Goal: Information Seeking & Learning: Compare options

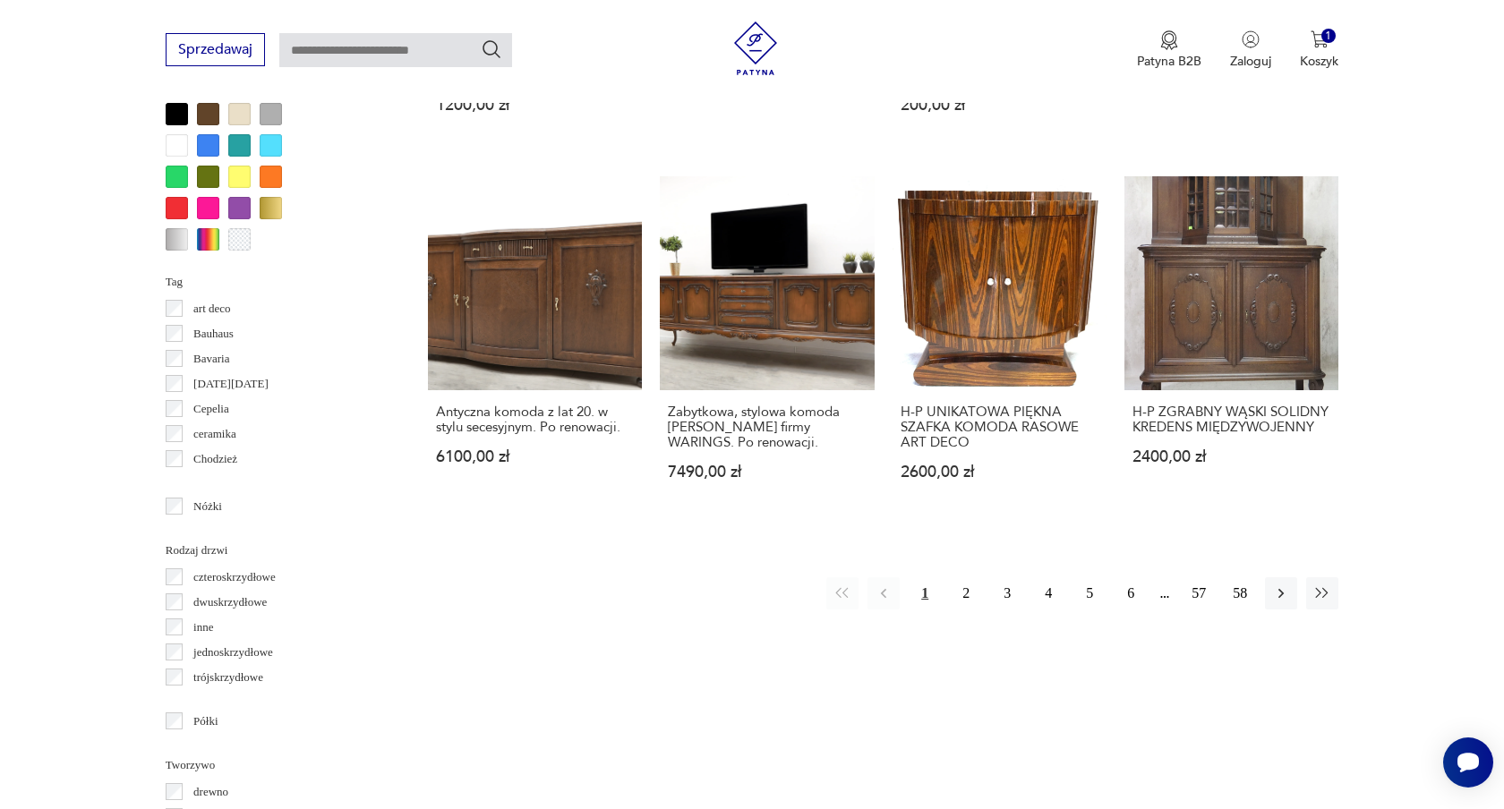
scroll to position [1733, 0]
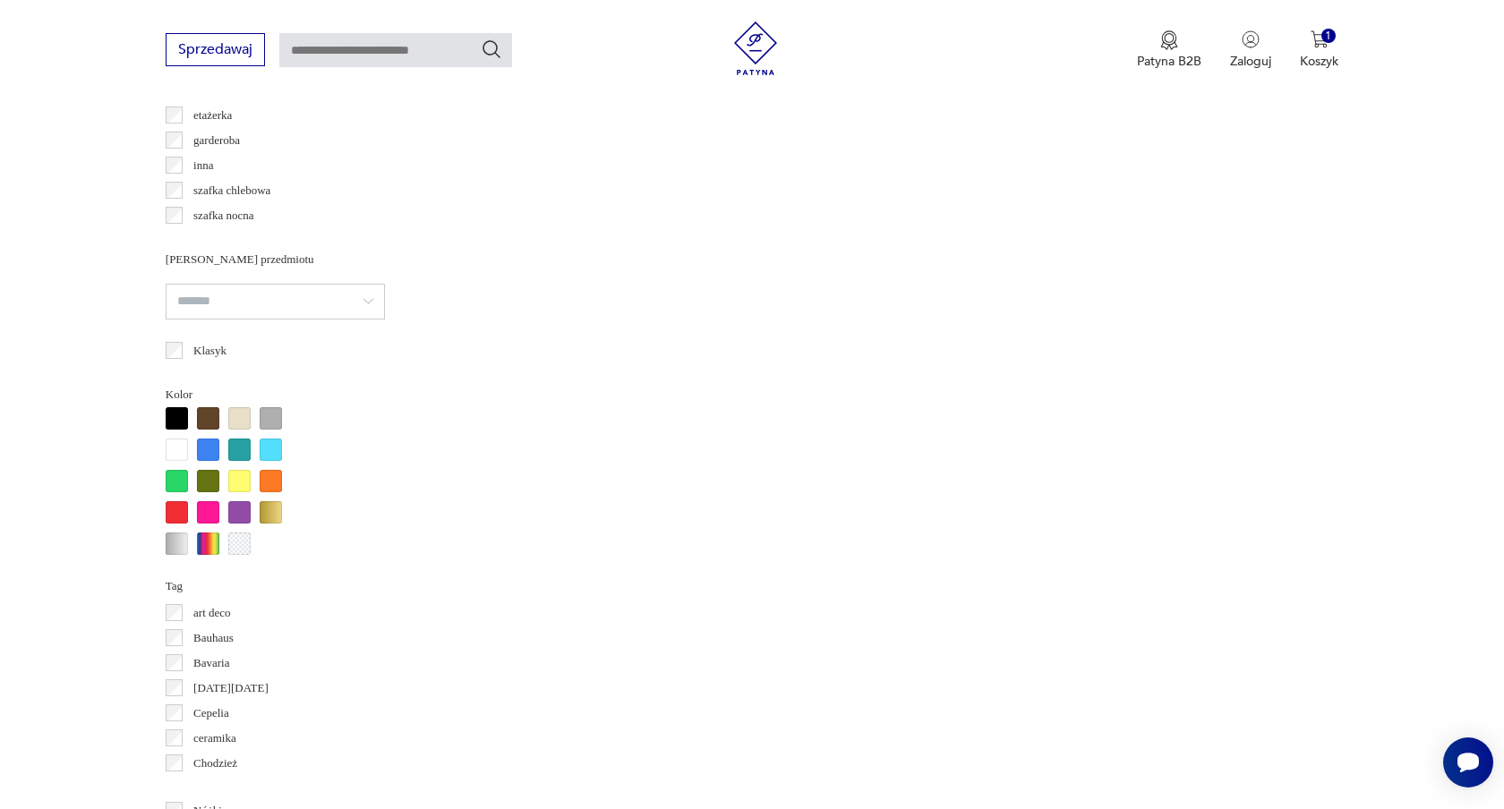
scroll to position [1429, 0]
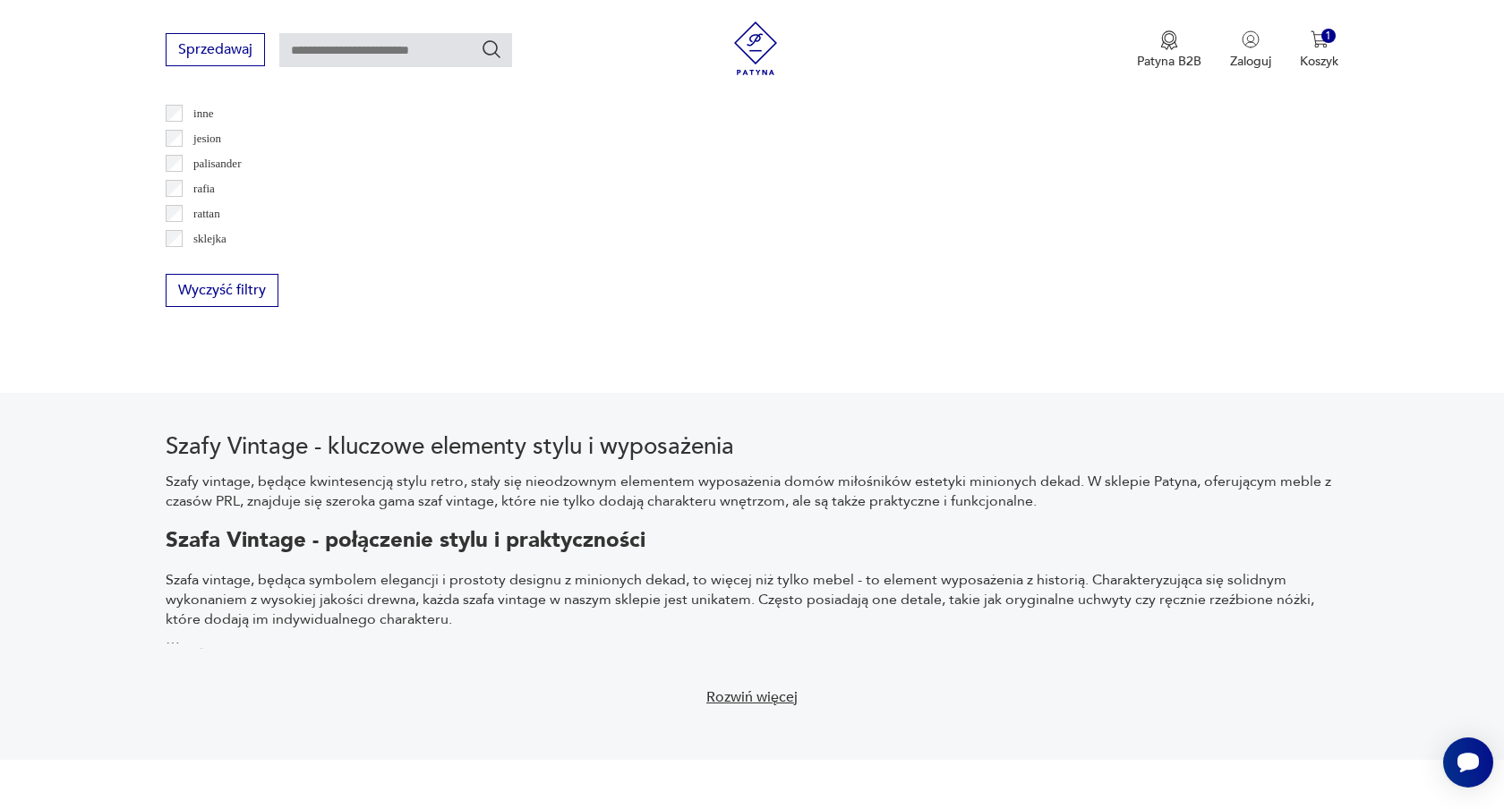
scroll to position [2437, 0]
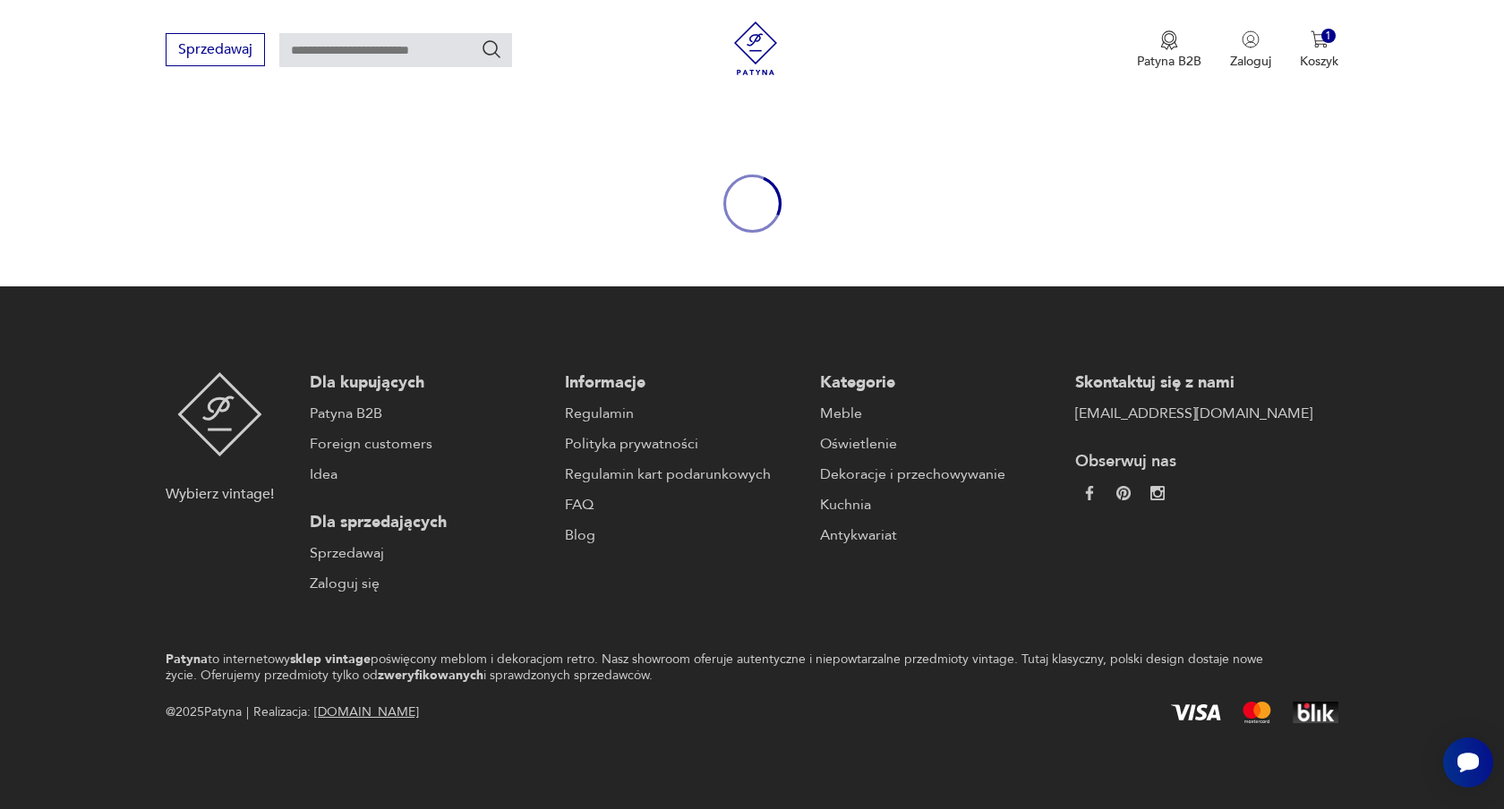
scroll to position [131, 0]
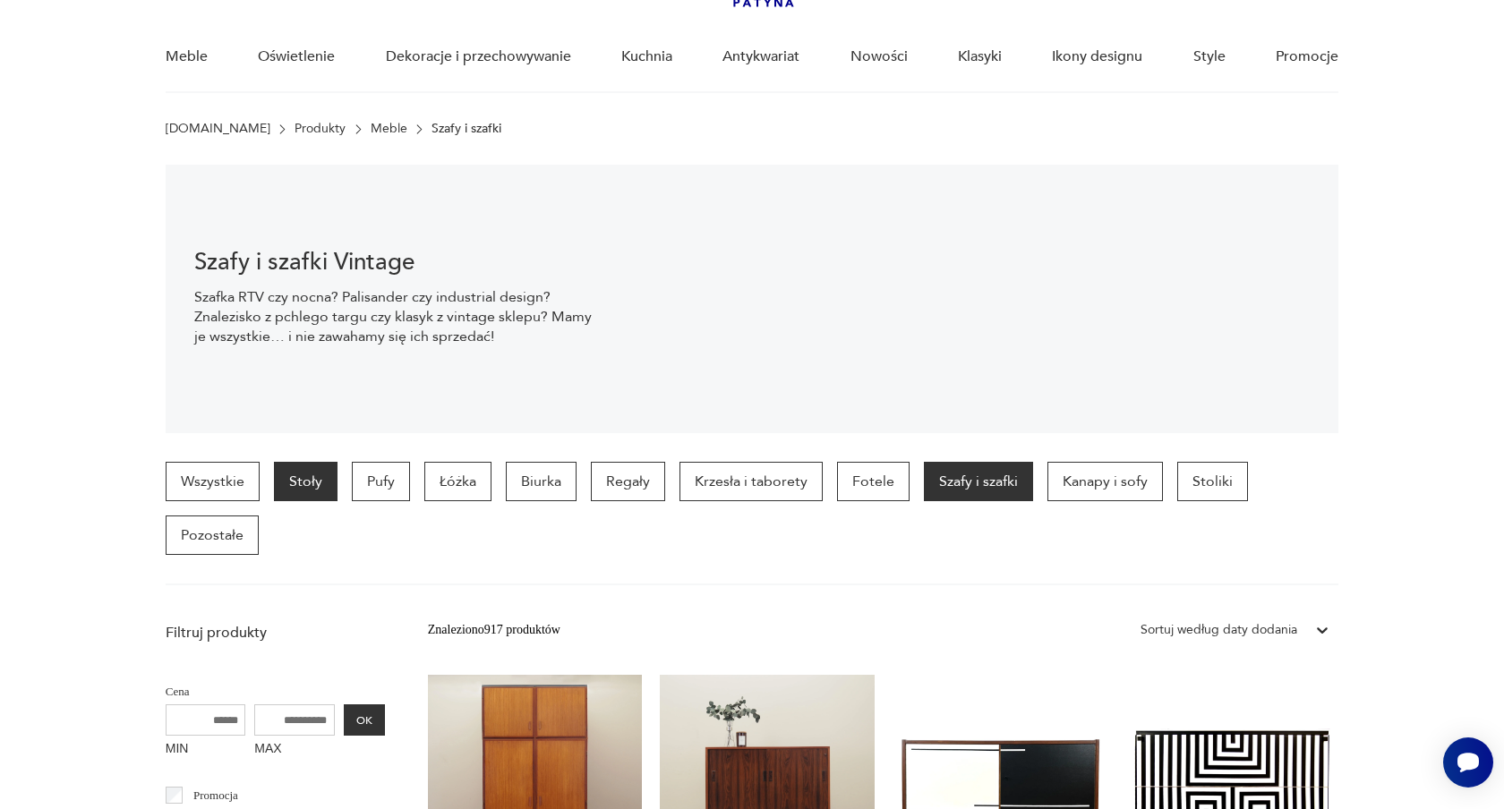
click at [309, 480] on p "Stoły" at bounding box center [306, 481] width 64 height 39
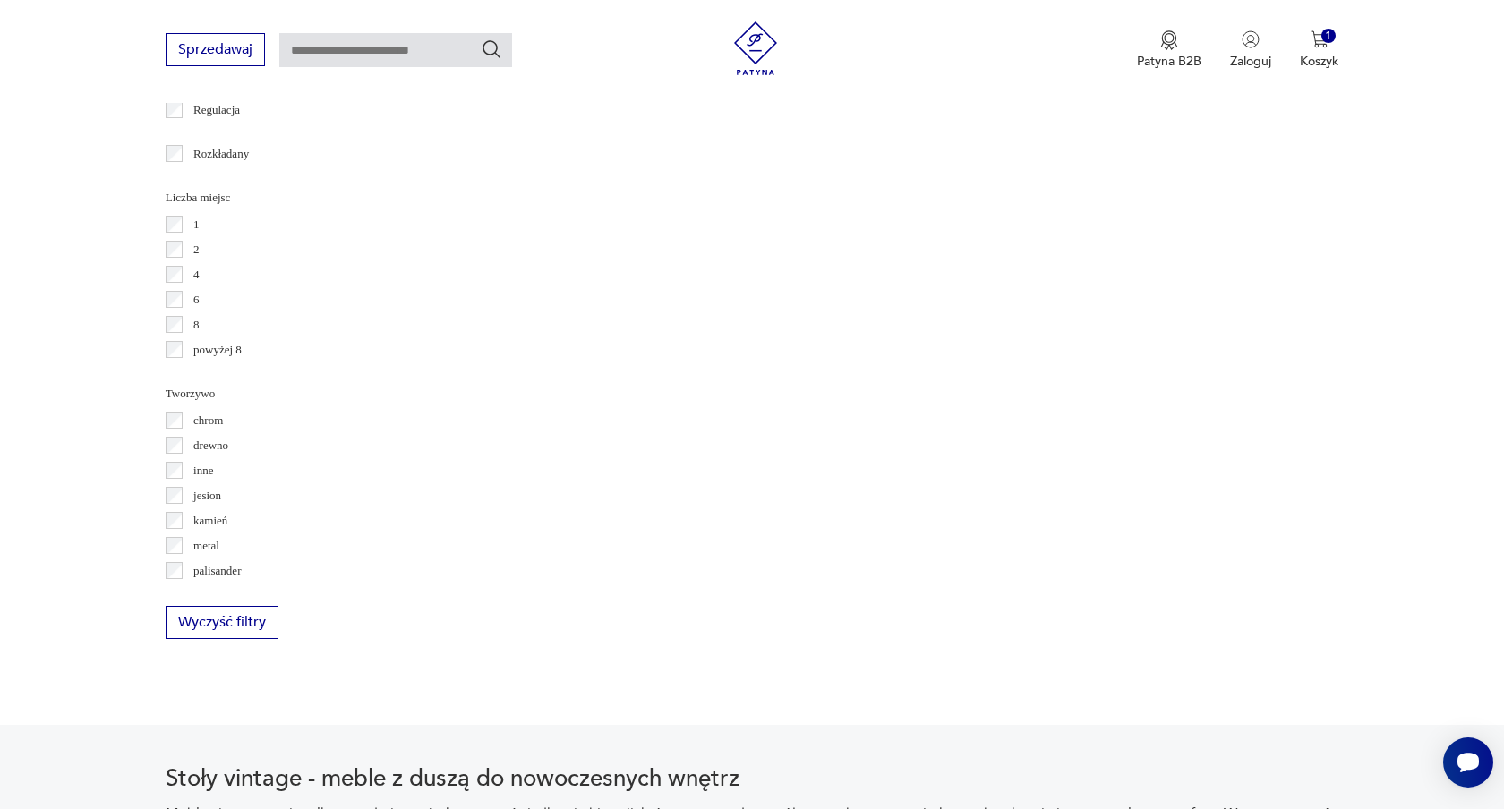
scroll to position [2544, 0]
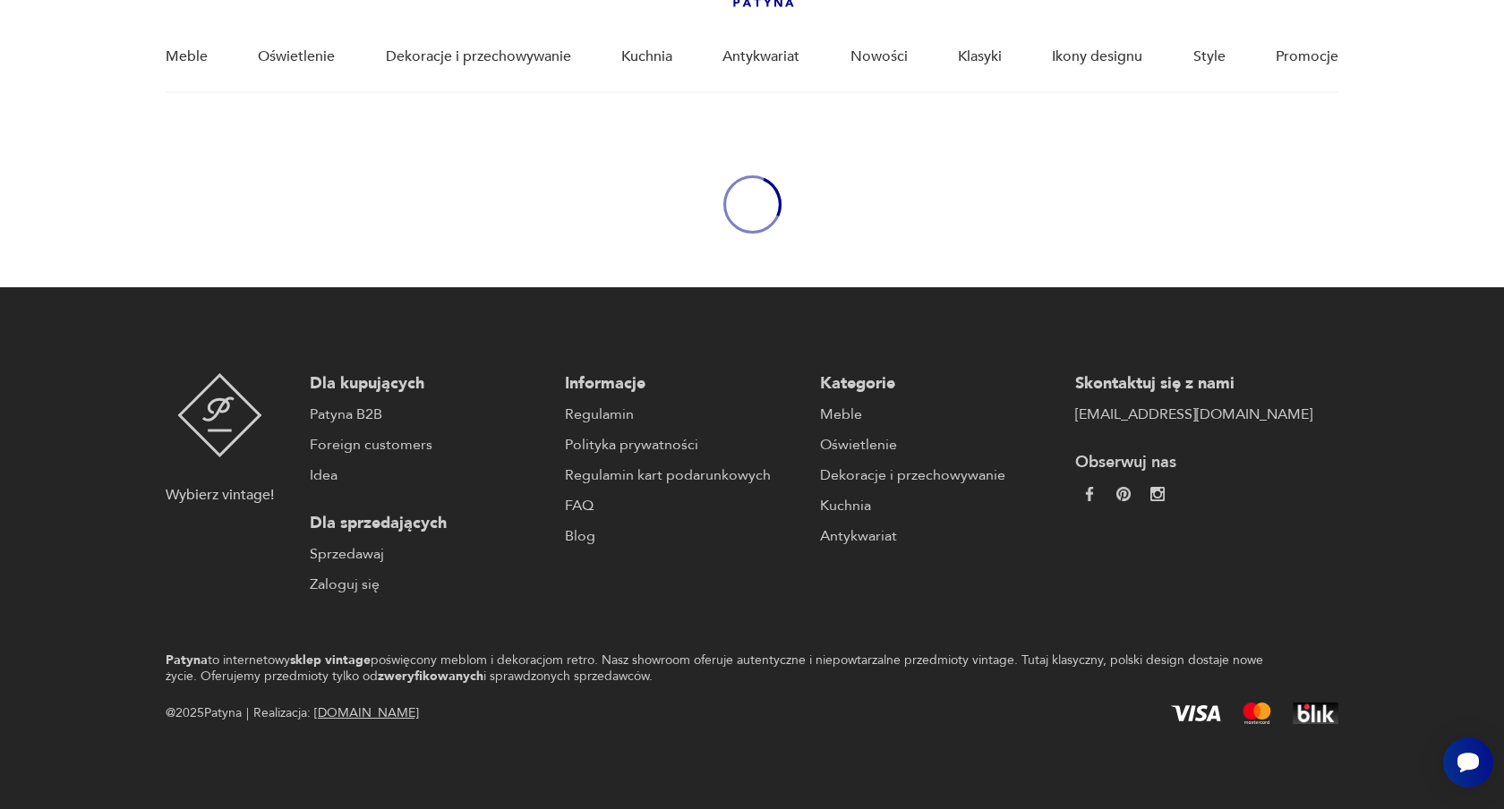
scroll to position [2544, 0]
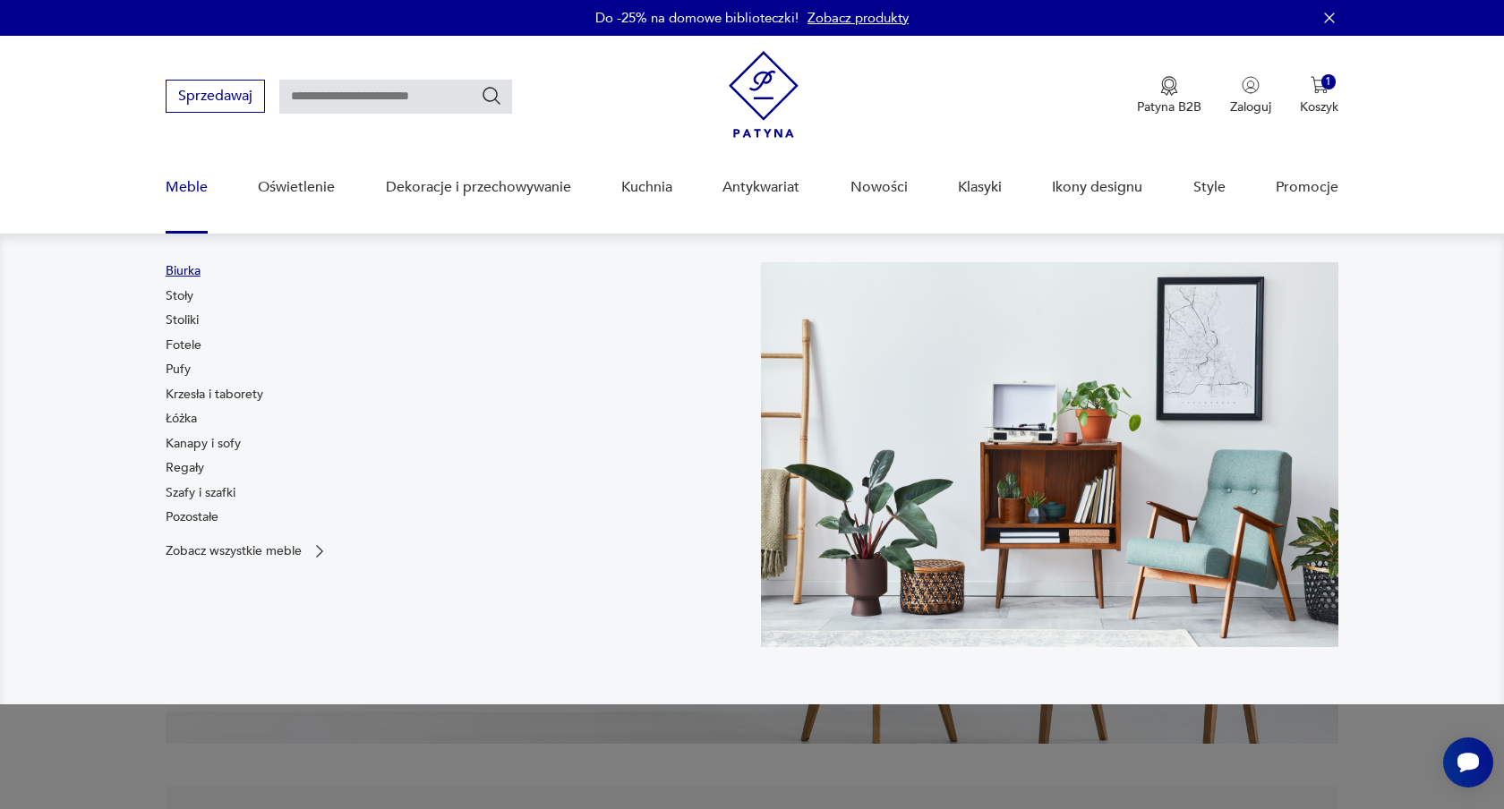
click at [190, 270] on link "Biurka" at bounding box center [183, 271] width 35 height 18
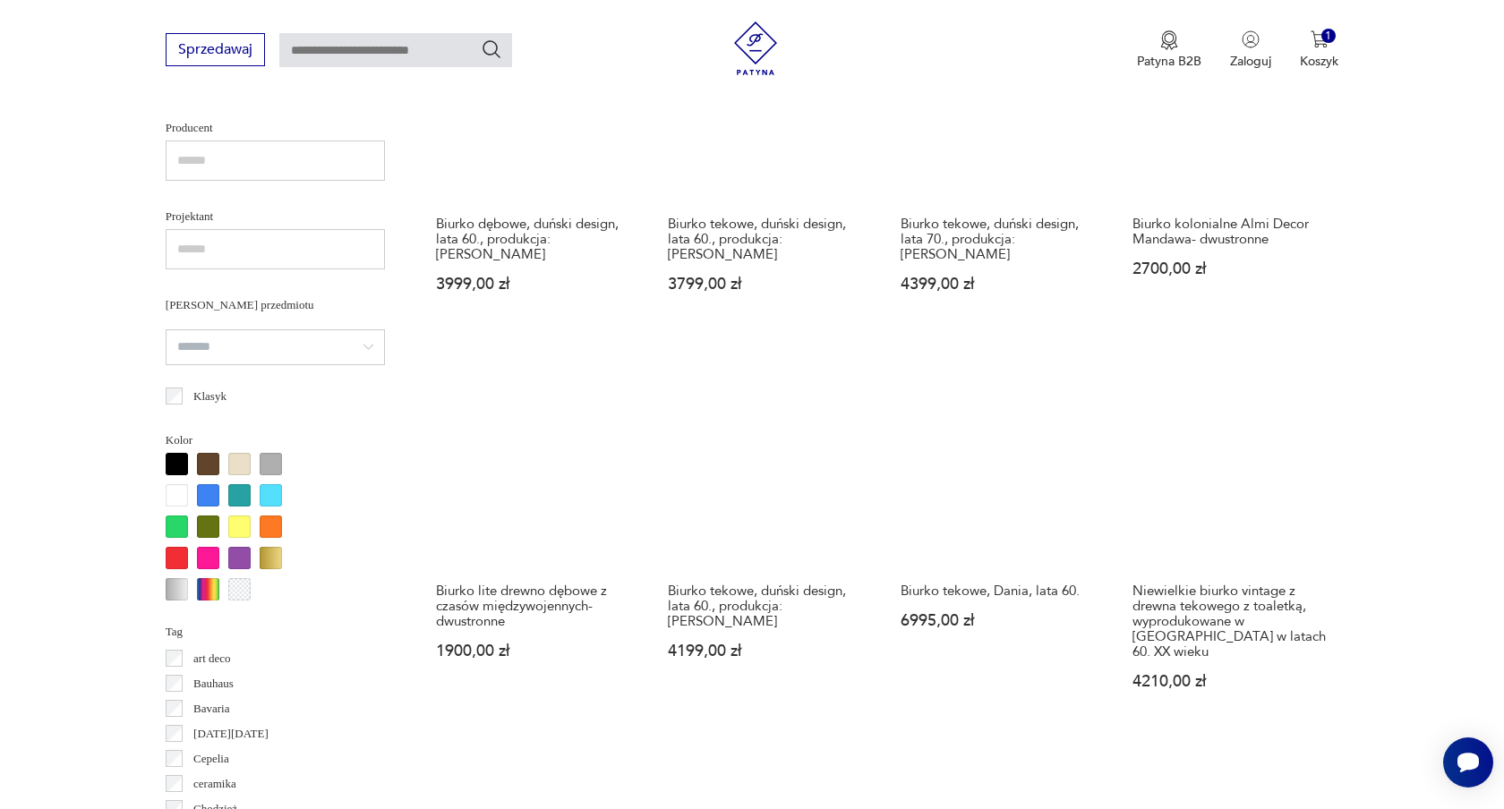
scroll to position [1187, 0]
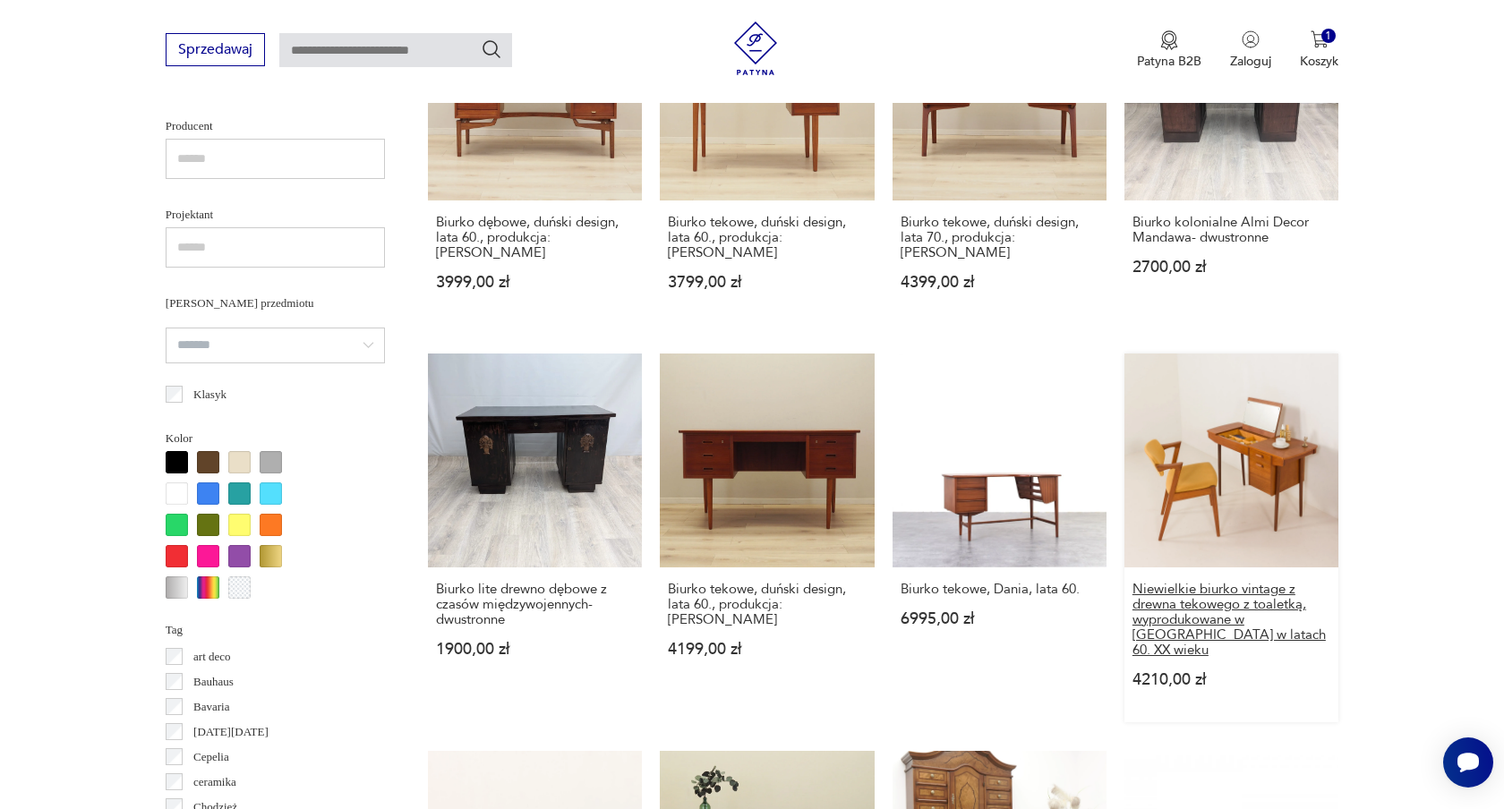
click at [1186, 603] on h3 "Niewielkie biurko vintage z drewna tekowego z toaletką, wyprodukowane w Danii w…" at bounding box center [1232, 620] width 198 height 76
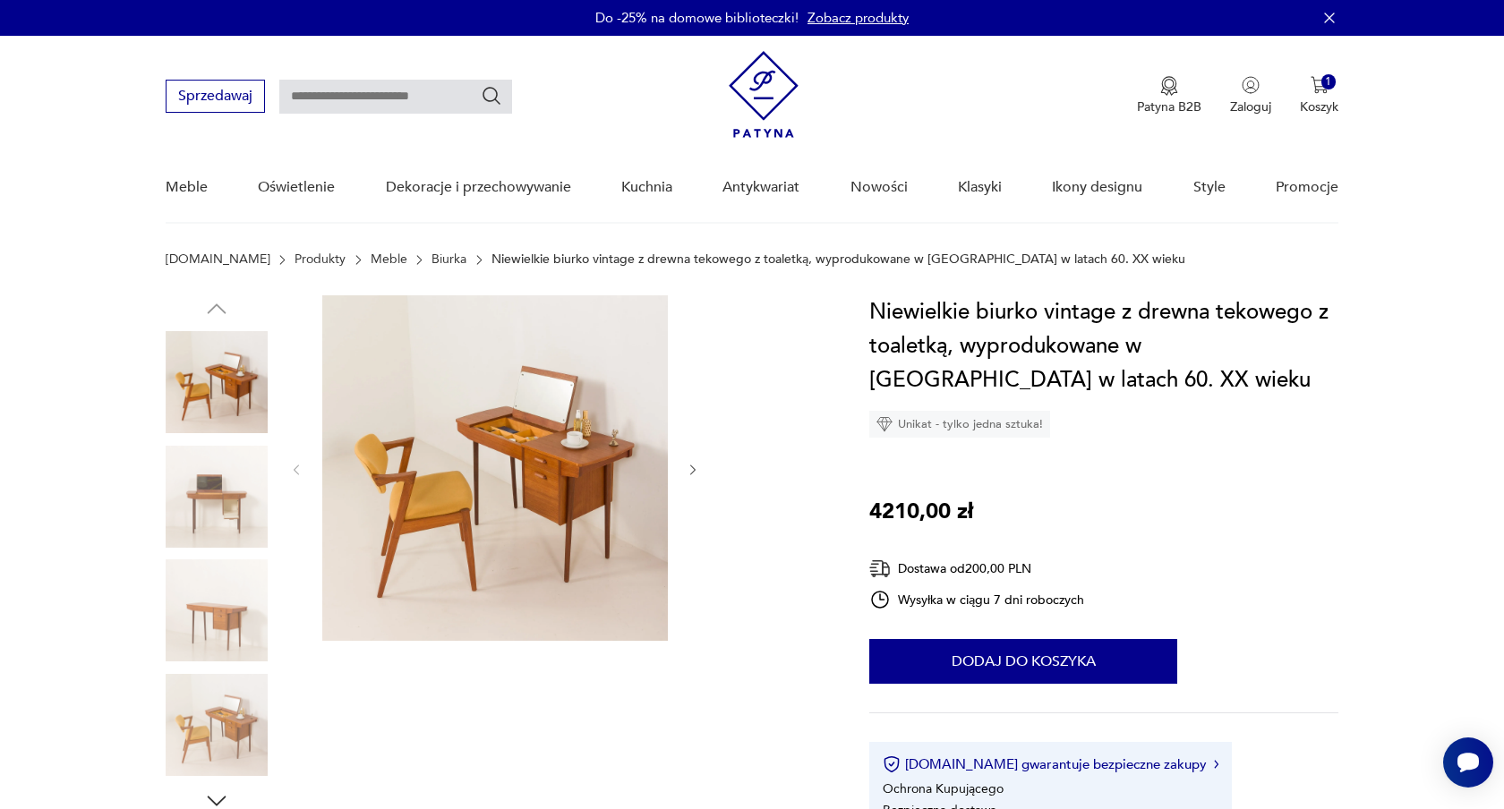
click at [697, 470] on icon "button" at bounding box center [693, 470] width 15 height 15
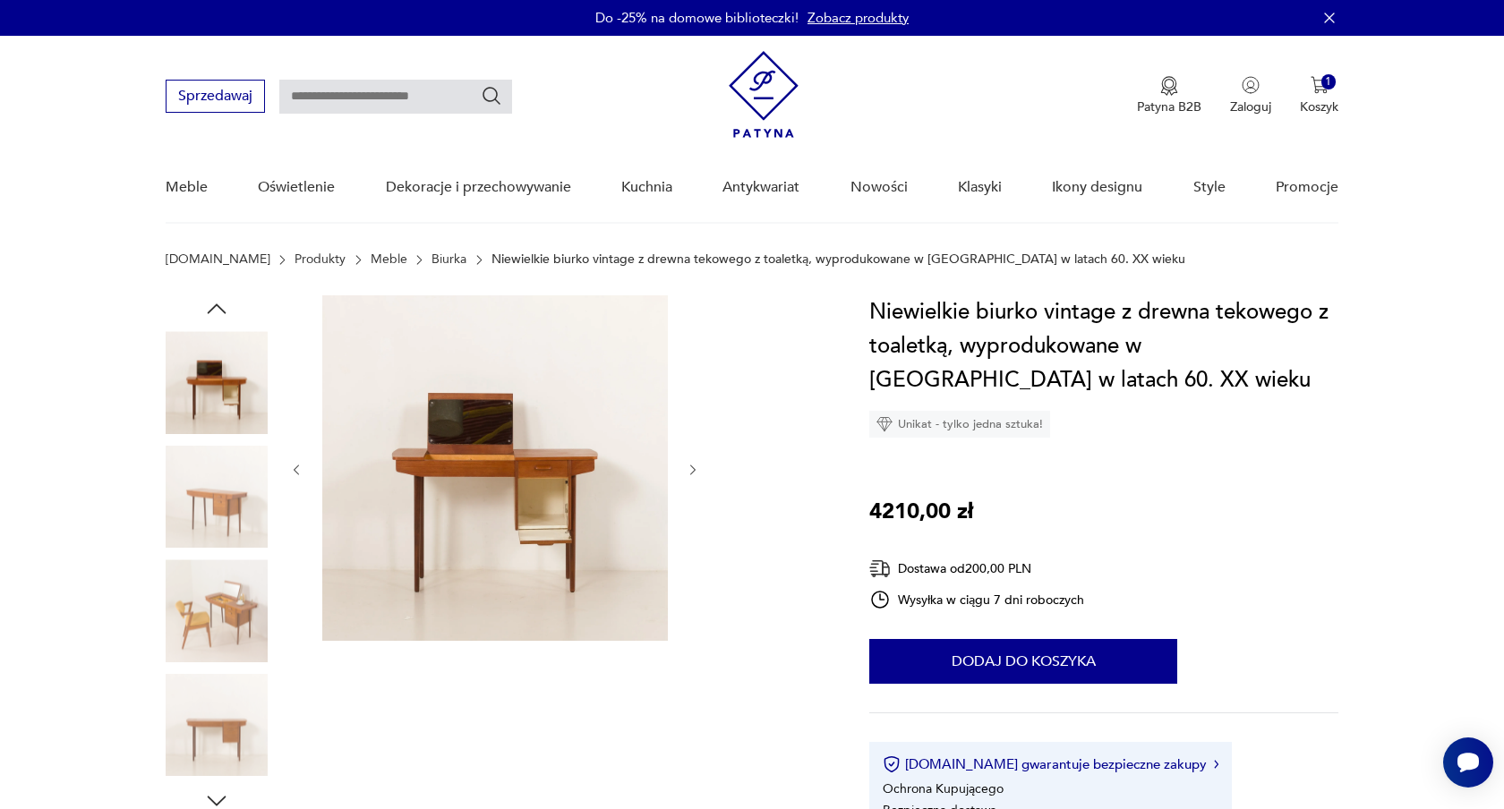
click at [697, 470] on icon "button" at bounding box center [693, 470] width 15 height 15
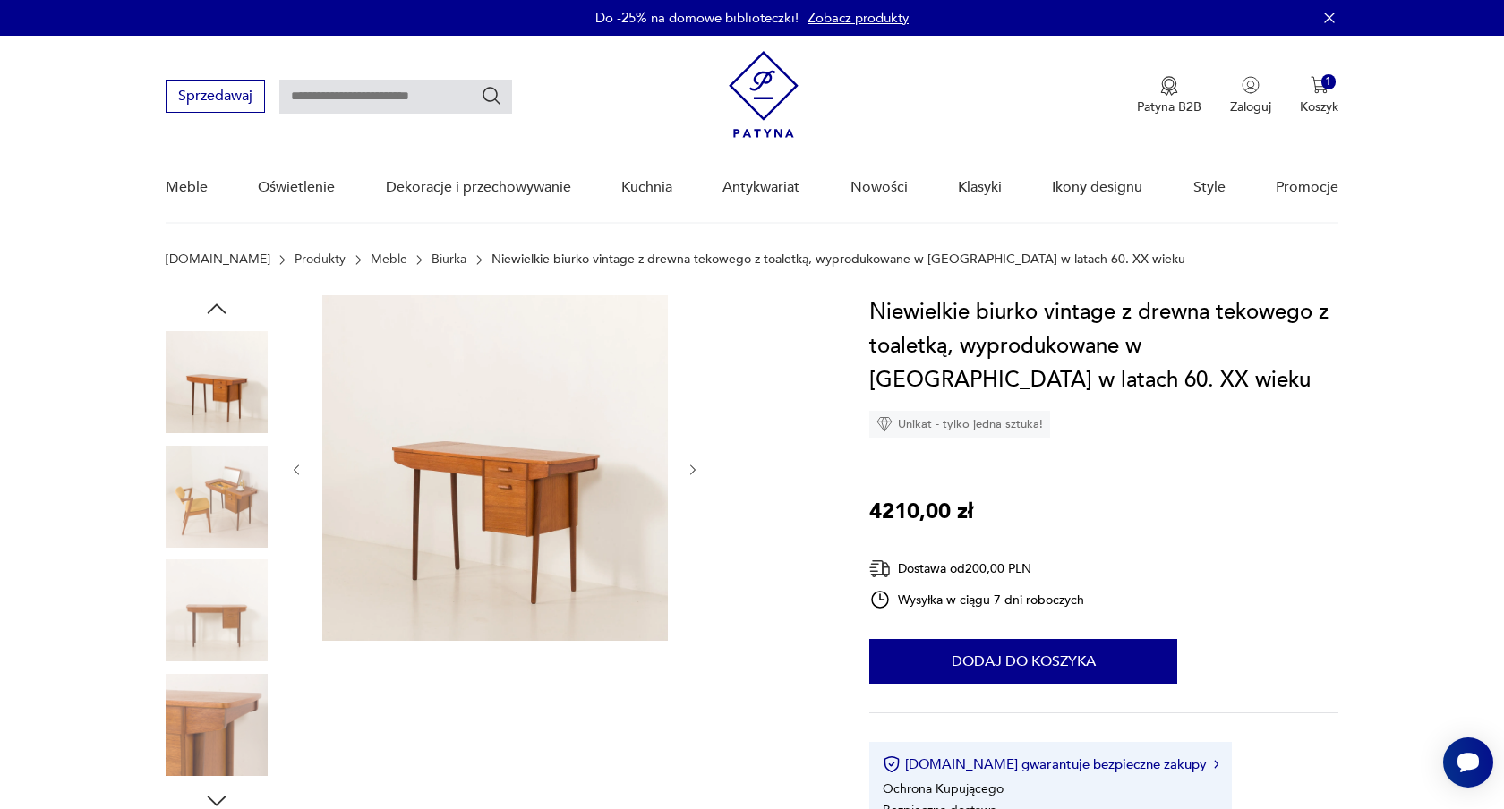
click at [697, 470] on icon "button" at bounding box center [693, 470] width 15 height 15
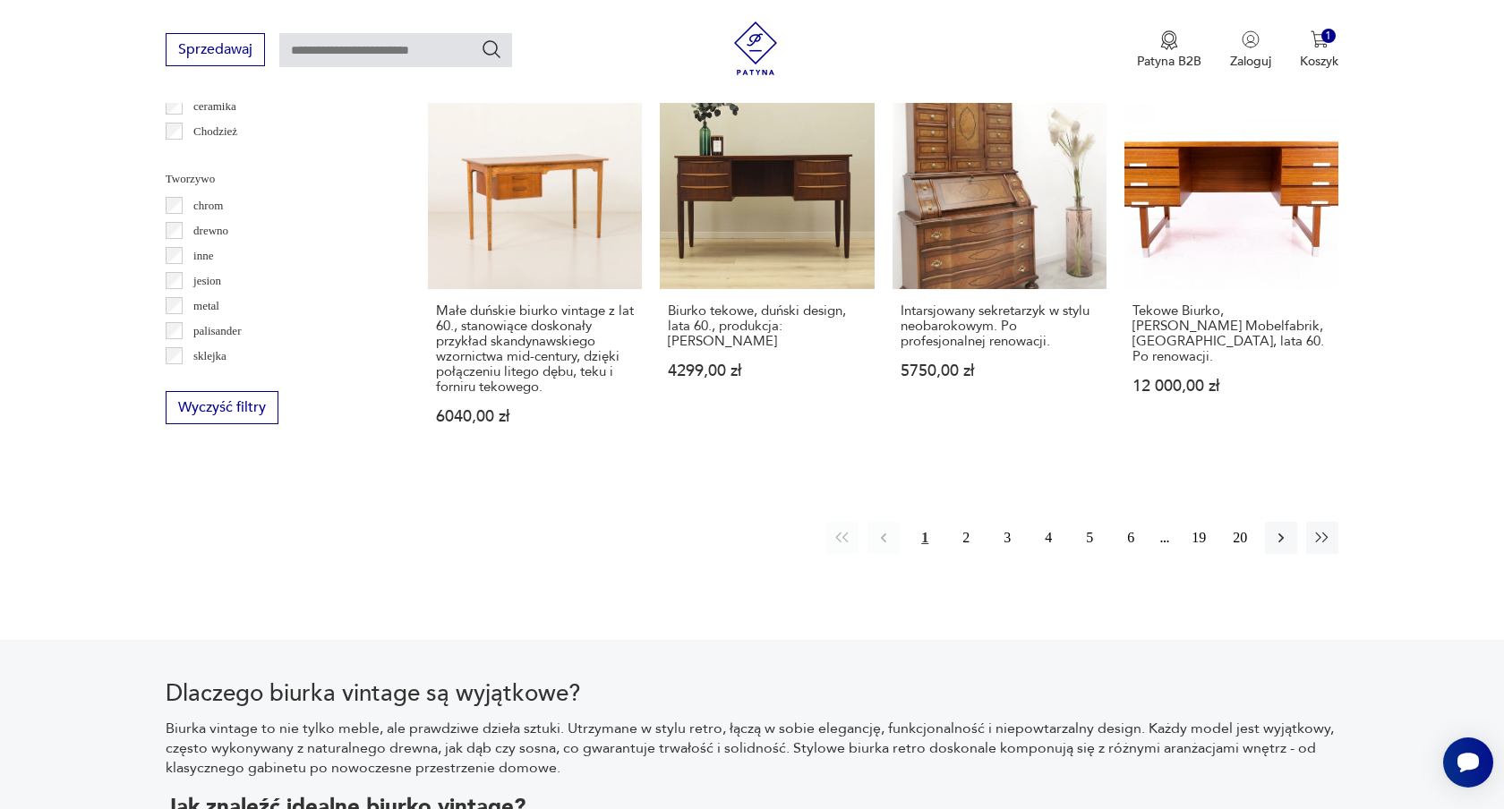
scroll to position [1867, 0]
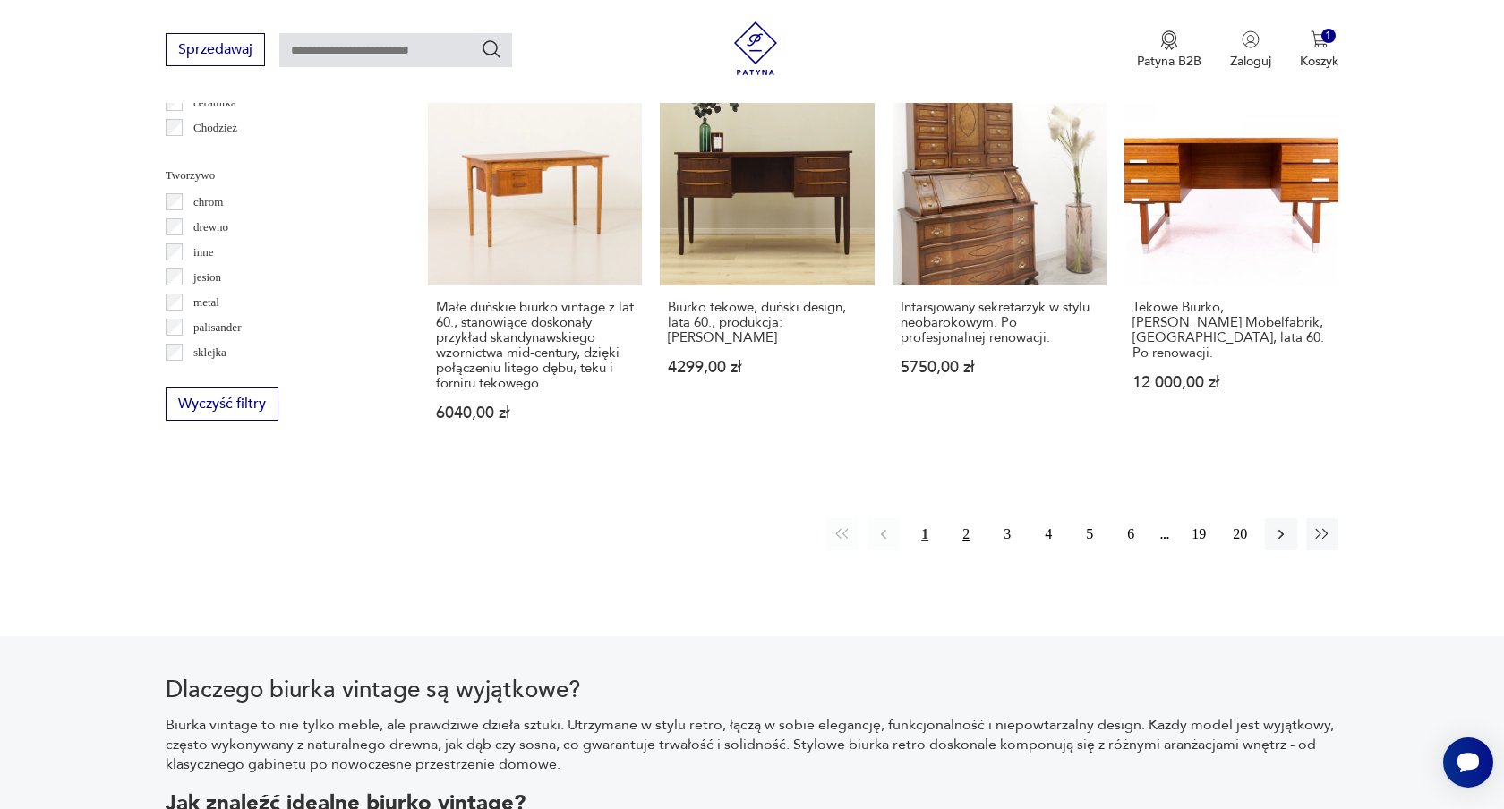
click at [965, 518] on button "2" at bounding box center [966, 534] width 32 height 32
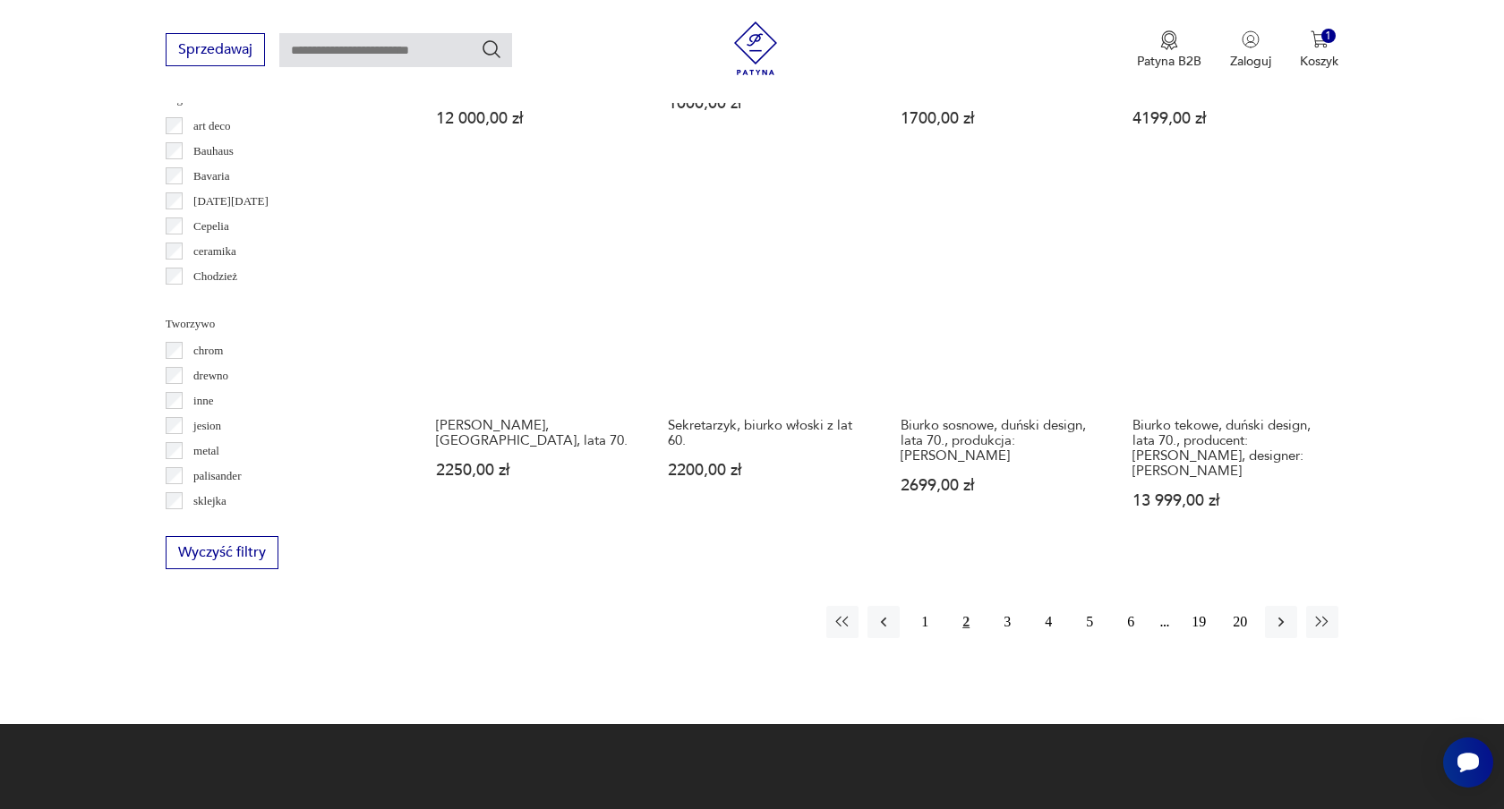
scroll to position [1719, 0]
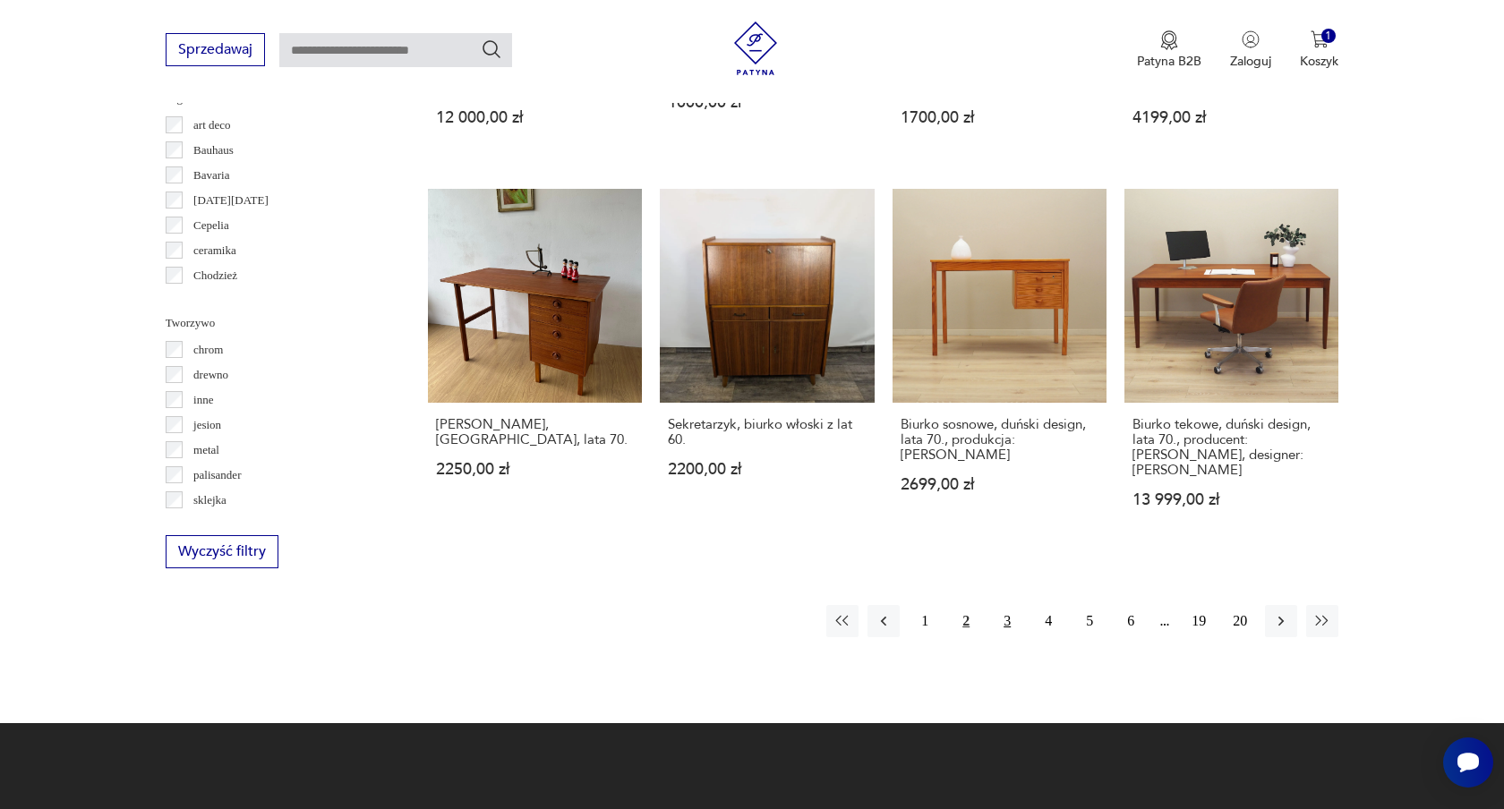
click at [1006, 605] on button "3" at bounding box center [1007, 621] width 32 height 32
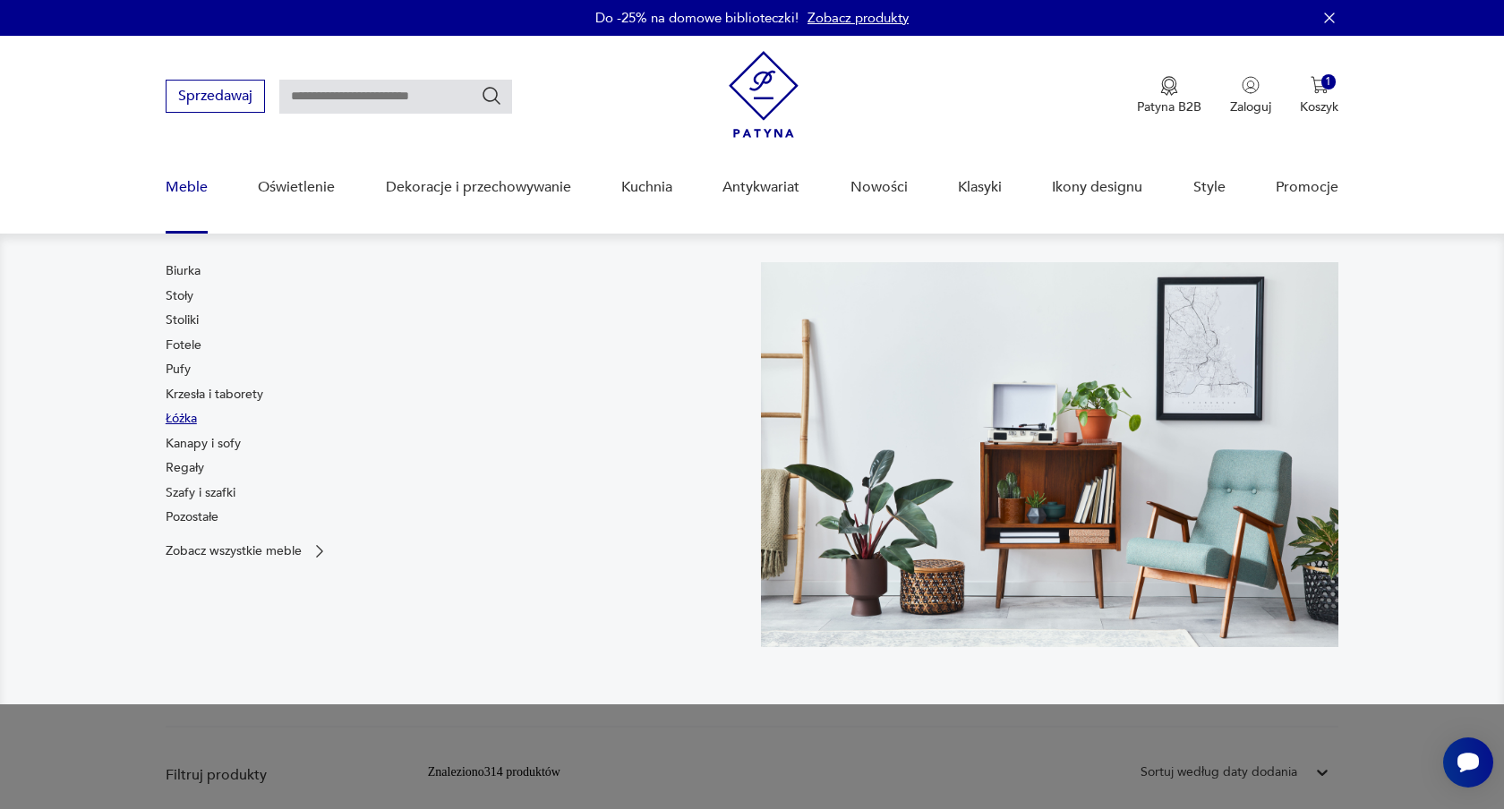
click at [189, 419] on link "Łóżka" at bounding box center [181, 419] width 31 height 18
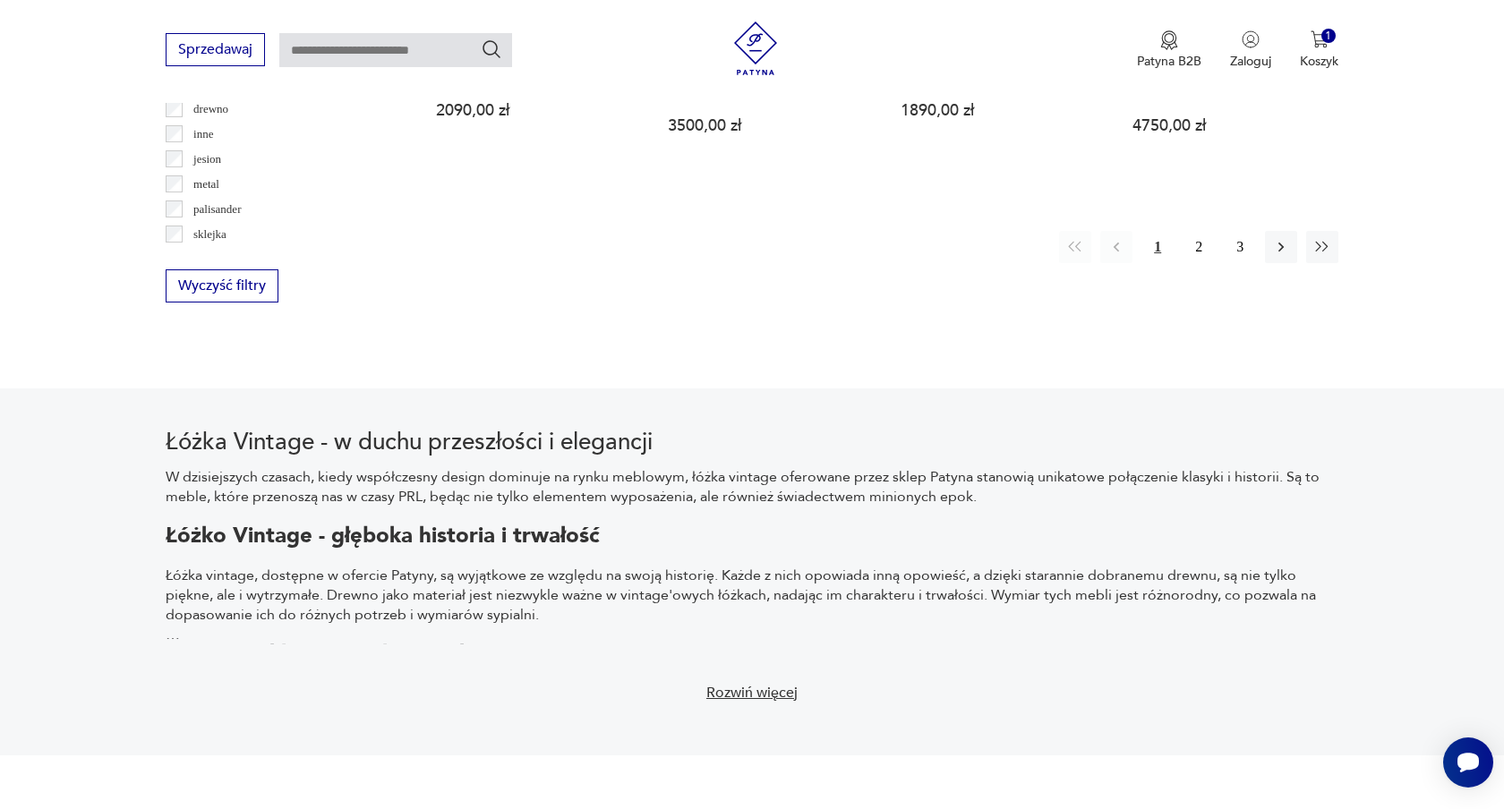
scroll to position [2179, 0]
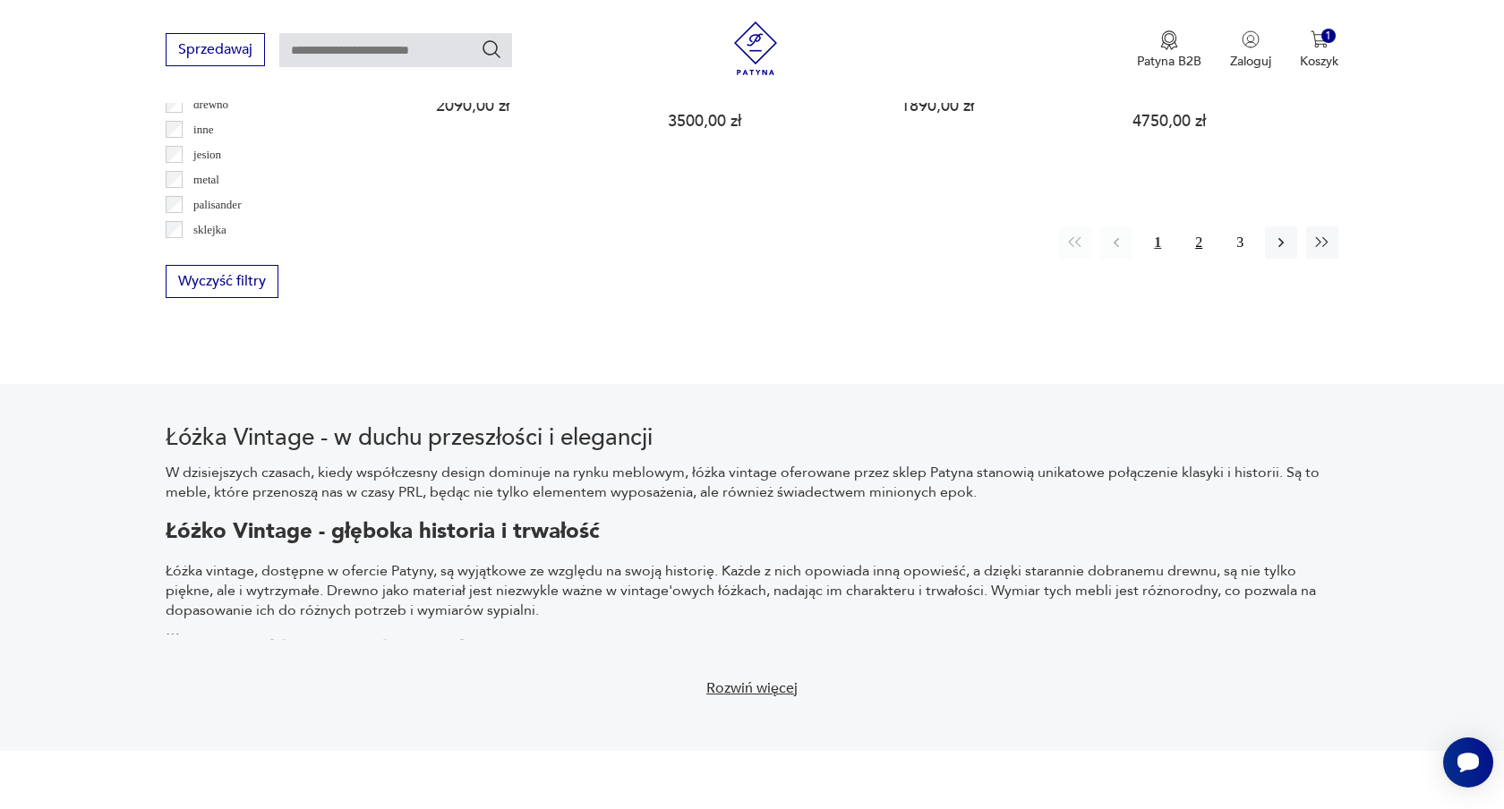
click at [1203, 227] on button "2" at bounding box center [1199, 243] width 32 height 32
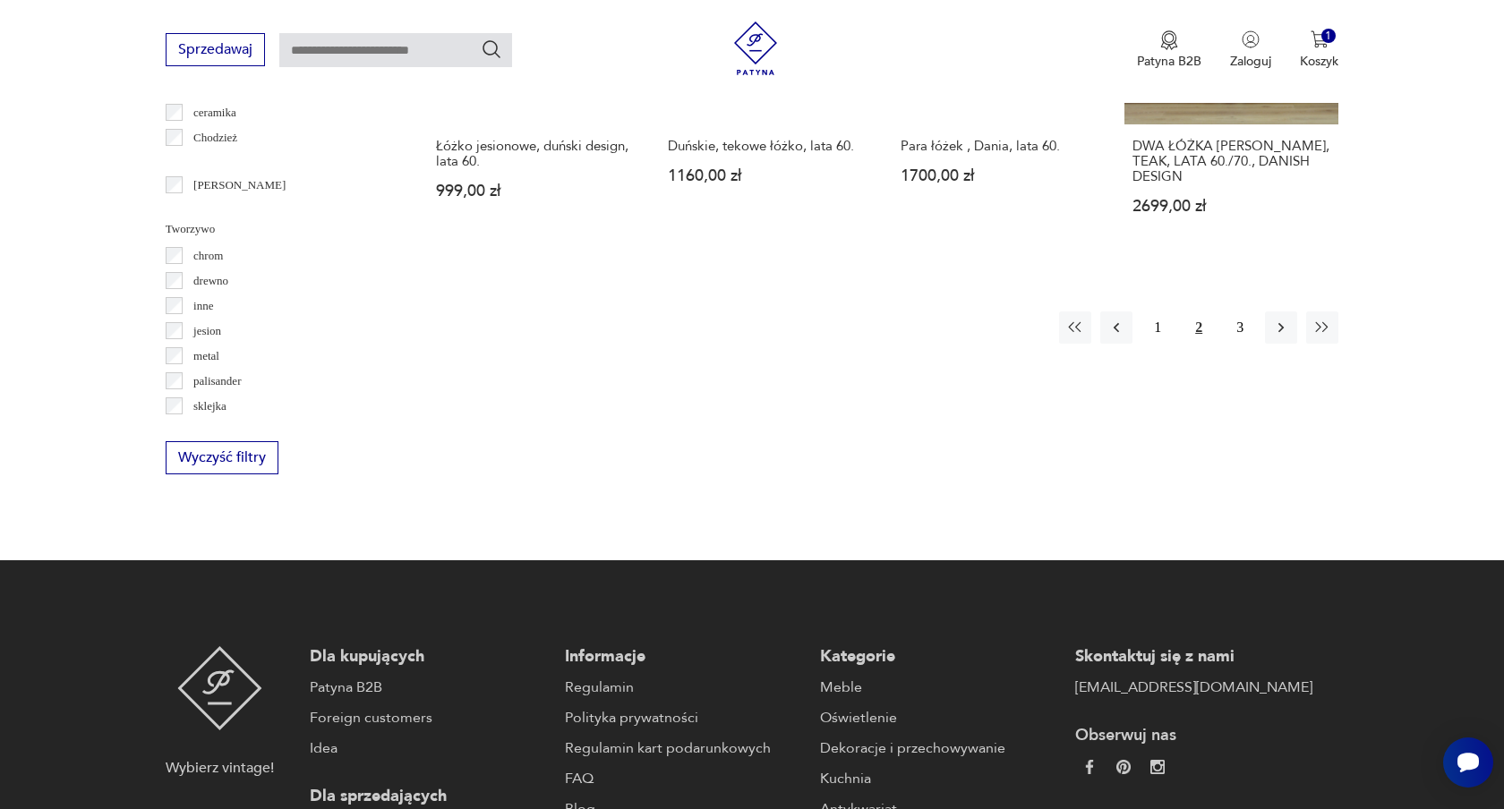
scroll to position [2007, 0]
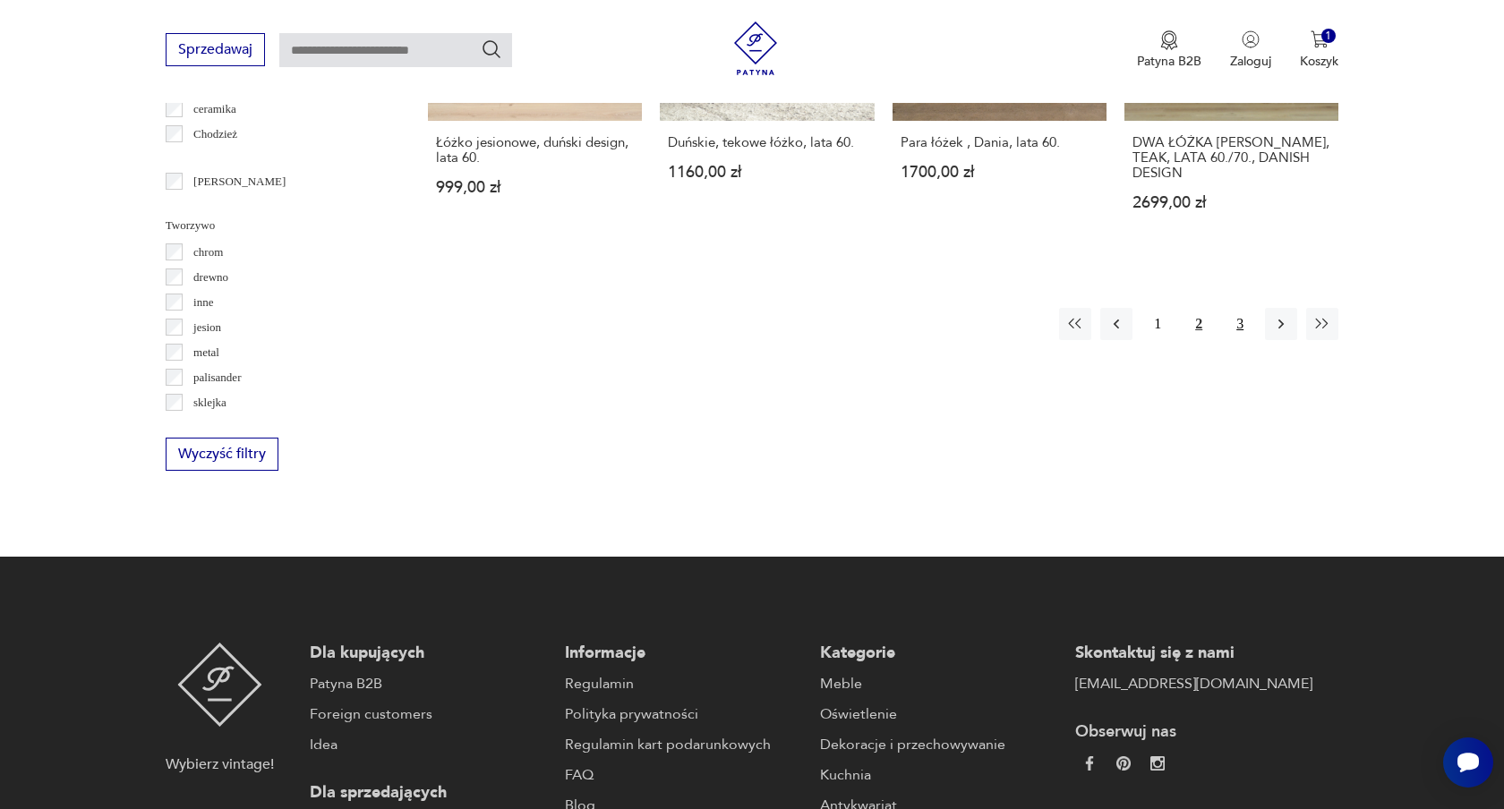
click at [1241, 308] on button "3" at bounding box center [1240, 324] width 32 height 32
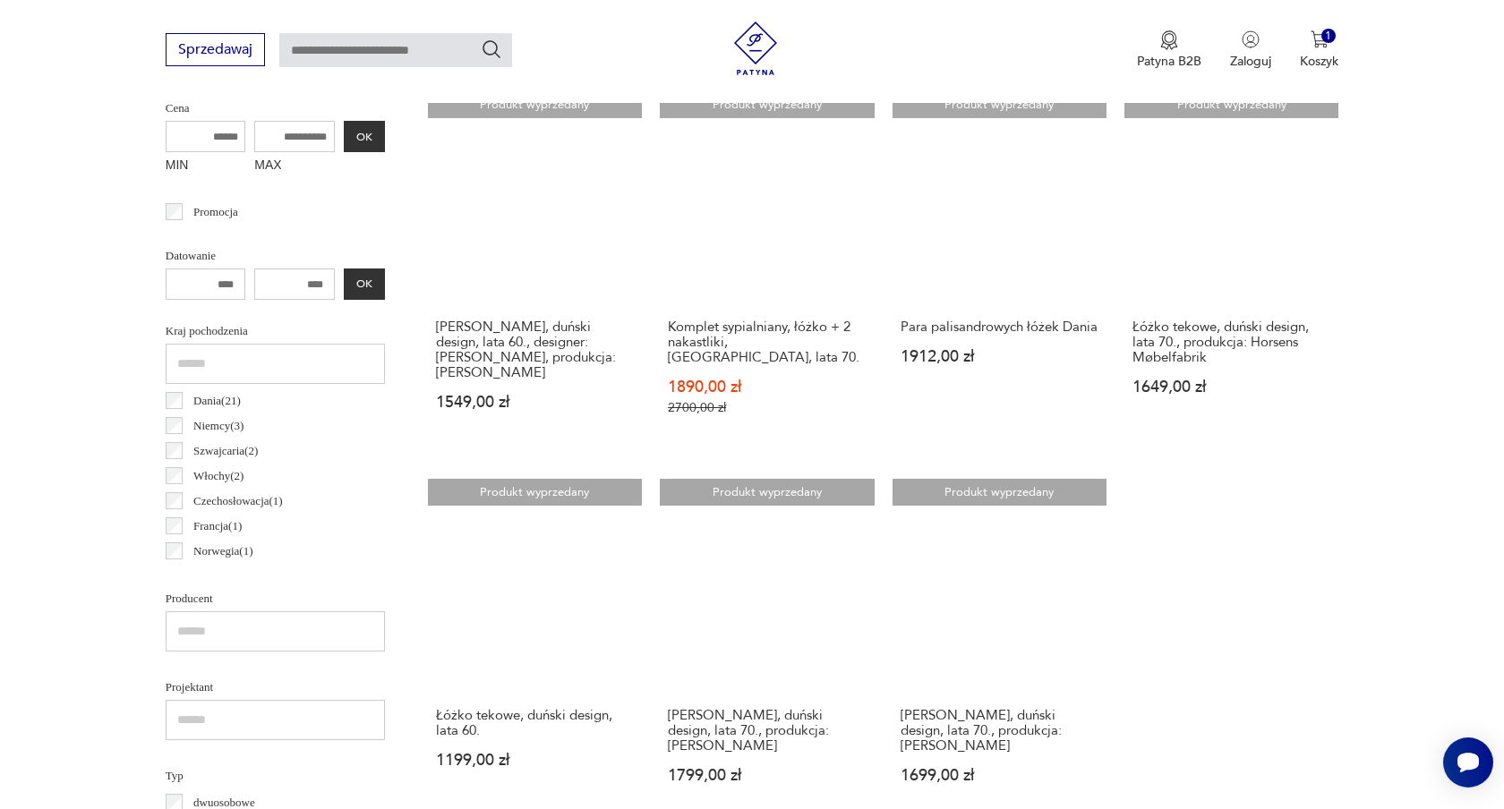
scroll to position [718, 0]
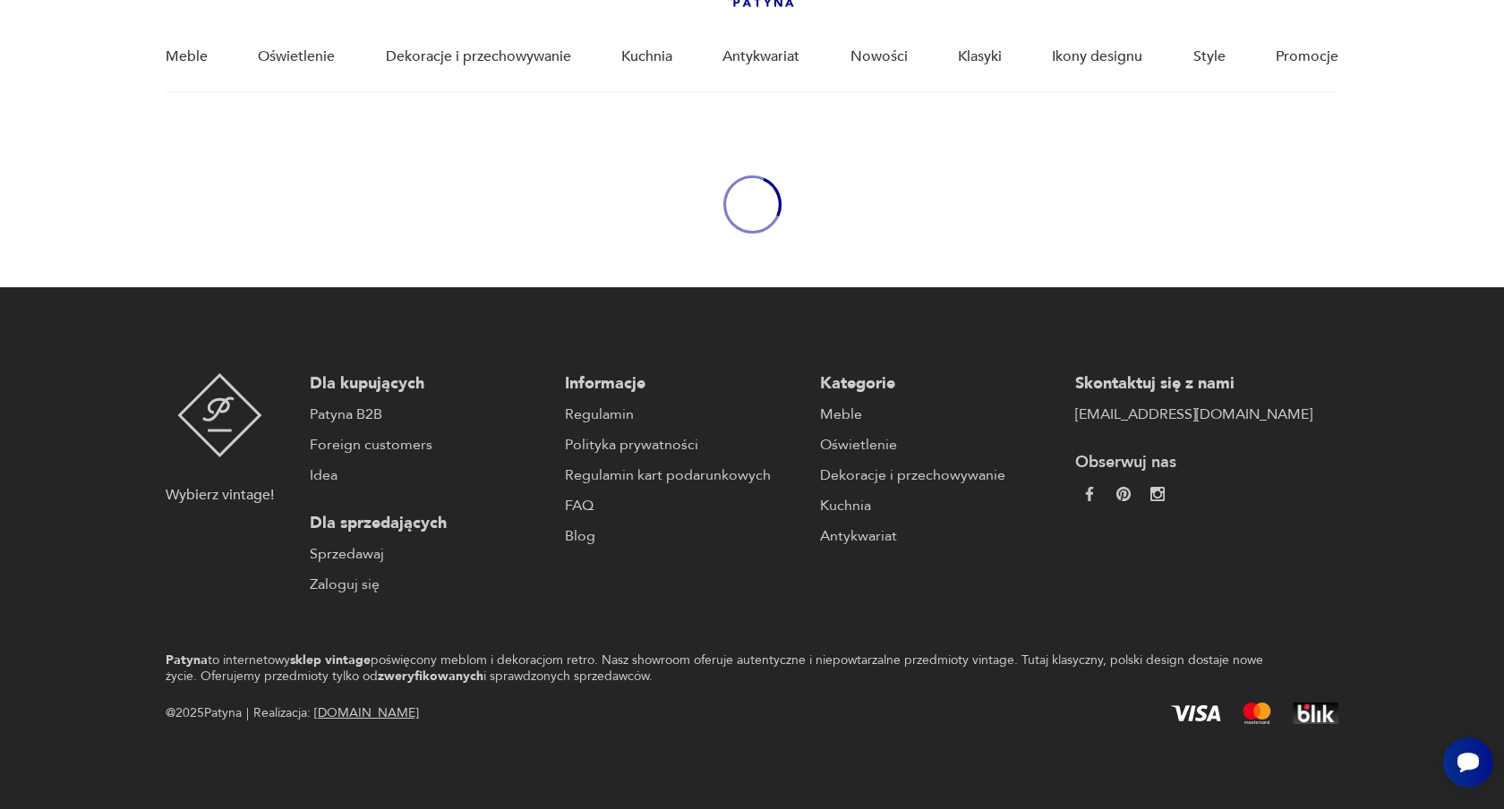
scroll to position [2007, 0]
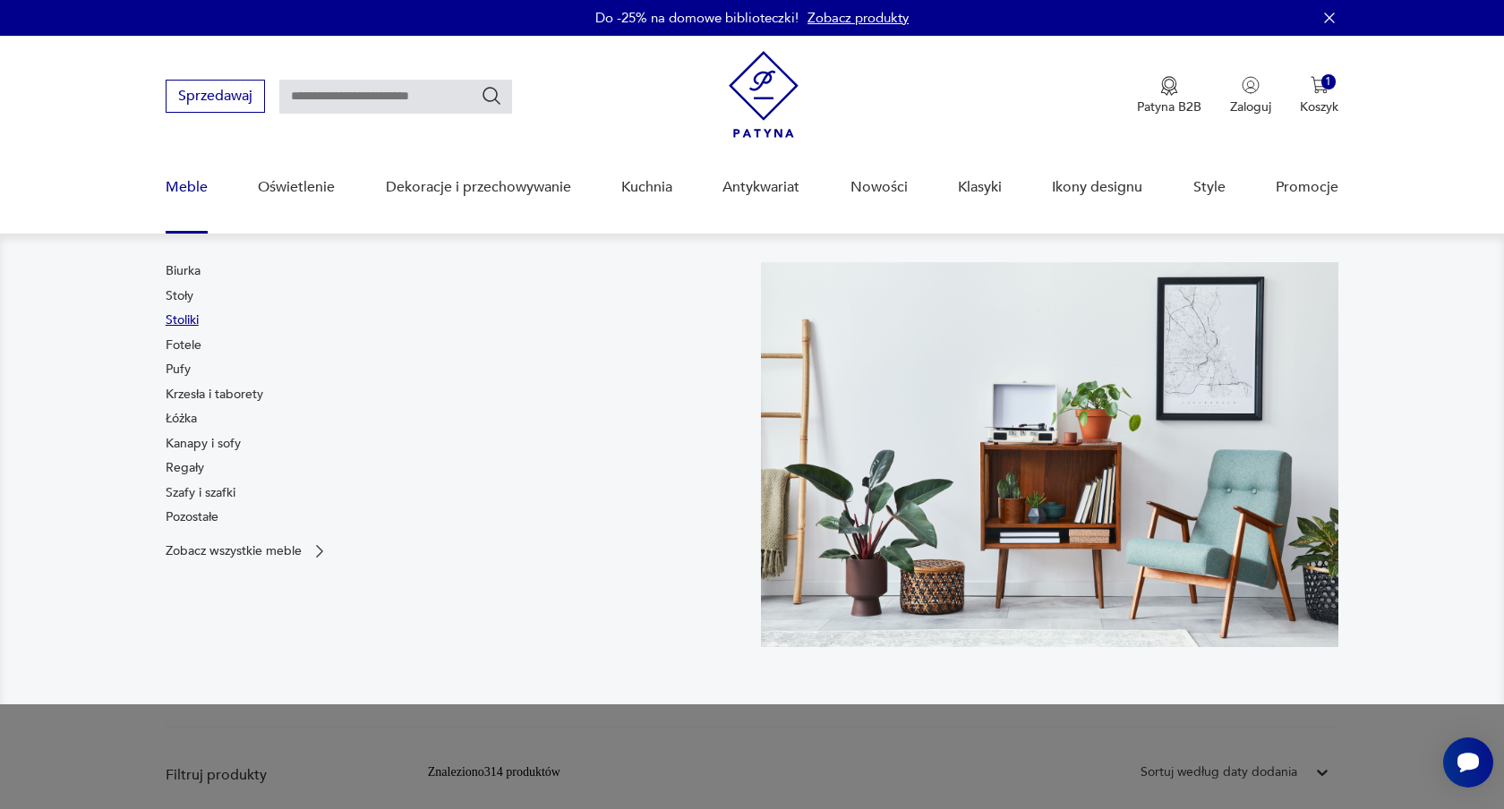
click at [195, 315] on link "Stoliki" at bounding box center [182, 321] width 33 height 18
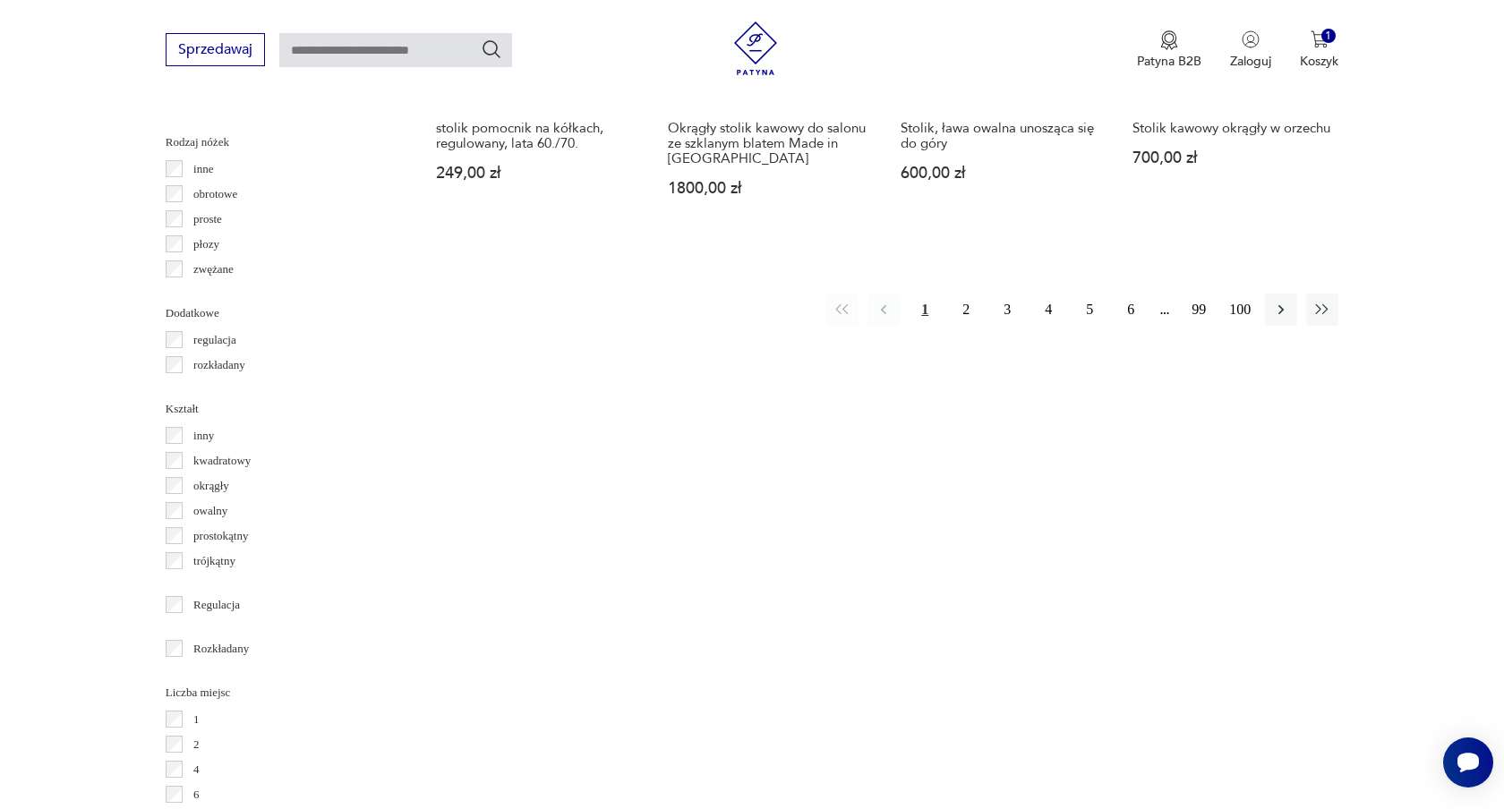
scroll to position [2052, 0]
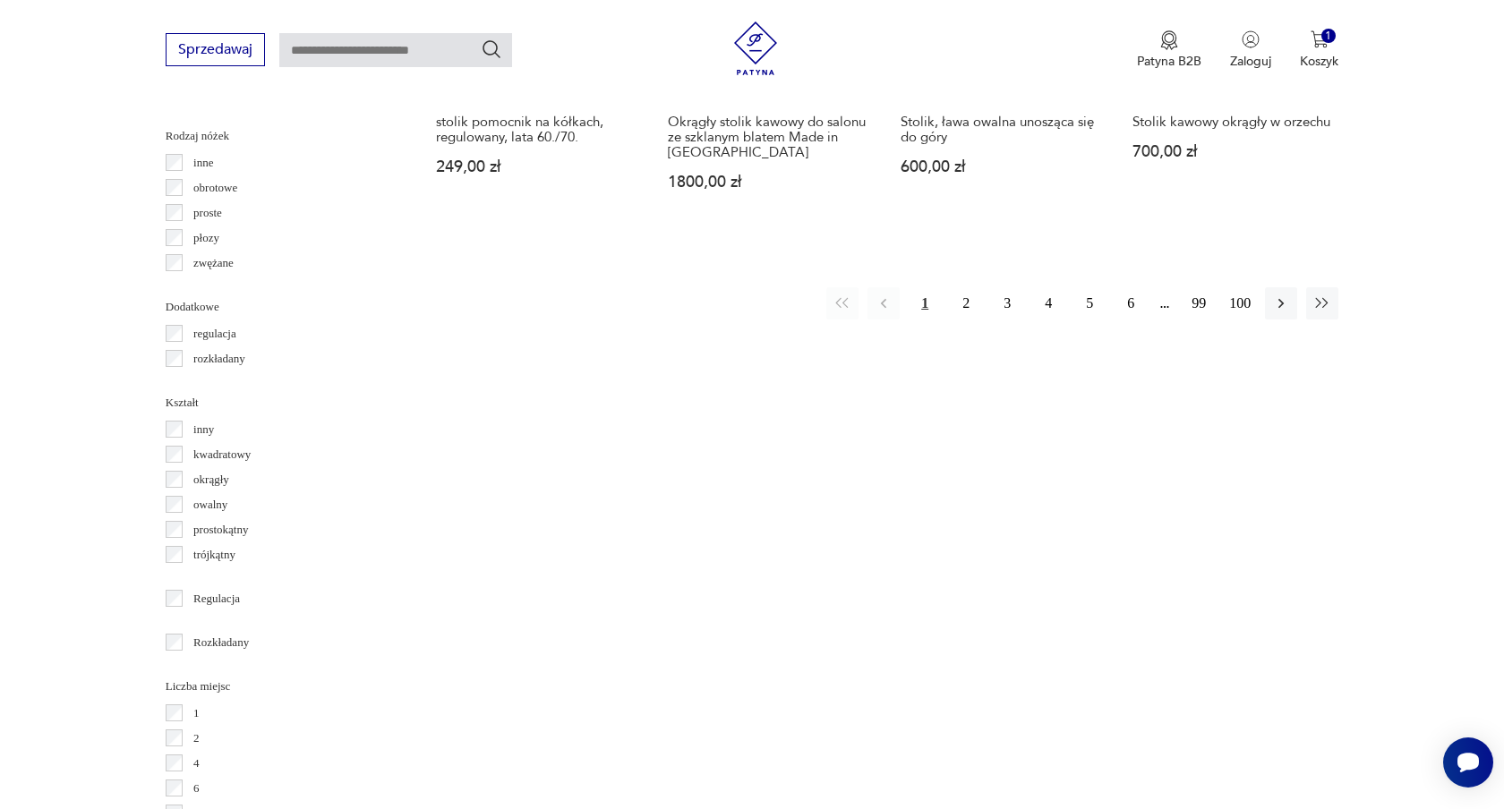
click at [183, 642] on label "Rozkładany" at bounding box center [216, 642] width 67 height 25
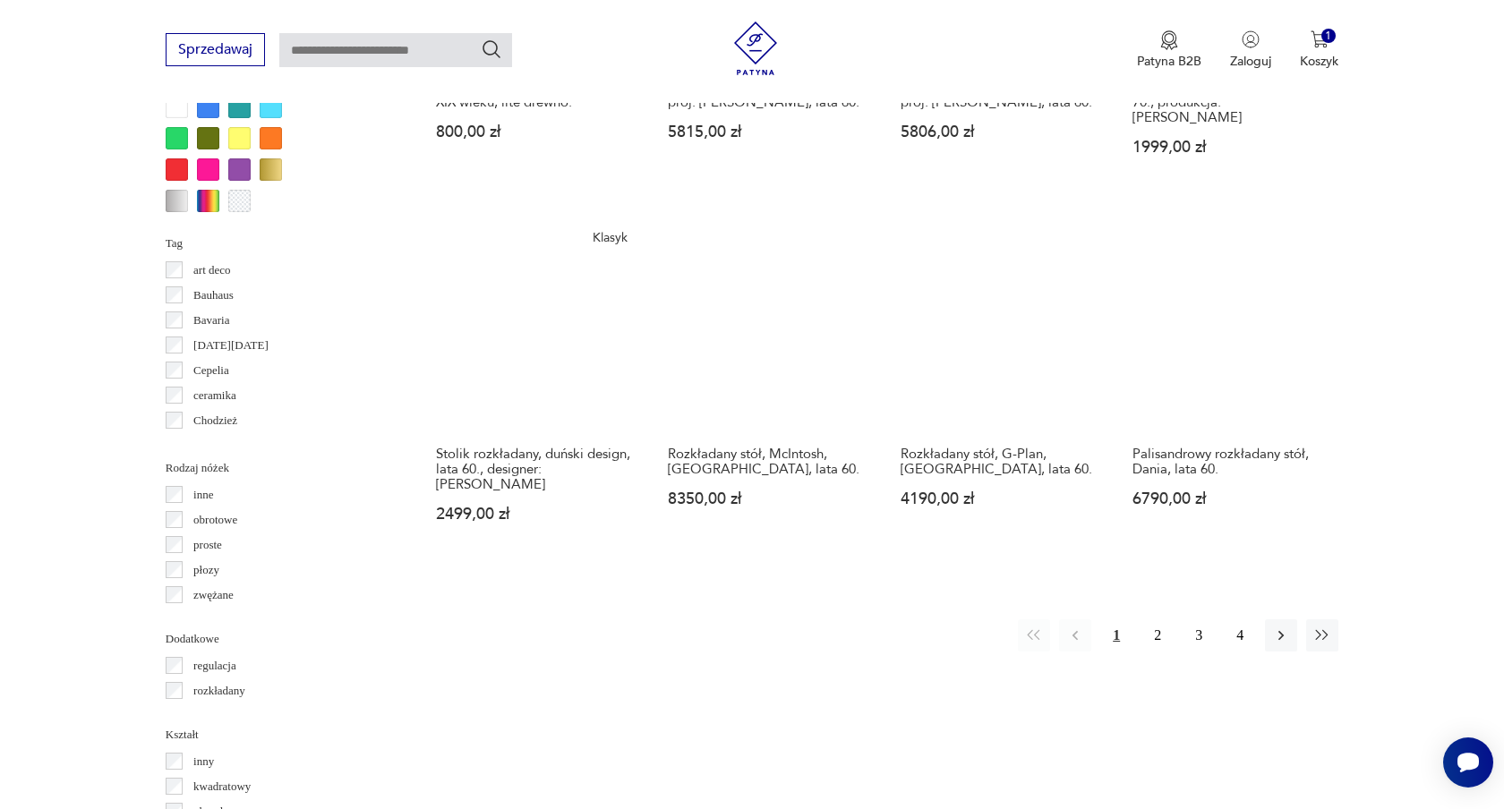
scroll to position [1749, 0]
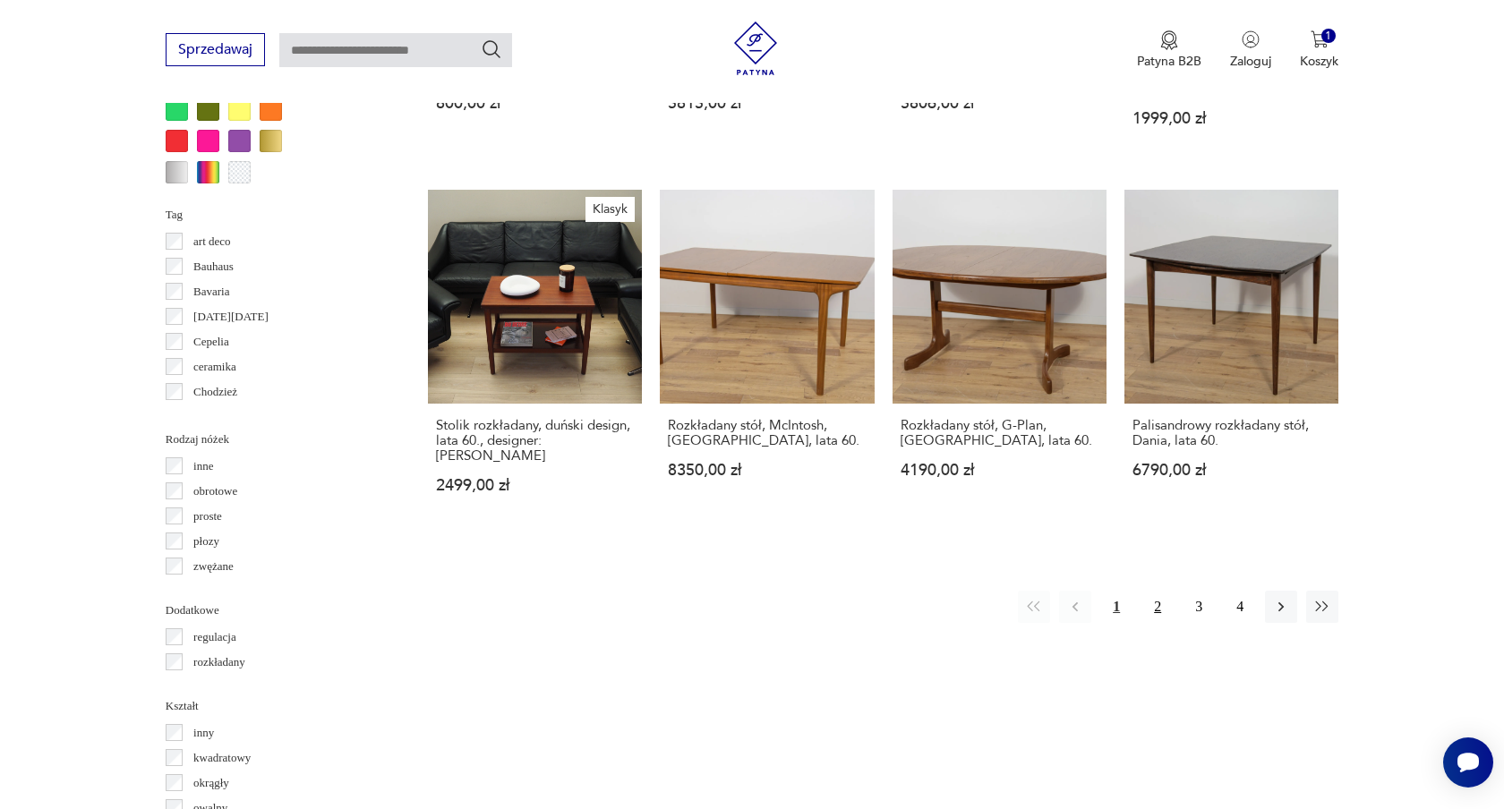
click at [1152, 591] on button "2" at bounding box center [1158, 607] width 32 height 32
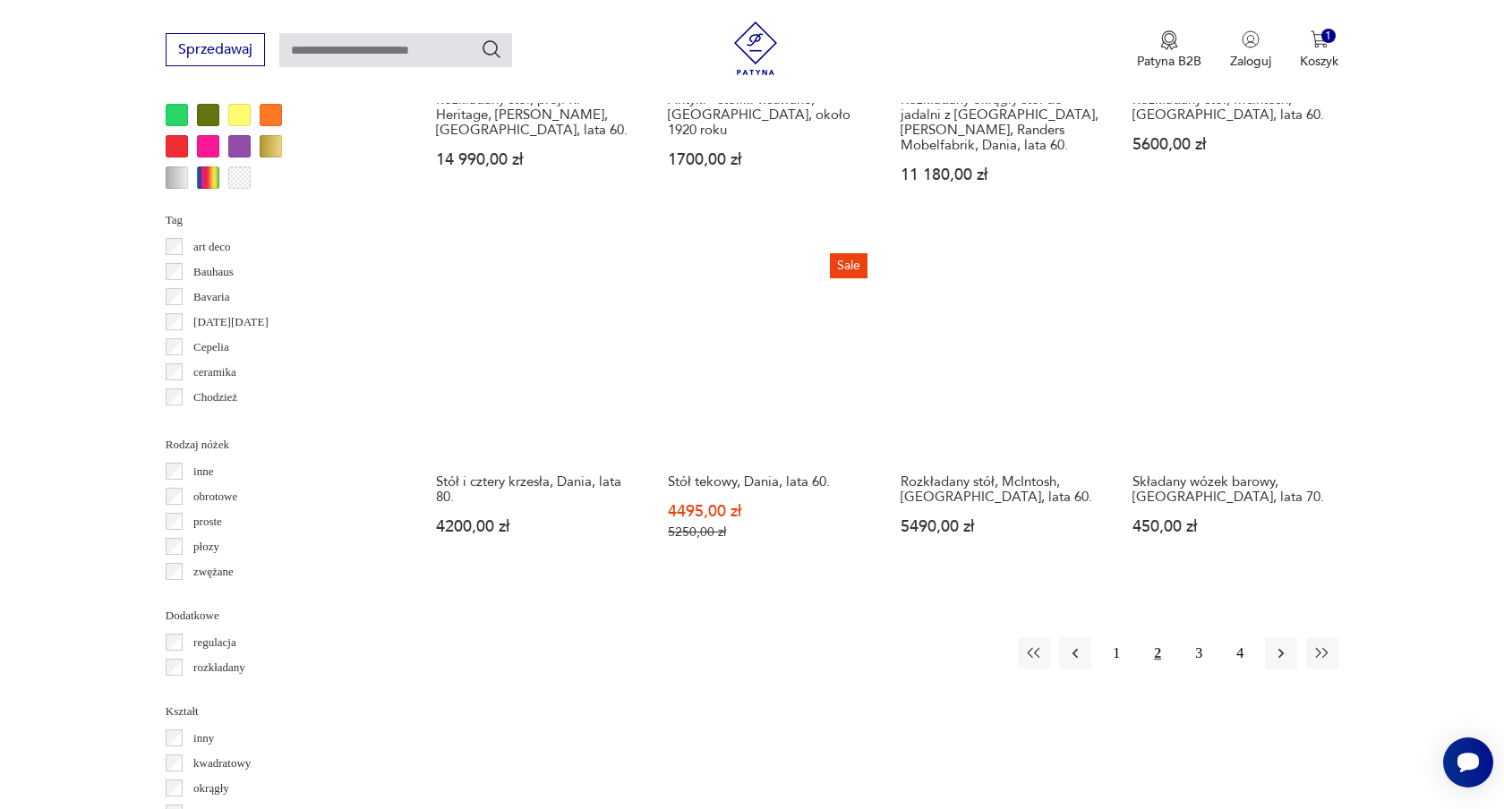
scroll to position [1744, 0]
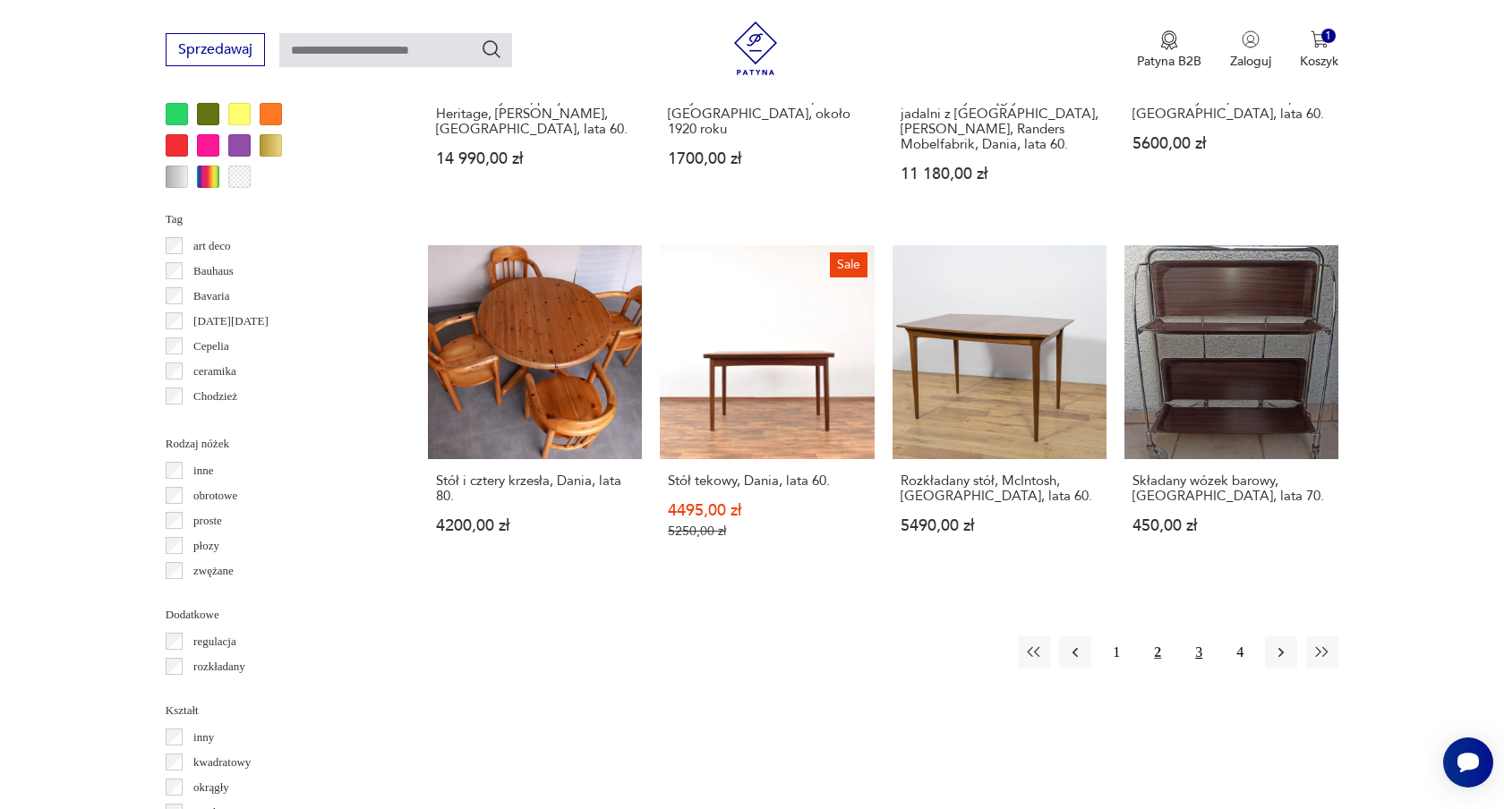
click at [1205, 650] on button "3" at bounding box center [1199, 653] width 32 height 32
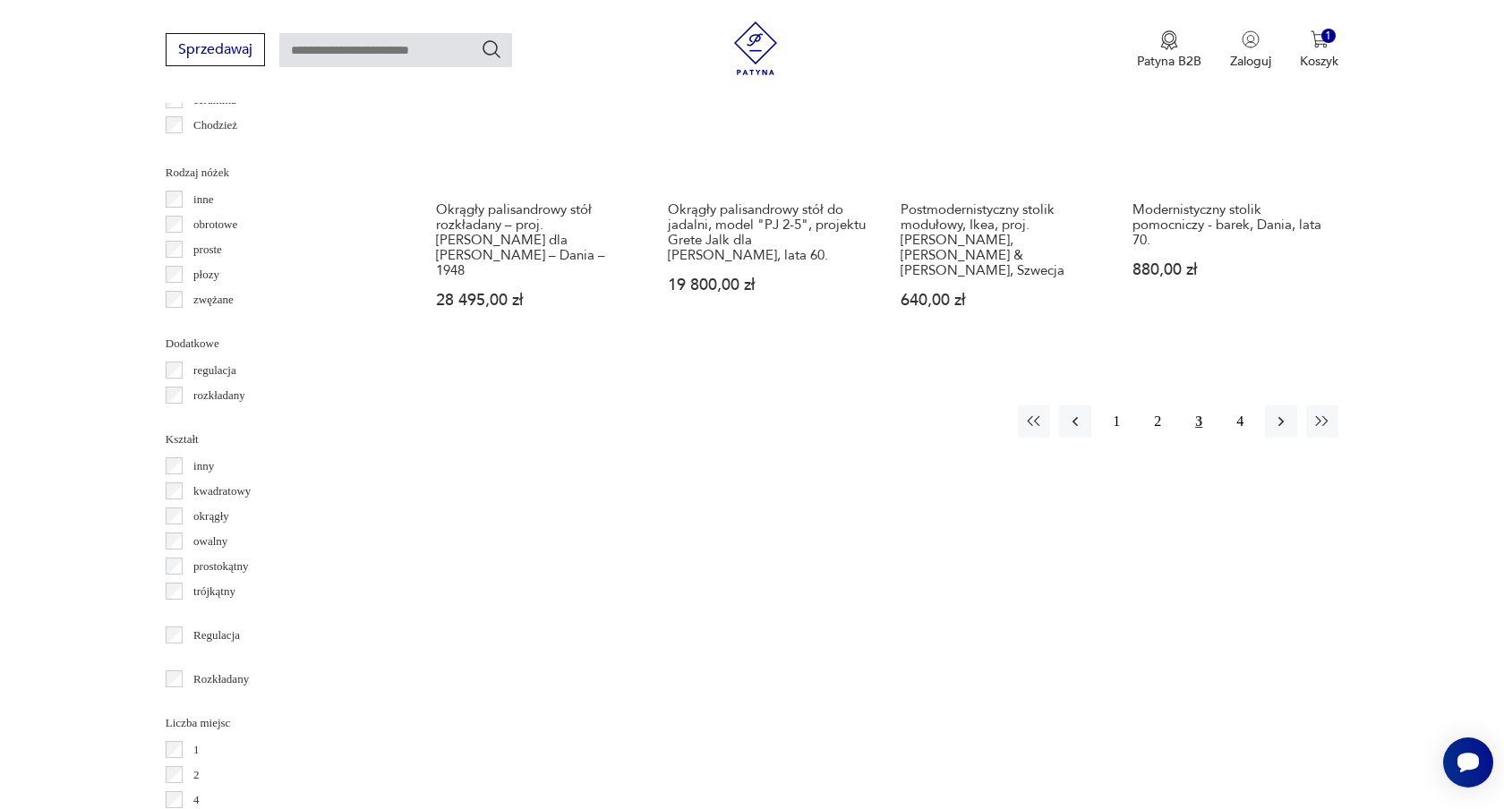
scroll to position [2018, 0]
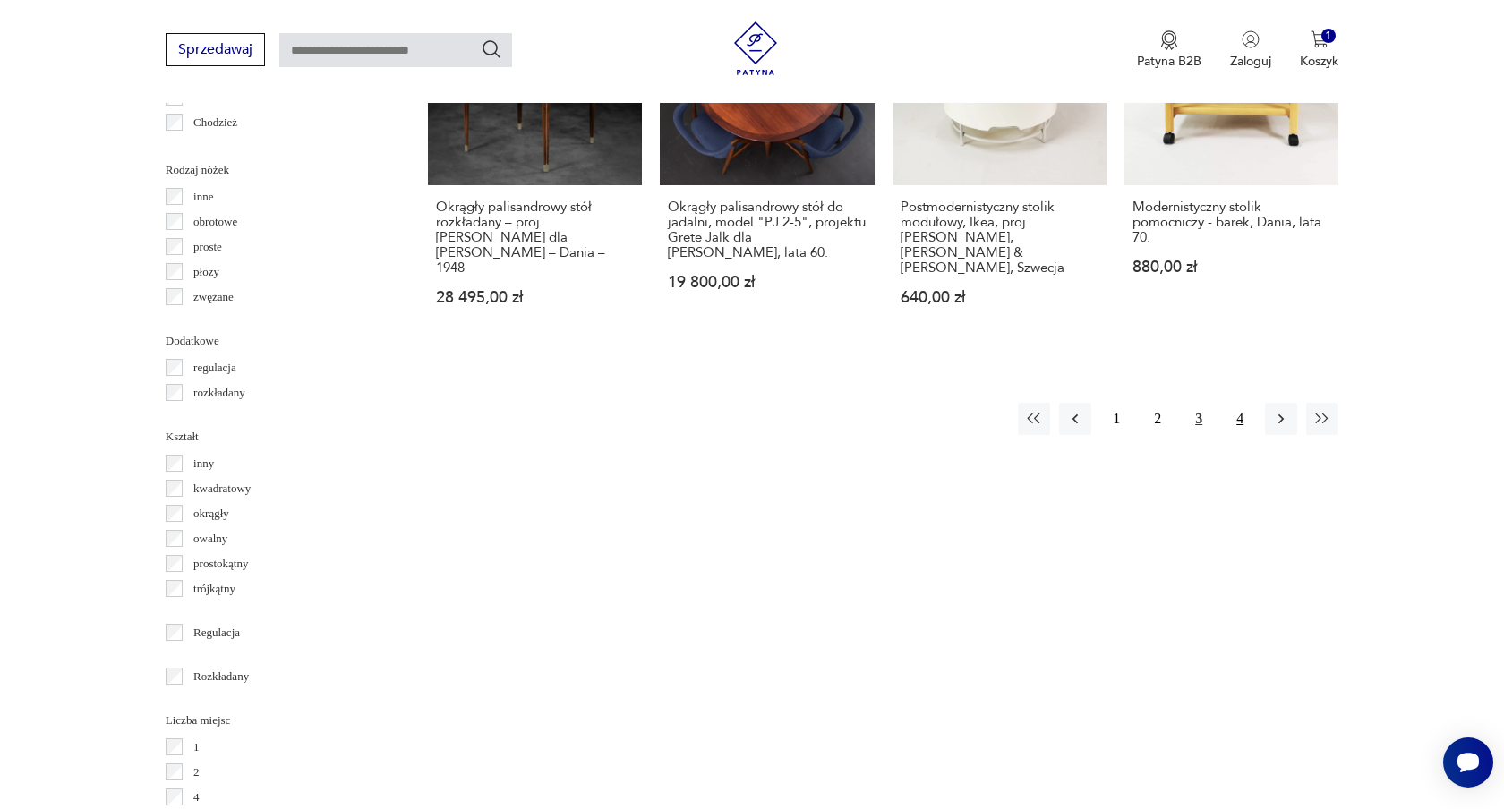
click at [1240, 403] on button "4" at bounding box center [1240, 419] width 32 height 32
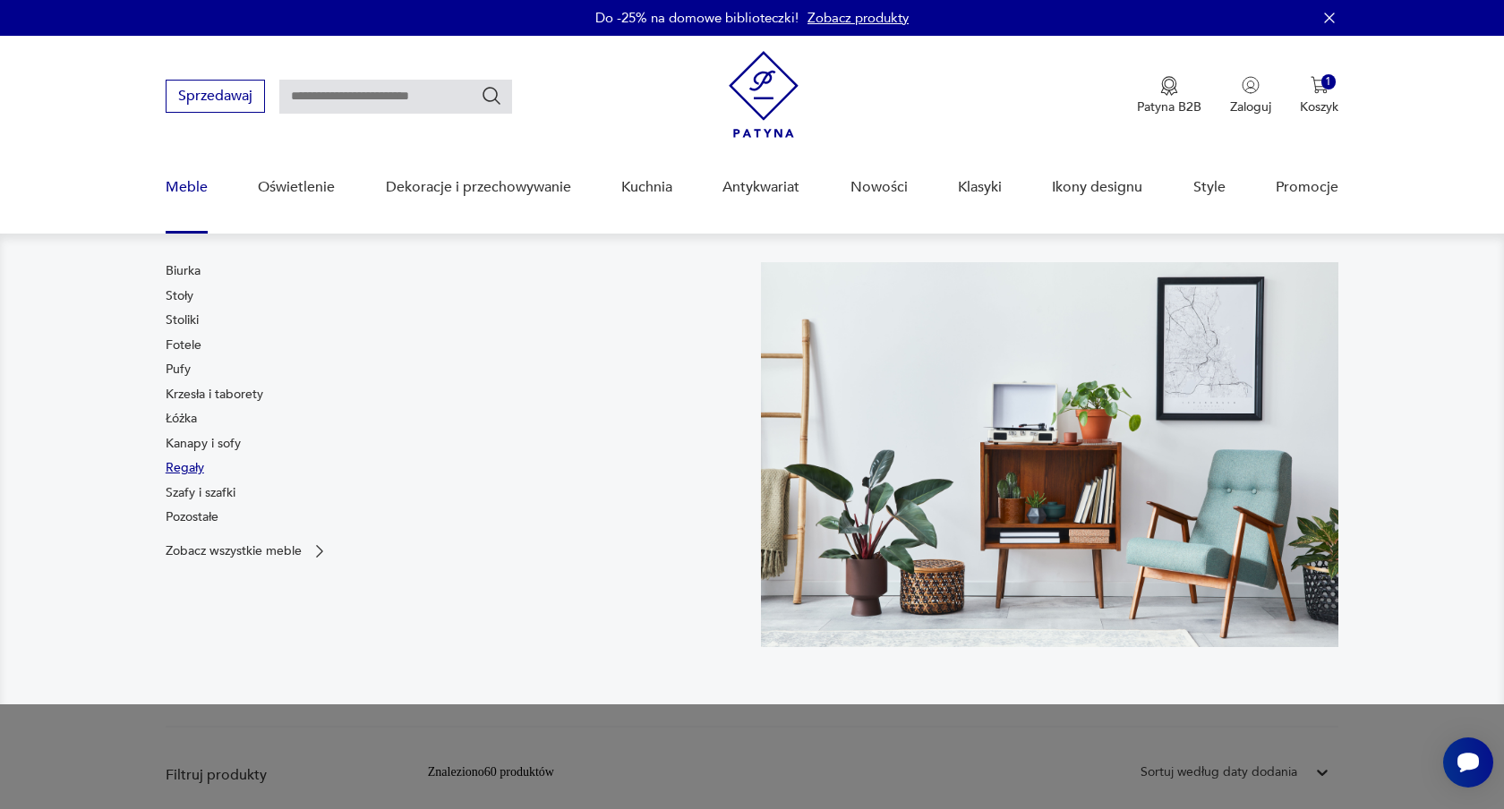
click at [189, 468] on link "Regały" at bounding box center [185, 468] width 39 height 18
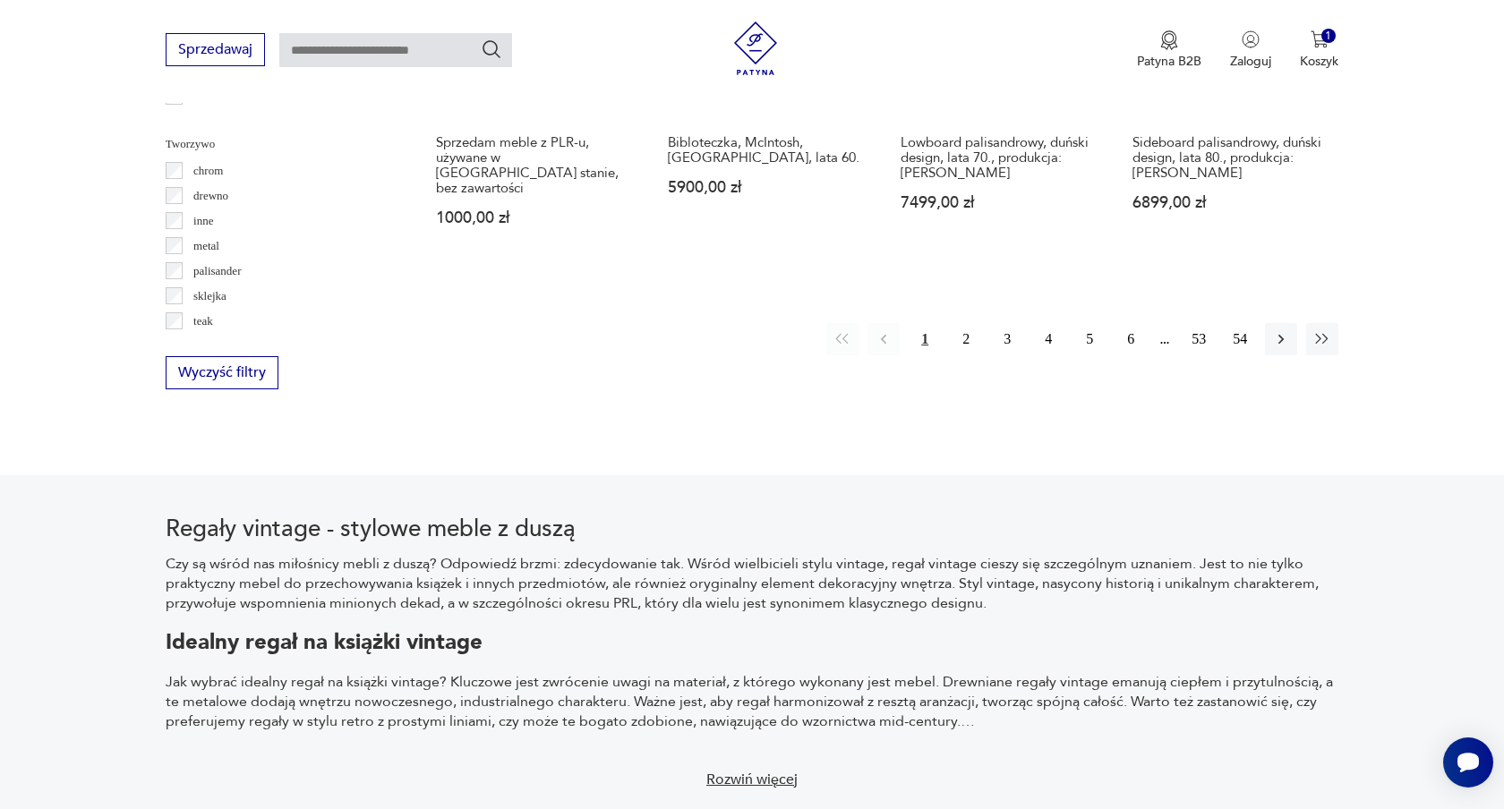
scroll to position [2127, 0]
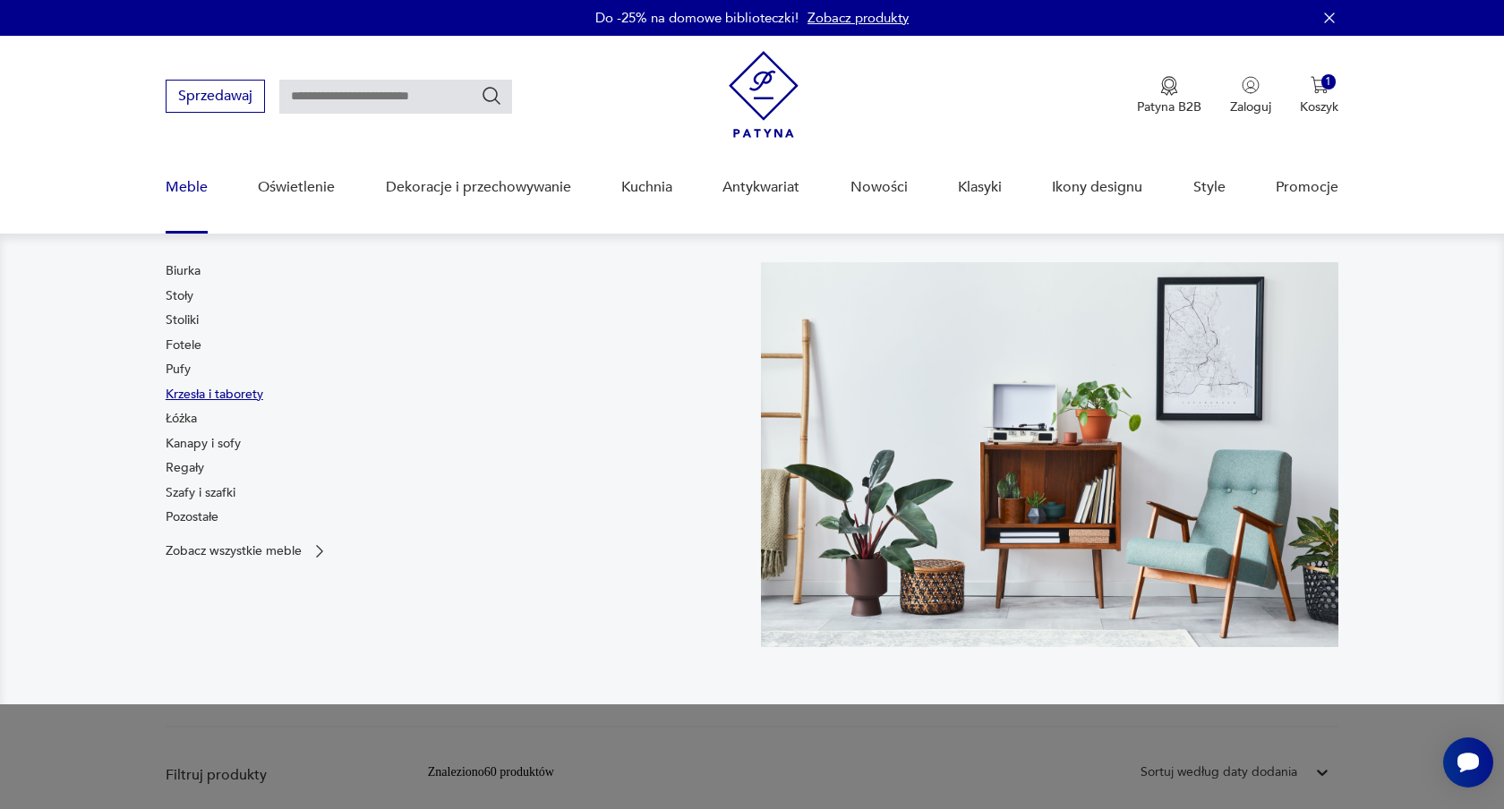
click at [208, 396] on link "Krzesła i taborety" at bounding box center [215, 395] width 98 height 18
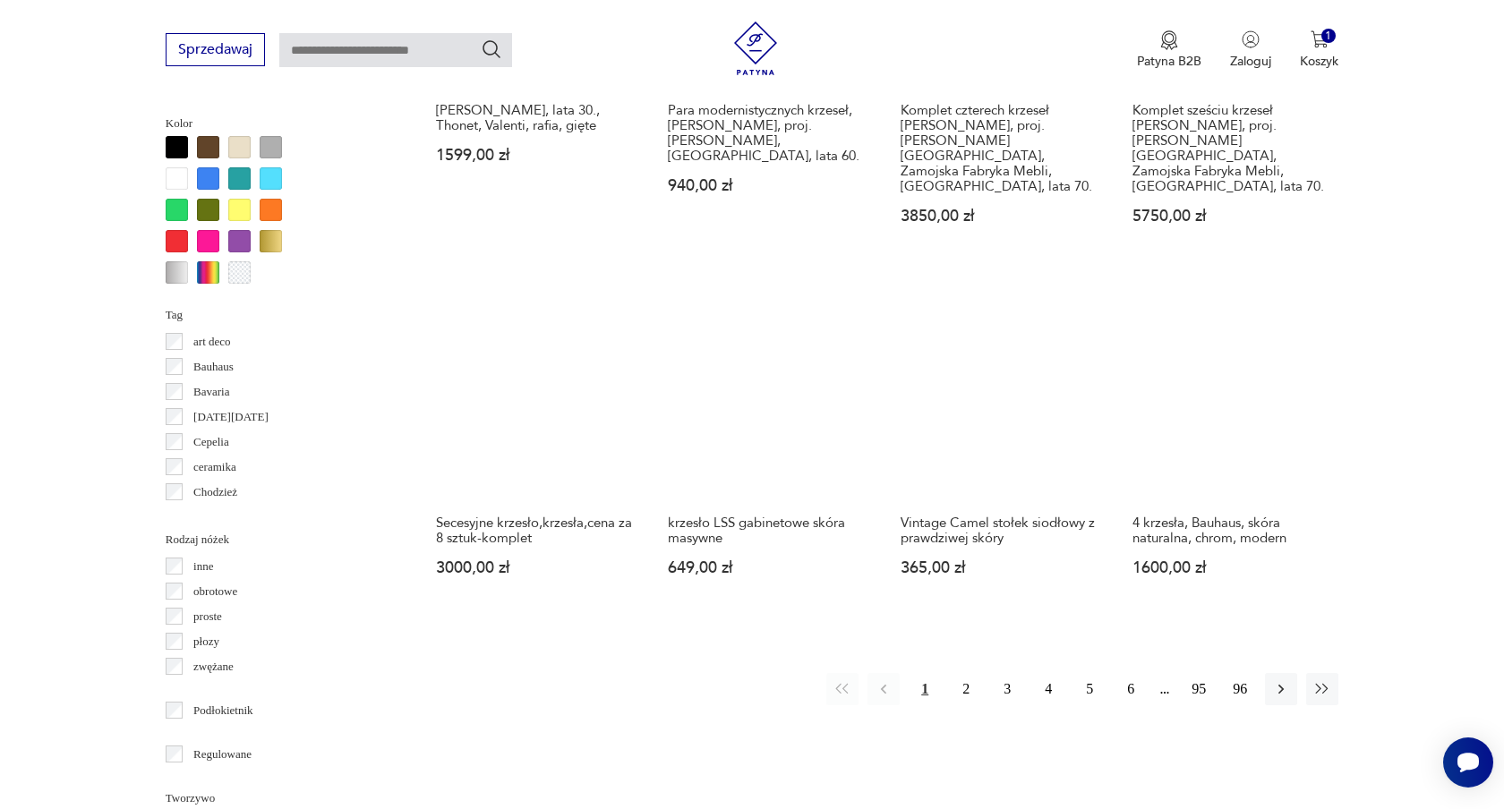
scroll to position [1732, 0]
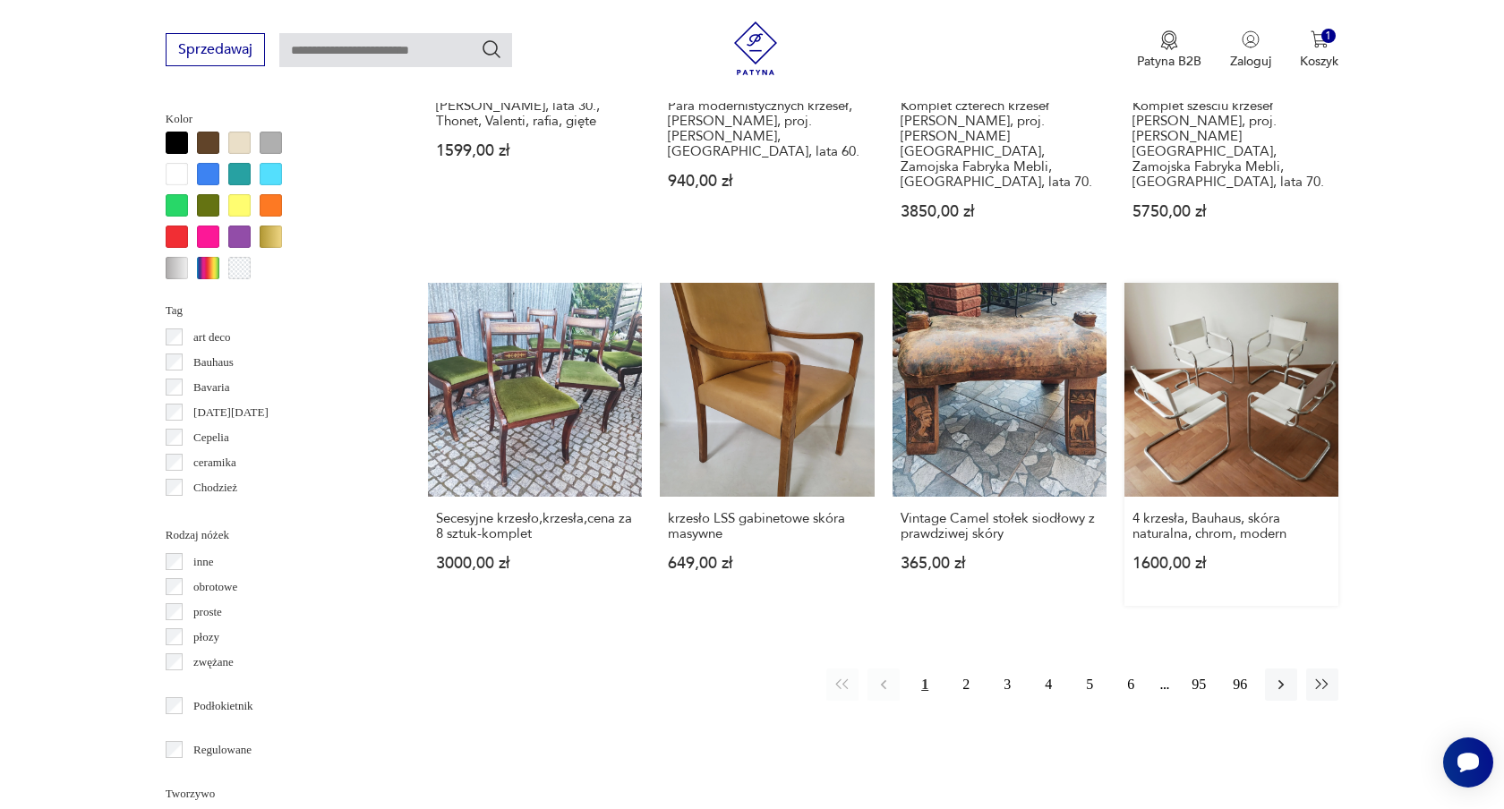
click at [1195, 327] on link "4 krzesła, Bauhaus, skóra naturalna, chrom, modern 1600,00 zł" at bounding box center [1232, 444] width 214 height 323
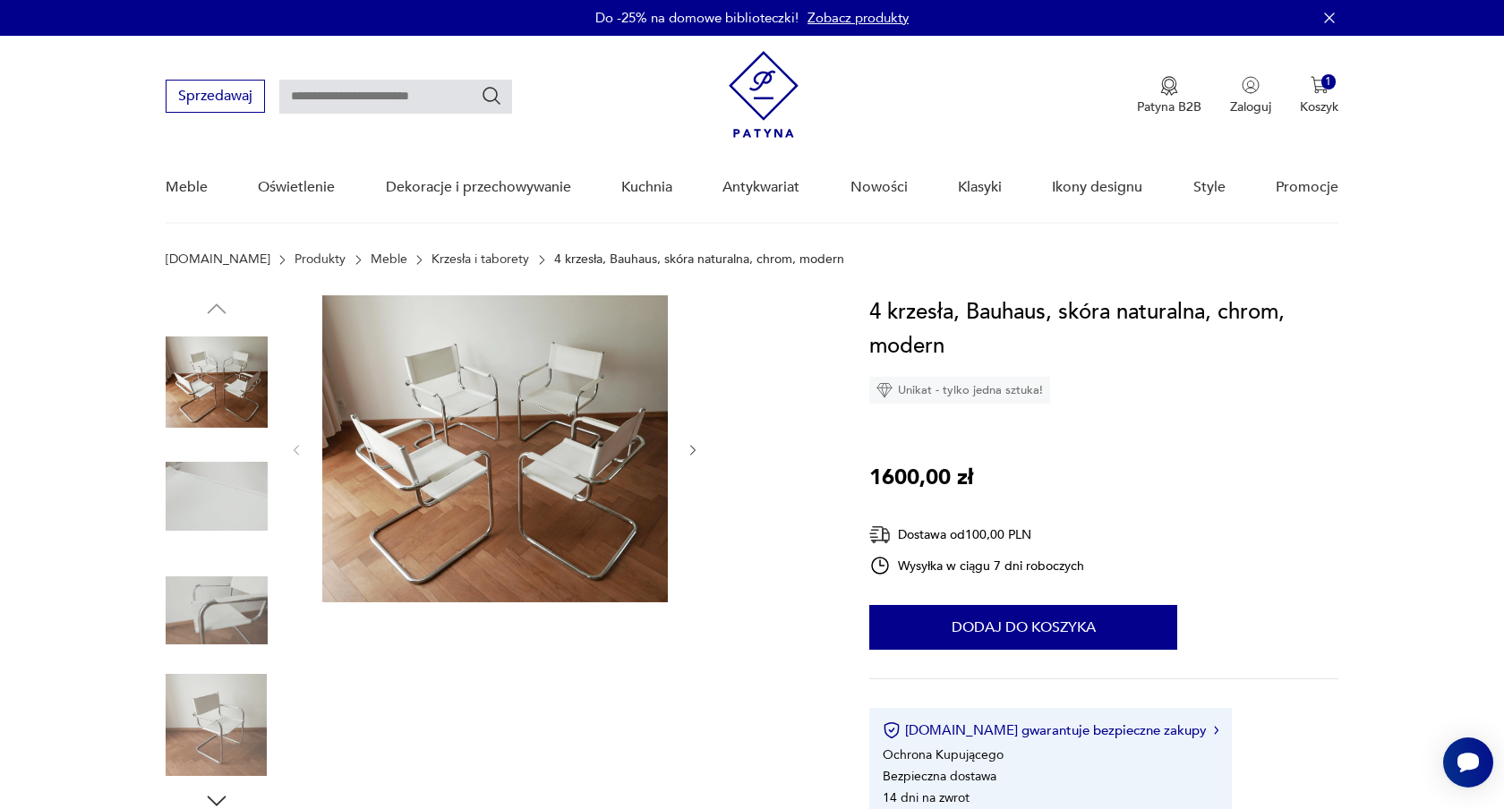
click at [690, 446] on icon "button" at bounding box center [693, 450] width 15 height 15
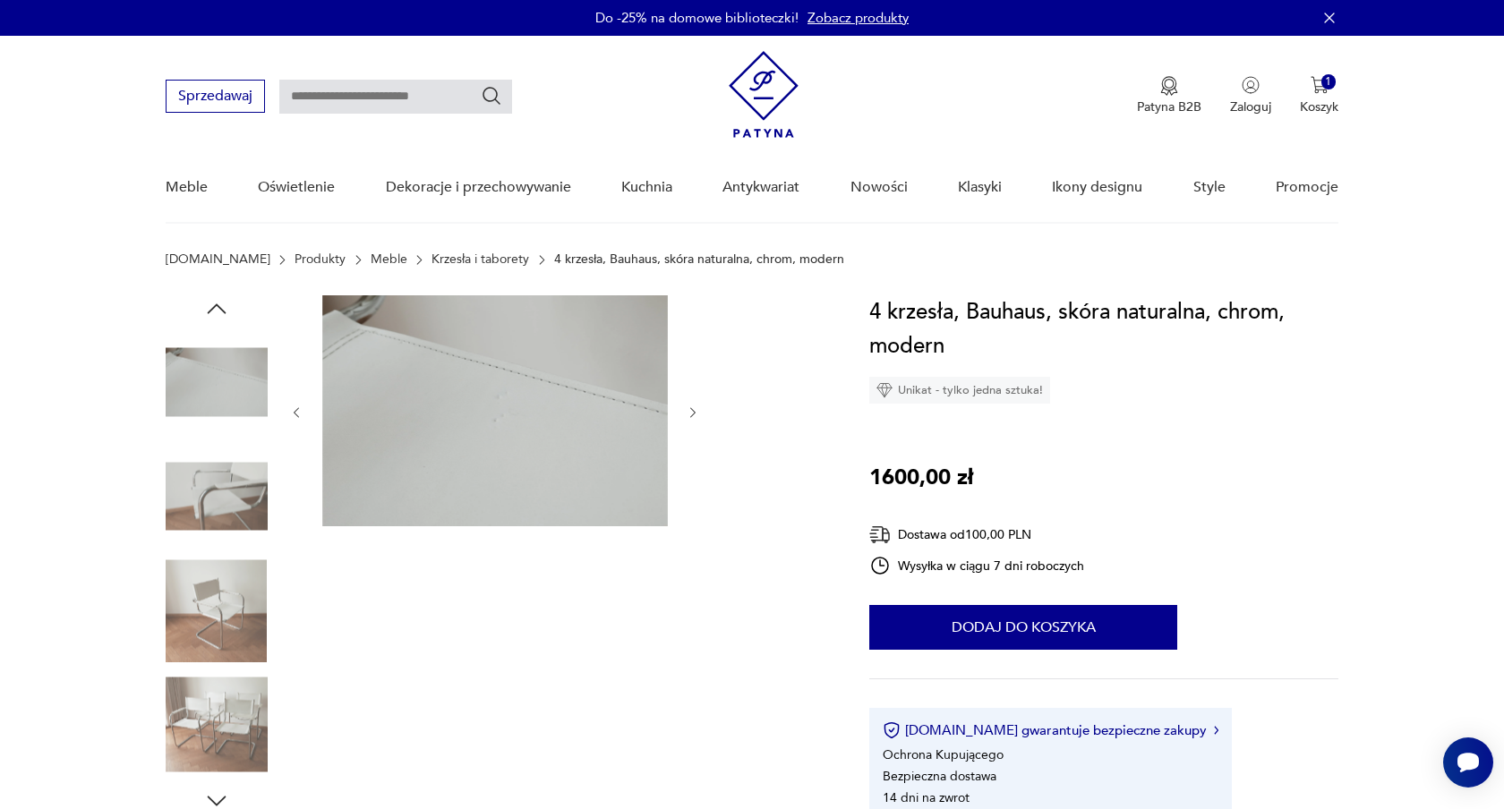
click at [691, 412] on icon "button" at bounding box center [693, 413] width 15 height 15
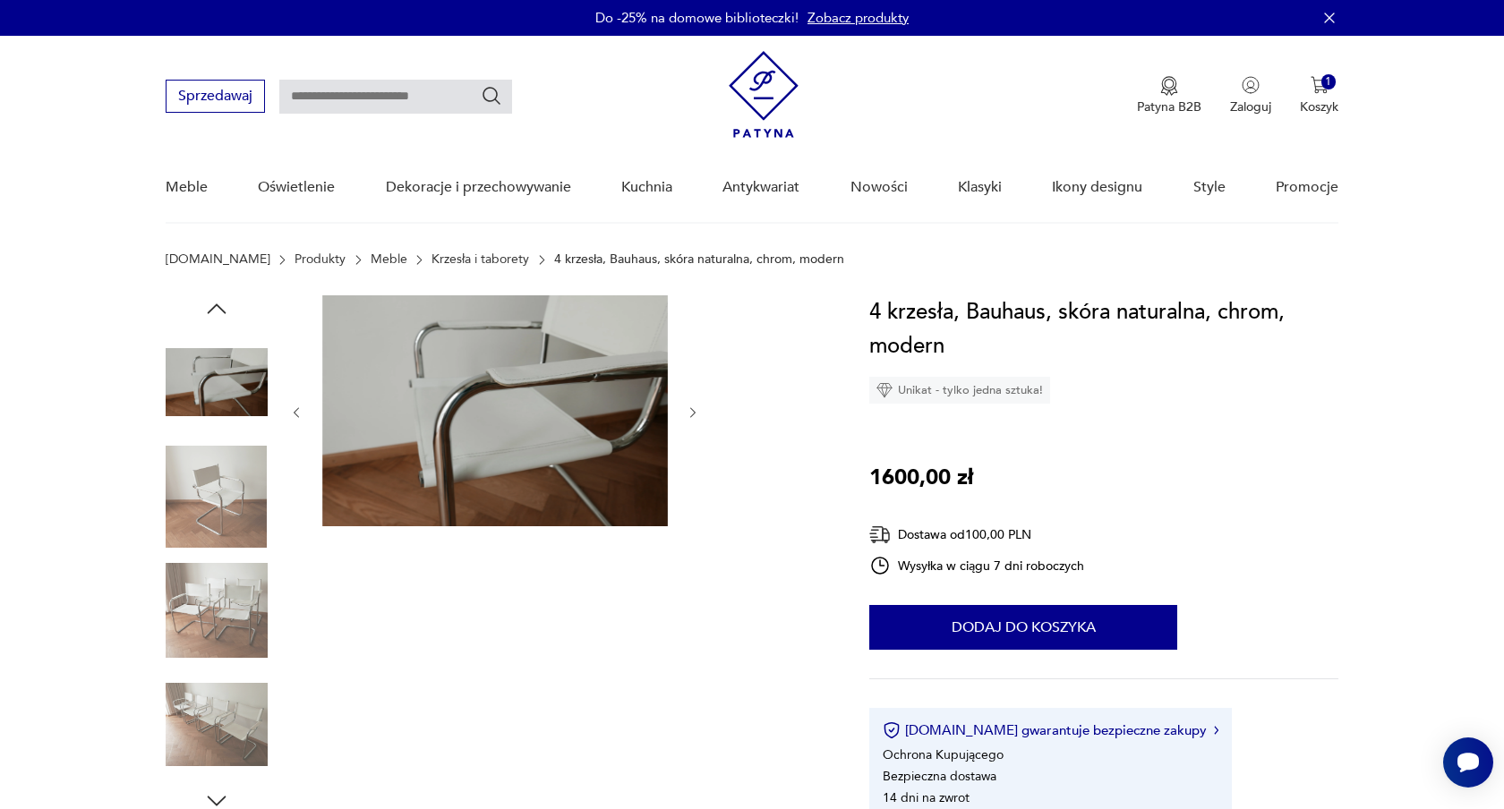
click at [691, 412] on icon "button" at bounding box center [693, 413] width 15 height 15
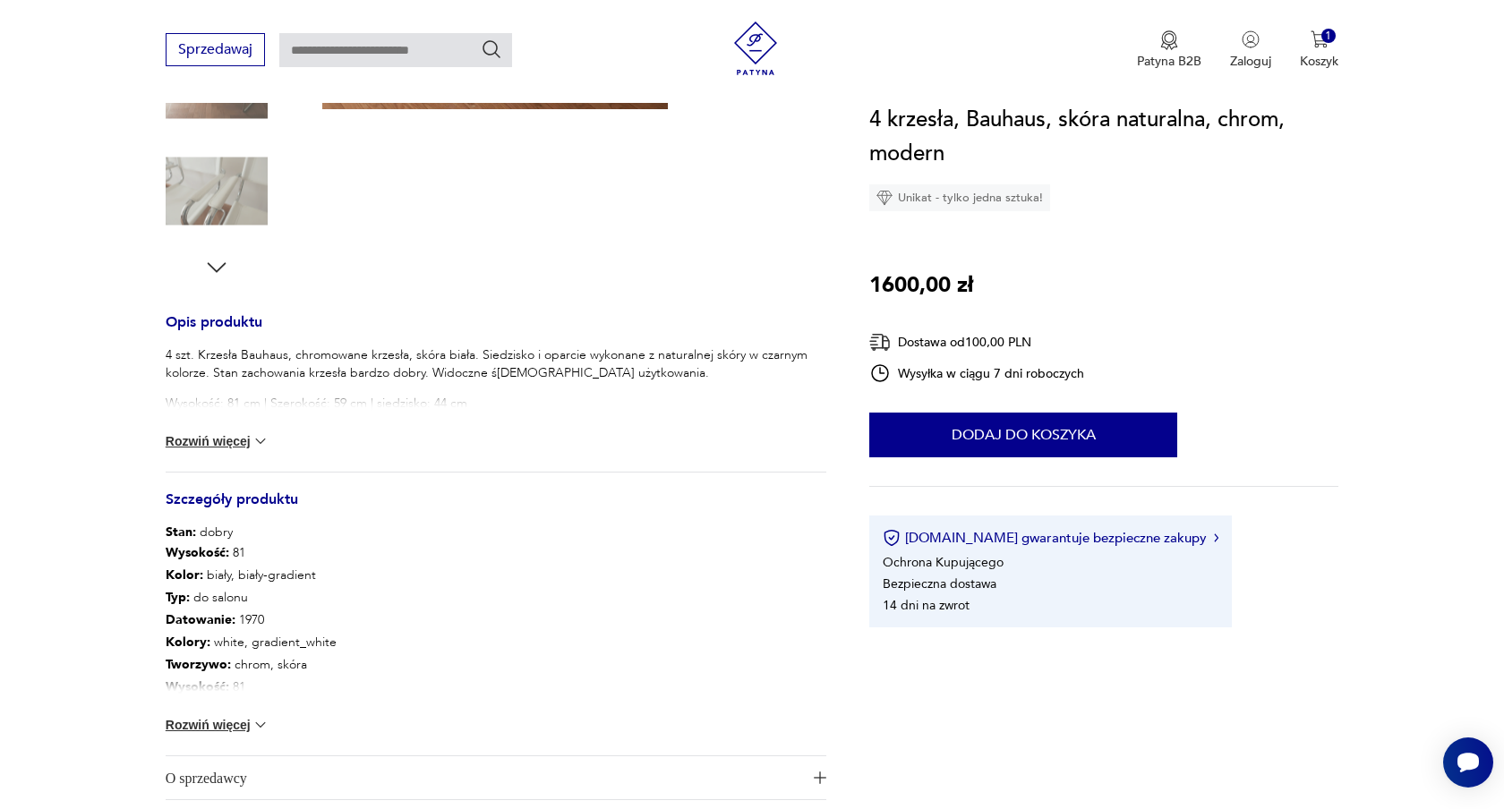
scroll to position [542, 0]
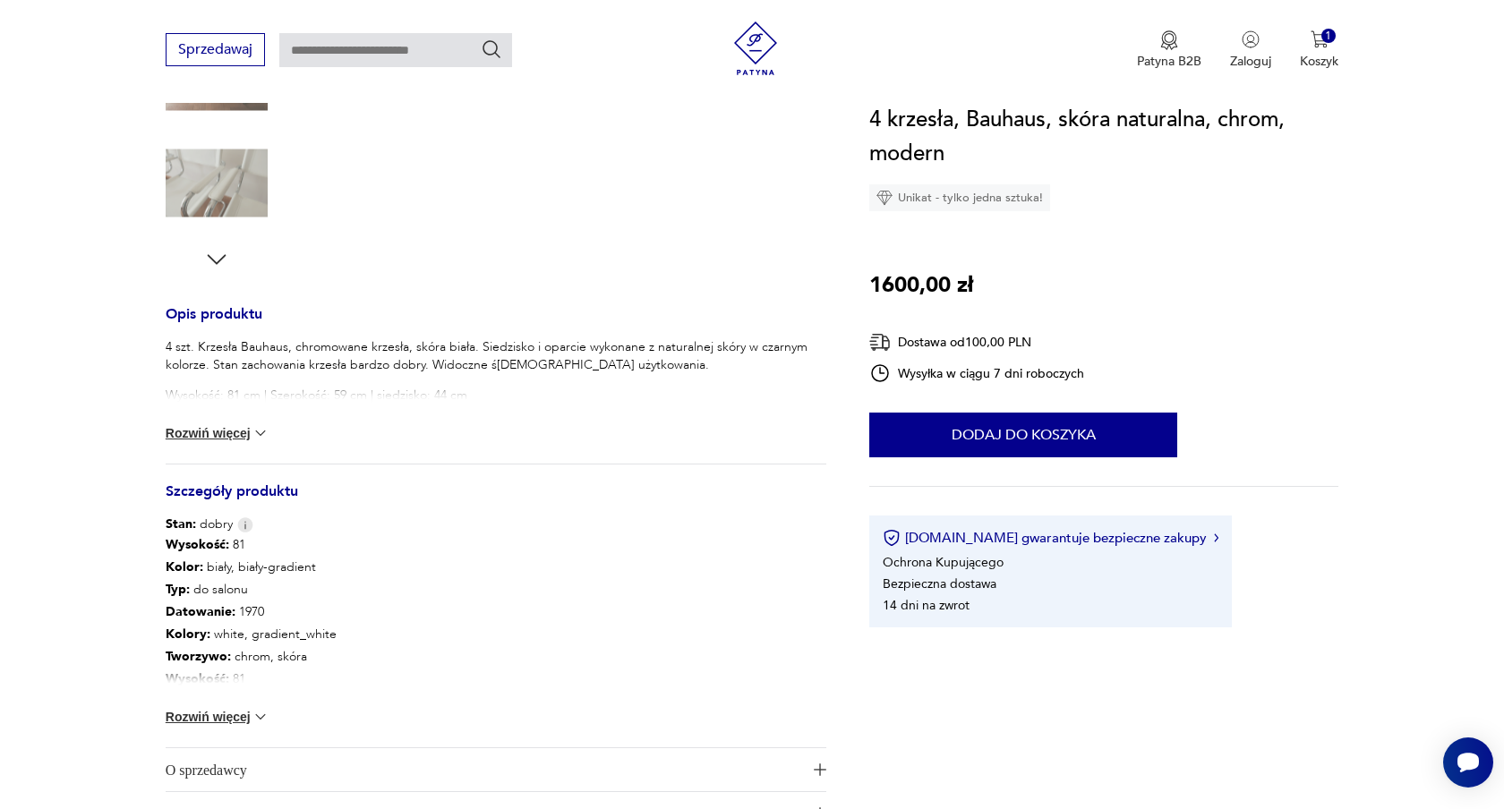
click at [201, 429] on button "Rozwiń więcej" at bounding box center [218, 433] width 104 height 18
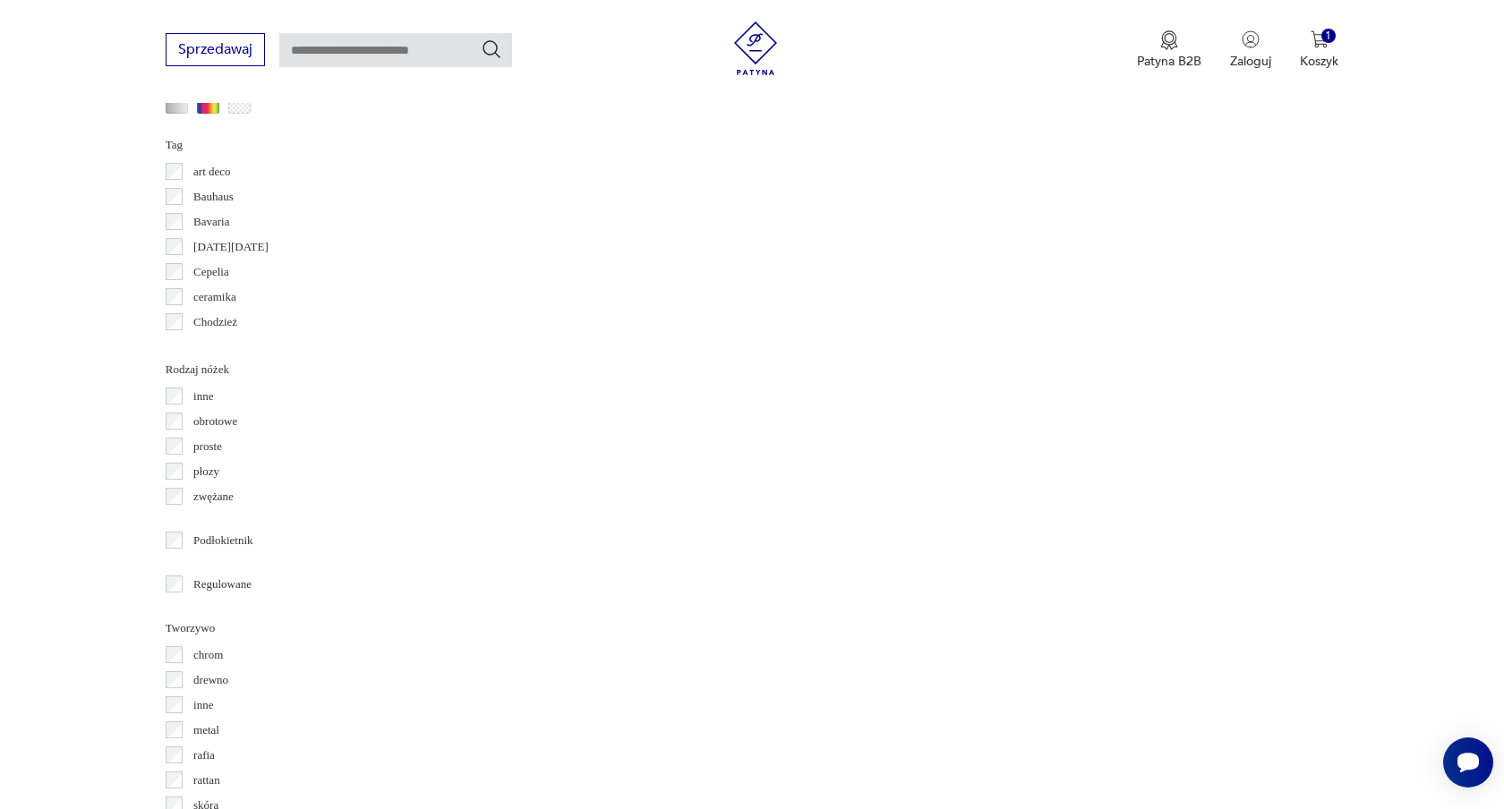
scroll to position [1897, 0]
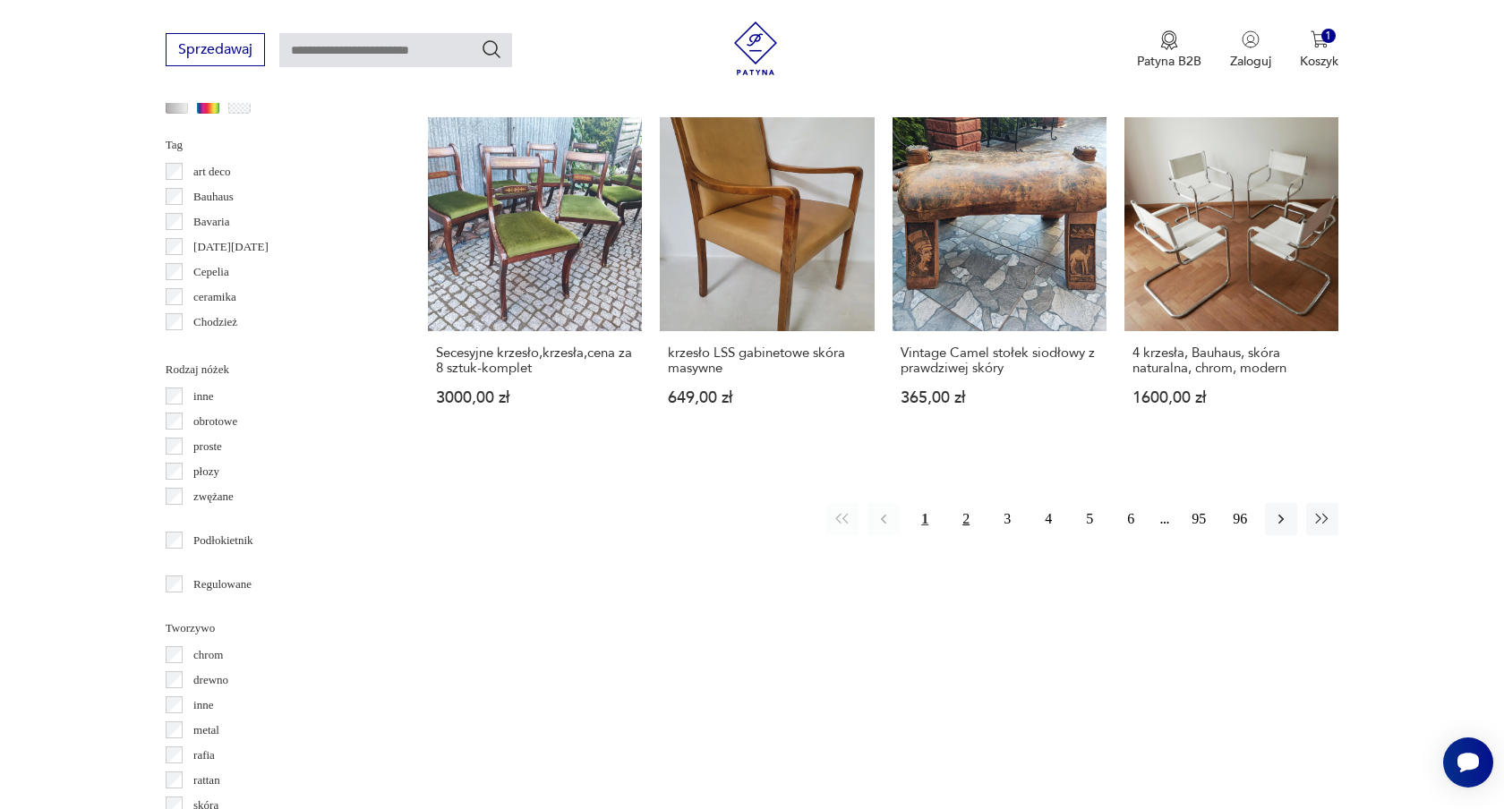
click at [966, 503] on button "2" at bounding box center [966, 519] width 32 height 32
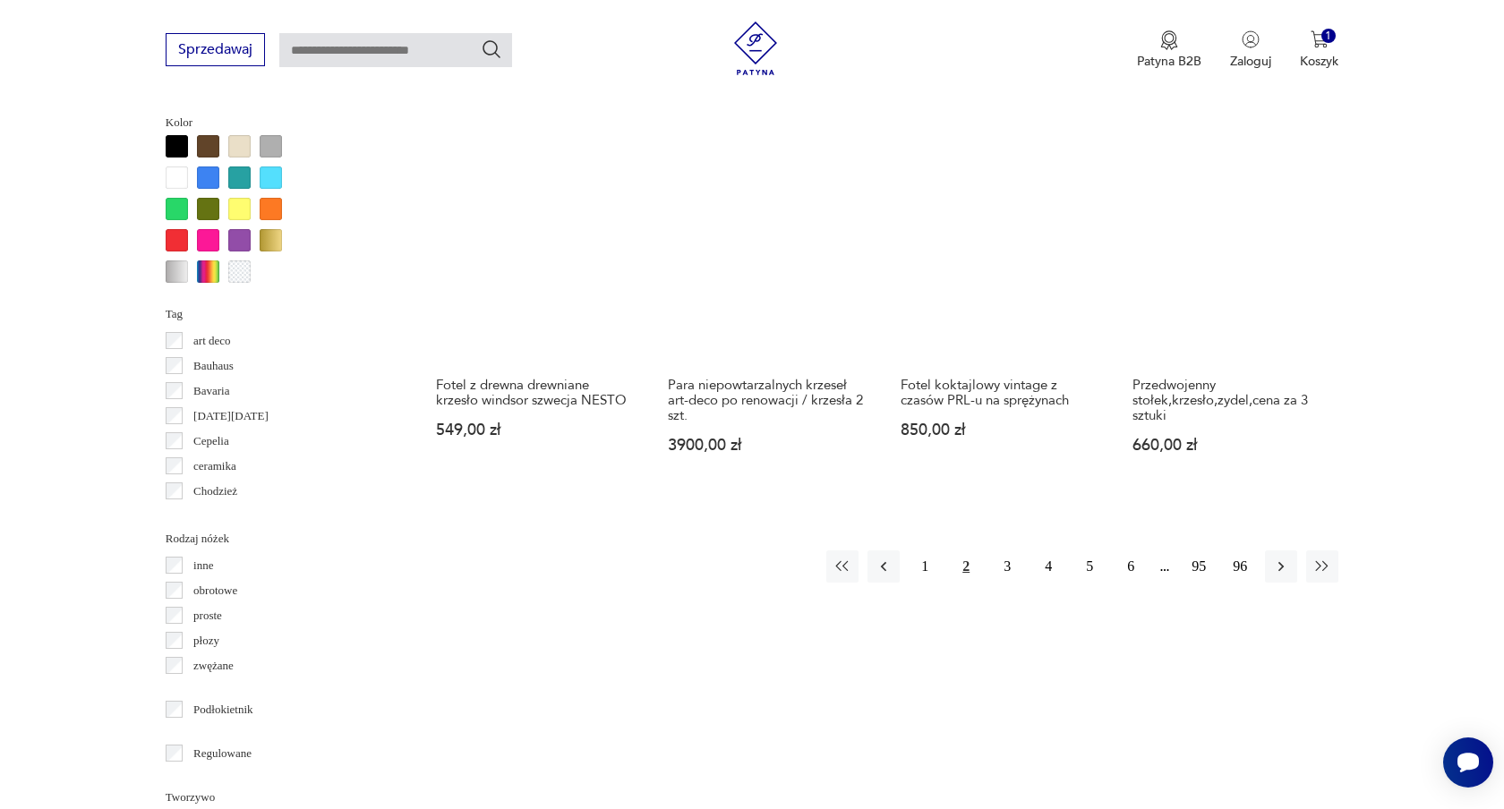
scroll to position [1729, 0]
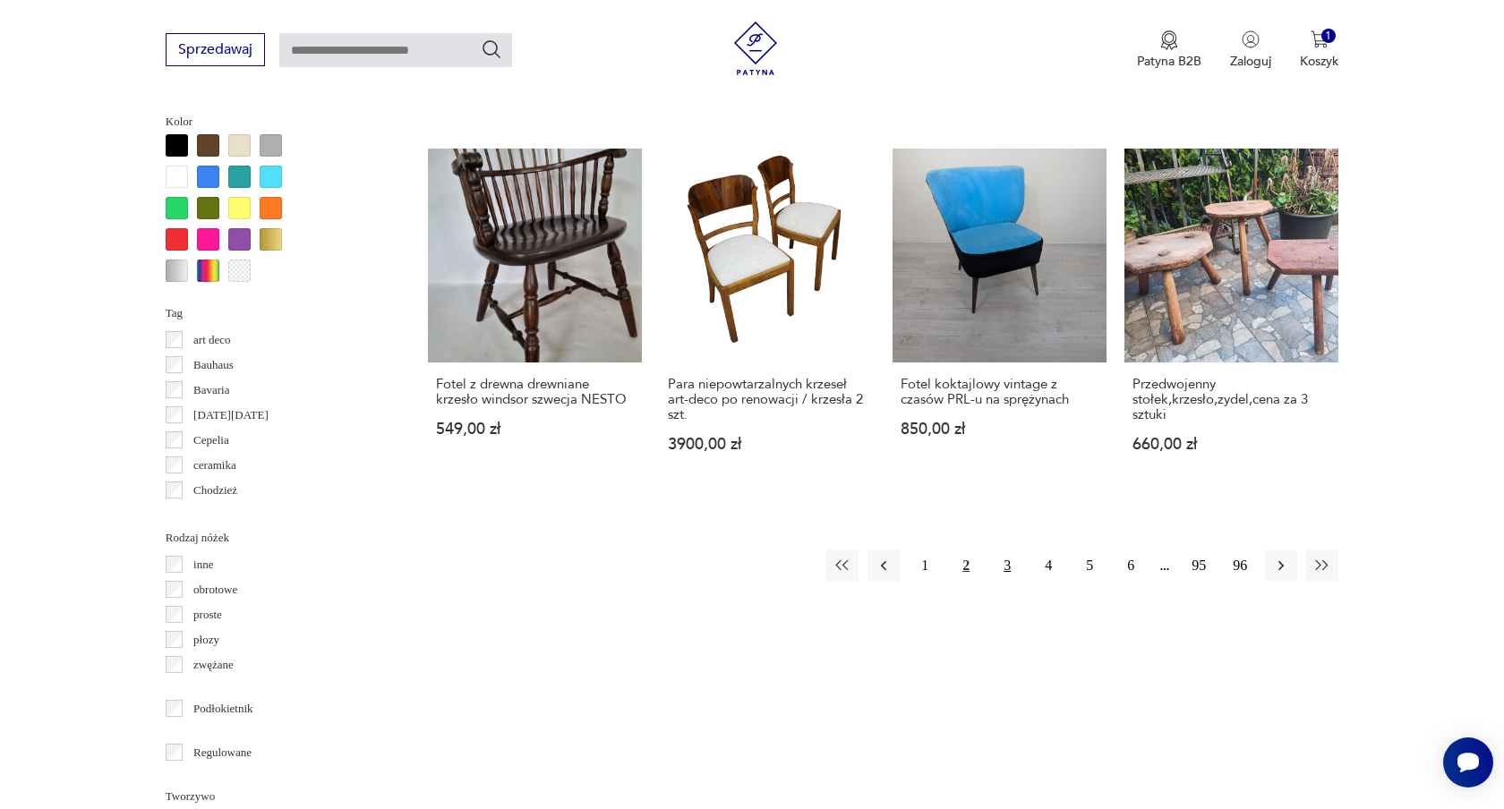
click at [1012, 560] on button "3" at bounding box center [1007, 566] width 32 height 32
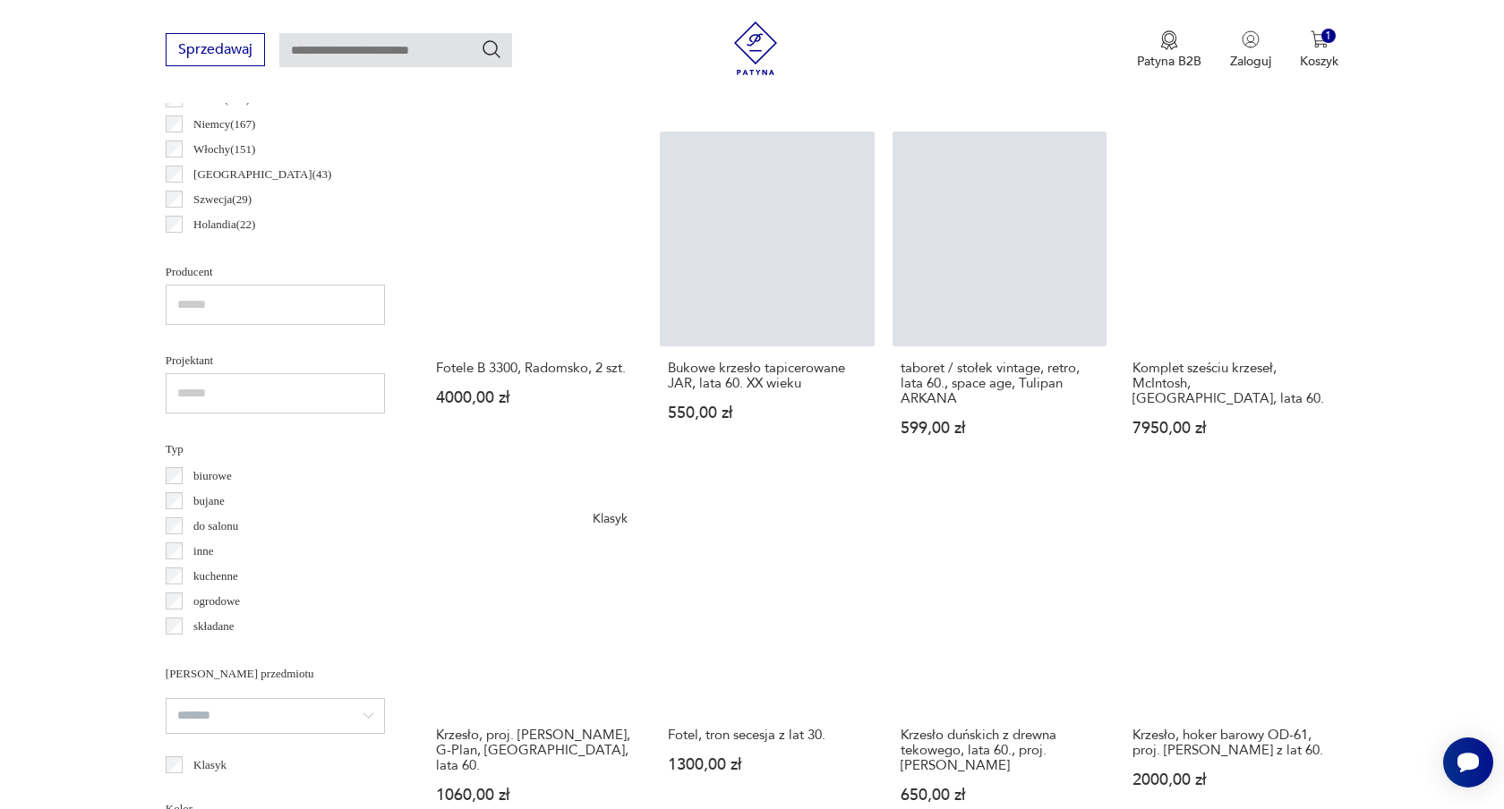
scroll to position [1043, 0]
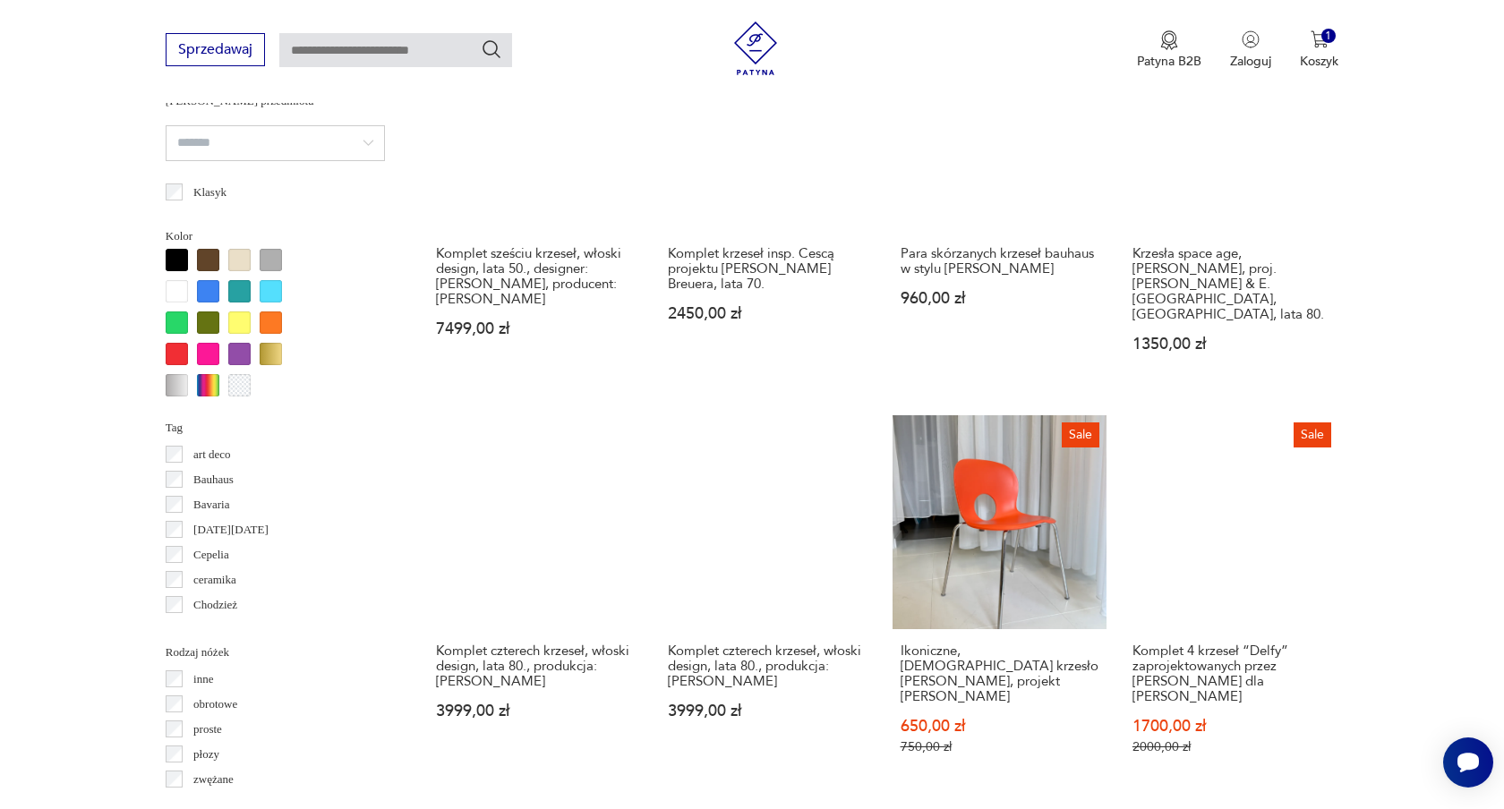
scroll to position [1612, 0]
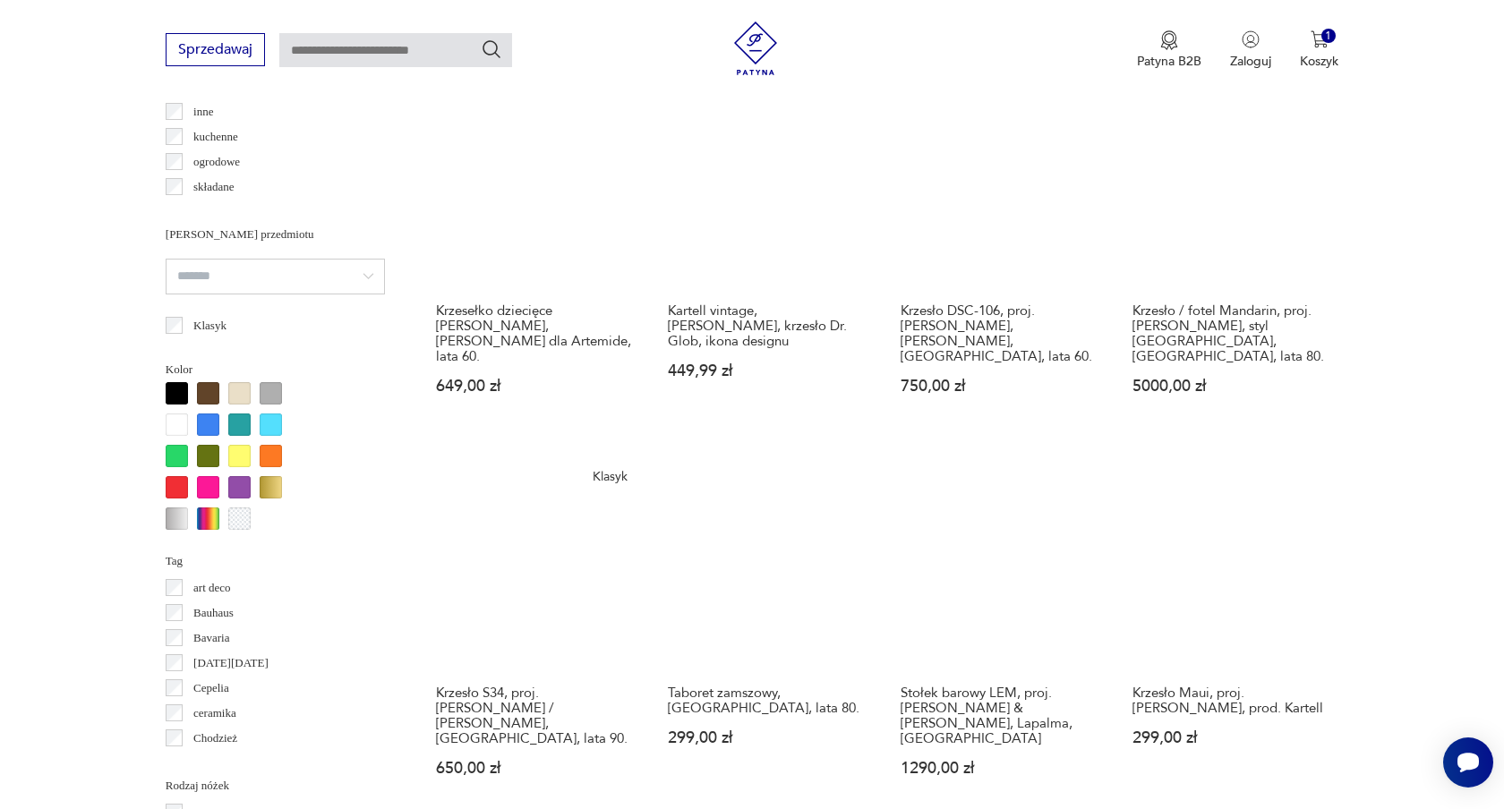
scroll to position [1484, 0]
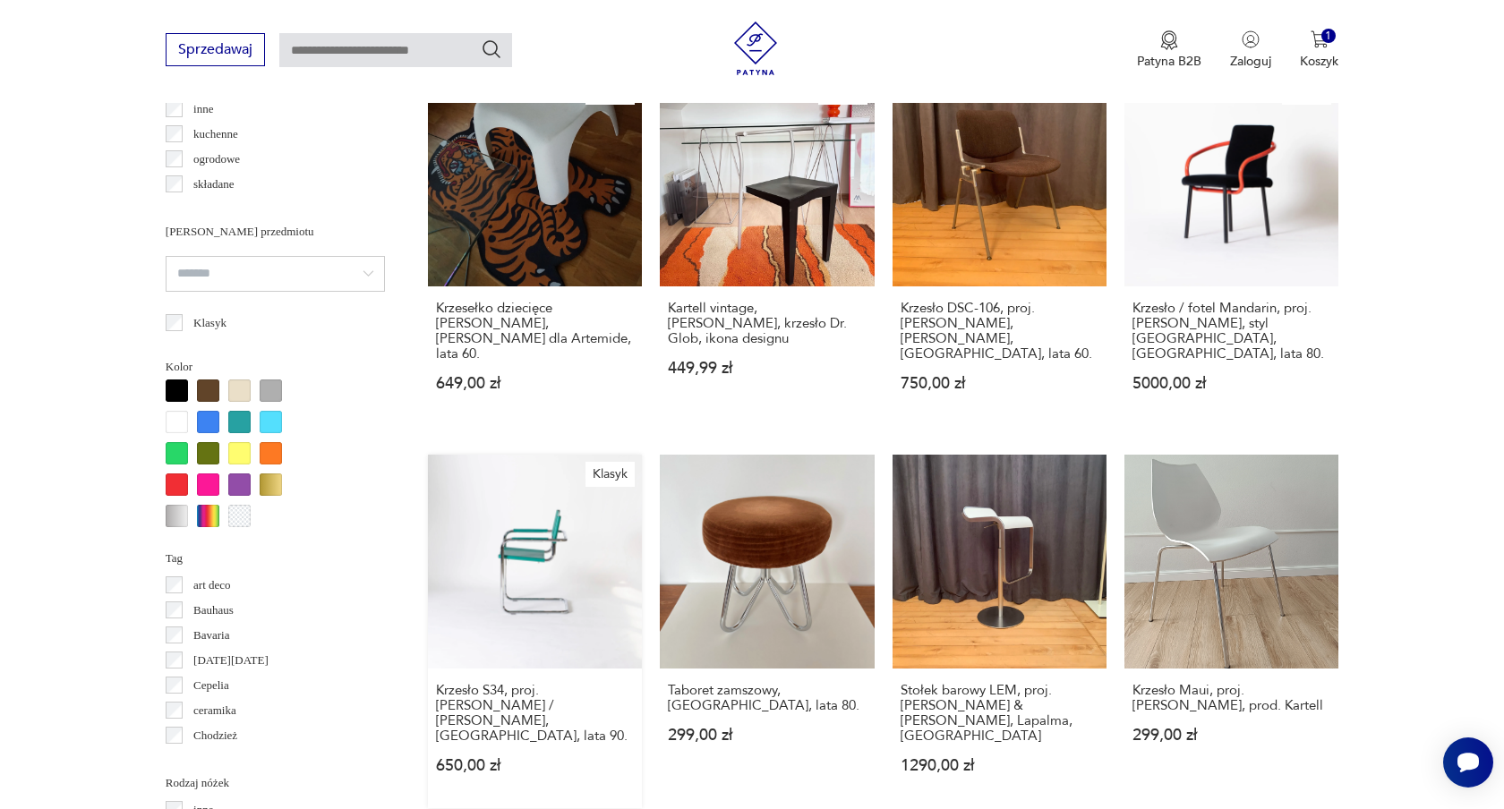
click at [513, 560] on link "Klasyk Krzesło S34, proj. Mart Stam / Marcel Breuer, Włochy, lata 90. 650,00 zł" at bounding box center [535, 632] width 214 height 354
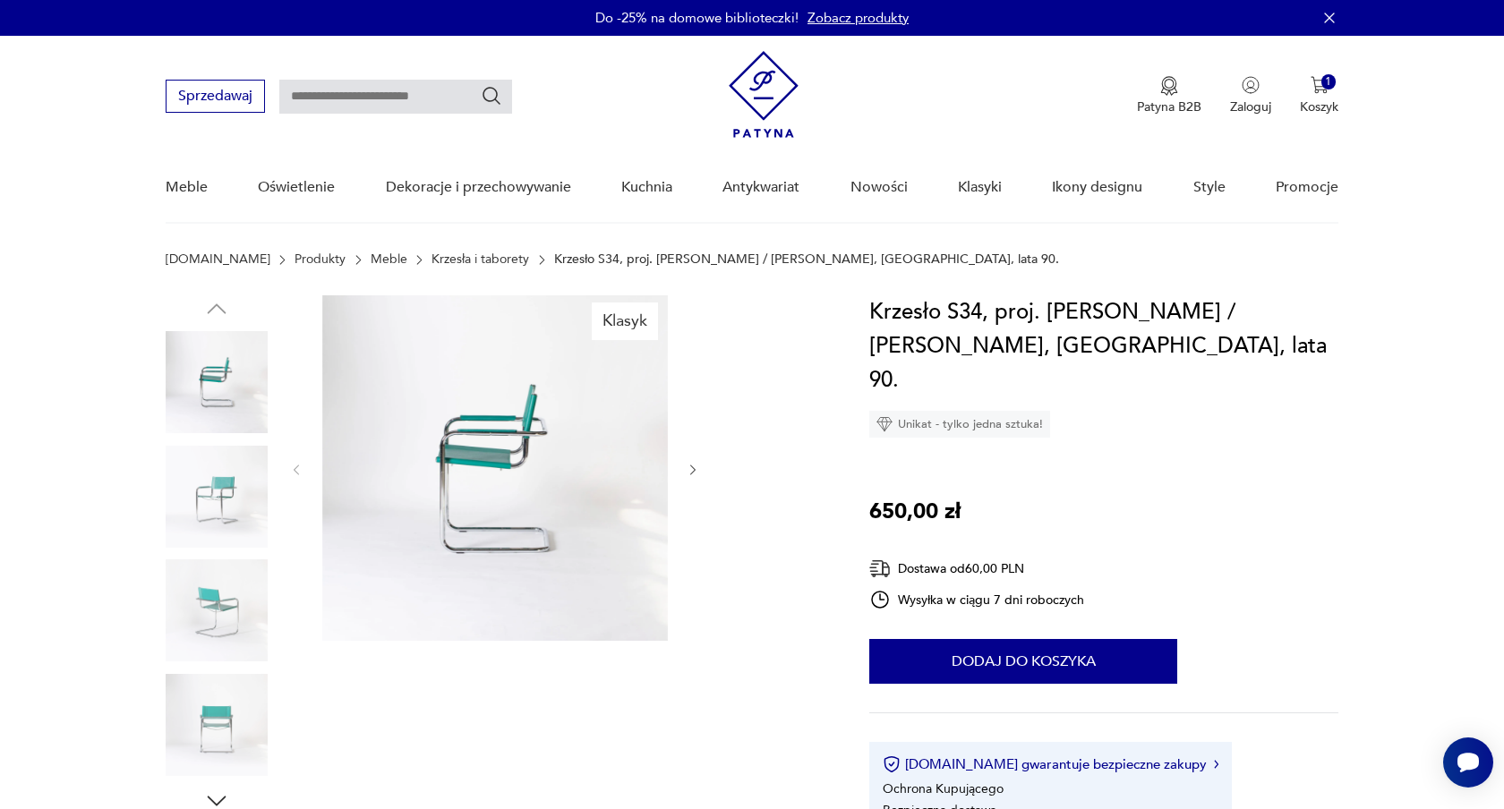
click at [689, 475] on icon "button" at bounding box center [693, 470] width 15 height 15
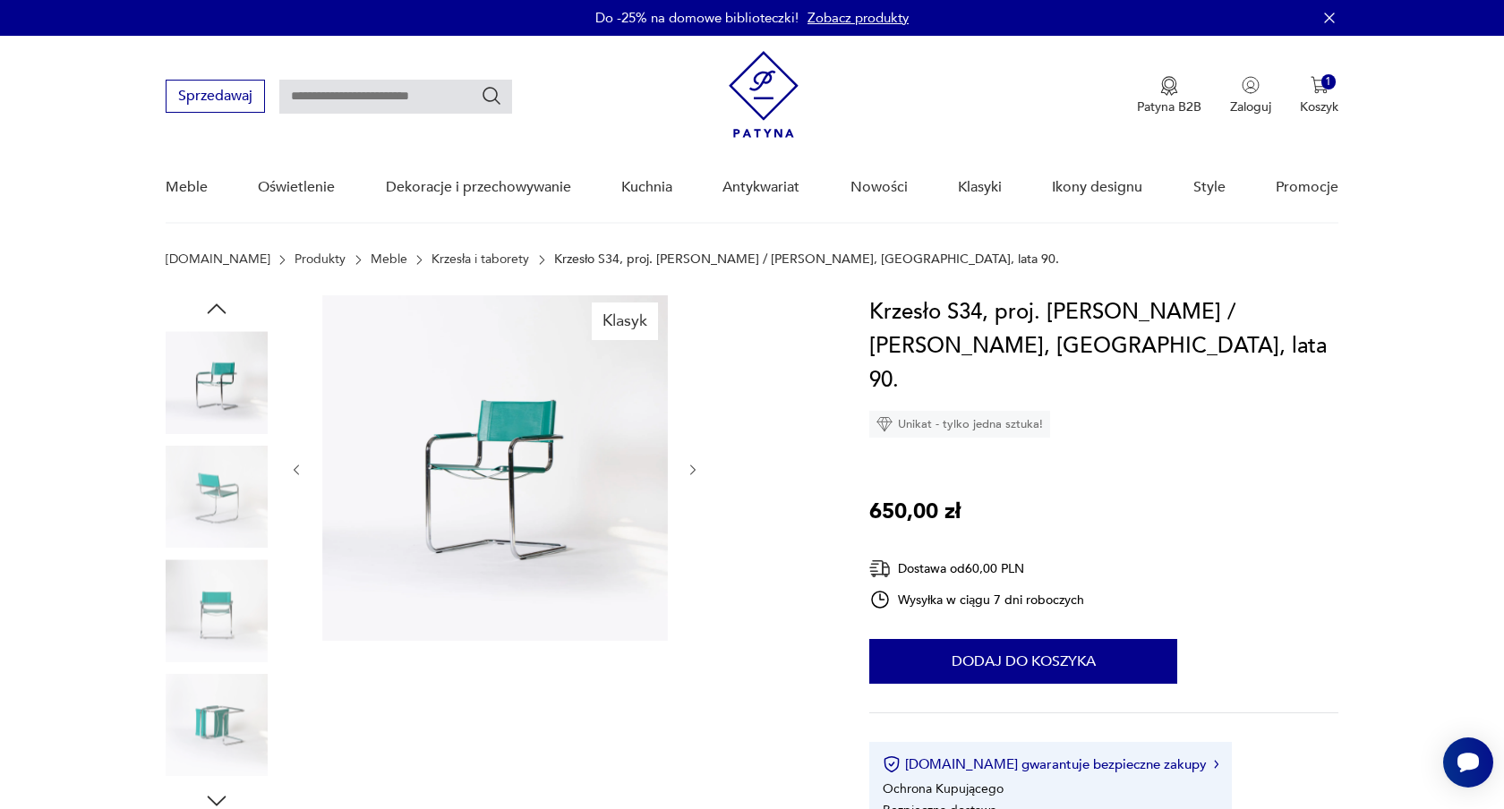
click at [689, 475] on icon "button" at bounding box center [693, 470] width 15 height 15
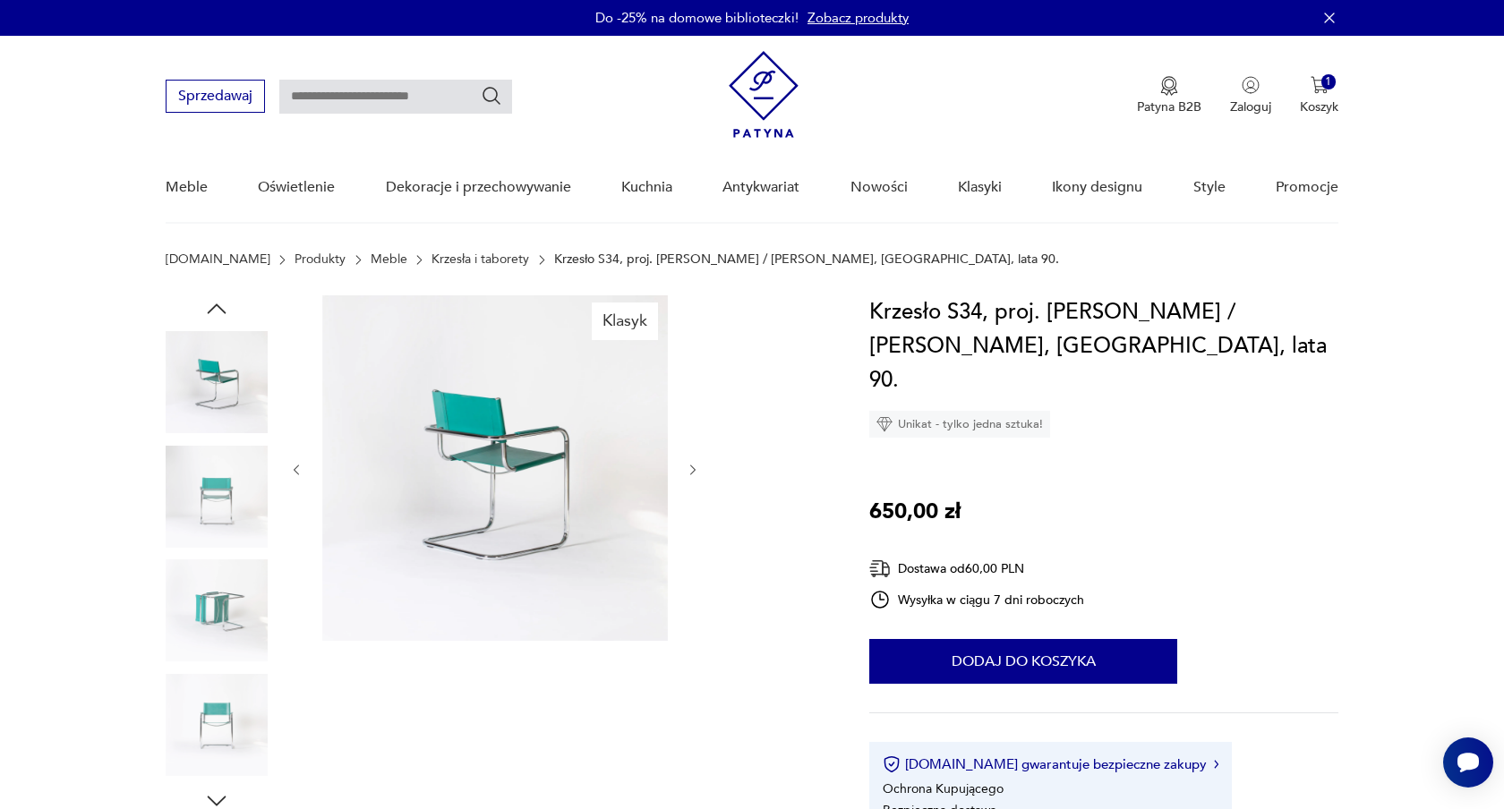
click at [689, 475] on icon "button" at bounding box center [693, 470] width 15 height 15
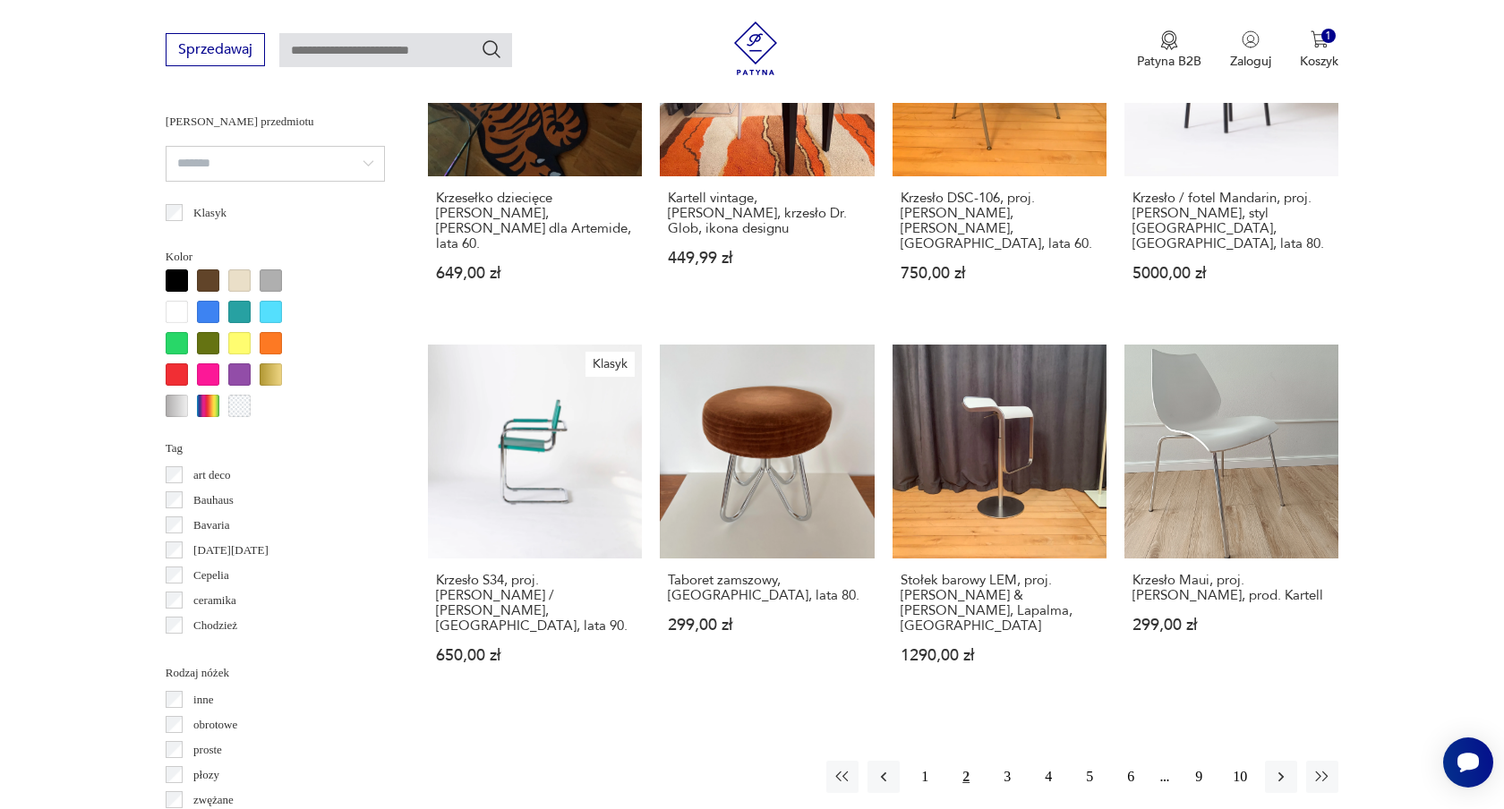
scroll to position [1649, 0]
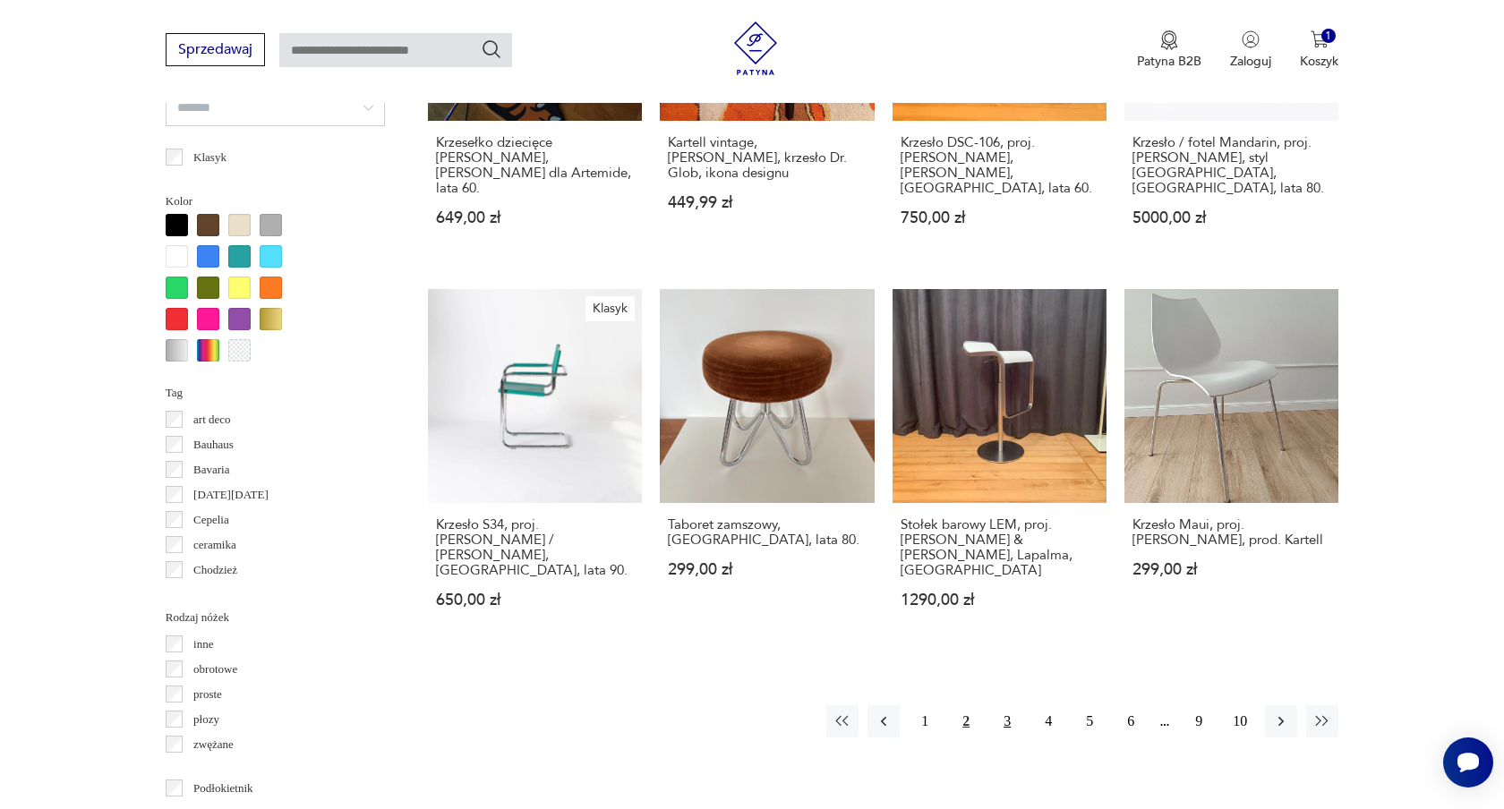
click at [1009, 706] on button "3" at bounding box center [1007, 722] width 32 height 32
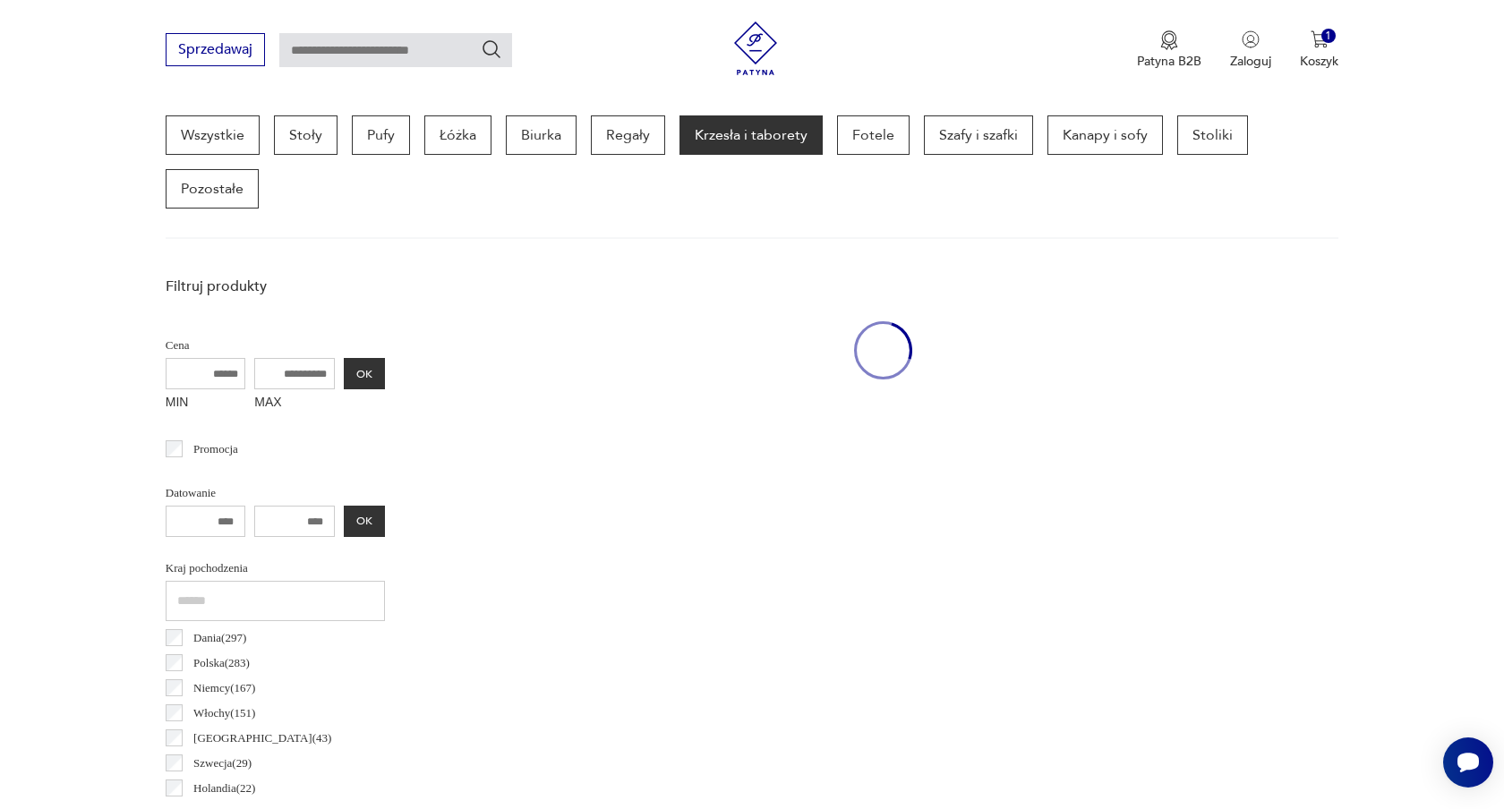
scroll to position [475, 0]
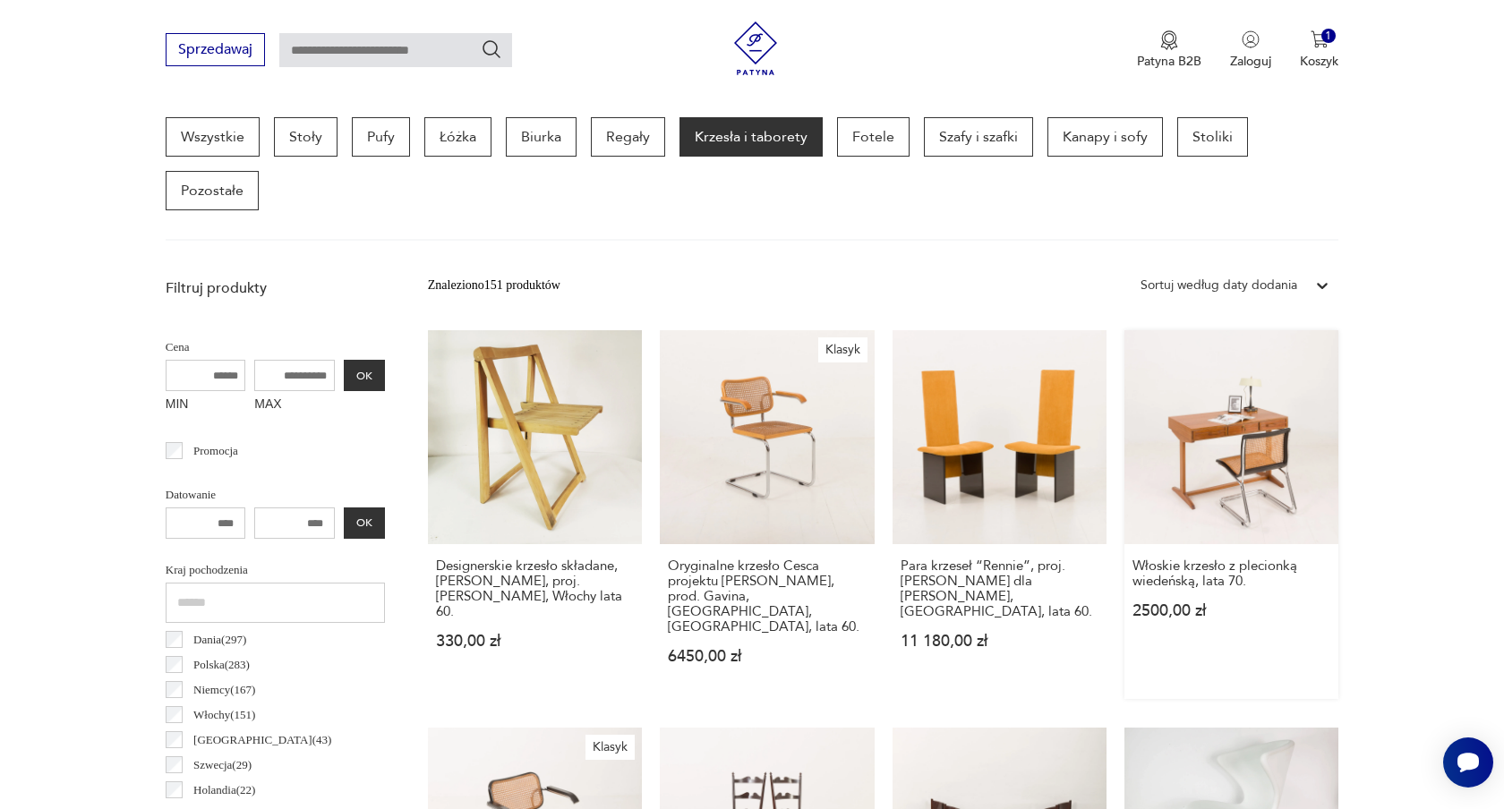
click at [1204, 432] on link "Włoskie krzesło z plecionką wiedeńską, lata 70. 2500,00 zł" at bounding box center [1232, 514] width 214 height 369
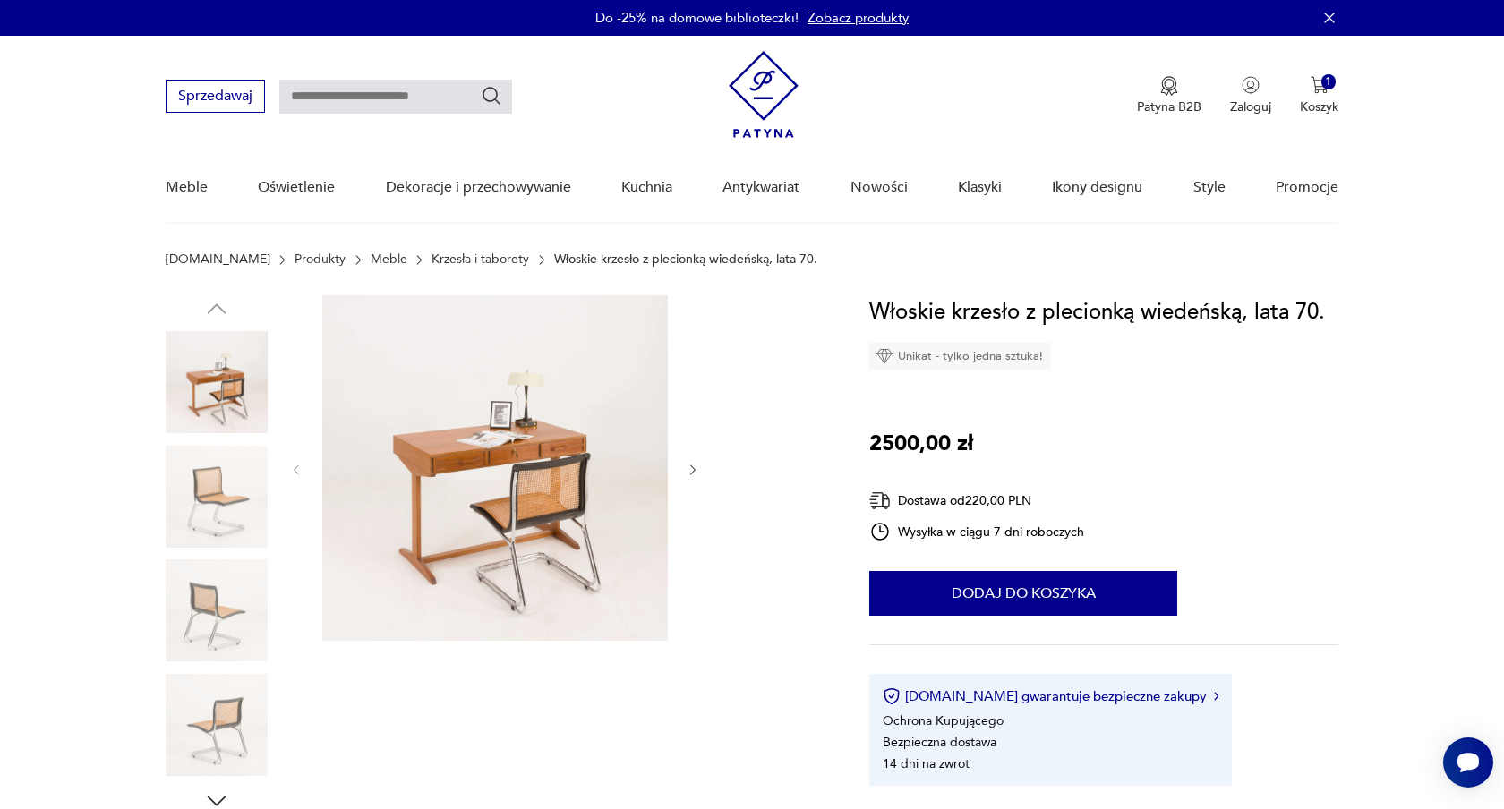
click at [700, 461] on button "button" at bounding box center [693, 470] width 15 height 18
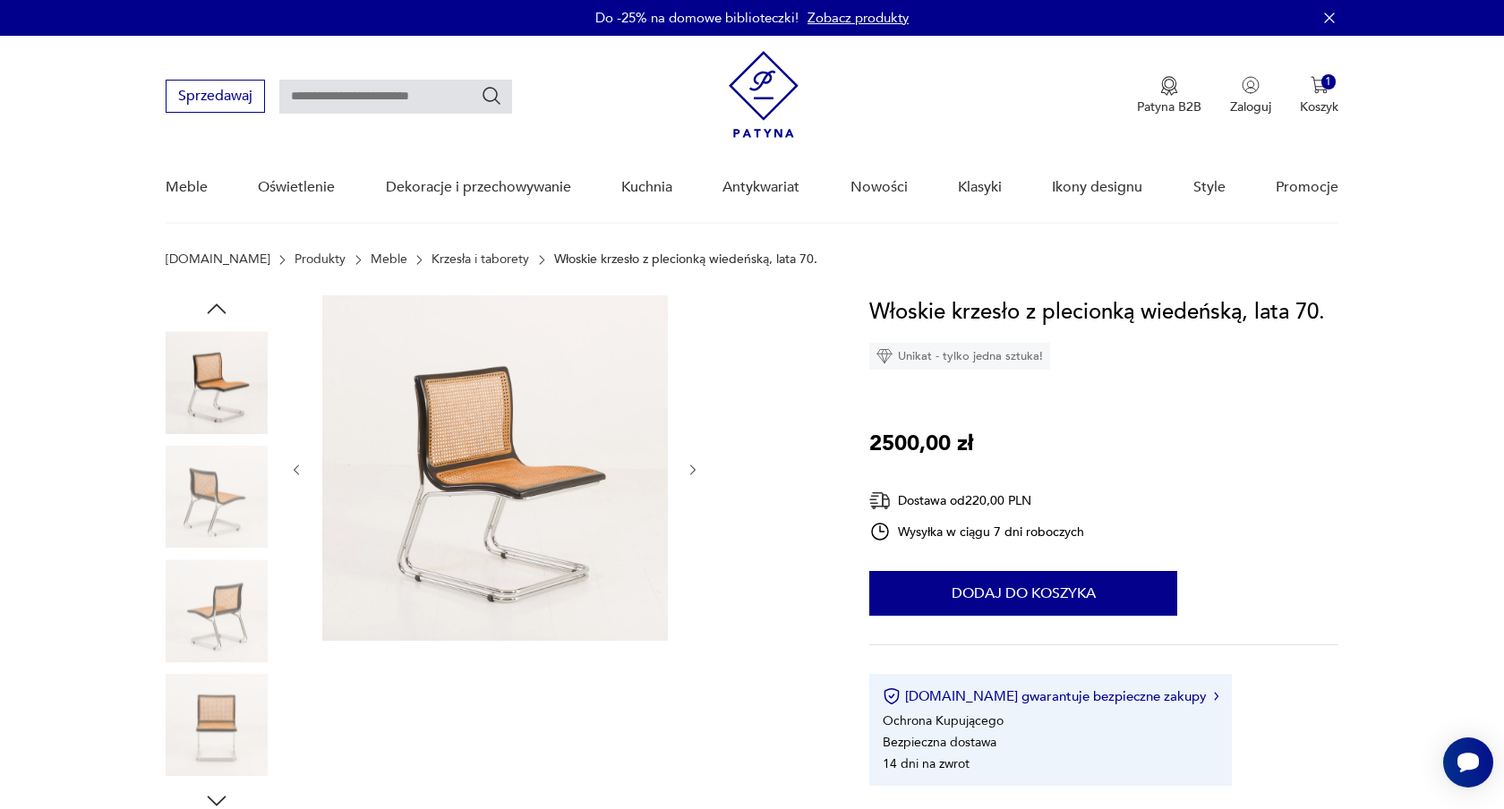
click at [699, 461] on button "button" at bounding box center [693, 470] width 15 height 18
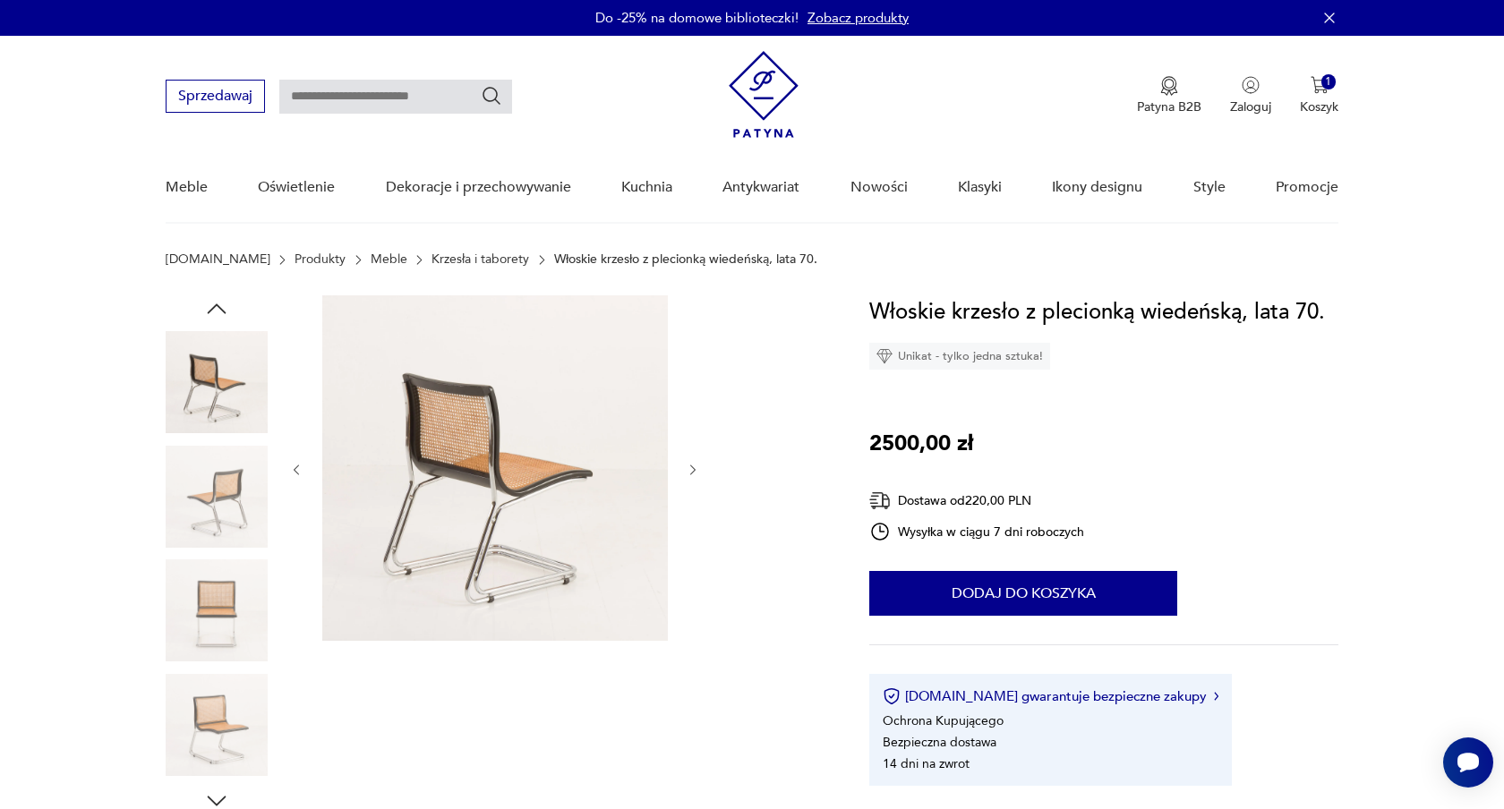
click at [699, 461] on button "button" at bounding box center [693, 470] width 15 height 18
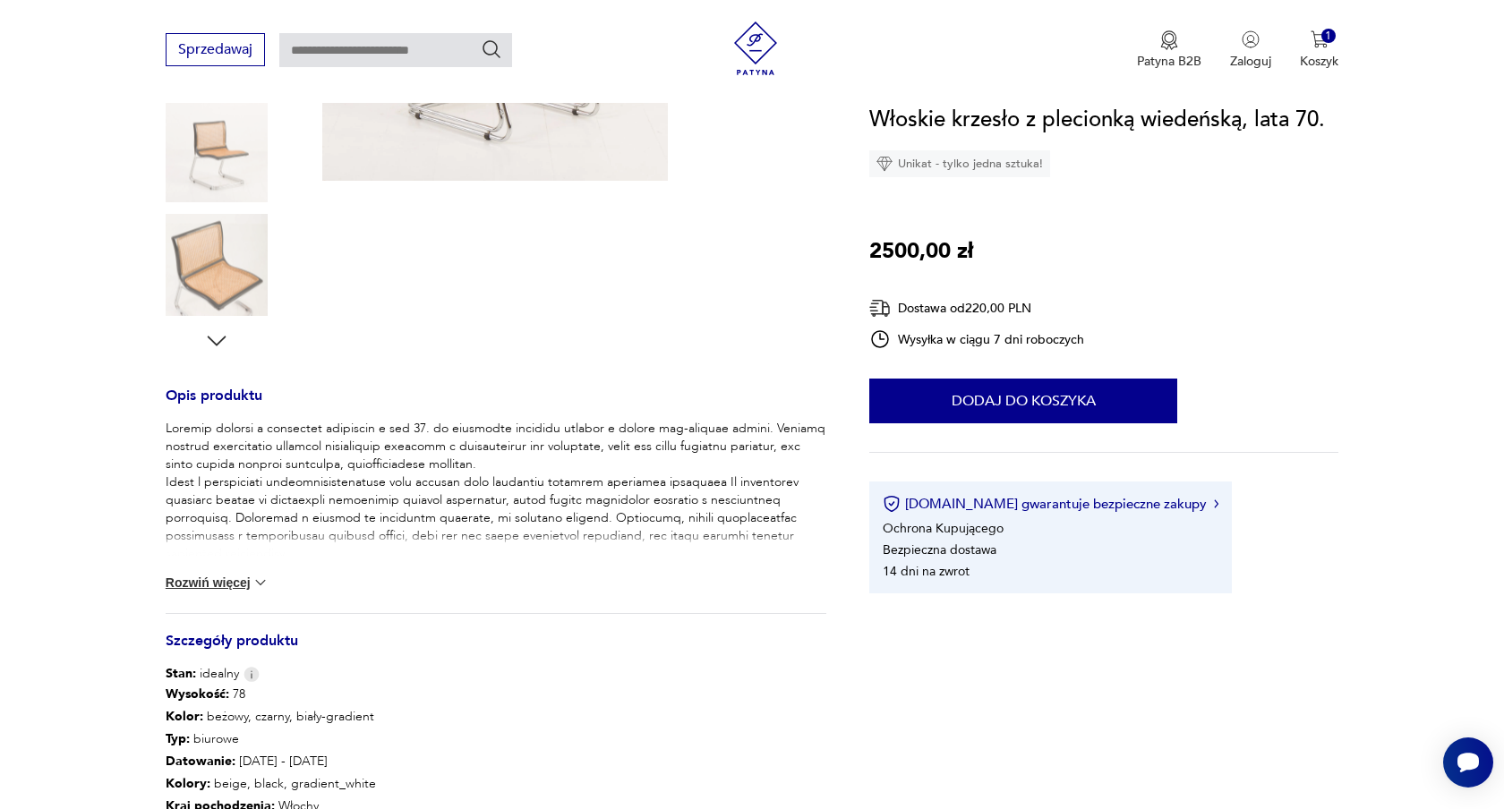
scroll to position [463, 0]
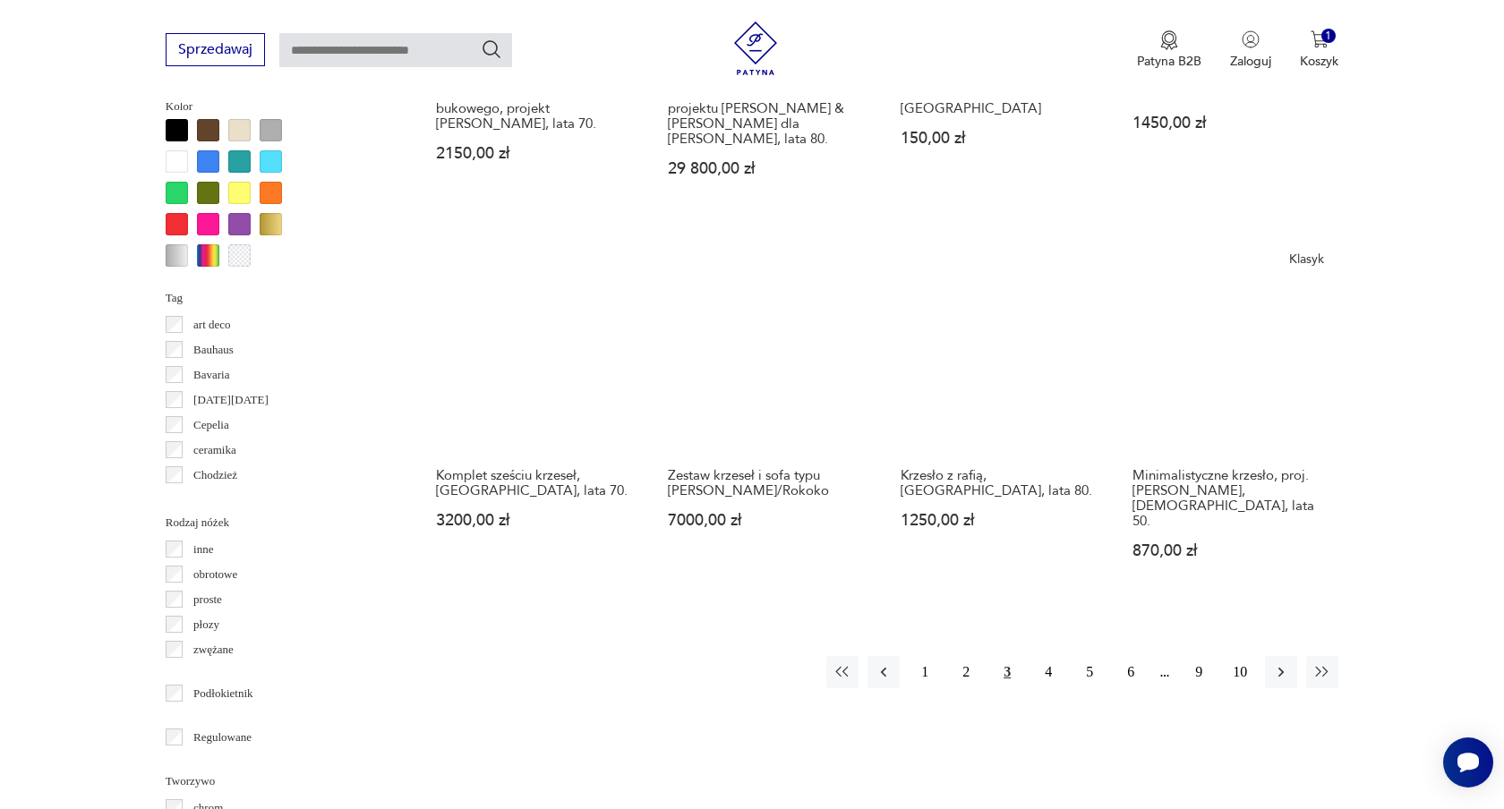
scroll to position [1745, 0]
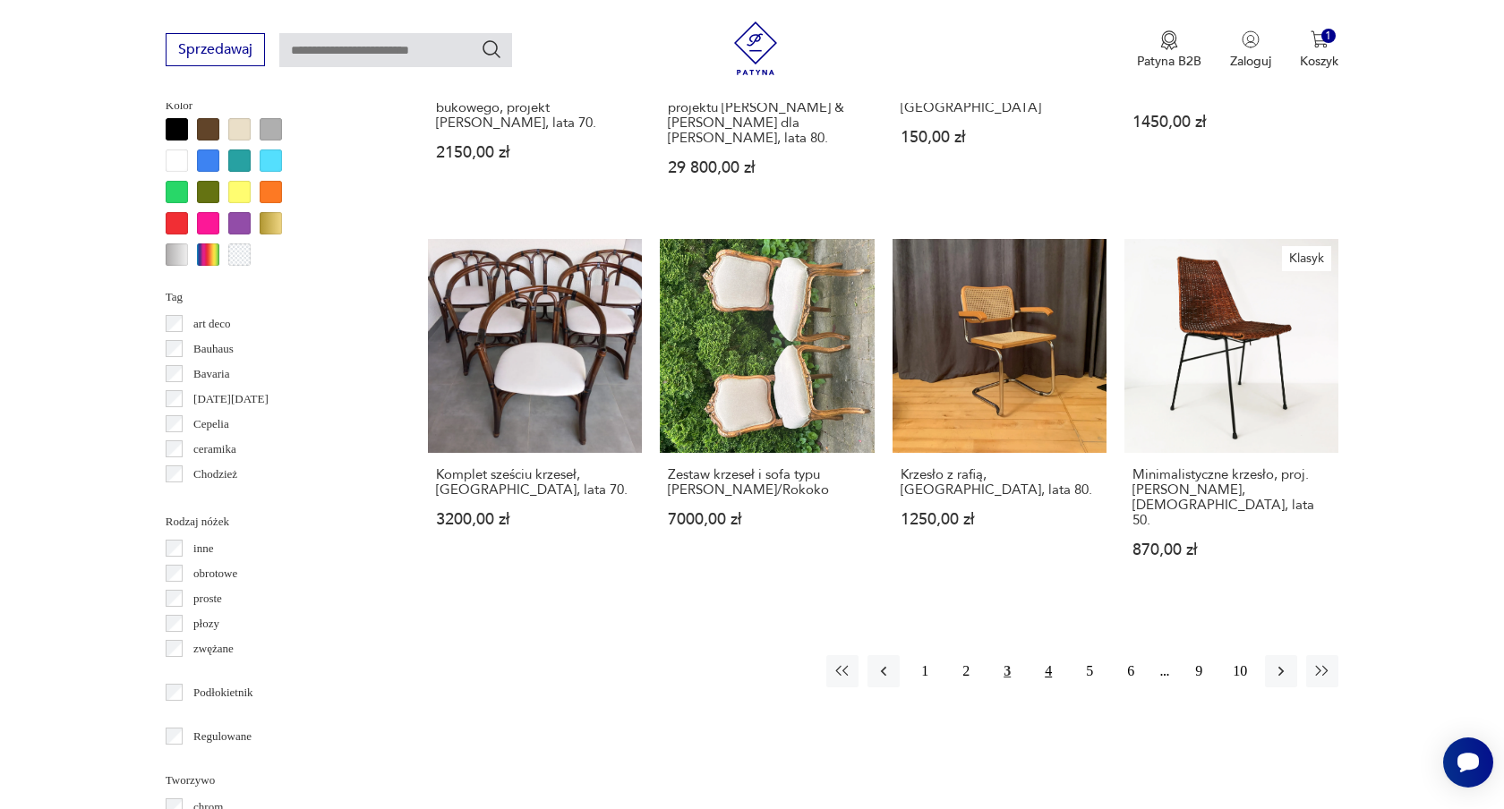
click at [1050, 655] on button "4" at bounding box center [1048, 671] width 32 height 32
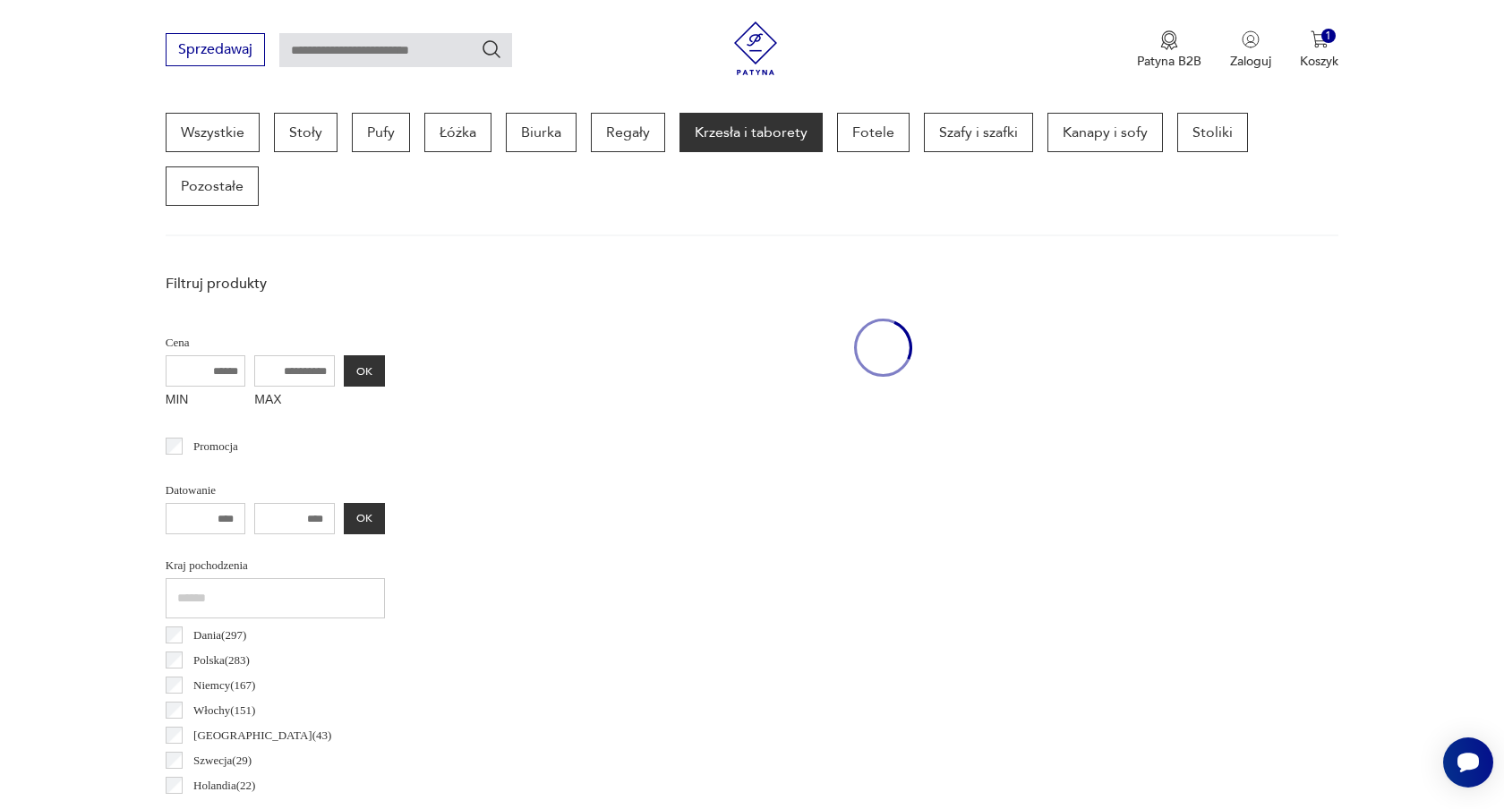
scroll to position [475, 0]
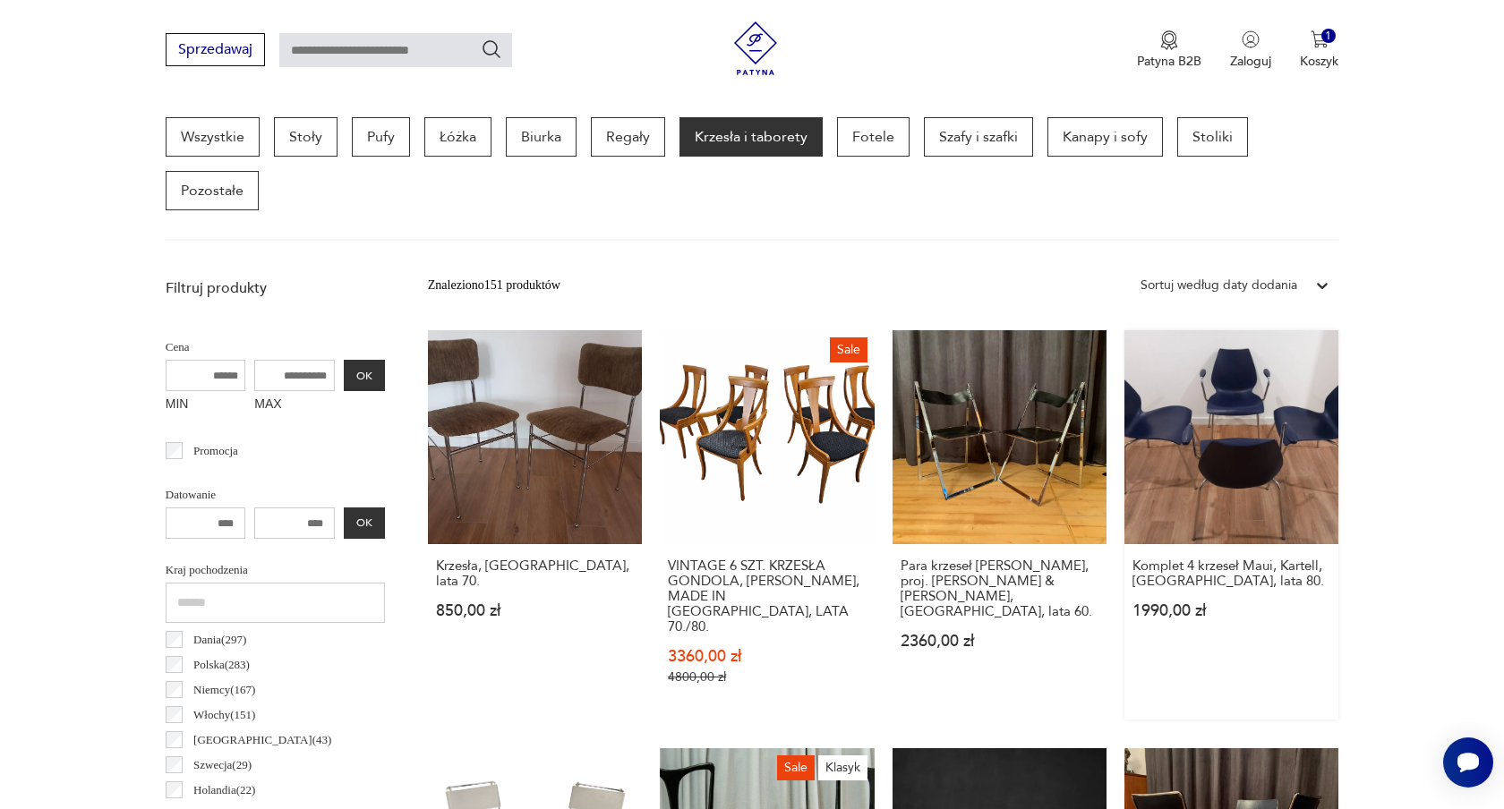
click at [1157, 411] on link "Komplet 4 krzeseł Maui, Kartell, Włochy, lata 80. 1990,00 zł" at bounding box center [1232, 524] width 214 height 389
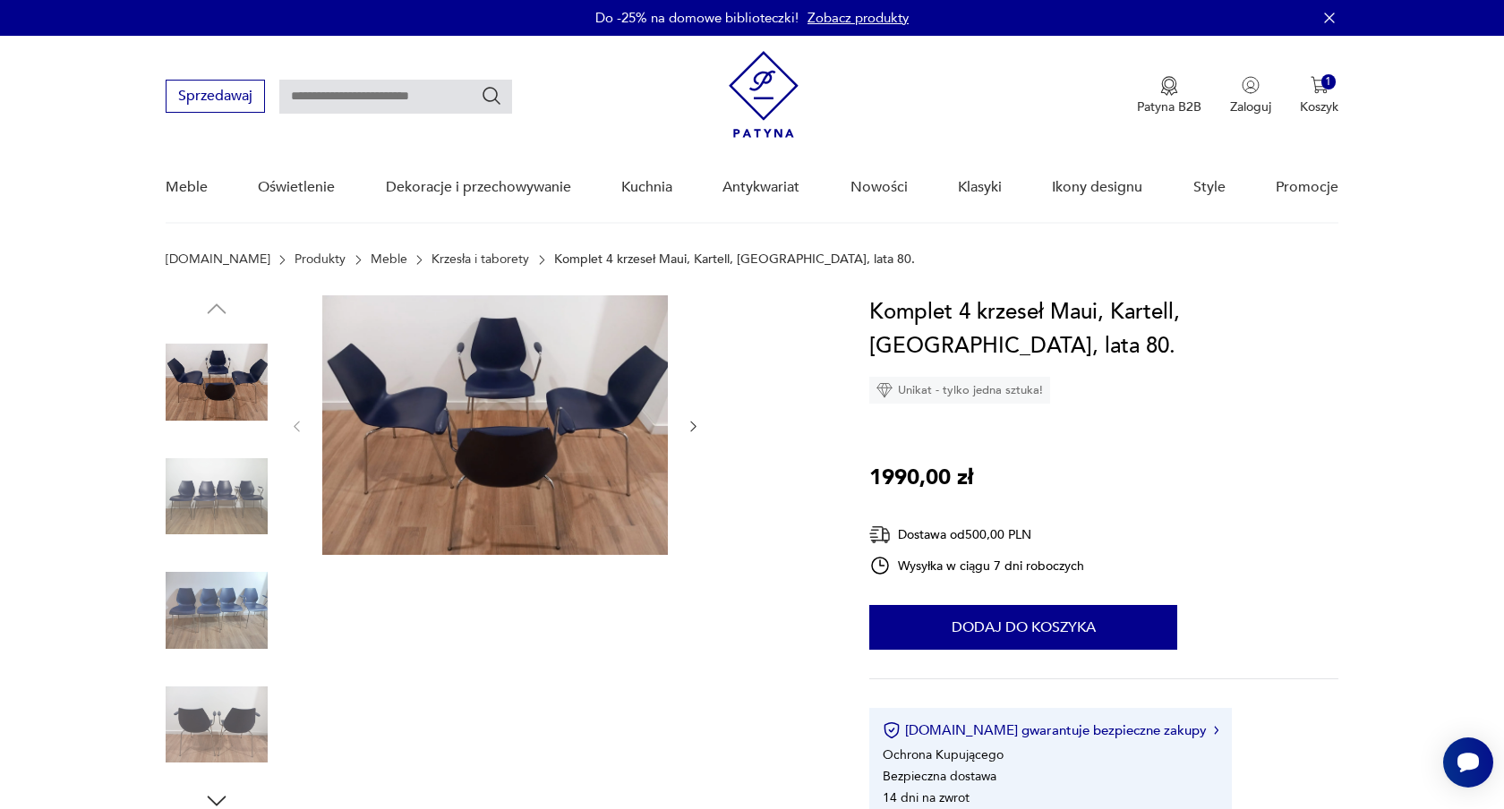
click at [689, 424] on icon "button" at bounding box center [693, 426] width 15 height 15
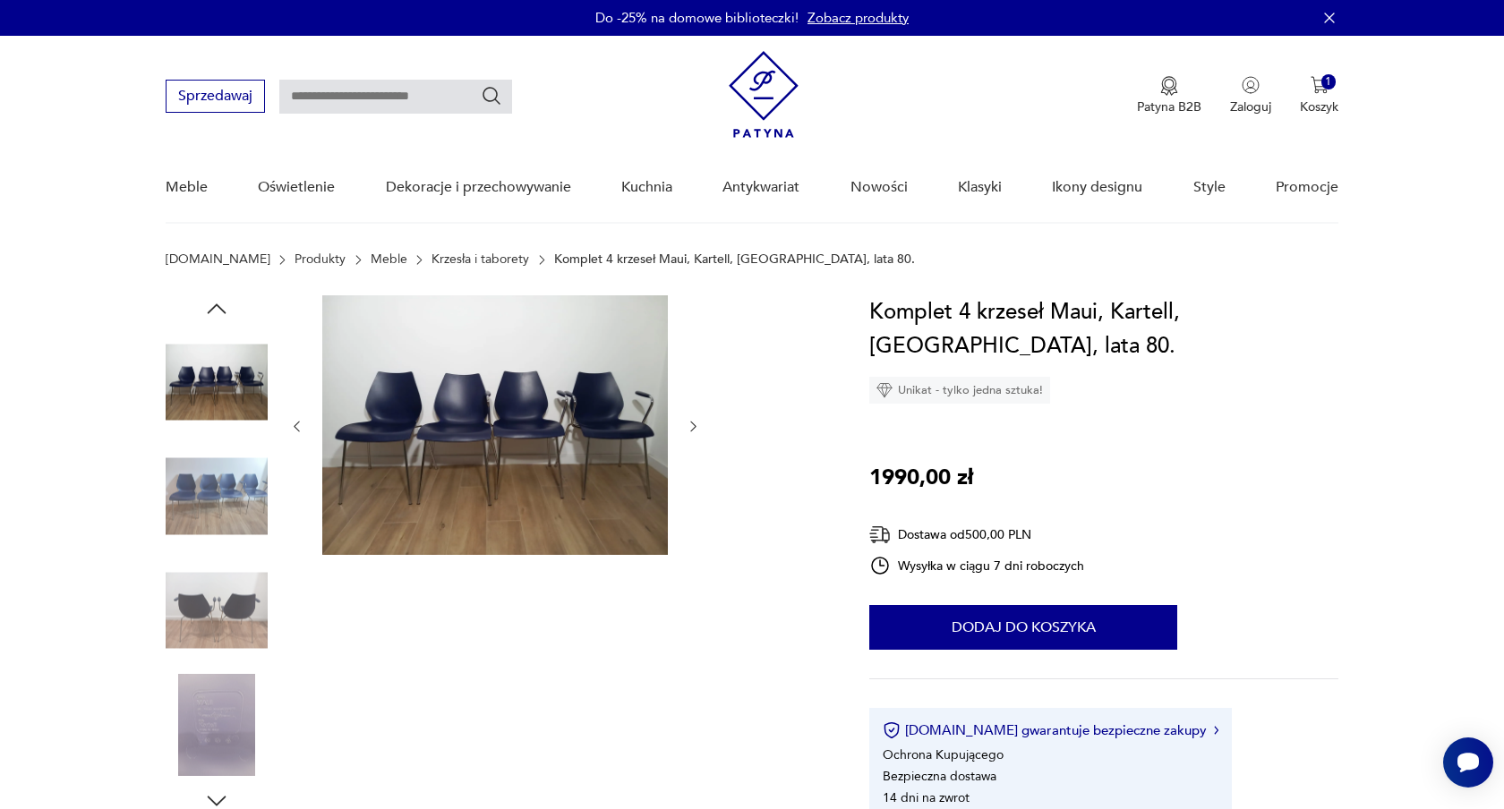
click at [690, 424] on icon "button" at bounding box center [693, 426] width 15 height 15
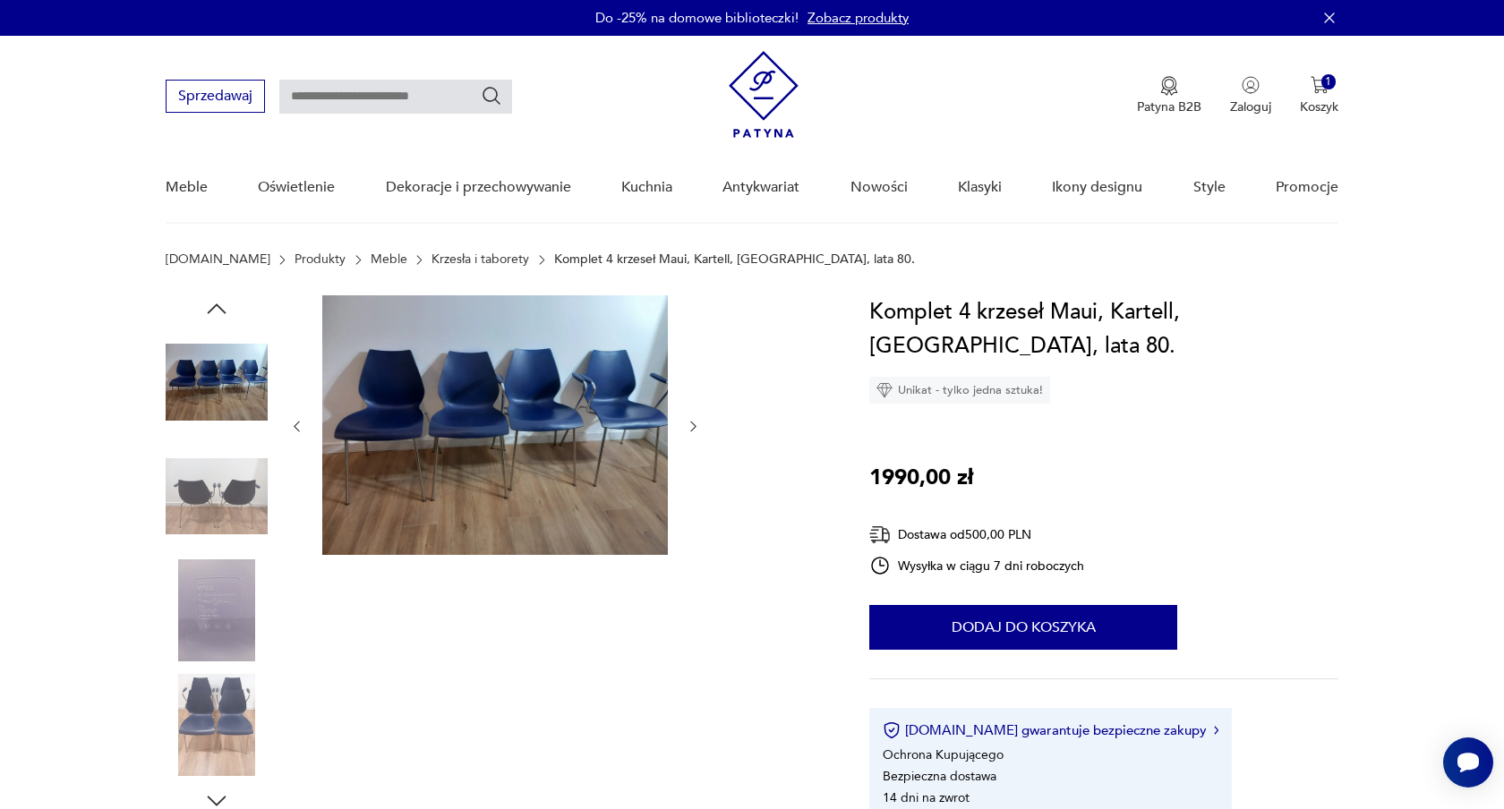
click at [690, 424] on icon "button" at bounding box center [693, 426] width 15 height 15
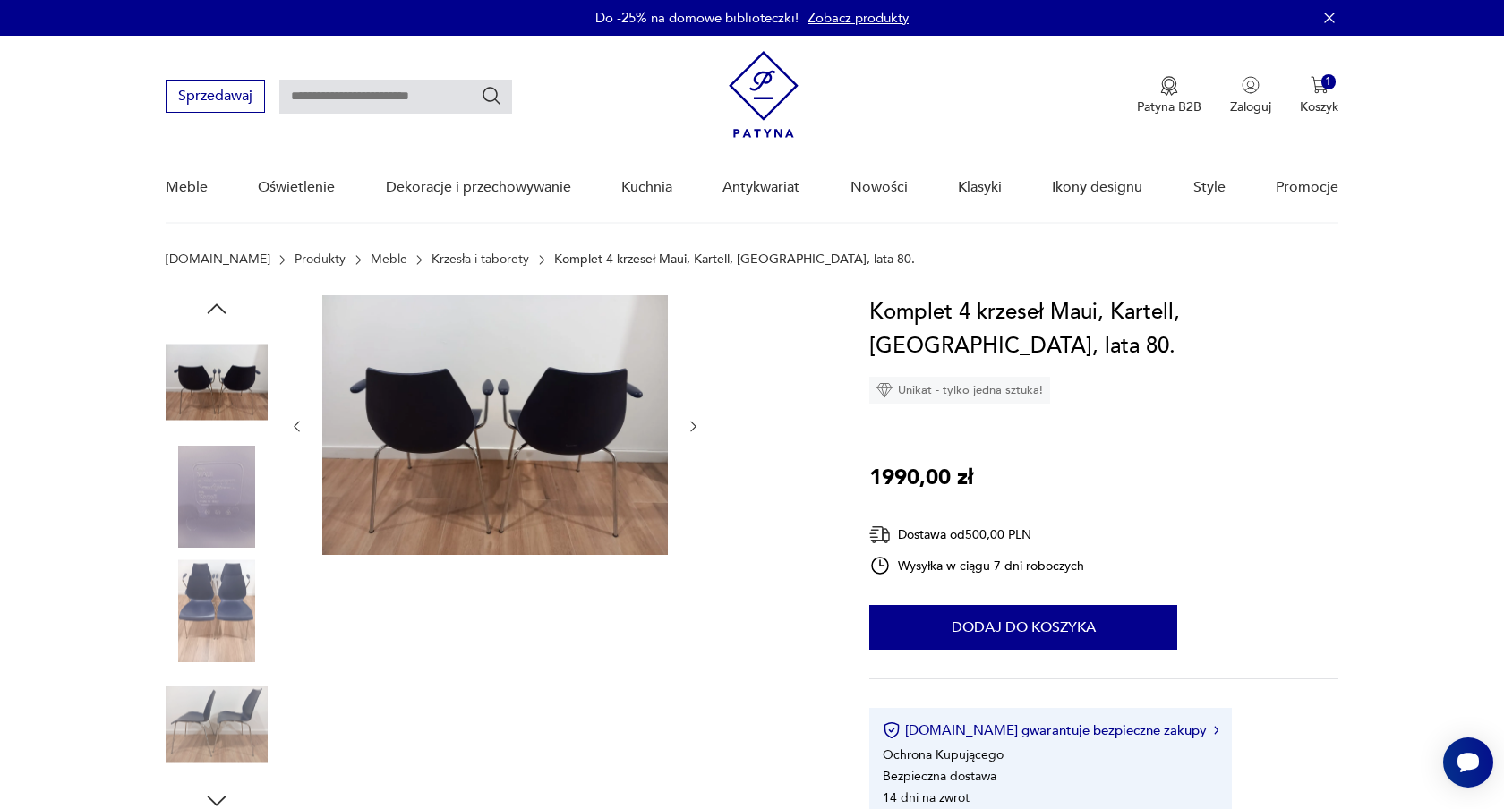
click at [690, 424] on icon "button" at bounding box center [693, 426] width 15 height 15
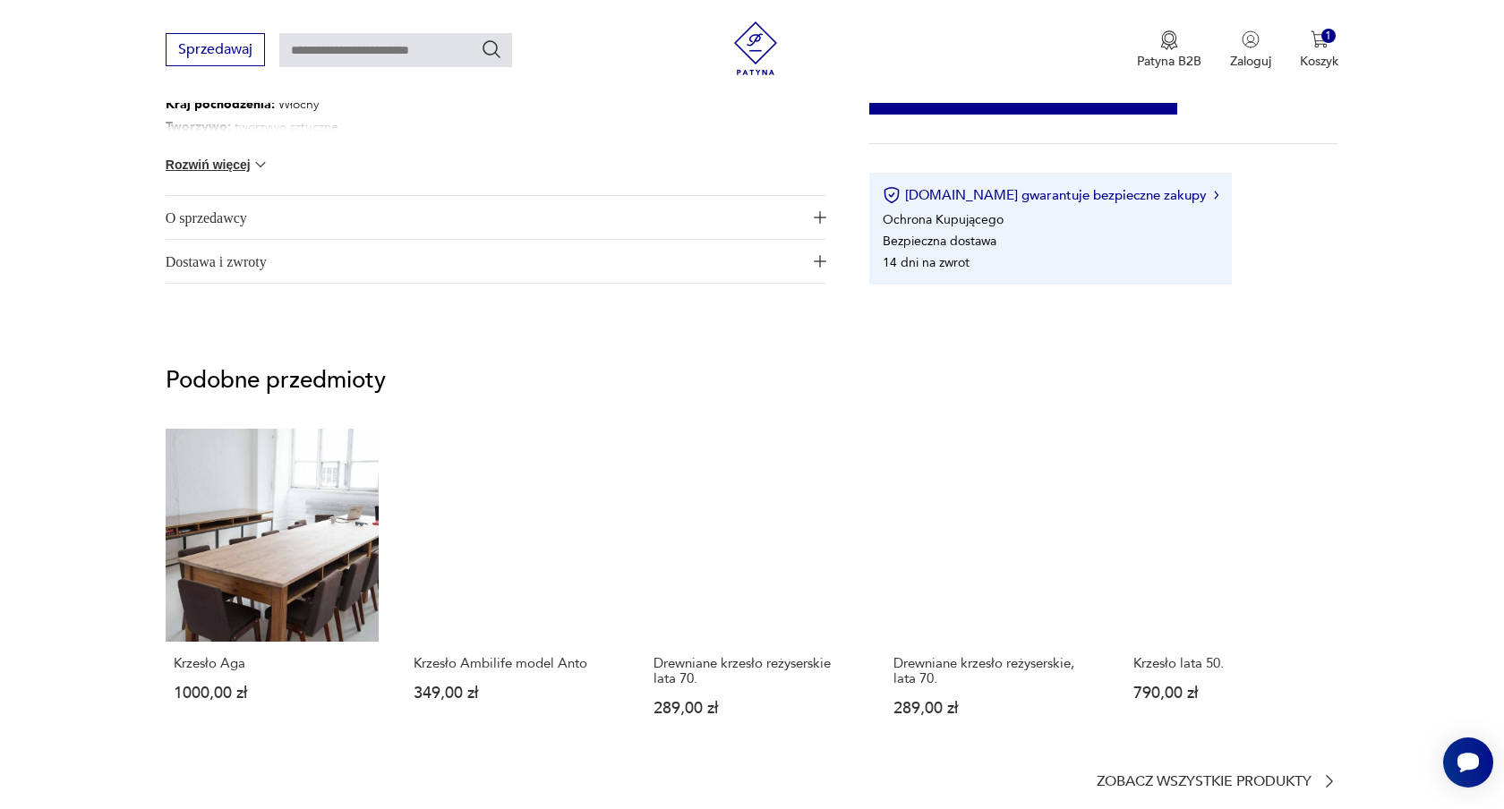
scroll to position [1168, 0]
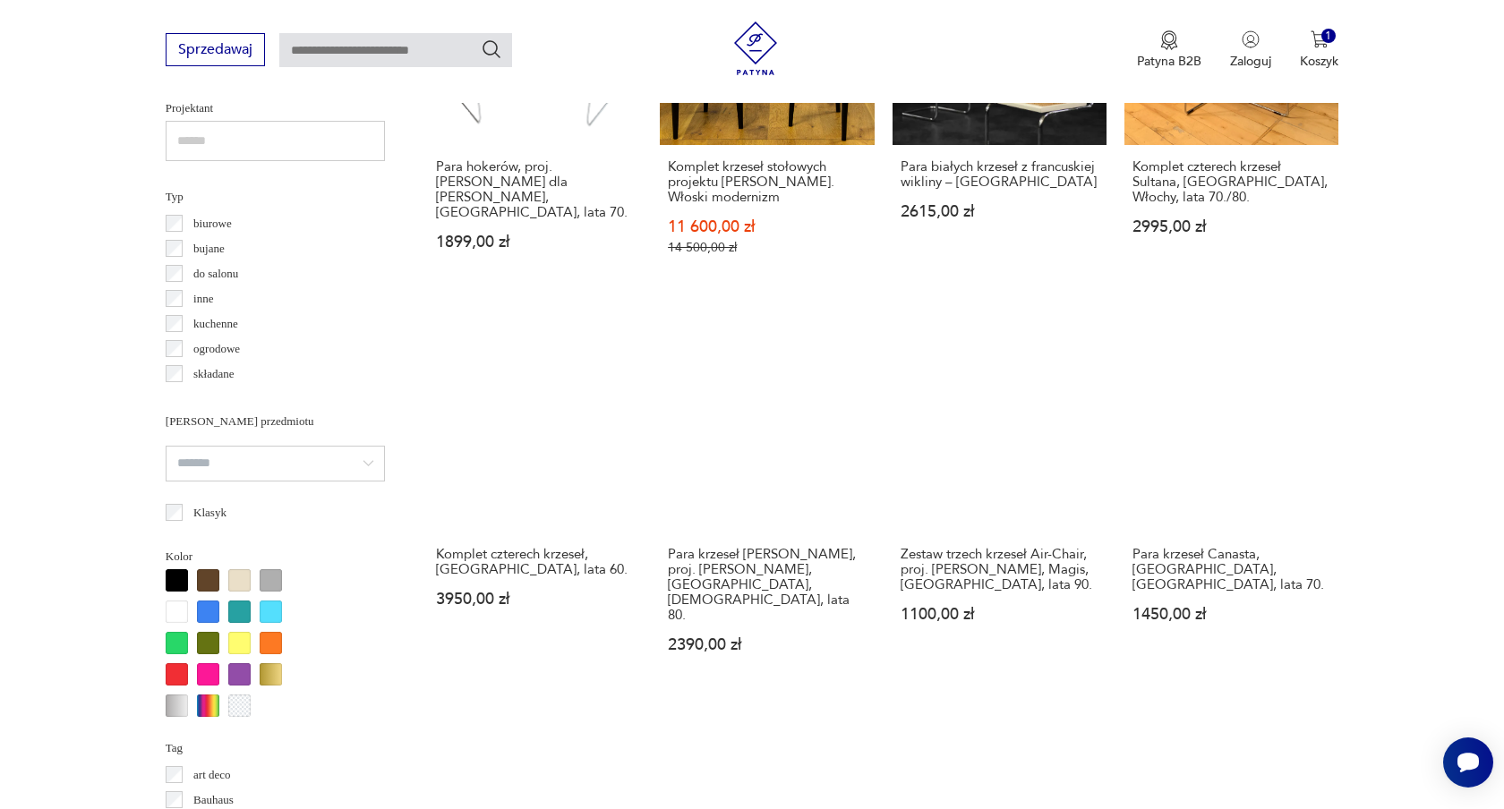
scroll to position [1296, 0]
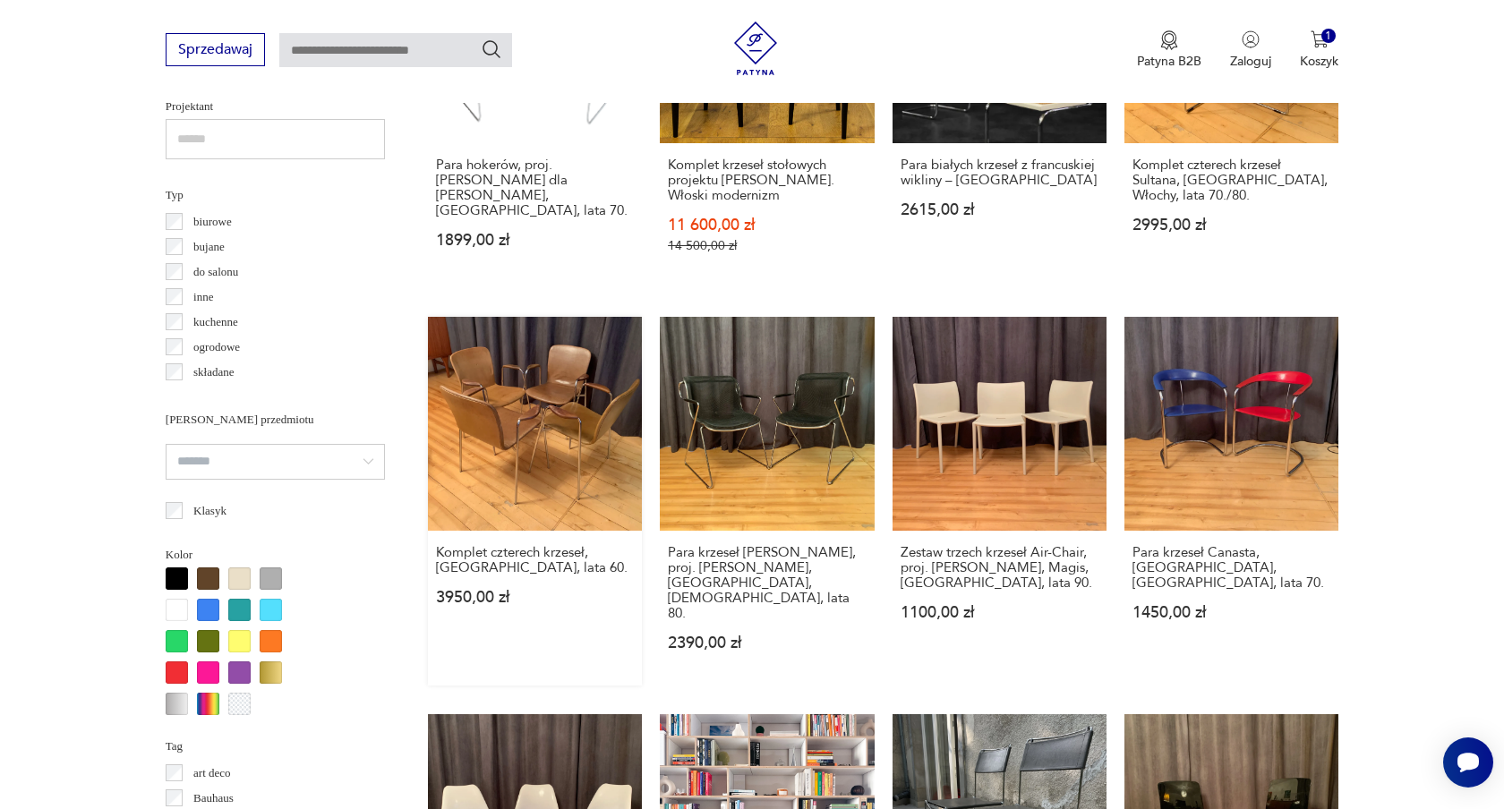
click at [479, 402] on link "Komplet czterech krzeseł, Włochy, lata 60. 3950,00 zł" at bounding box center [535, 501] width 214 height 369
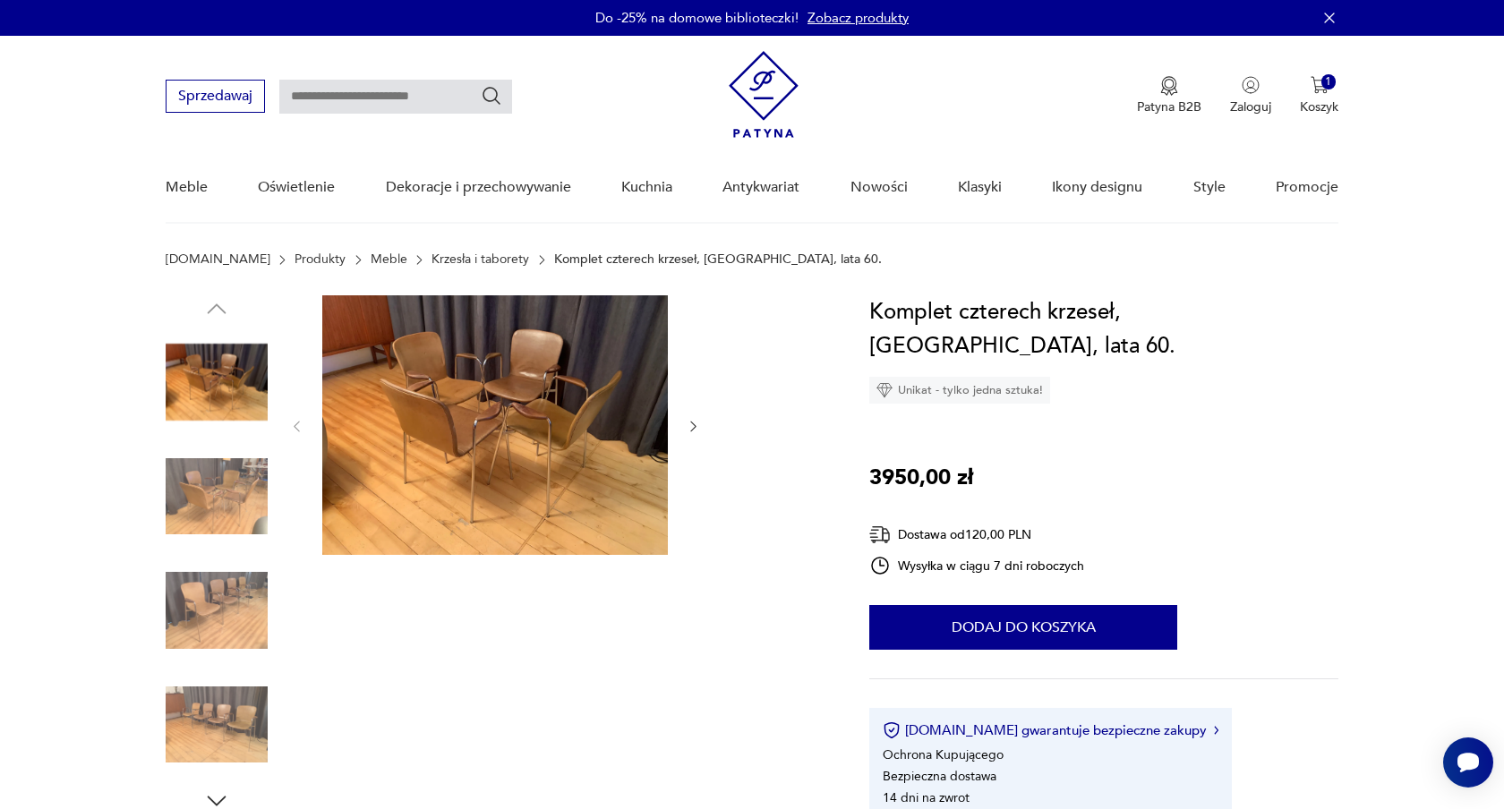
click at [690, 427] on icon "button" at bounding box center [693, 426] width 15 height 15
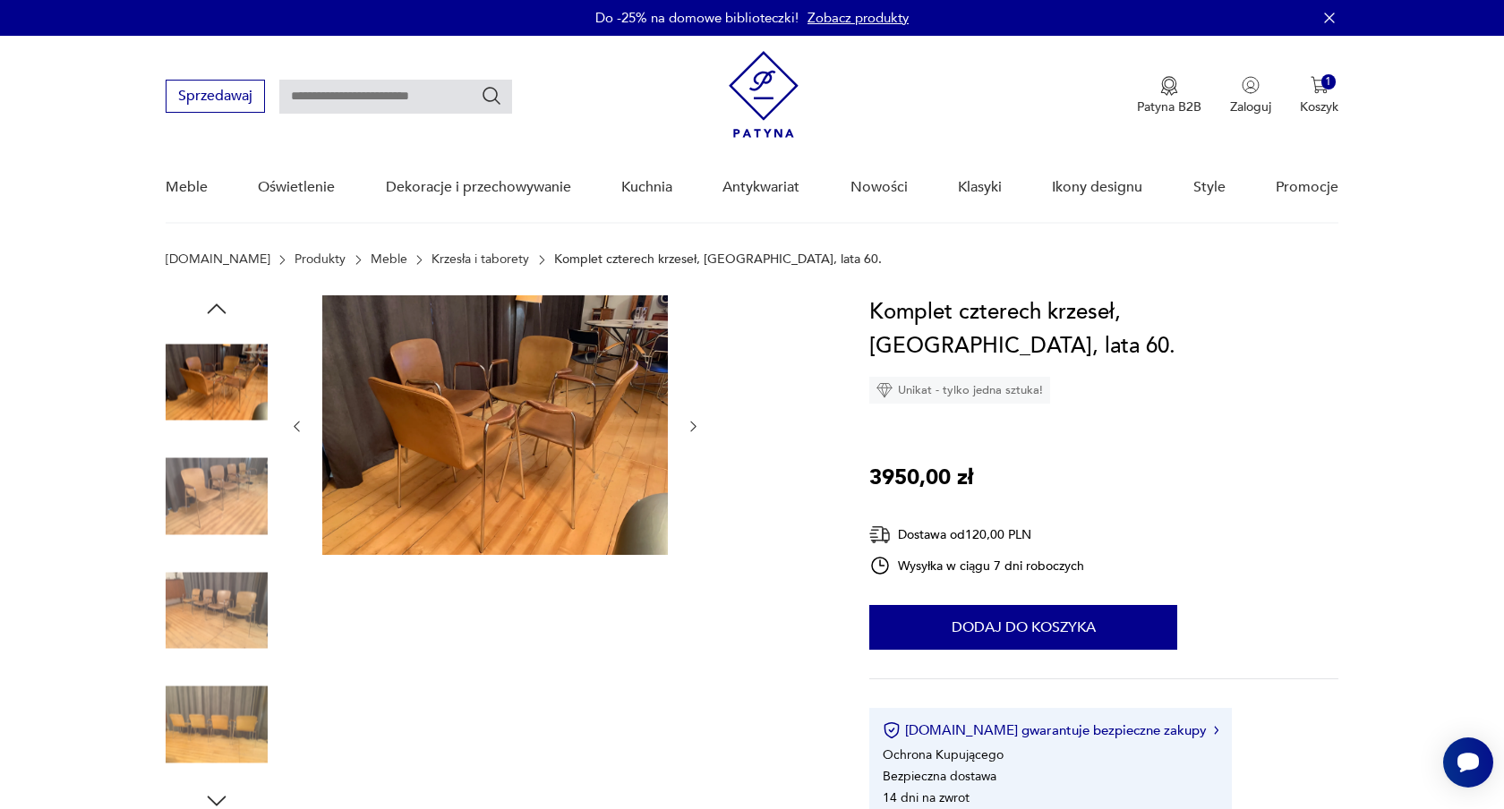
click at [582, 386] on img at bounding box center [495, 425] width 346 height 260
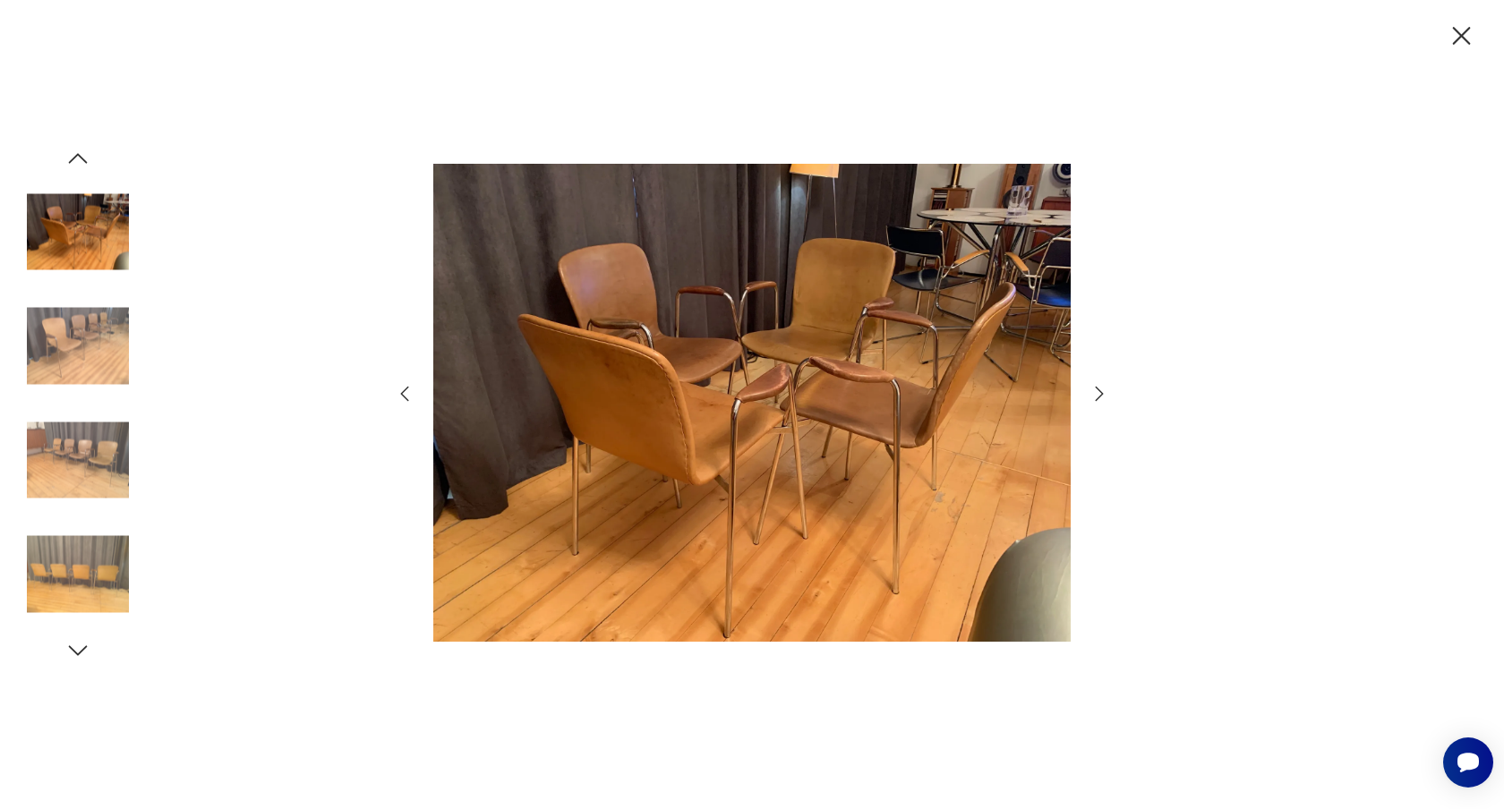
click at [677, 381] on img at bounding box center [752, 402] width 638 height 647
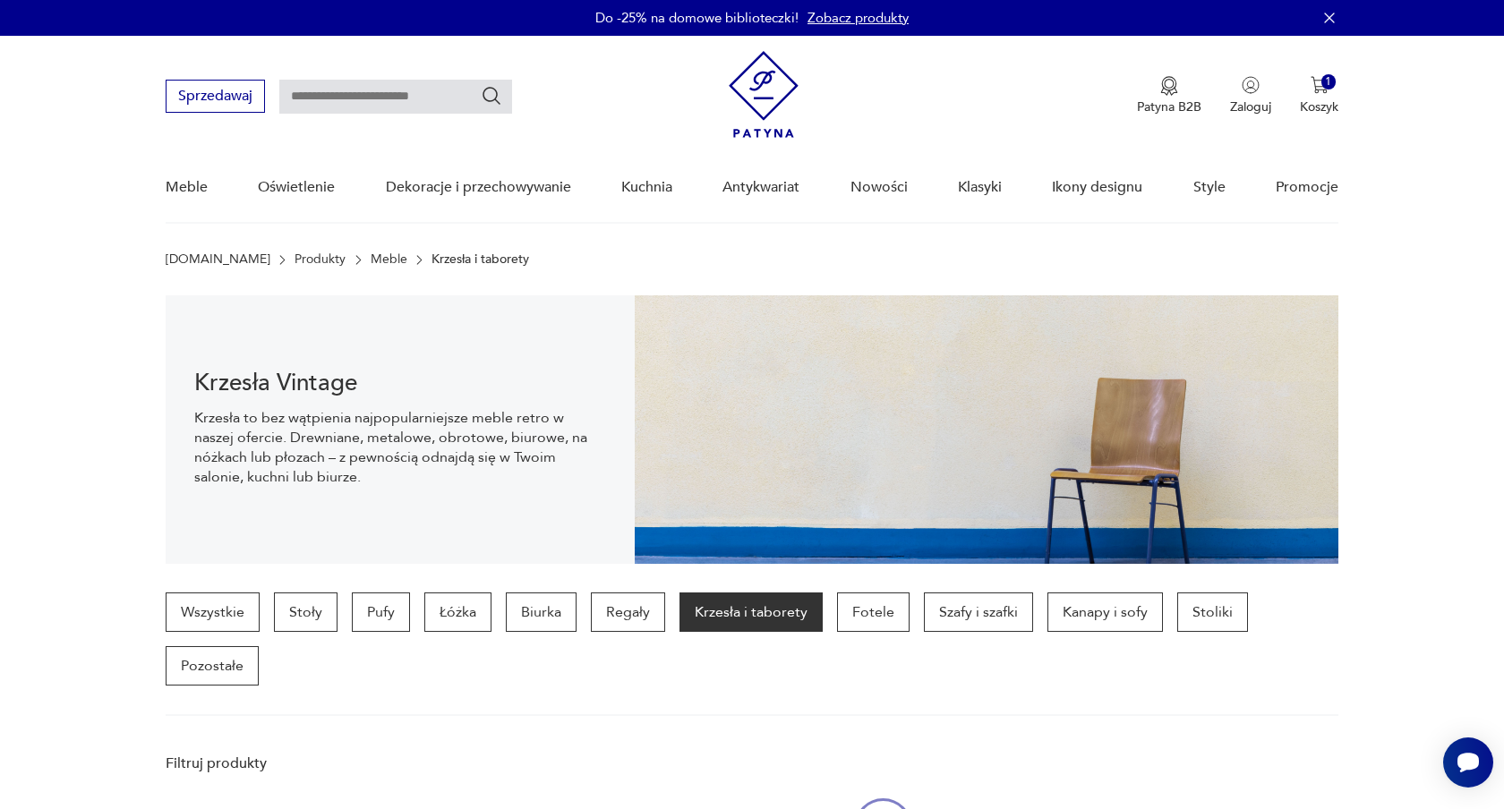
scroll to position [1461, 0]
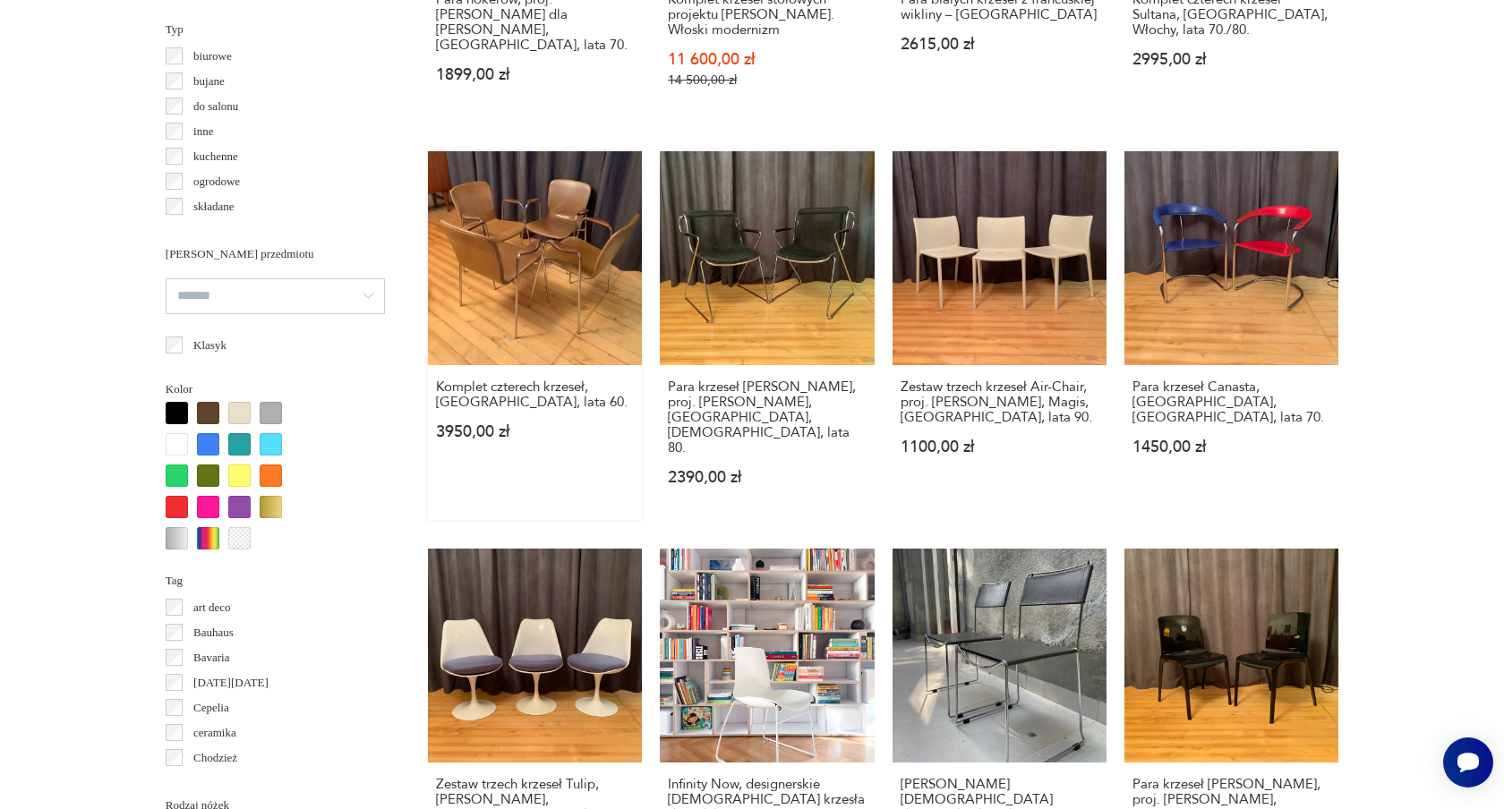
click at [511, 151] on link "Komplet czterech krzeseł, Włochy, lata 60. 3950,00 zł" at bounding box center [535, 335] width 214 height 369
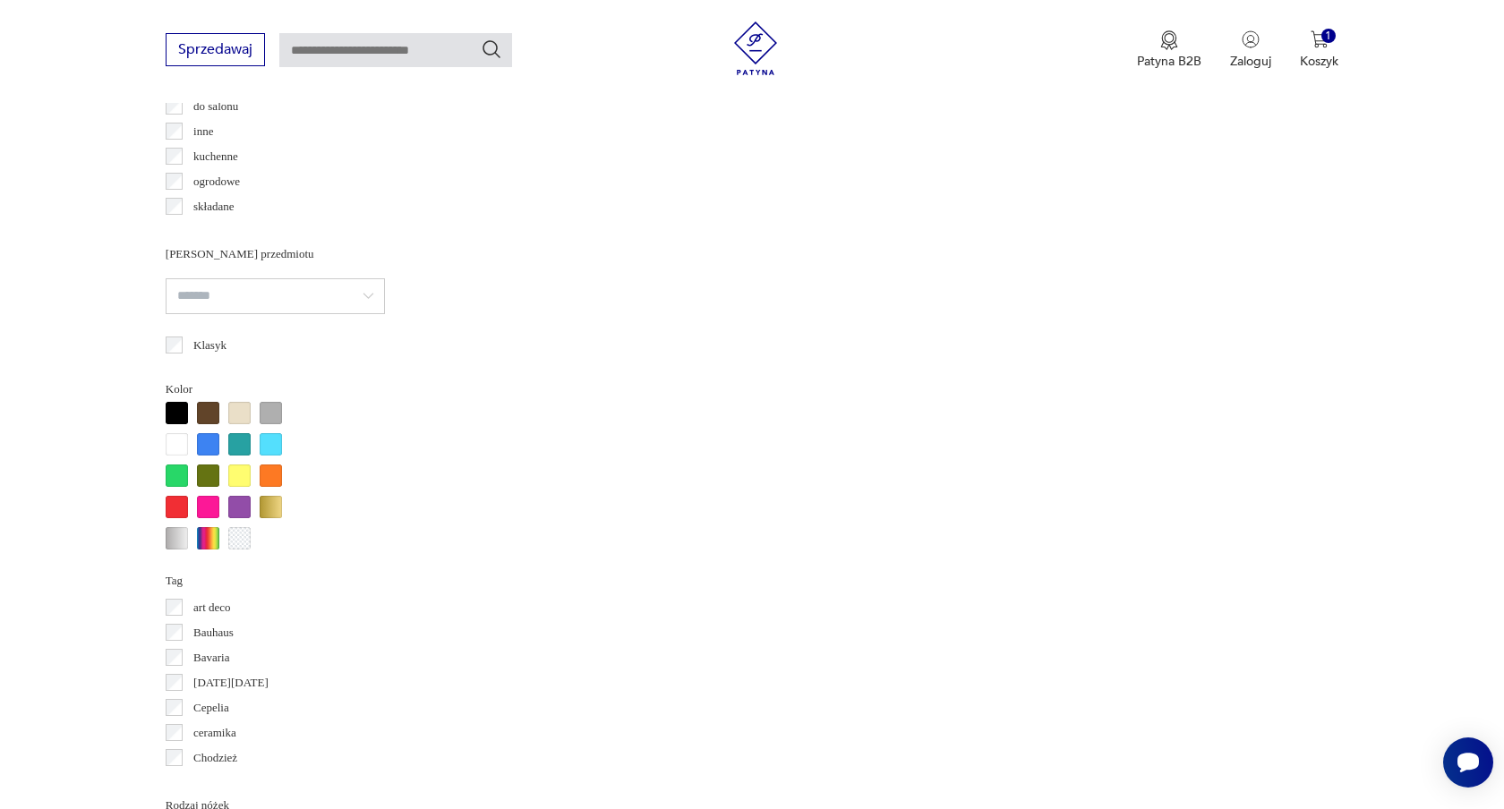
scroll to position [1626, 0]
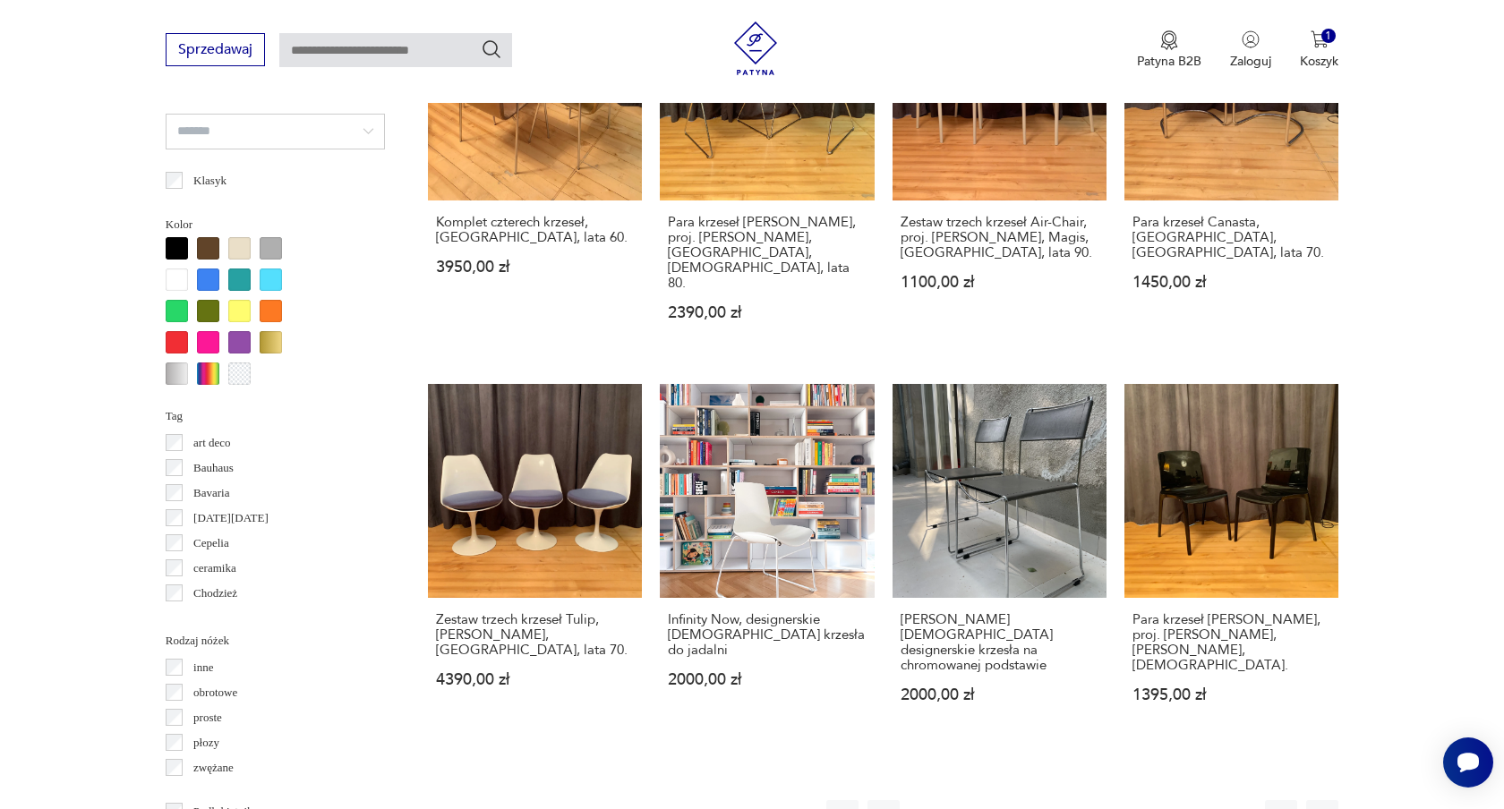
click at [1095, 800] on button "5" at bounding box center [1090, 816] width 32 height 32
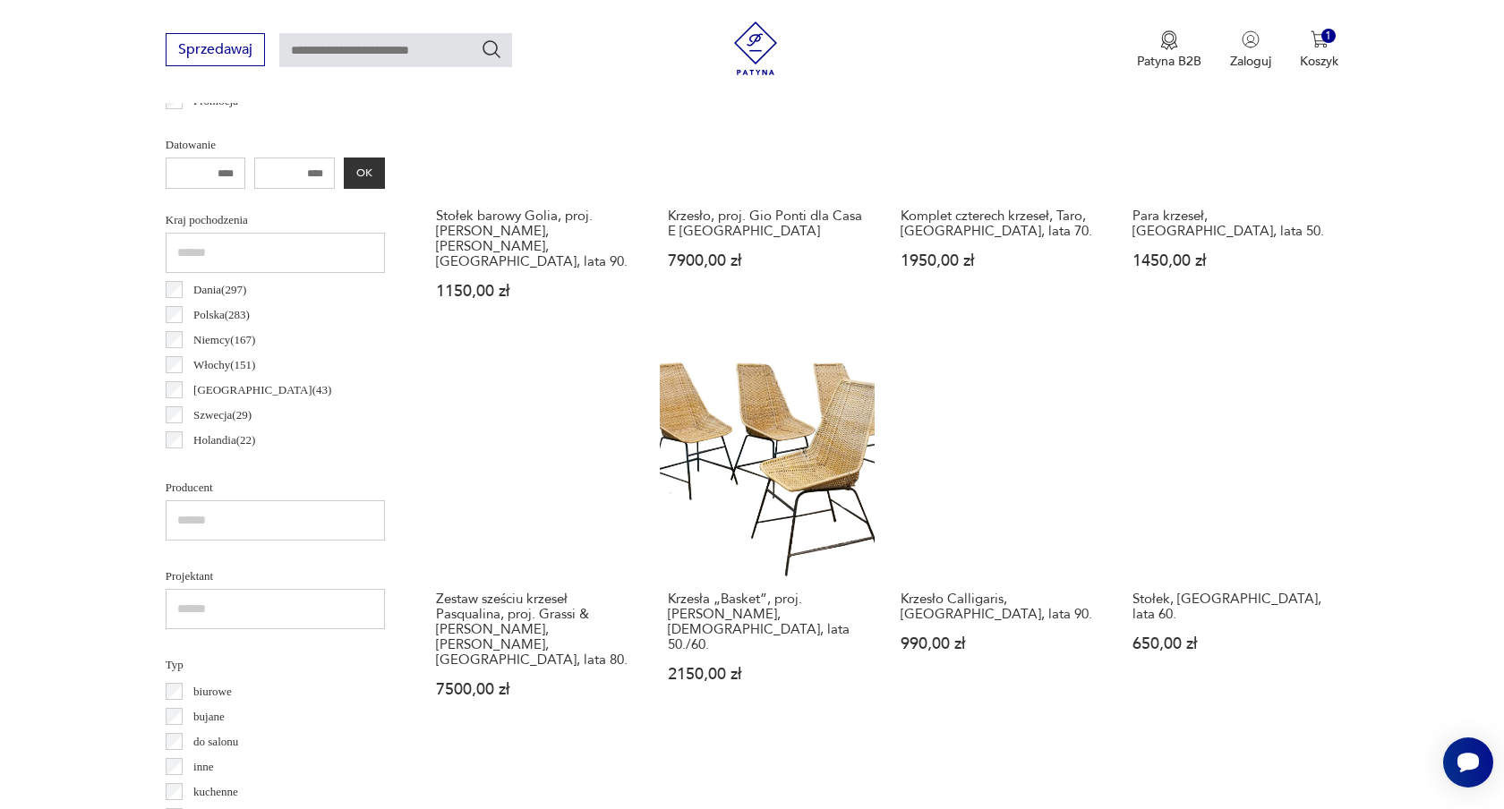
scroll to position [829, 0]
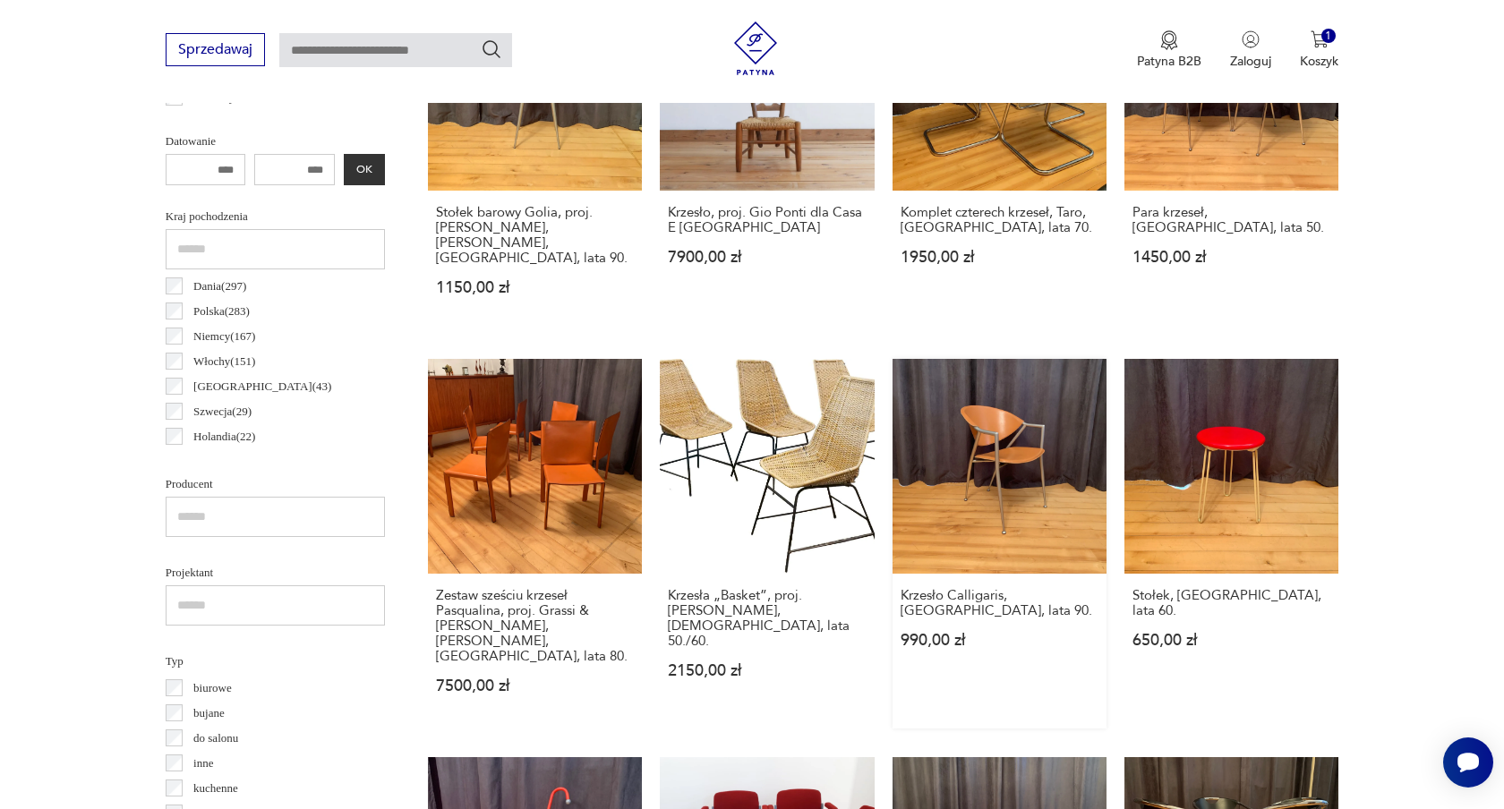
click at [955, 403] on link "Krzesło Calligaris, Włochy, lata 90. 990,00 zł" at bounding box center [1000, 543] width 214 height 369
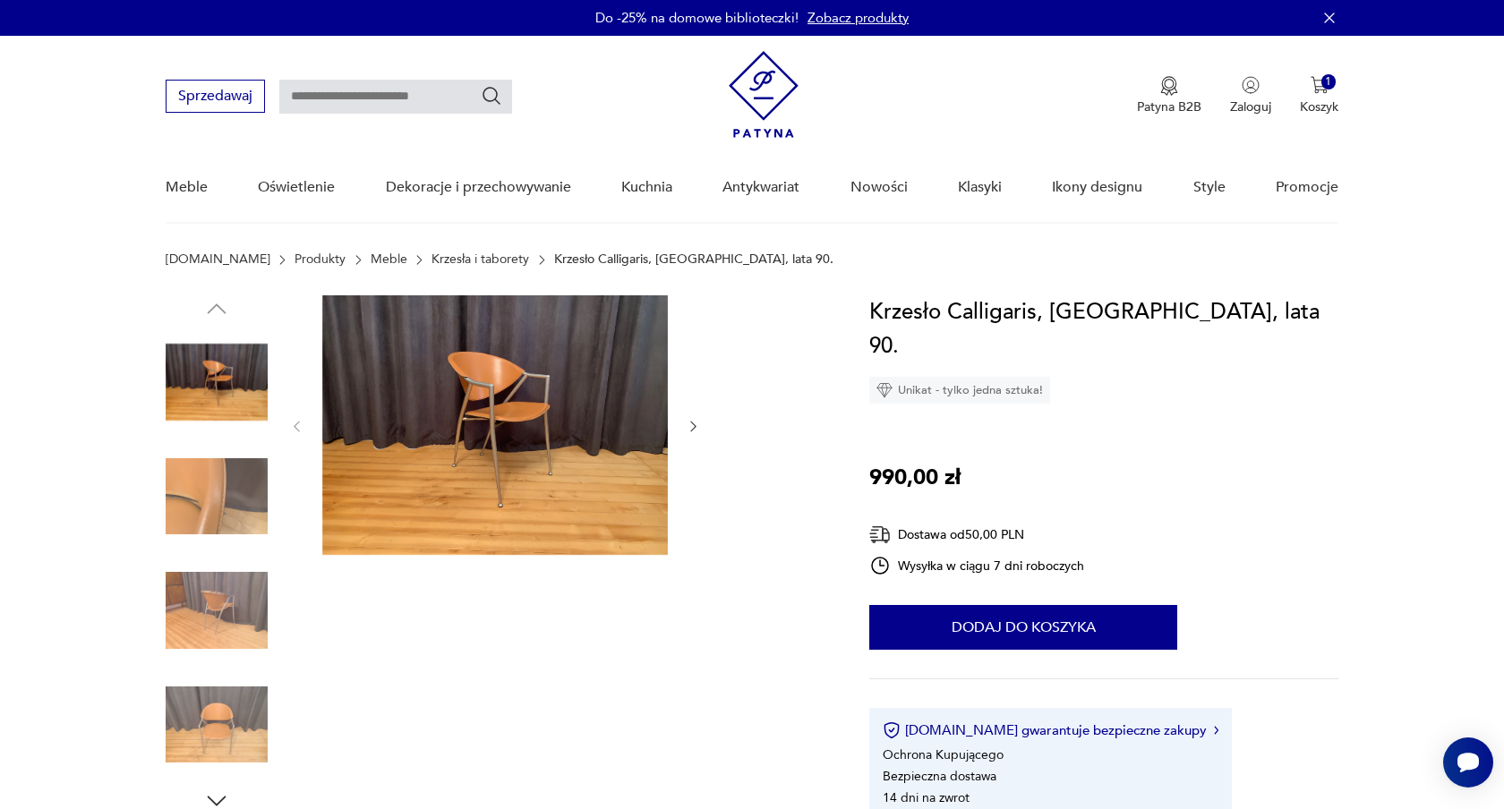
click at [603, 426] on img at bounding box center [495, 425] width 346 height 260
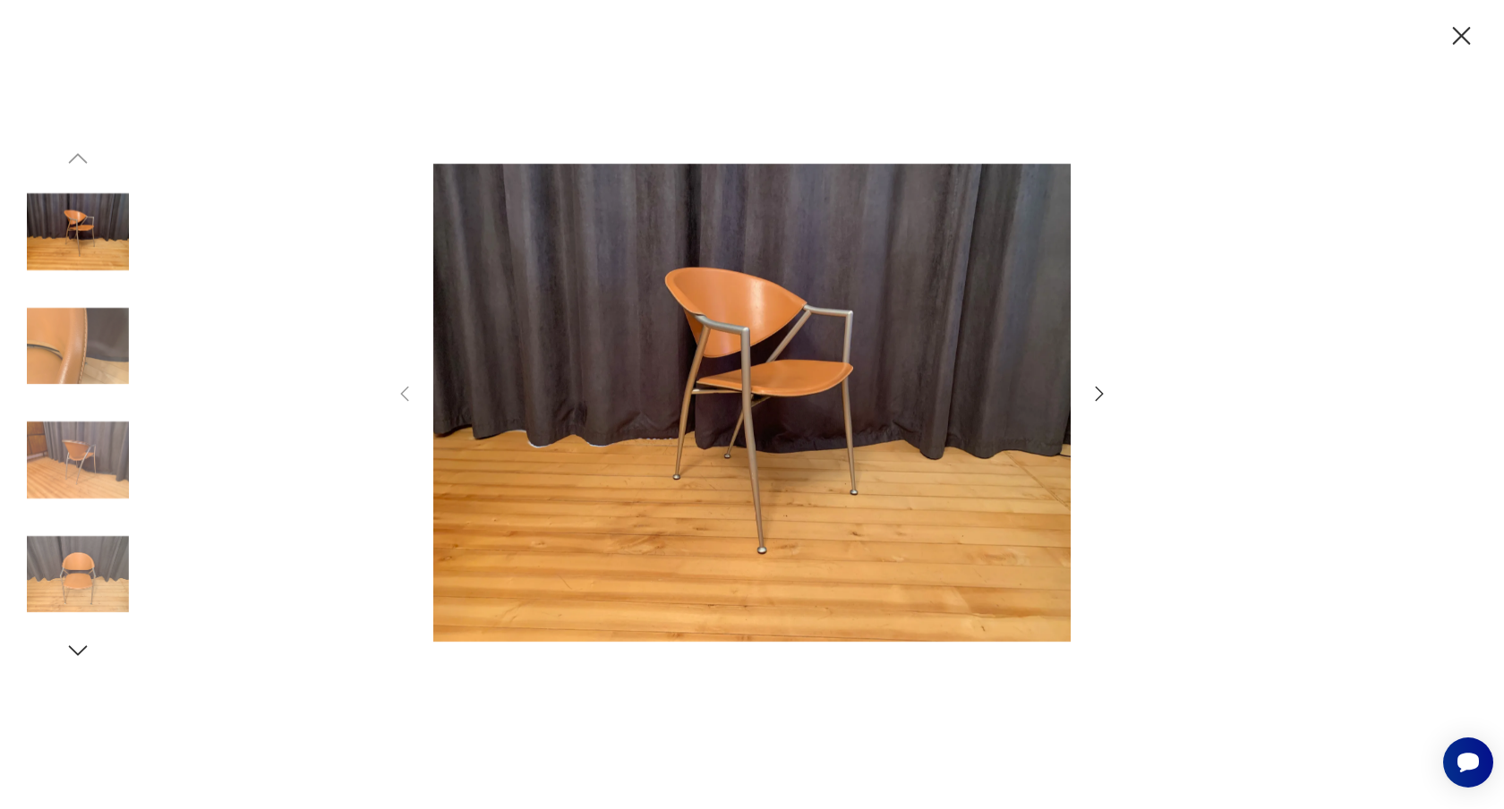
click at [690, 365] on img at bounding box center [752, 402] width 638 height 647
click at [740, 348] on img at bounding box center [752, 402] width 638 height 647
click at [1104, 394] on icon "button" at bounding box center [1099, 393] width 21 height 21
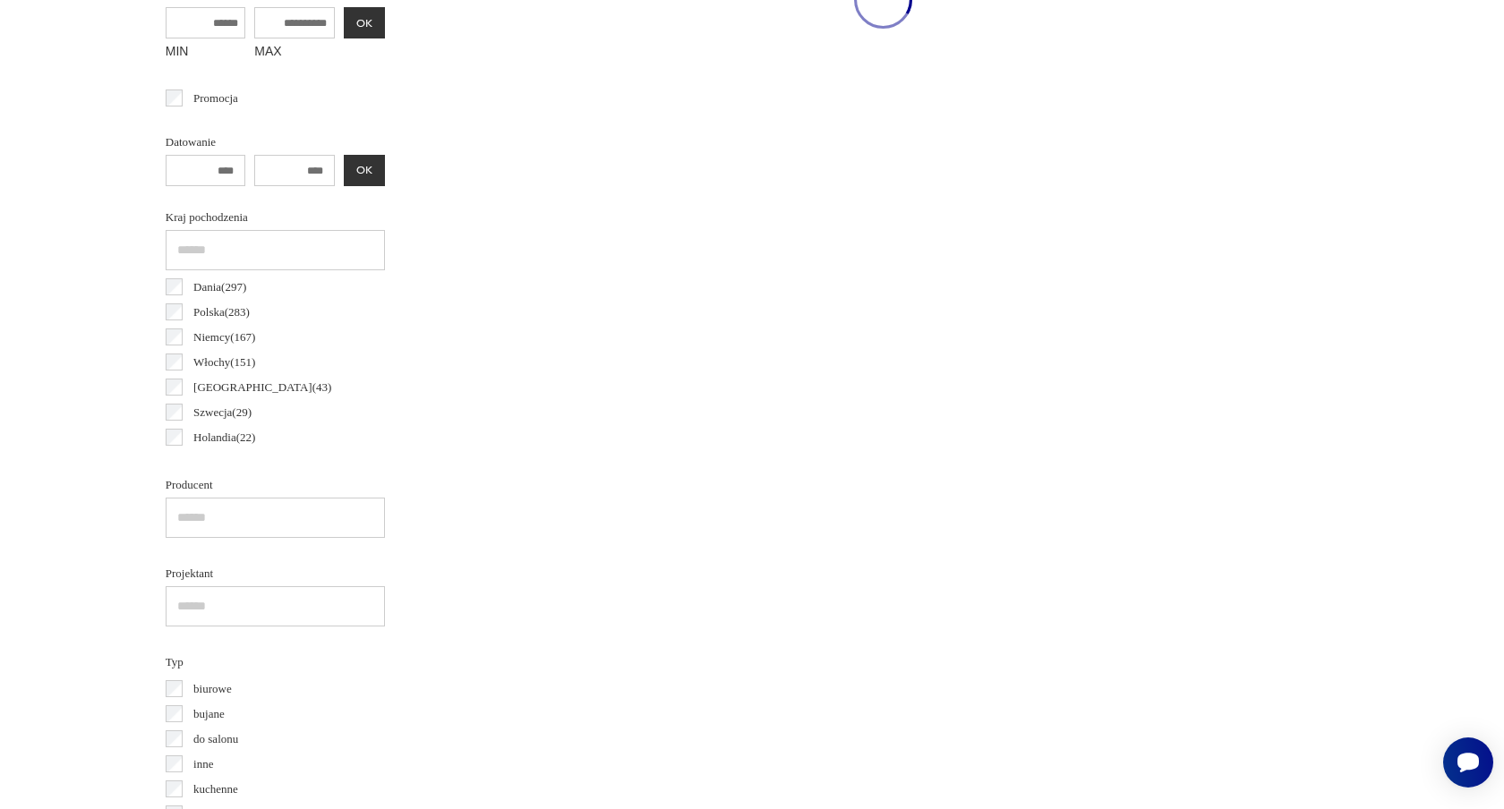
scroll to position [828, 0]
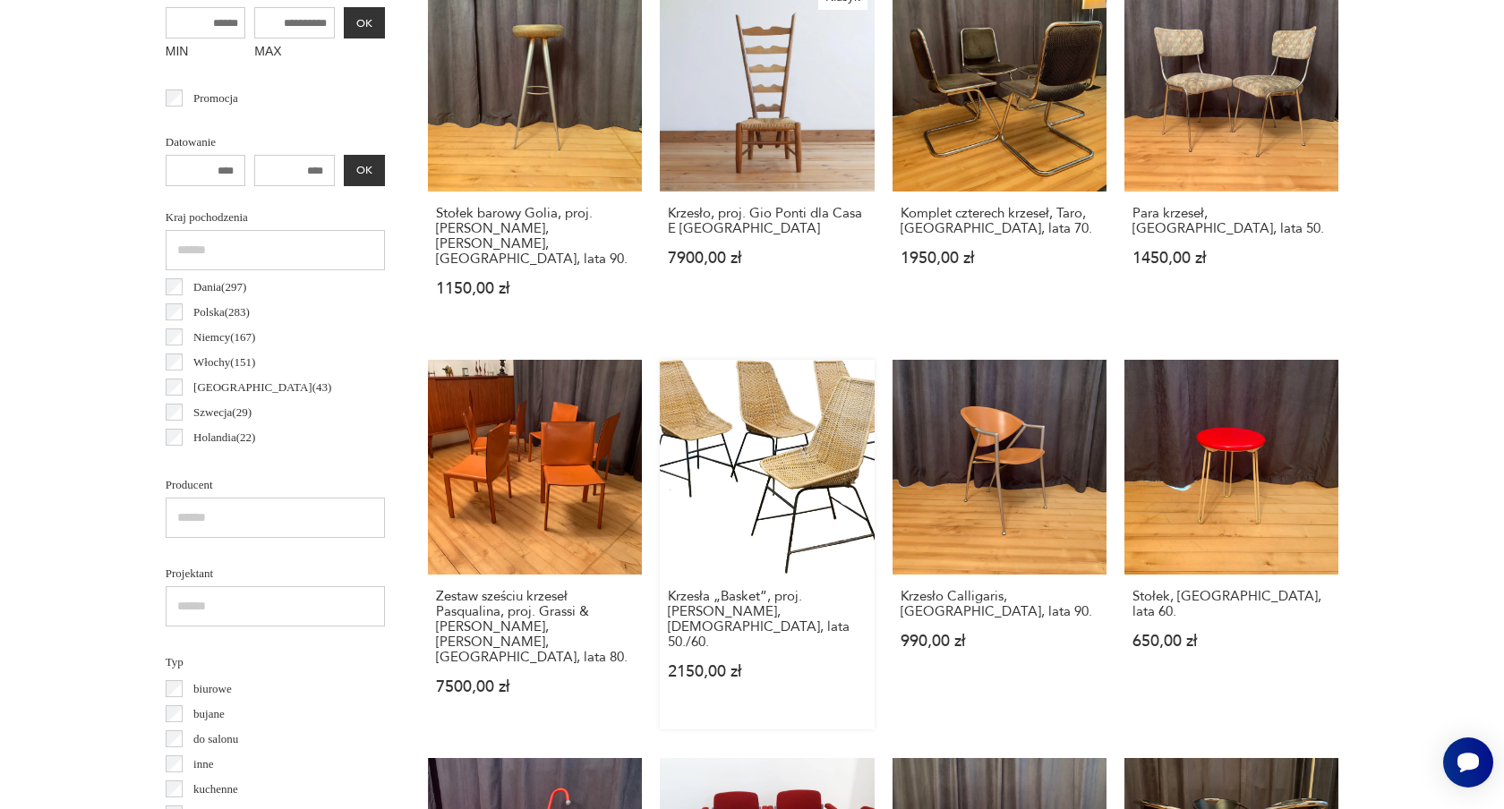
click at [689, 474] on link "Krzesła „Basket”, proj. Gian Franco Legler, Włochy, lata 50./60. 2150,00 zł" at bounding box center [767, 544] width 214 height 369
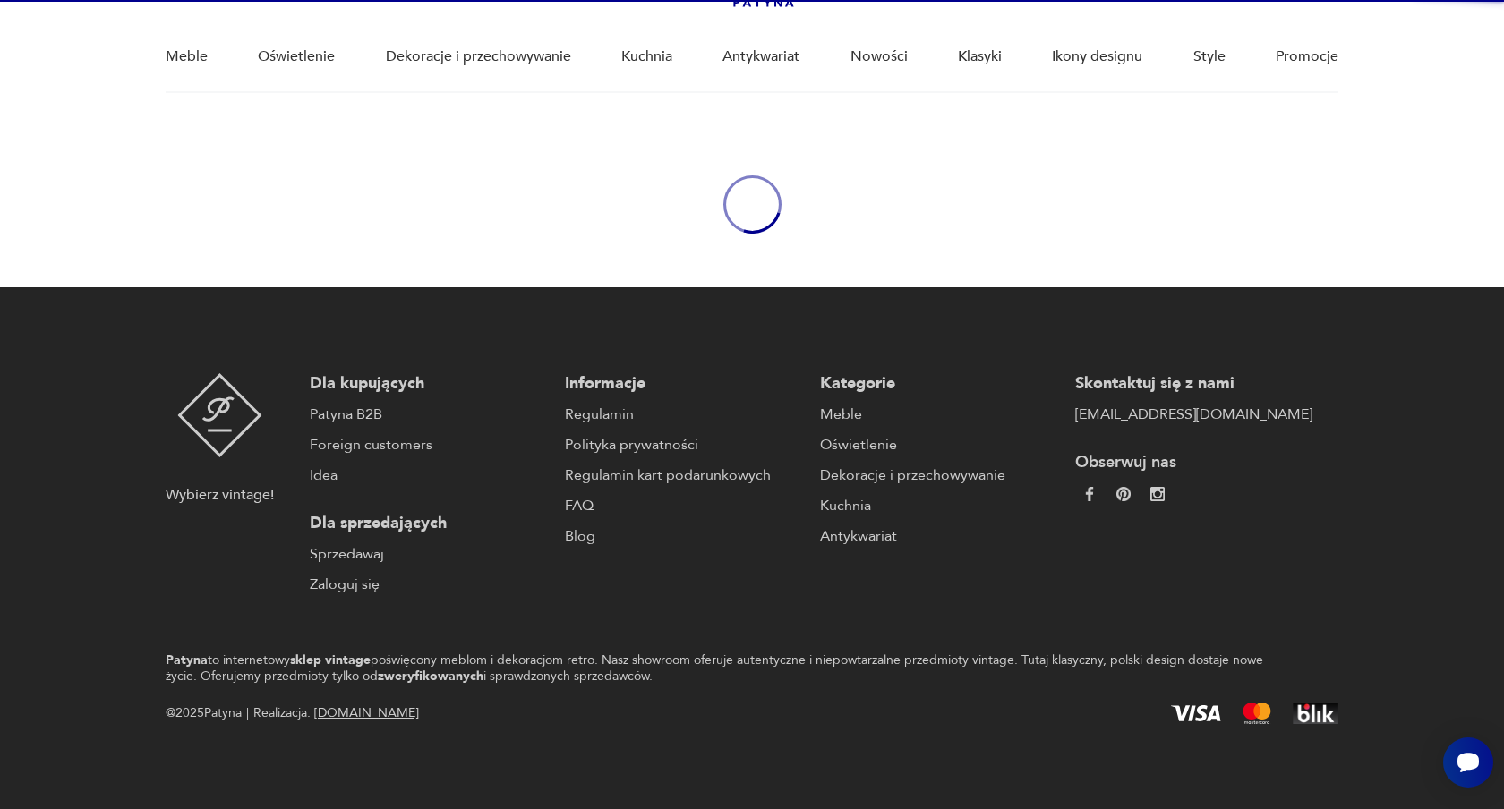
click at [689, 474] on link "Regulamin kart podarunkowych" at bounding box center [683, 475] width 237 height 21
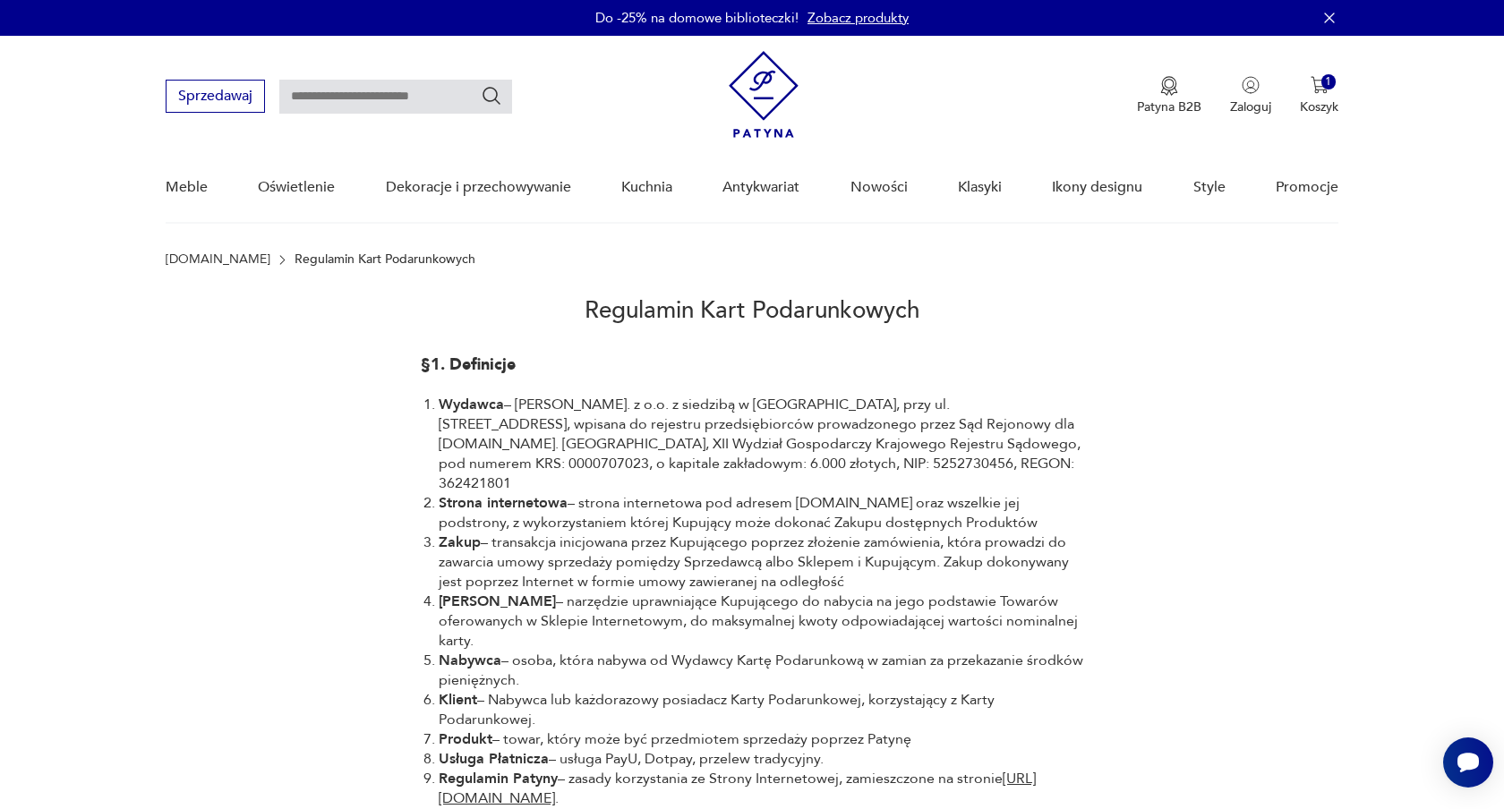
click at [413, 304] on h2 "Regulamin Kart Podarunkowych" at bounding box center [752, 311] width 1173 height 89
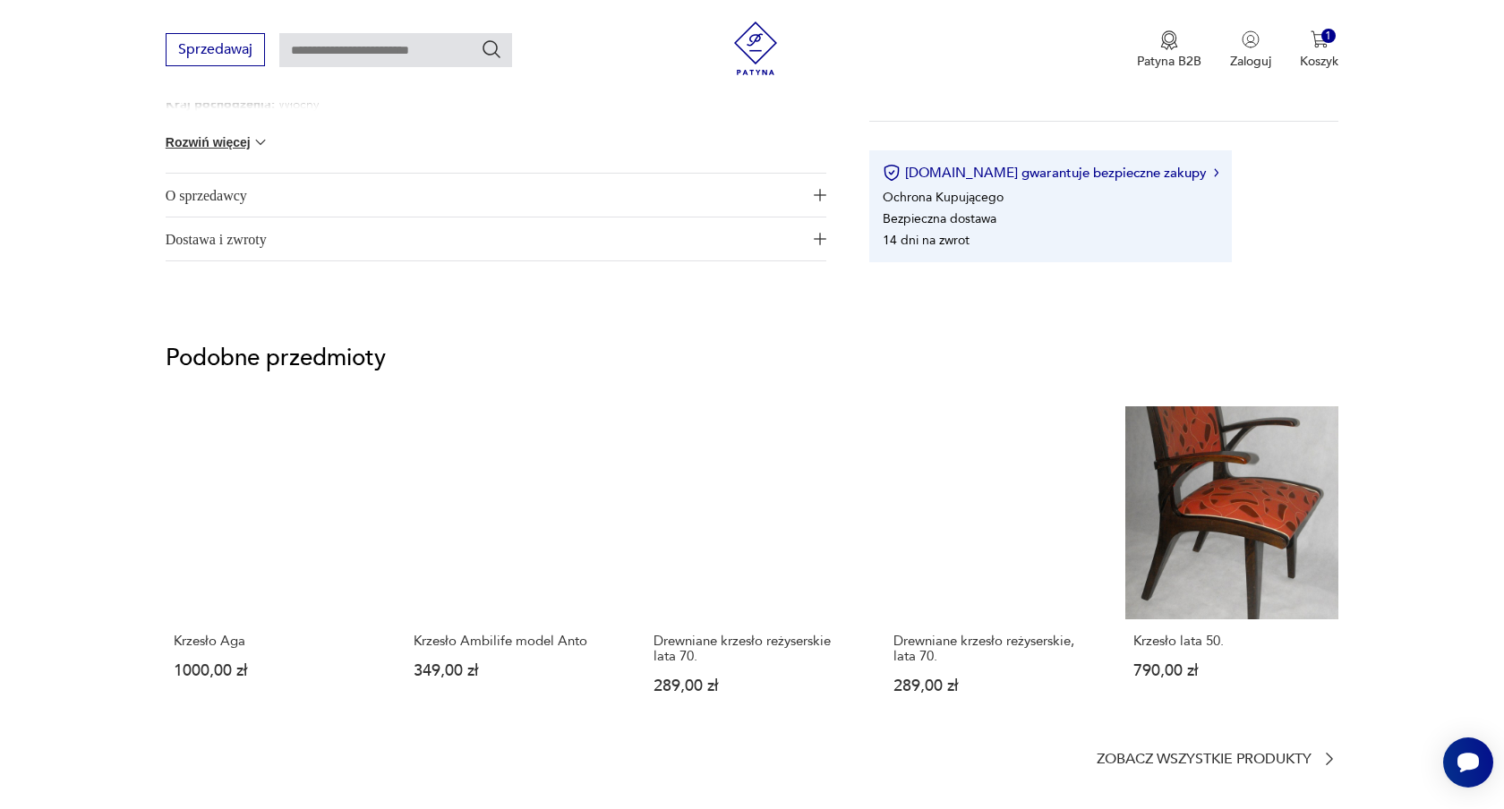
scroll to position [1054, 0]
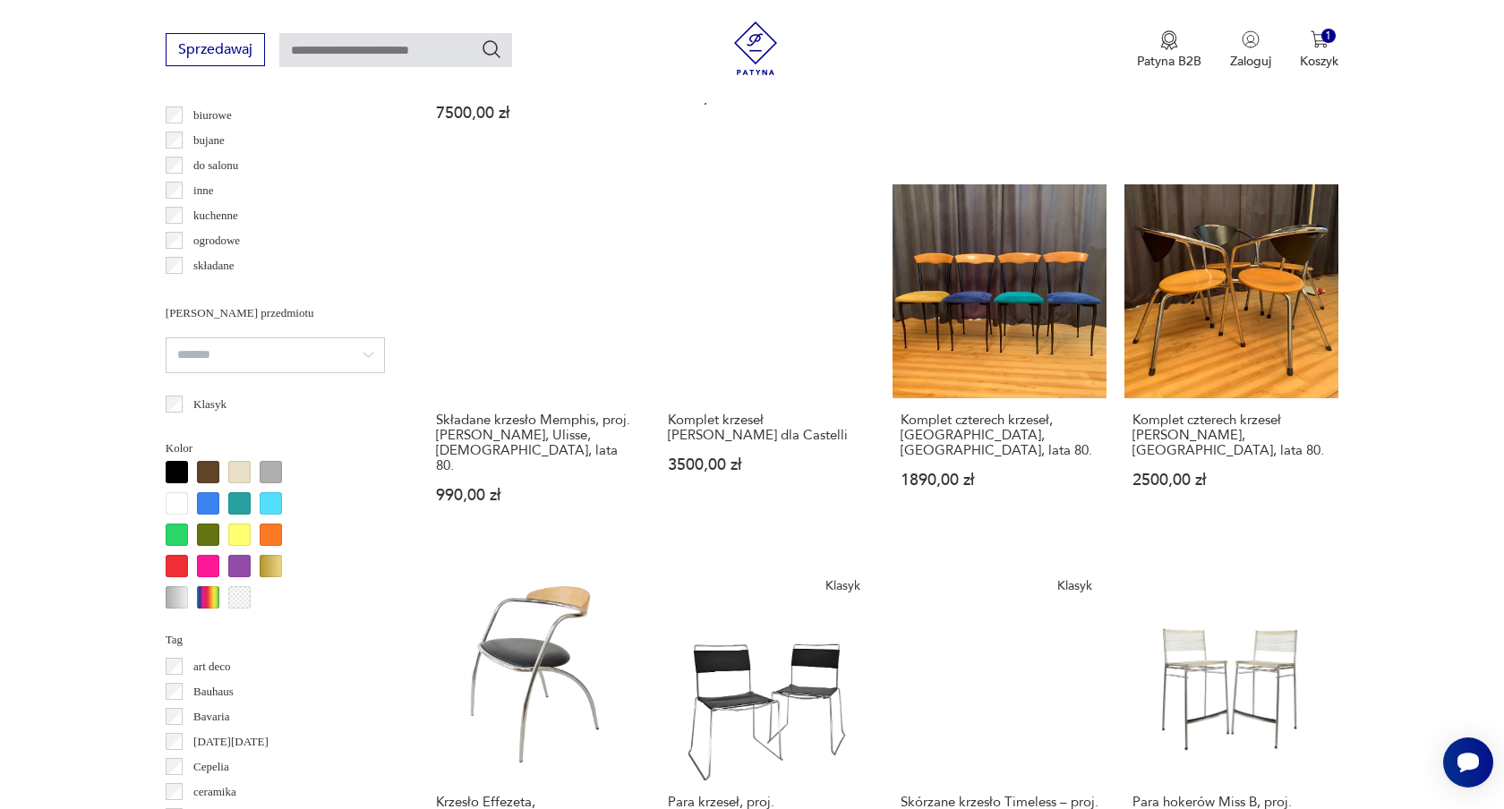
scroll to position [1381, 0]
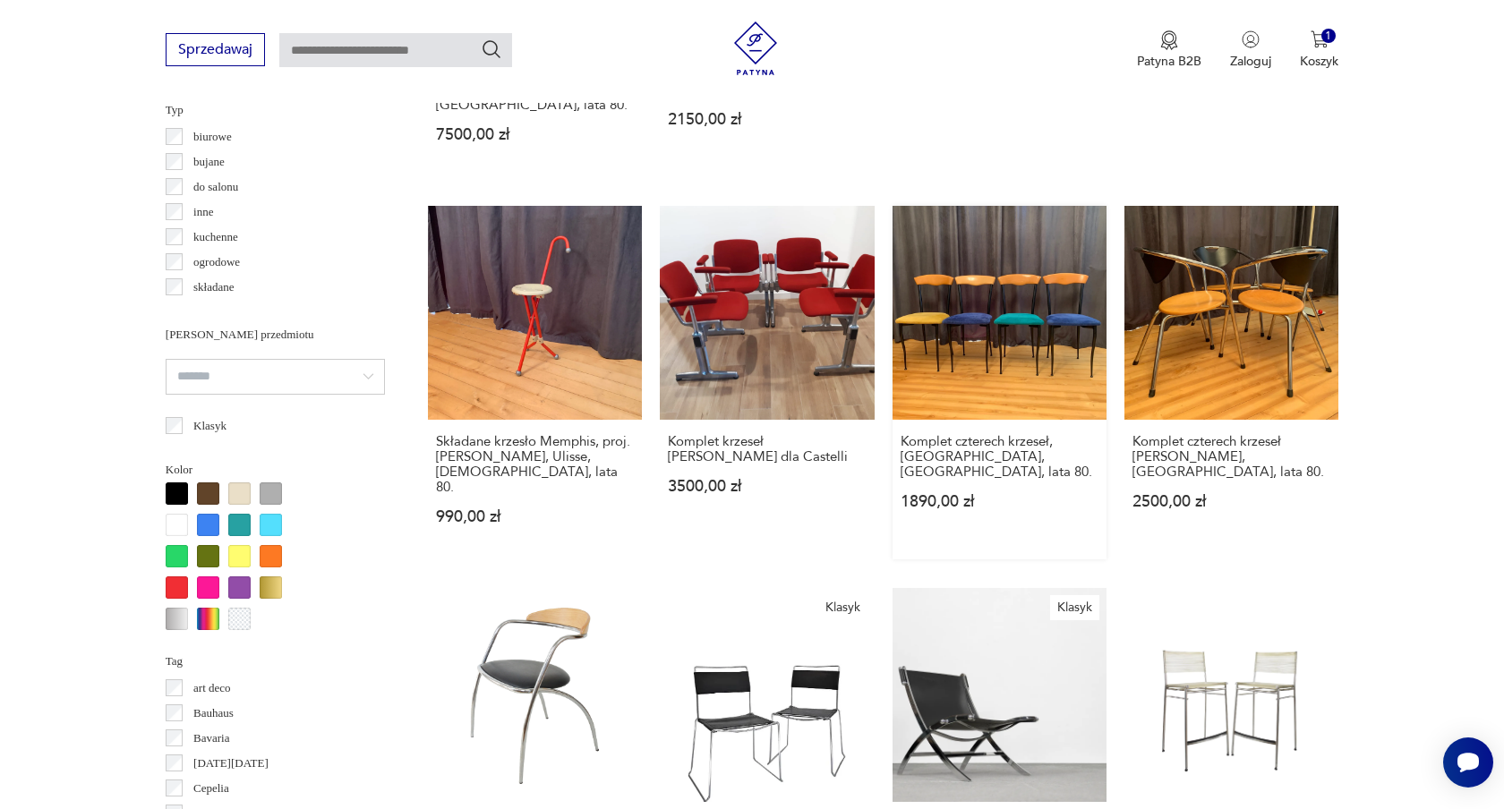
click at [956, 343] on link "Komplet czterech krzeseł, [GEOGRAPHIC_DATA], [GEOGRAPHIC_DATA], lata 80. 1890,0…" at bounding box center [1000, 383] width 214 height 354
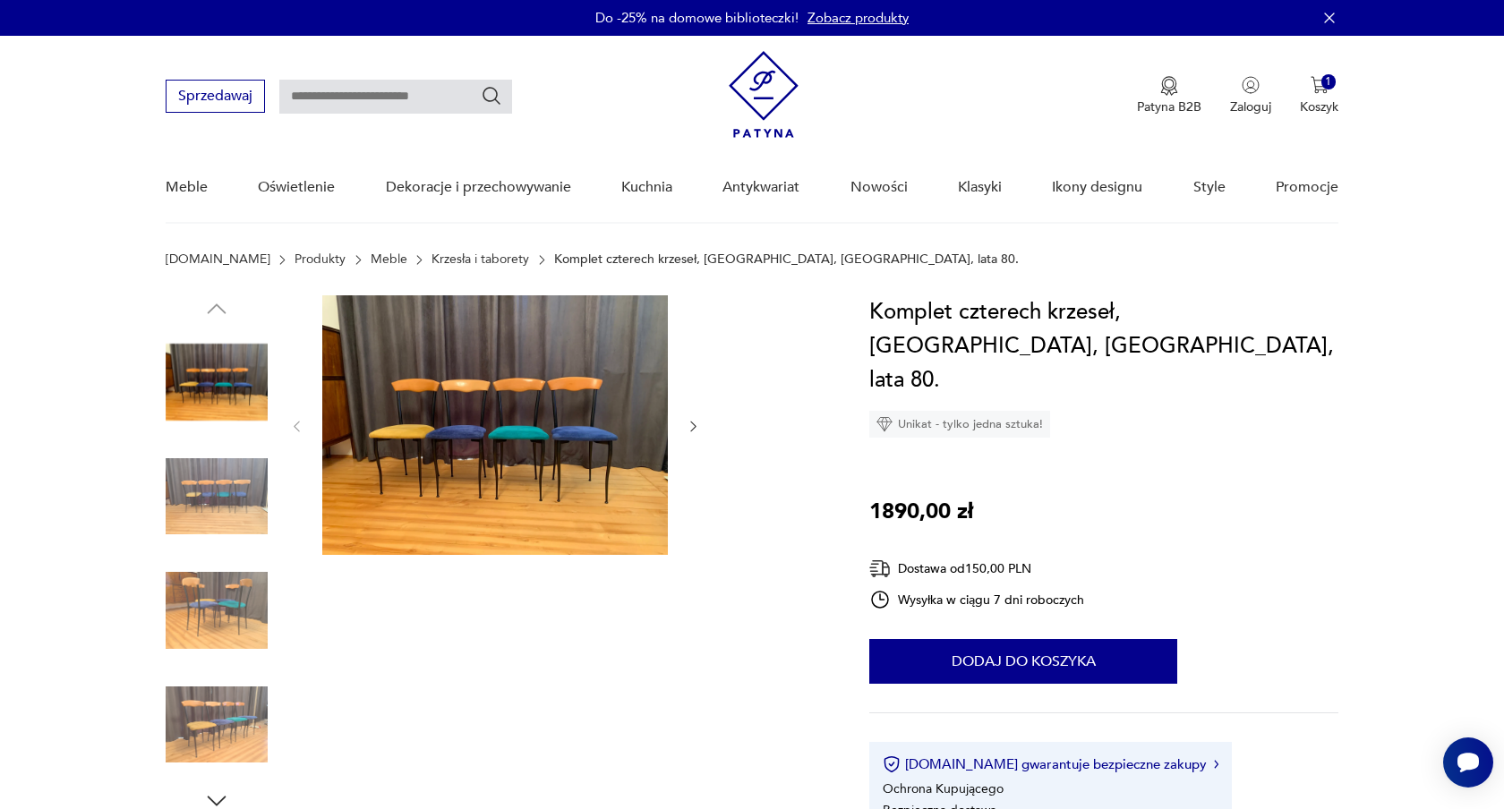
click at [573, 421] on img at bounding box center [495, 425] width 346 height 260
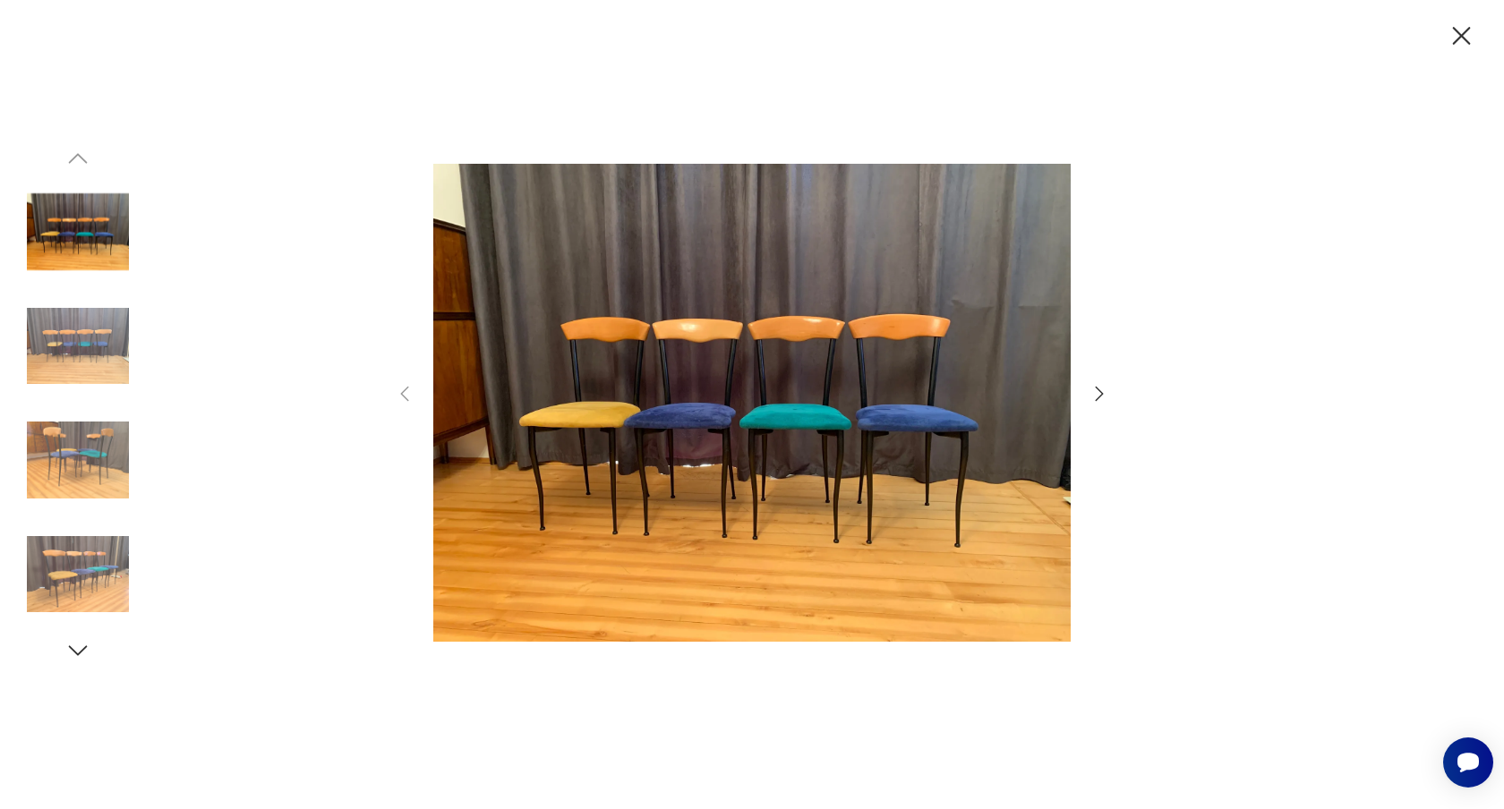
click at [736, 384] on img at bounding box center [752, 402] width 638 height 647
click at [1100, 390] on icon "button" at bounding box center [1099, 393] width 21 height 21
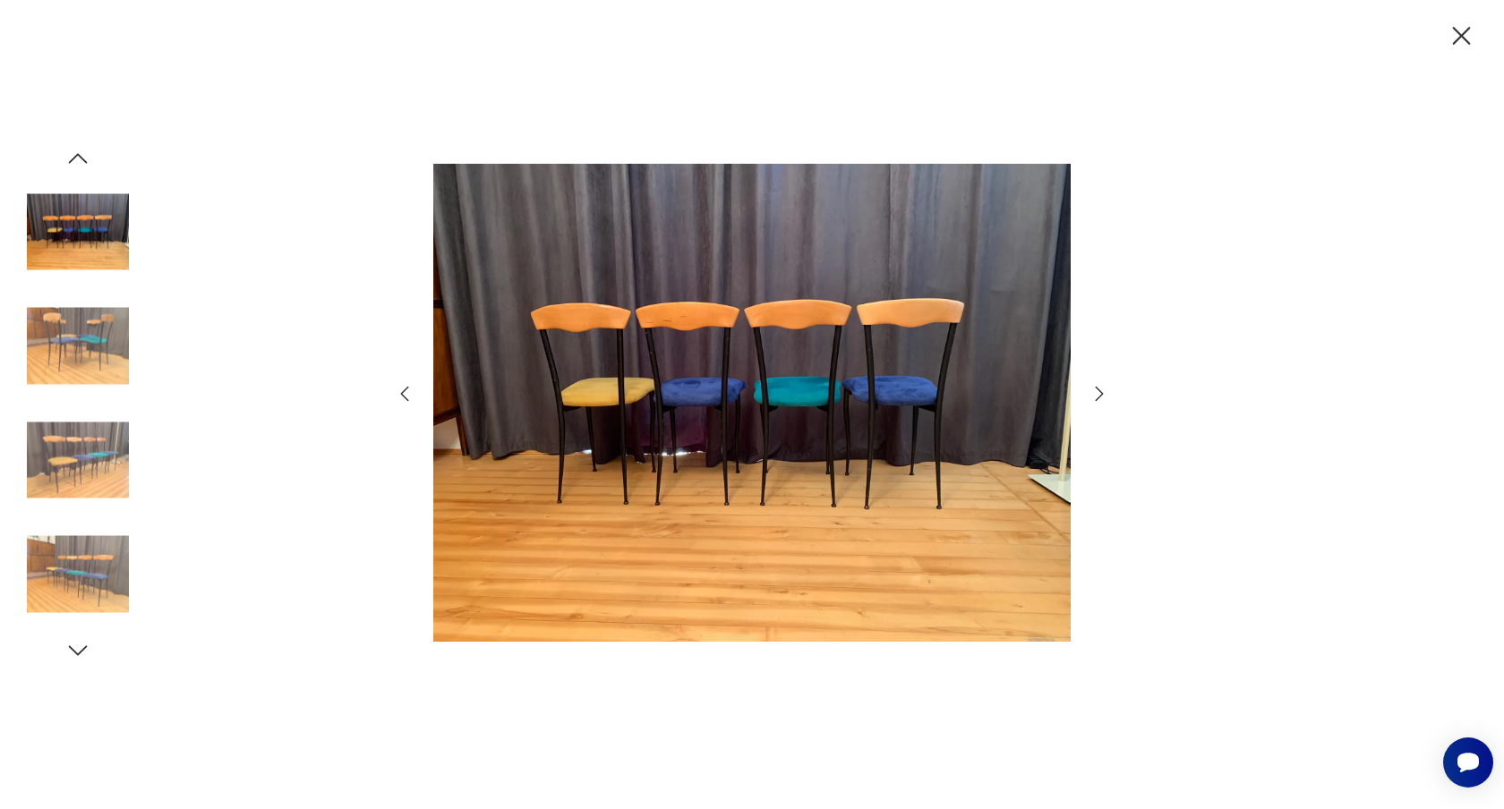
click at [1100, 390] on icon "button" at bounding box center [1099, 393] width 21 height 21
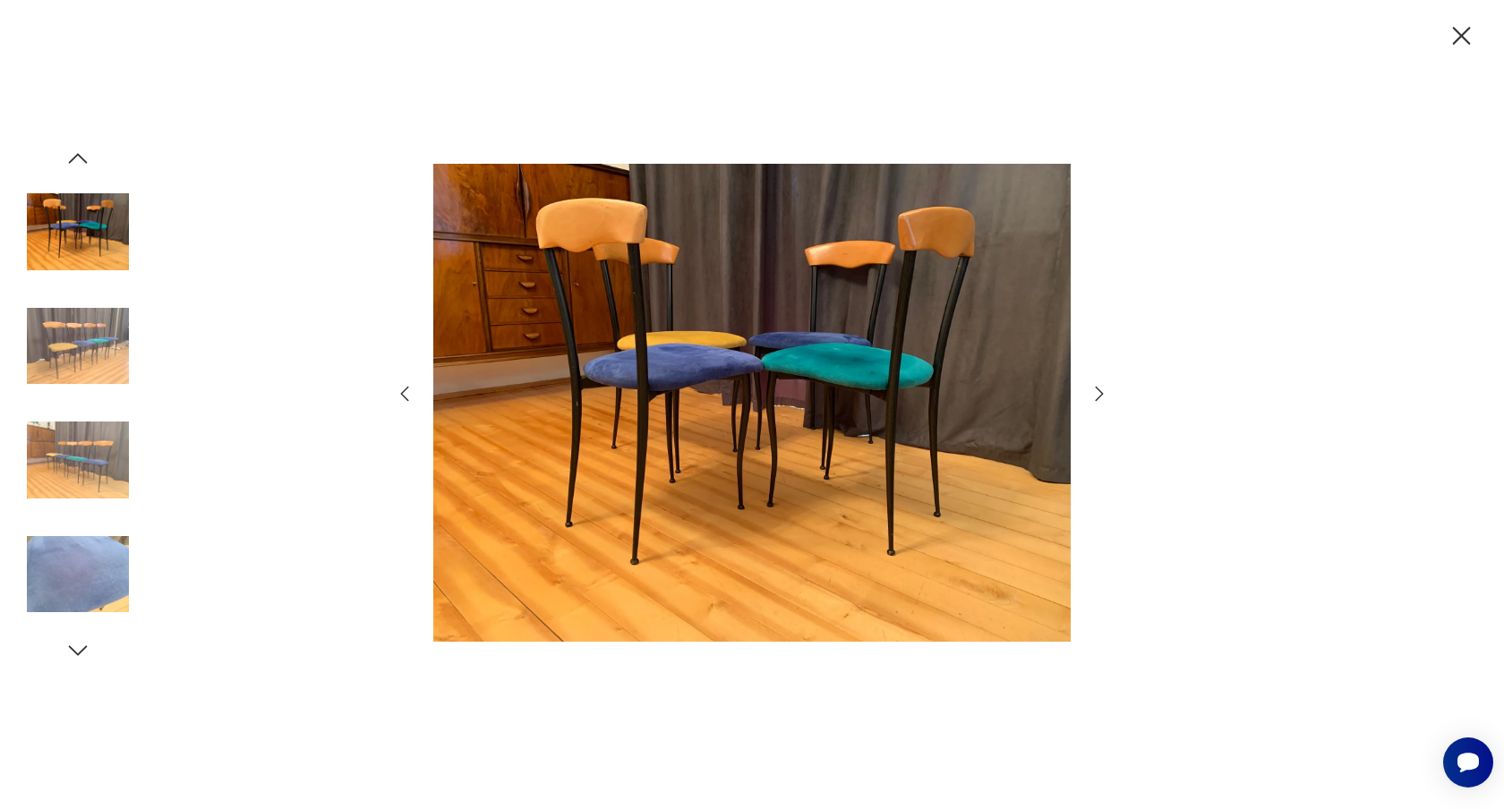
click at [1100, 390] on icon "button" at bounding box center [1099, 393] width 21 height 21
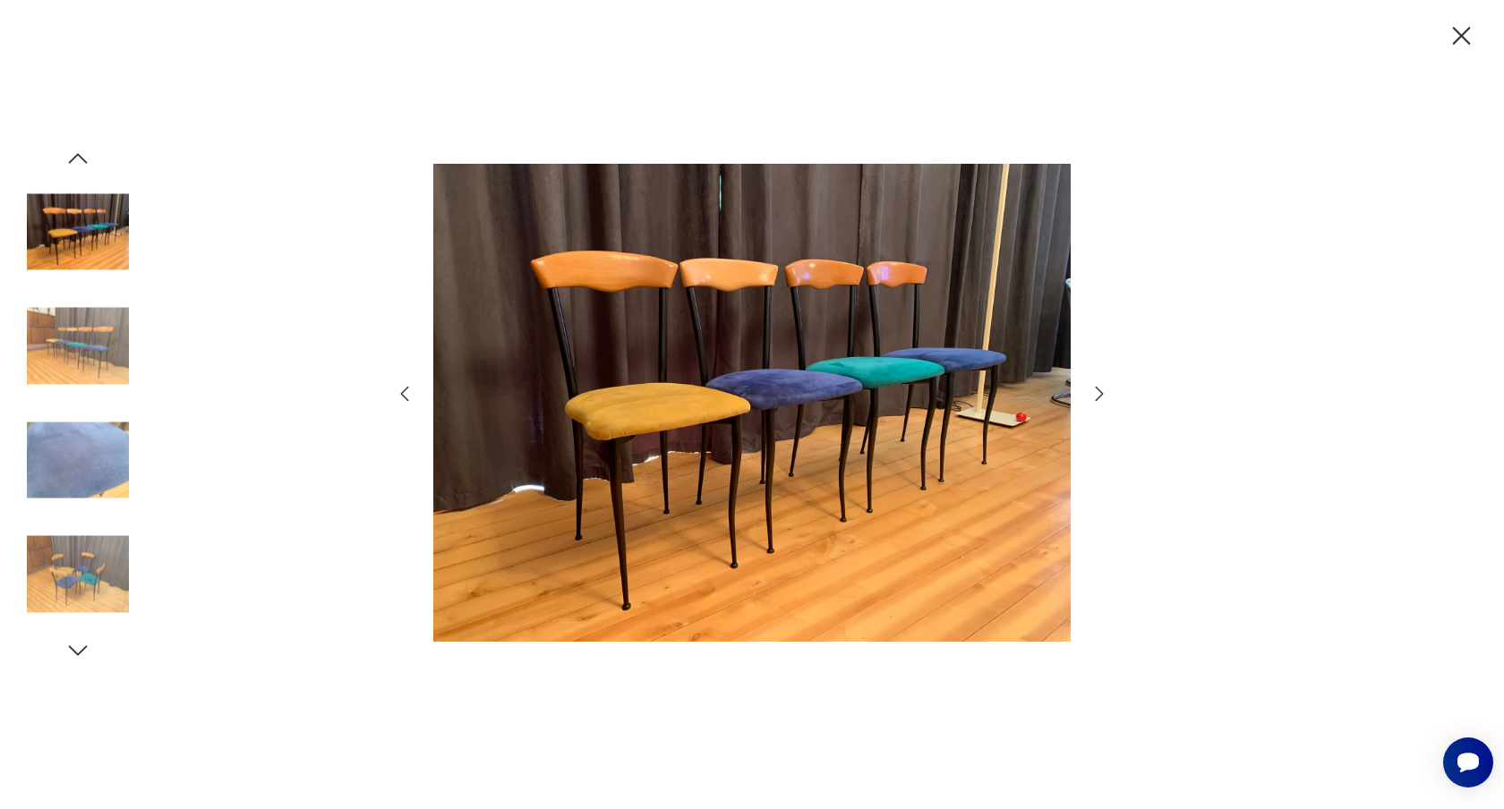
click at [1459, 33] on icon "button" at bounding box center [1462, 36] width 18 height 18
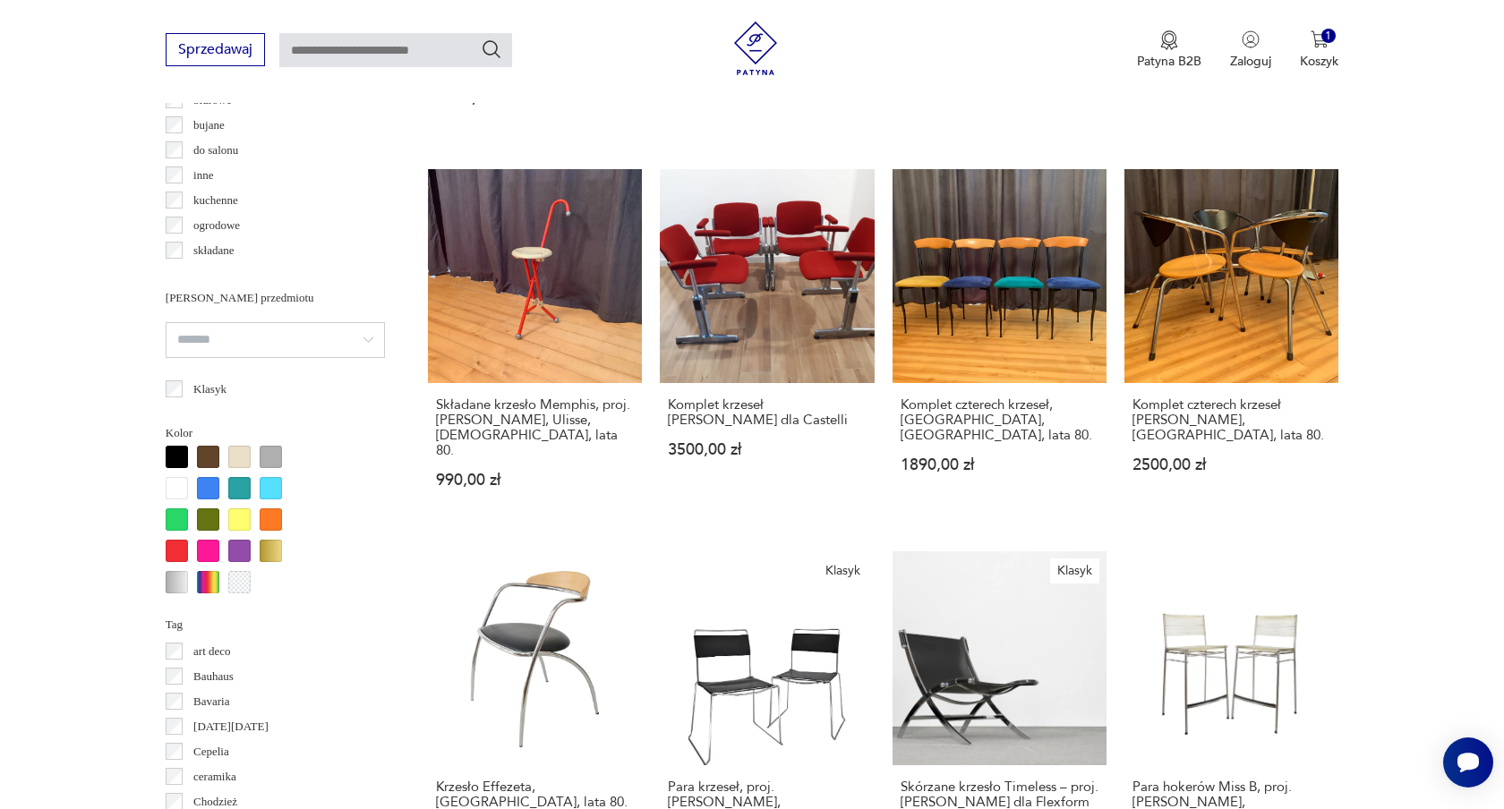
scroll to position [1349, 0]
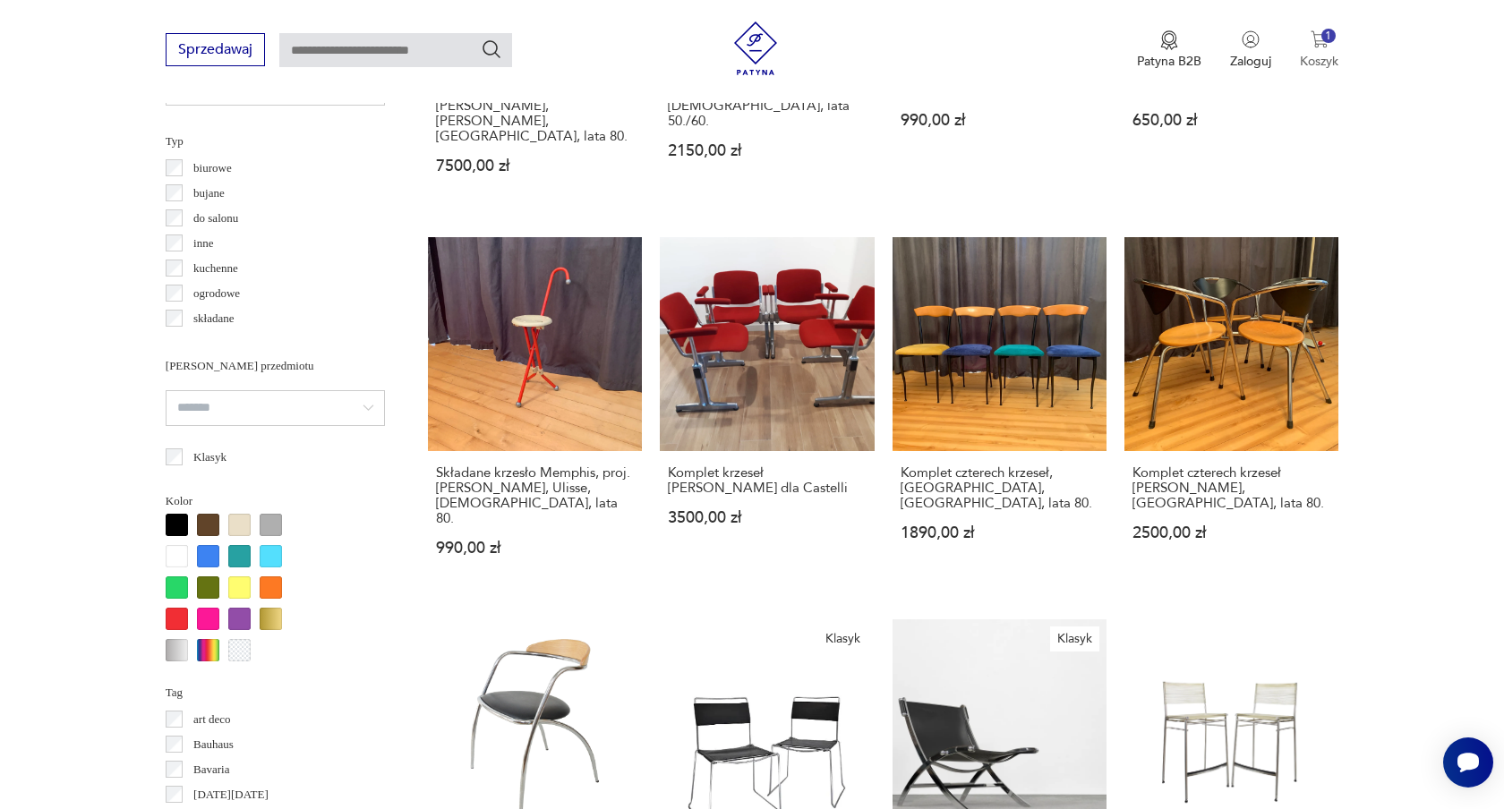
click at [1320, 34] on img "button" at bounding box center [1320, 39] width 18 height 18
click at [1466, 190] on section "Filtruj produkty Cena MIN MAX OK Promocja Datowanie OK Kraj pochodzenia Dania (…" at bounding box center [752, 562] width 1504 height 2333
click at [1005, 277] on link "Komplet czterech krzeseł, [GEOGRAPHIC_DATA], [GEOGRAPHIC_DATA], lata 80. 1890,0…" at bounding box center [1000, 414] width 214 height 354
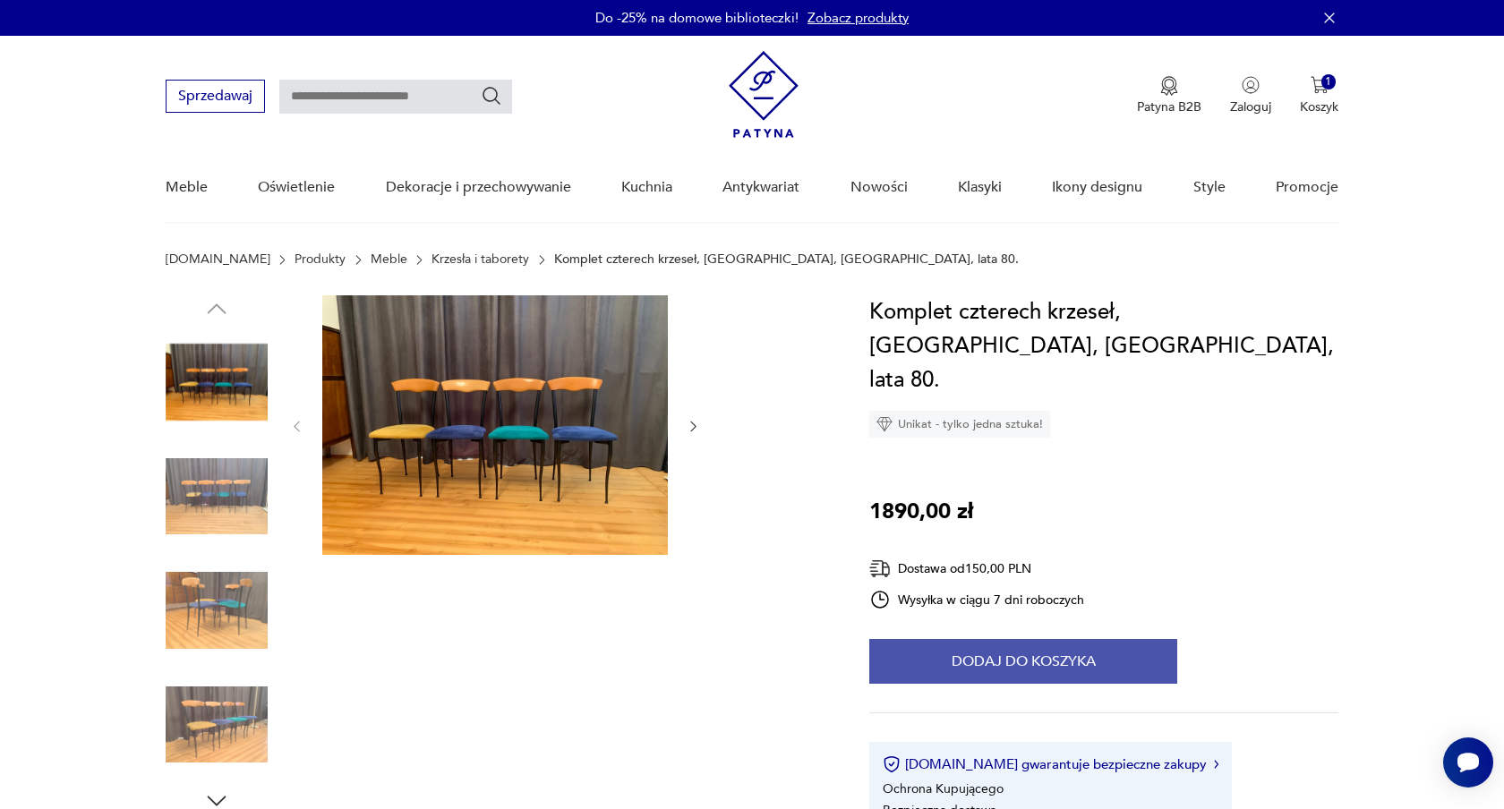
click at [1002, 639] on button "Dodaj do koszyka" at bounding box center [1023, 661] width 308 height 45
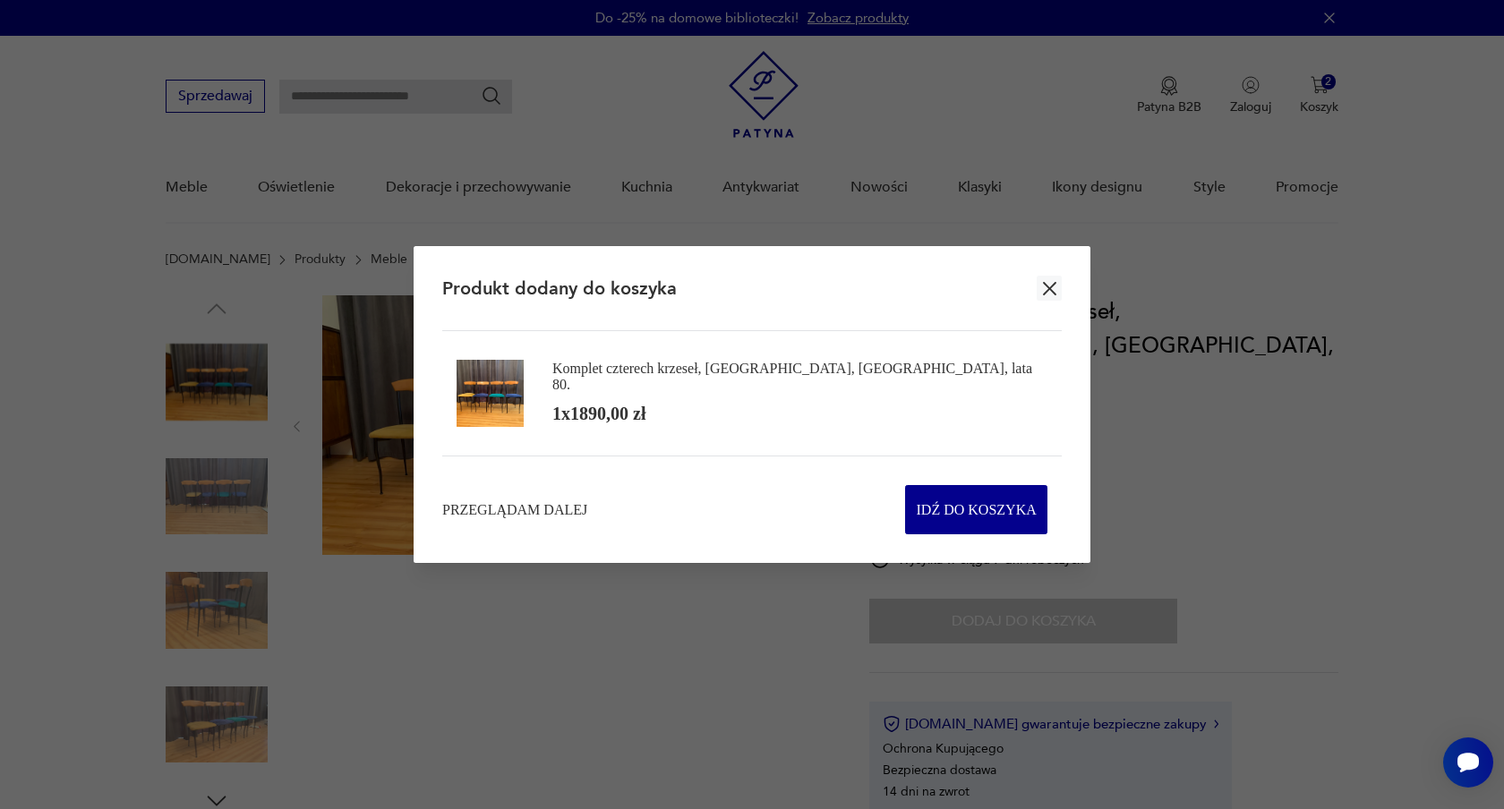
click at [1051, 290] on icon "button" at bounding box center [1049, 288] width 13 height 13
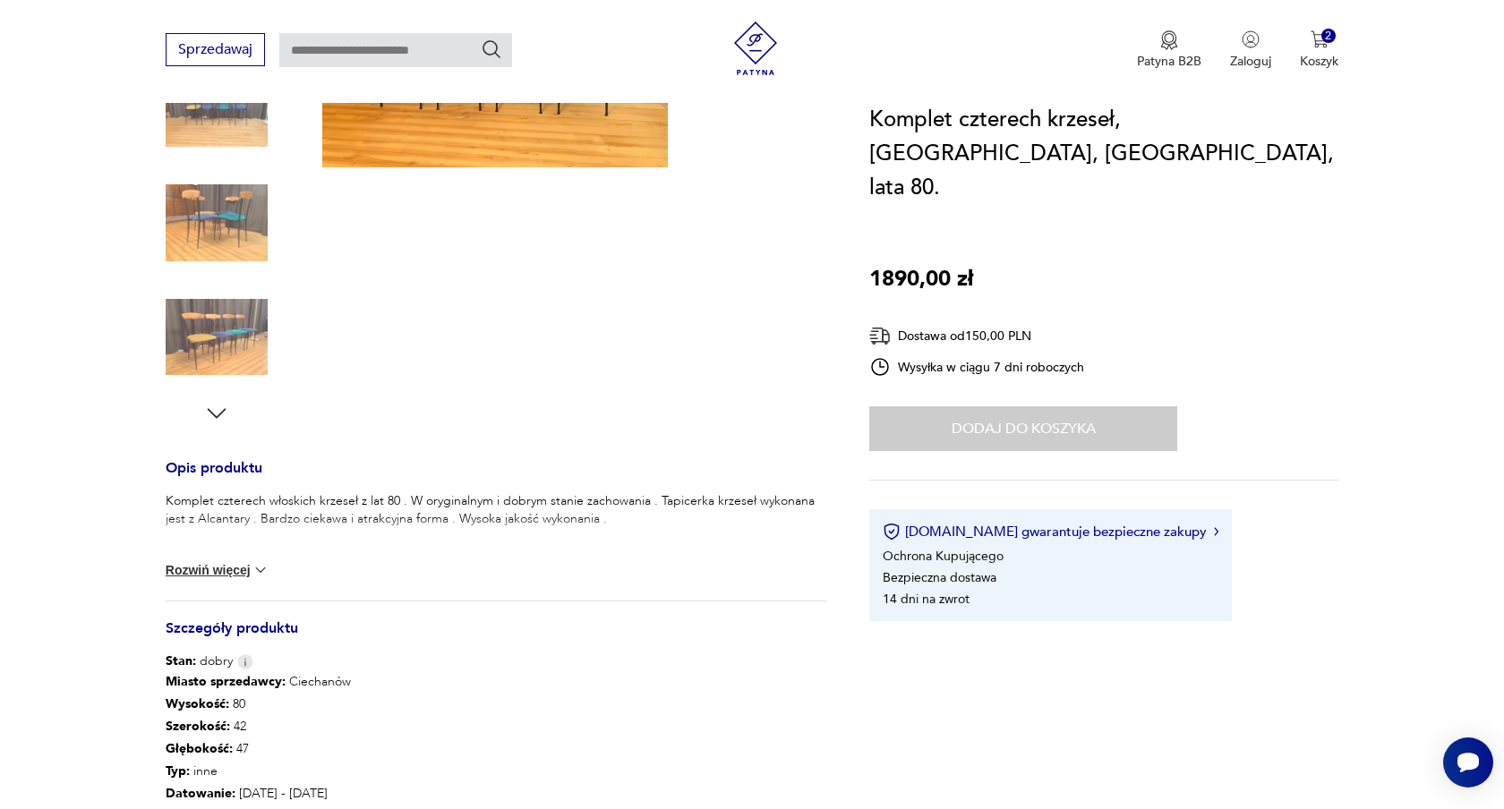
scroll to position [390, 0]
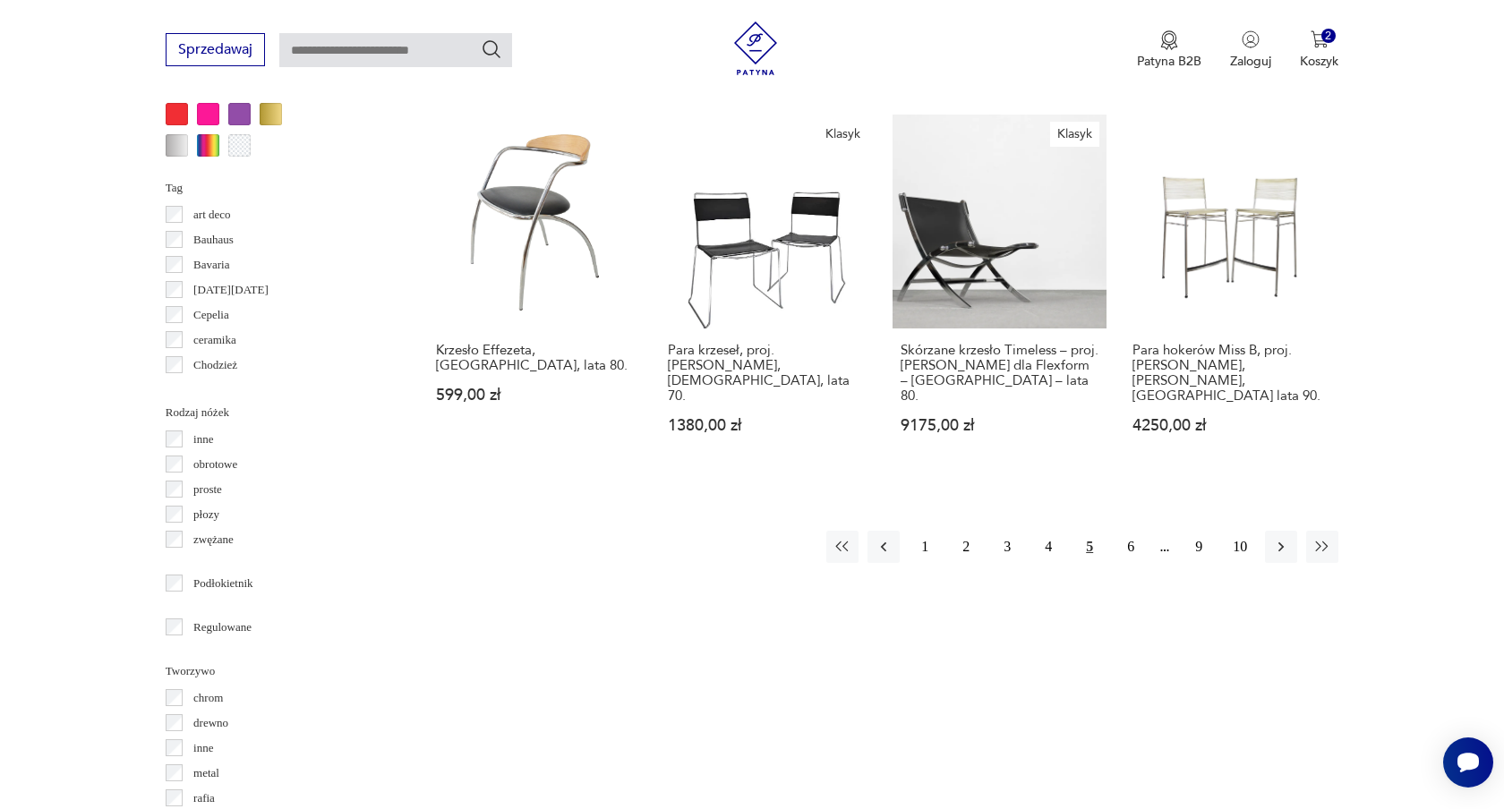
scroll to position [1860, 0]
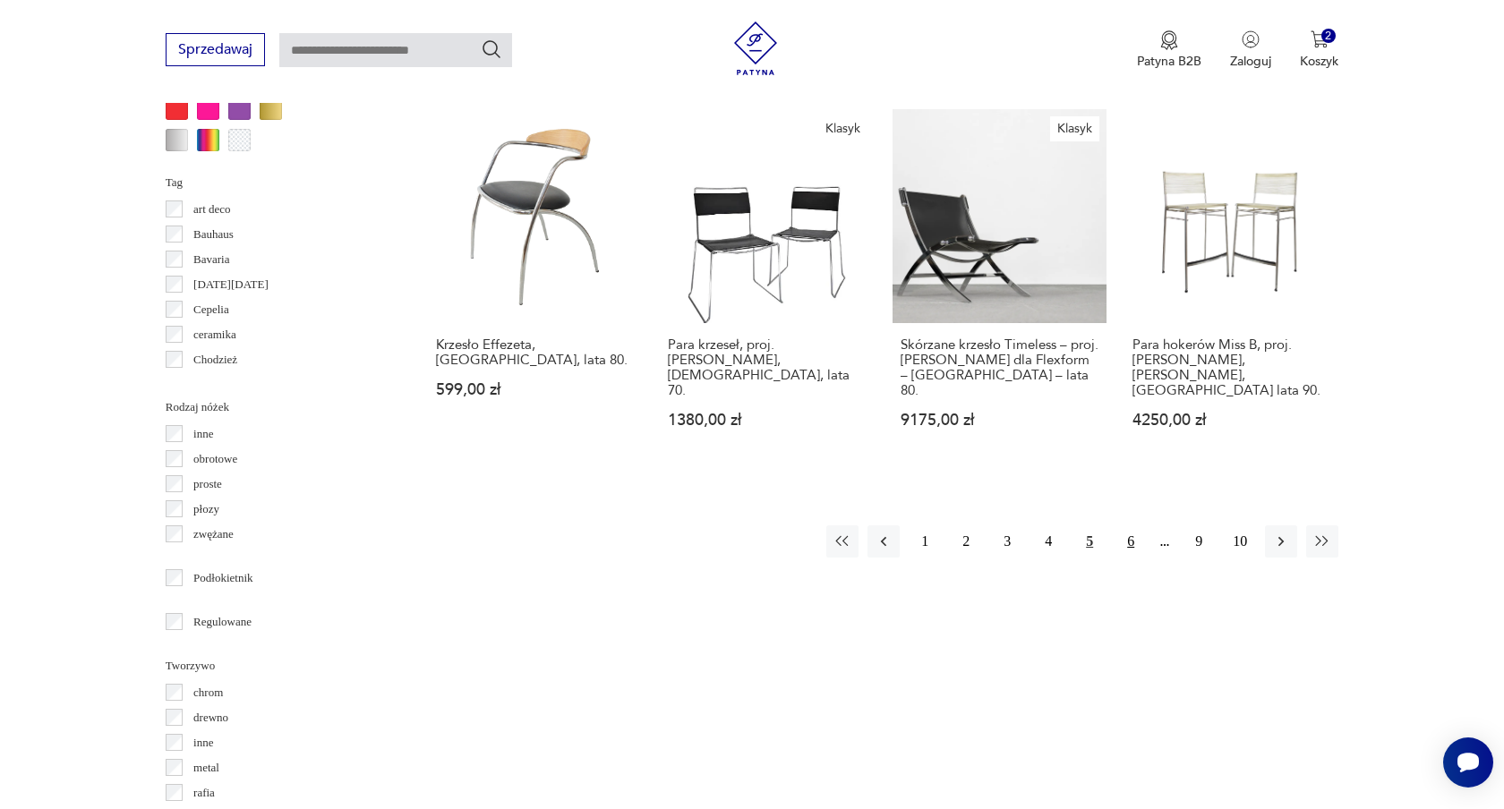
click at [1132, 526] on button "6" at bounding box center [1131, 542] width 32 height 32
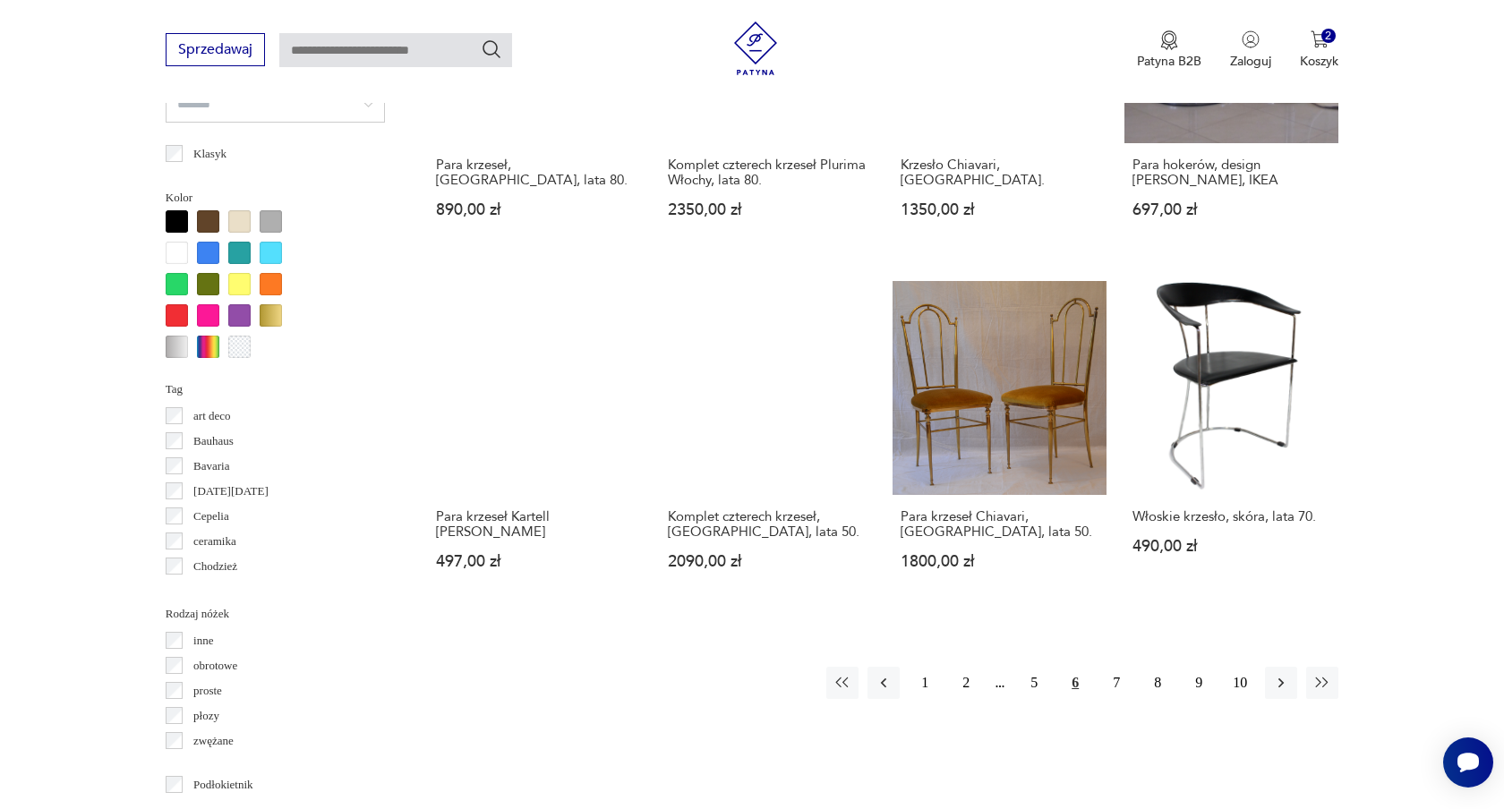
scroll to position [1656, 0]
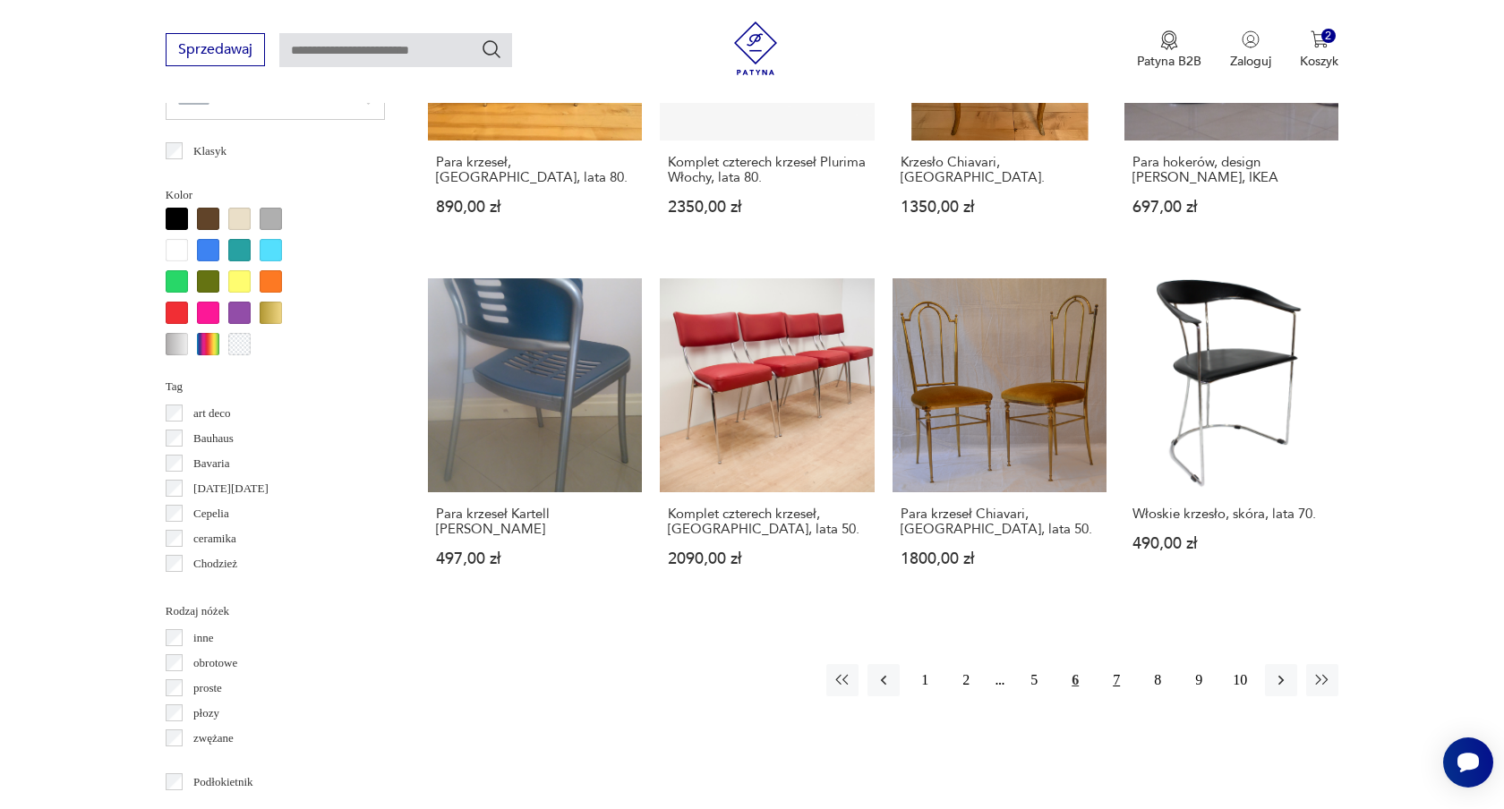
click at [1119, 664] on button "7" at bounding box center [1116, 680] width 32 height 32
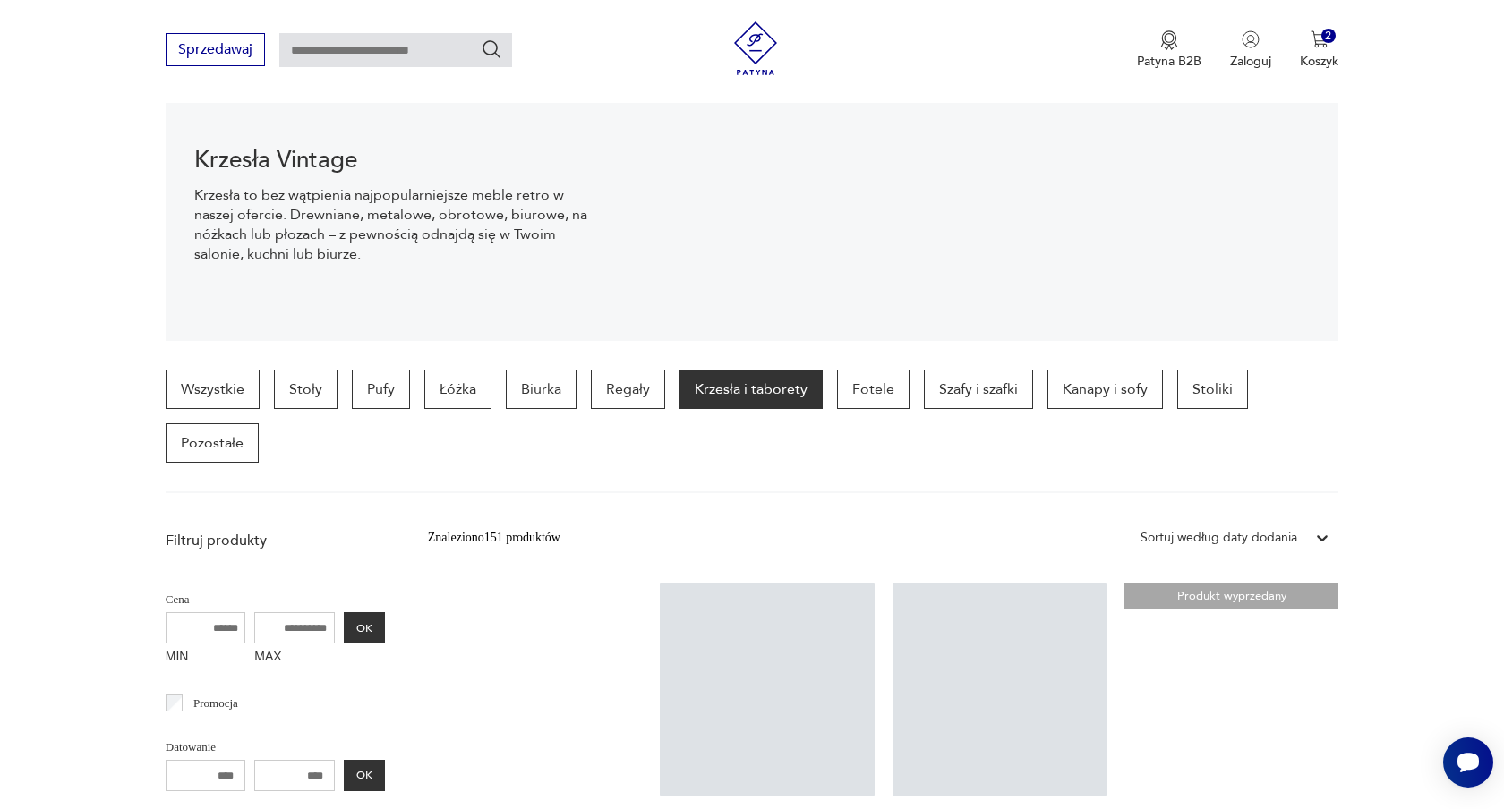
scroll to position [407, 0]
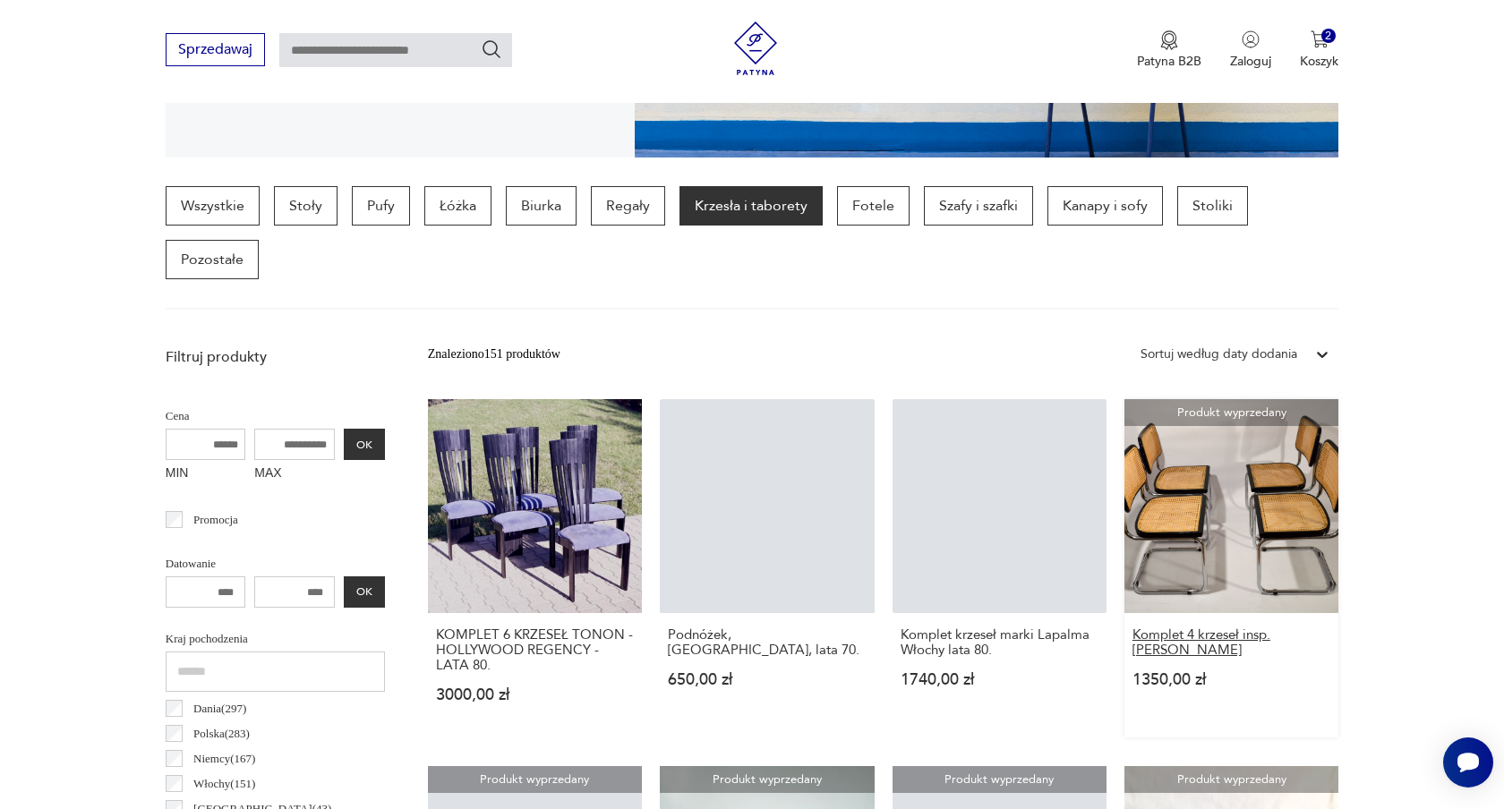
click at [1182, 641] on h3 "Komplet 4 krzeseł insp. [PERSON_NAME]" at bounding box center [1232, 643] width 198 height 30
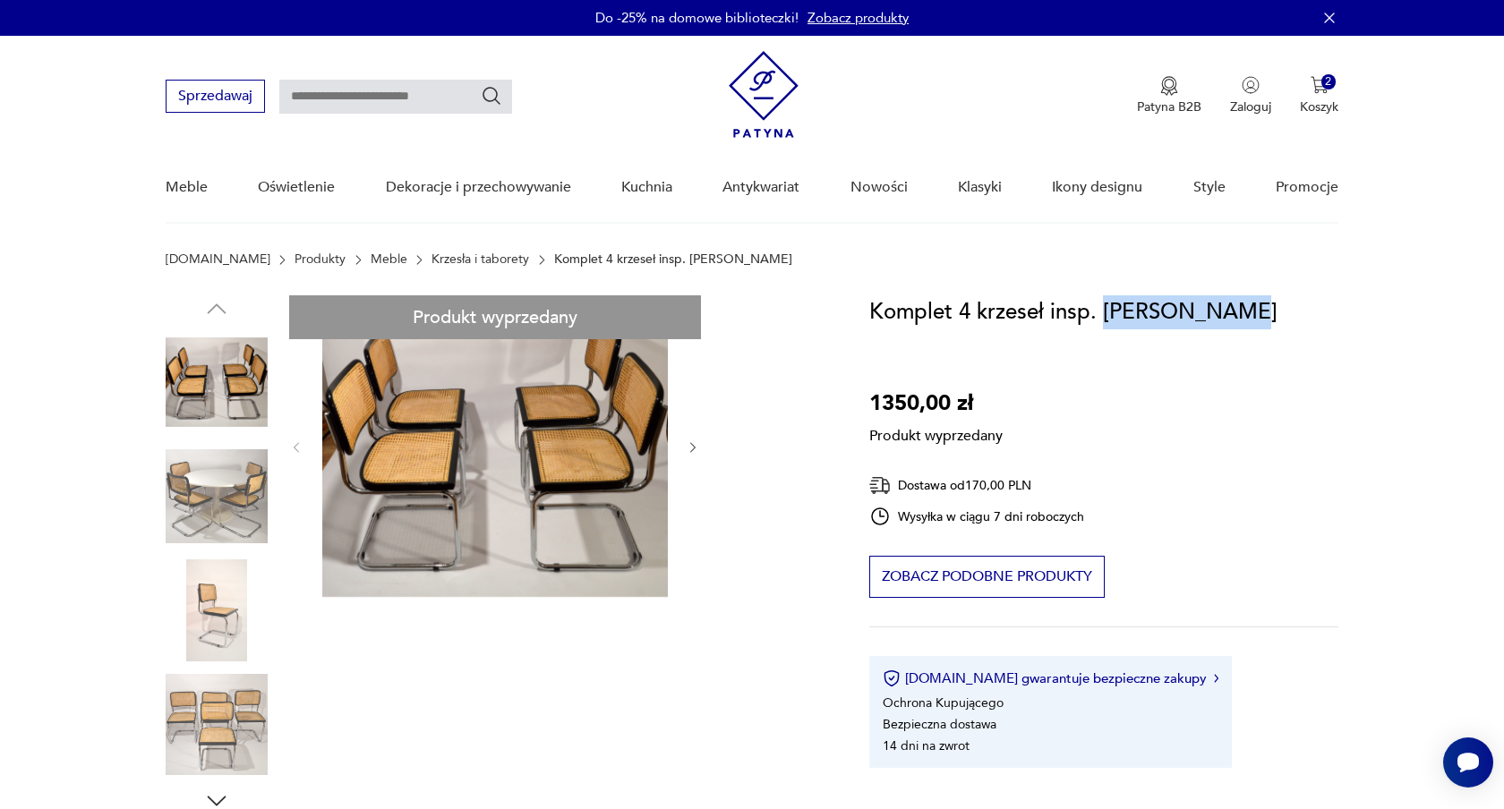
drag, startPoint x: 1254, startPoint y: 310, endPoint x: 1103, endPoint y: 295, distance: 152.0
click at [1103, 295] on div "Komplet 4 krzeseł insp. [PERSON_NAME] 1350,00 zł Produkt wyprzedany Dostawa od …" at bounding box center [1103, 531] width 469 height 473
copy h1 "[PERSON_NAME]"
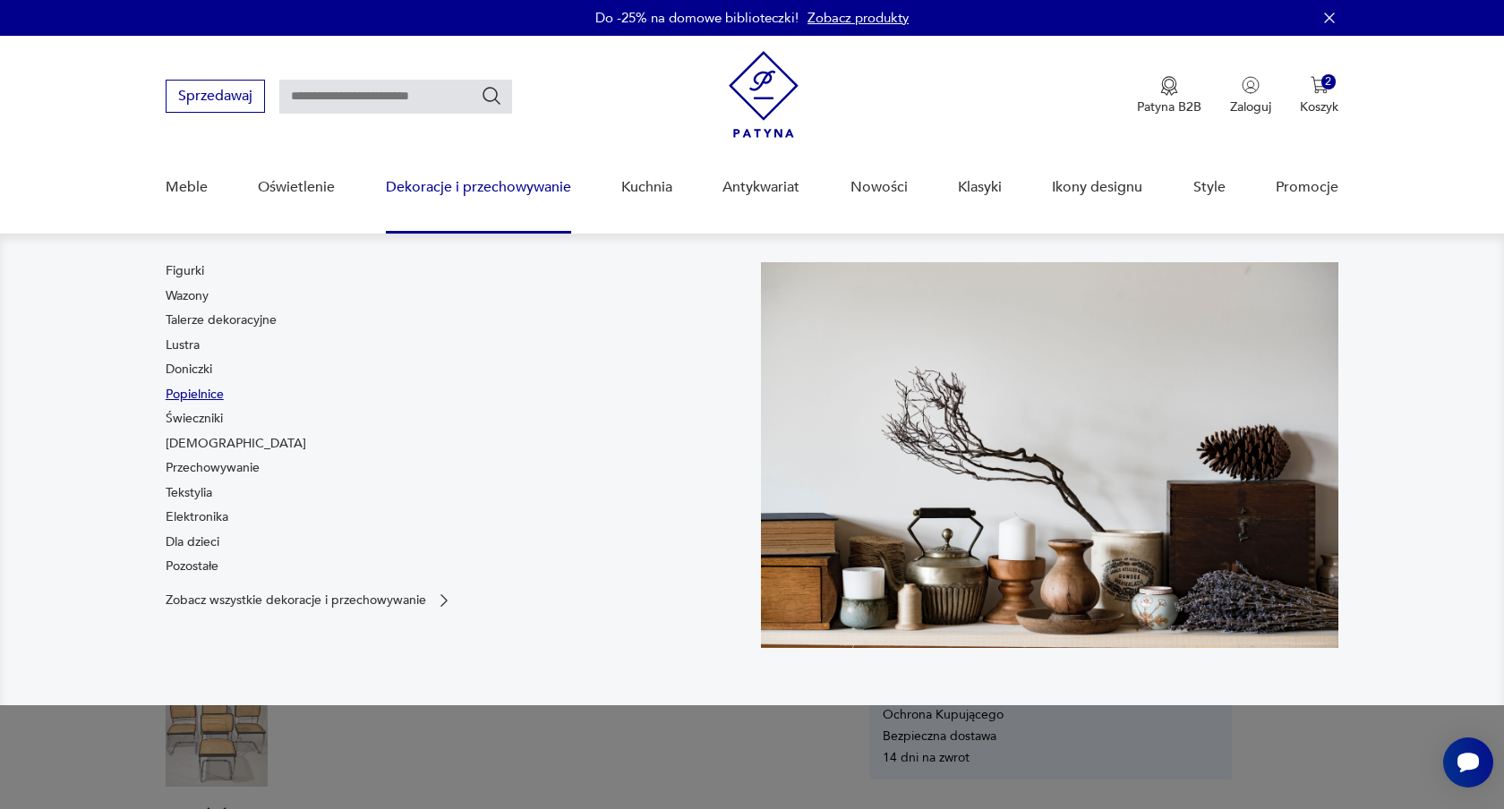
click at [209, 390] on link "Popielnice" at bounding box center [195, 395] width 58 height 18
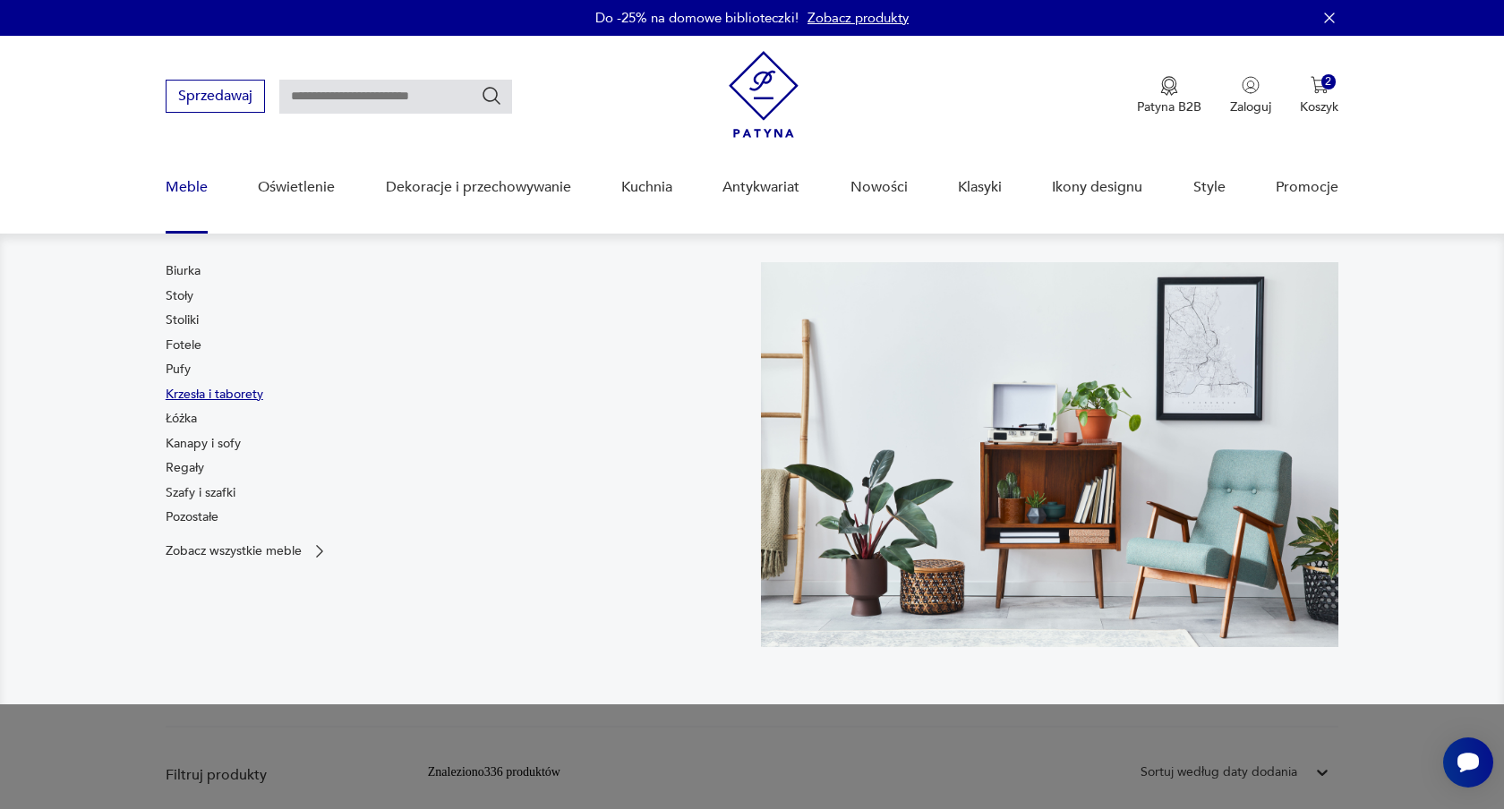
click at [195, 387] on link "Krzesła i taborety" at bounding box center [215, 395] width 98 height 18
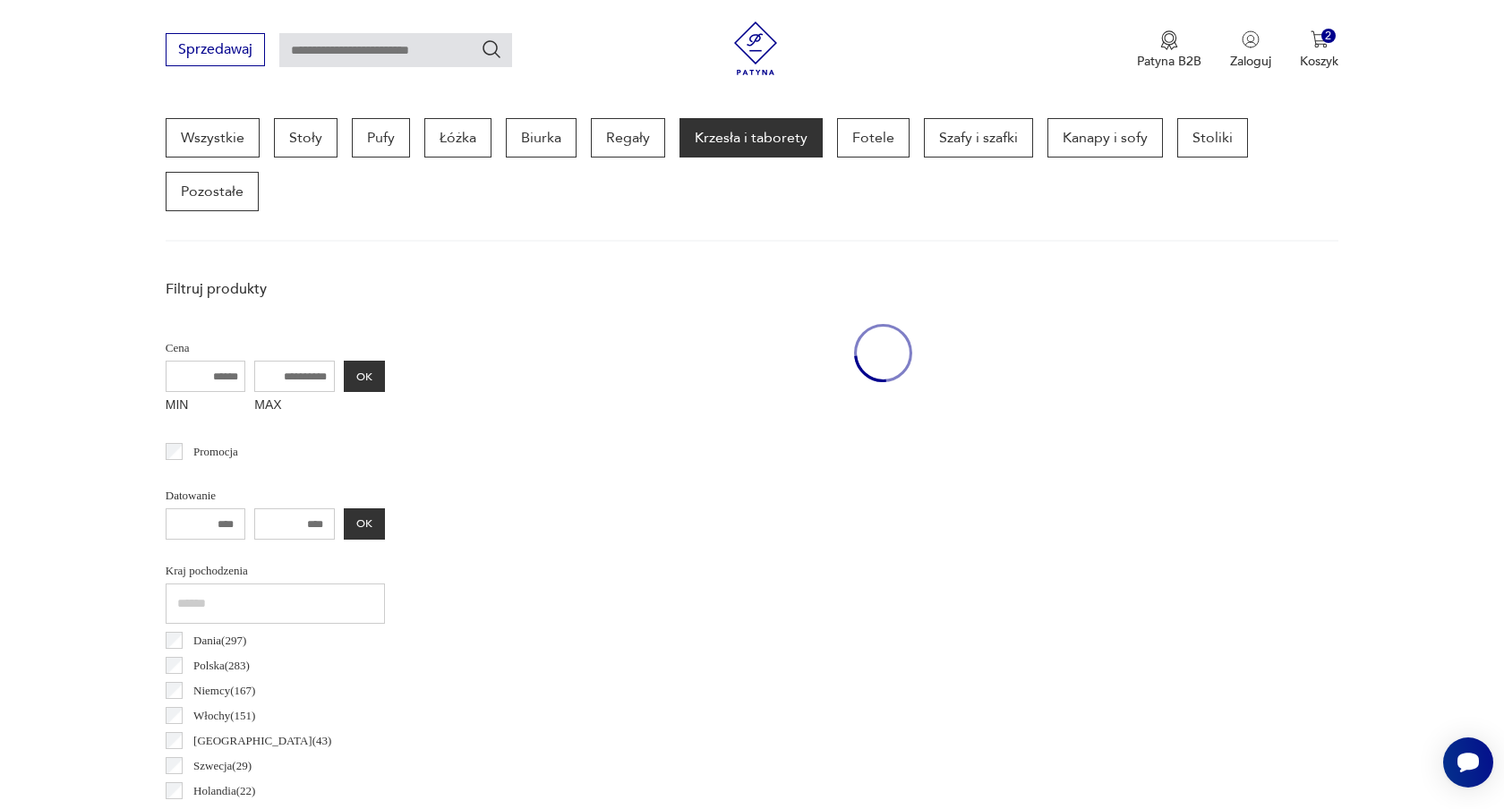
scroll to position [475, 0]
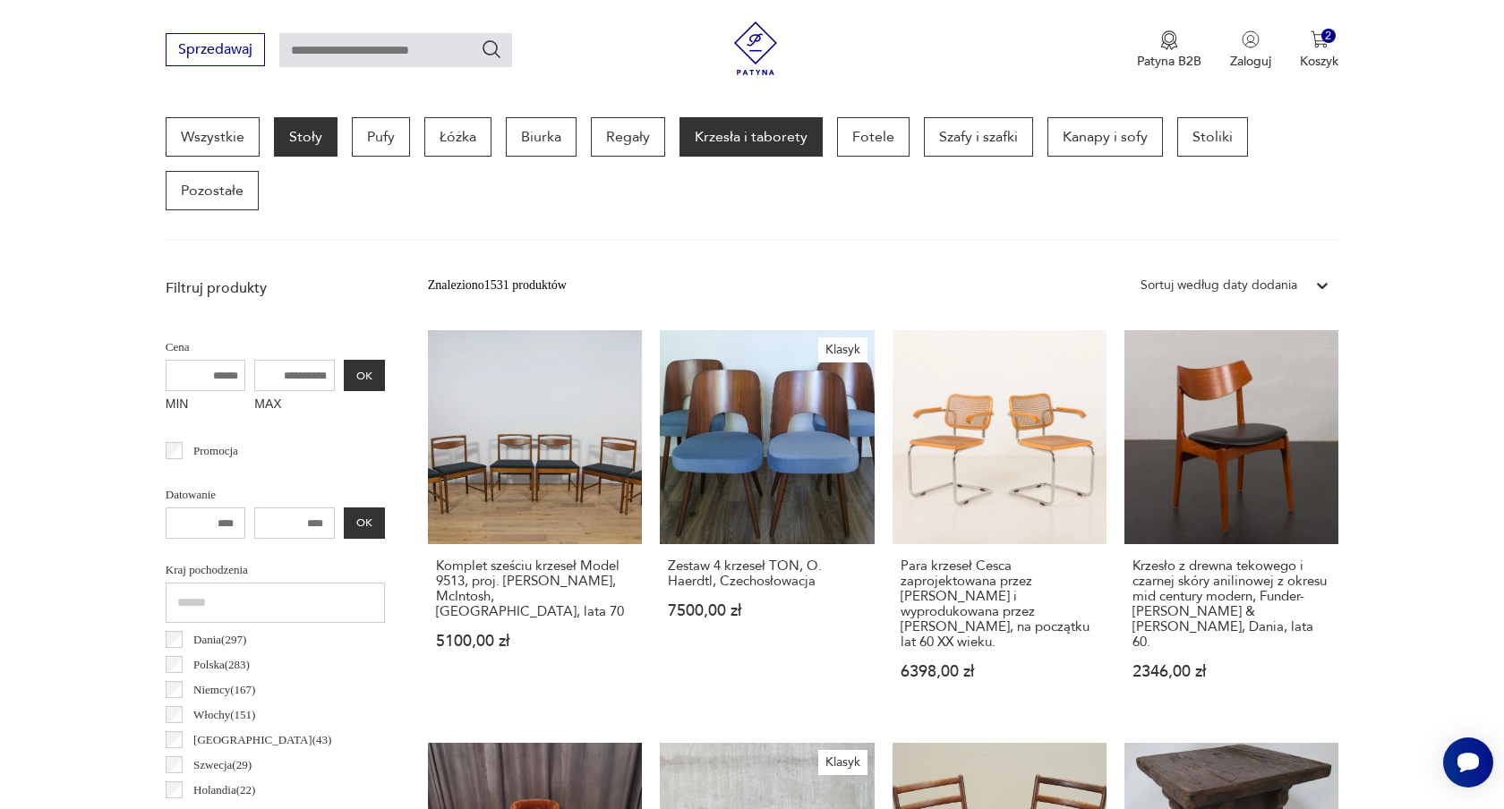
click at [301, 140] on p "Stoły" at bounding box center [306, 136] width 64 height 39
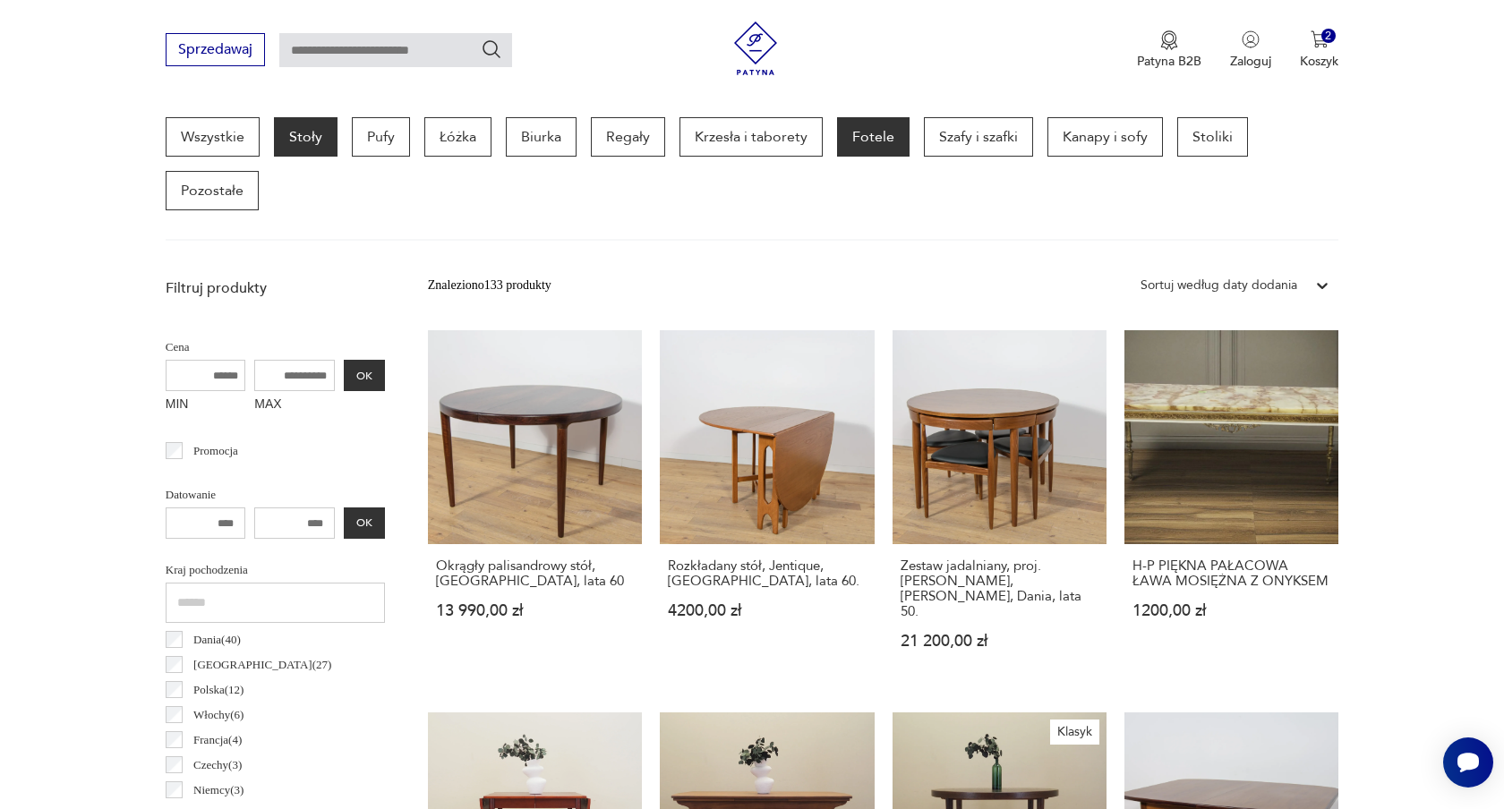
click at [858, 137] on p "Fotele" at bounding box center [873, 136] width 73 height 39
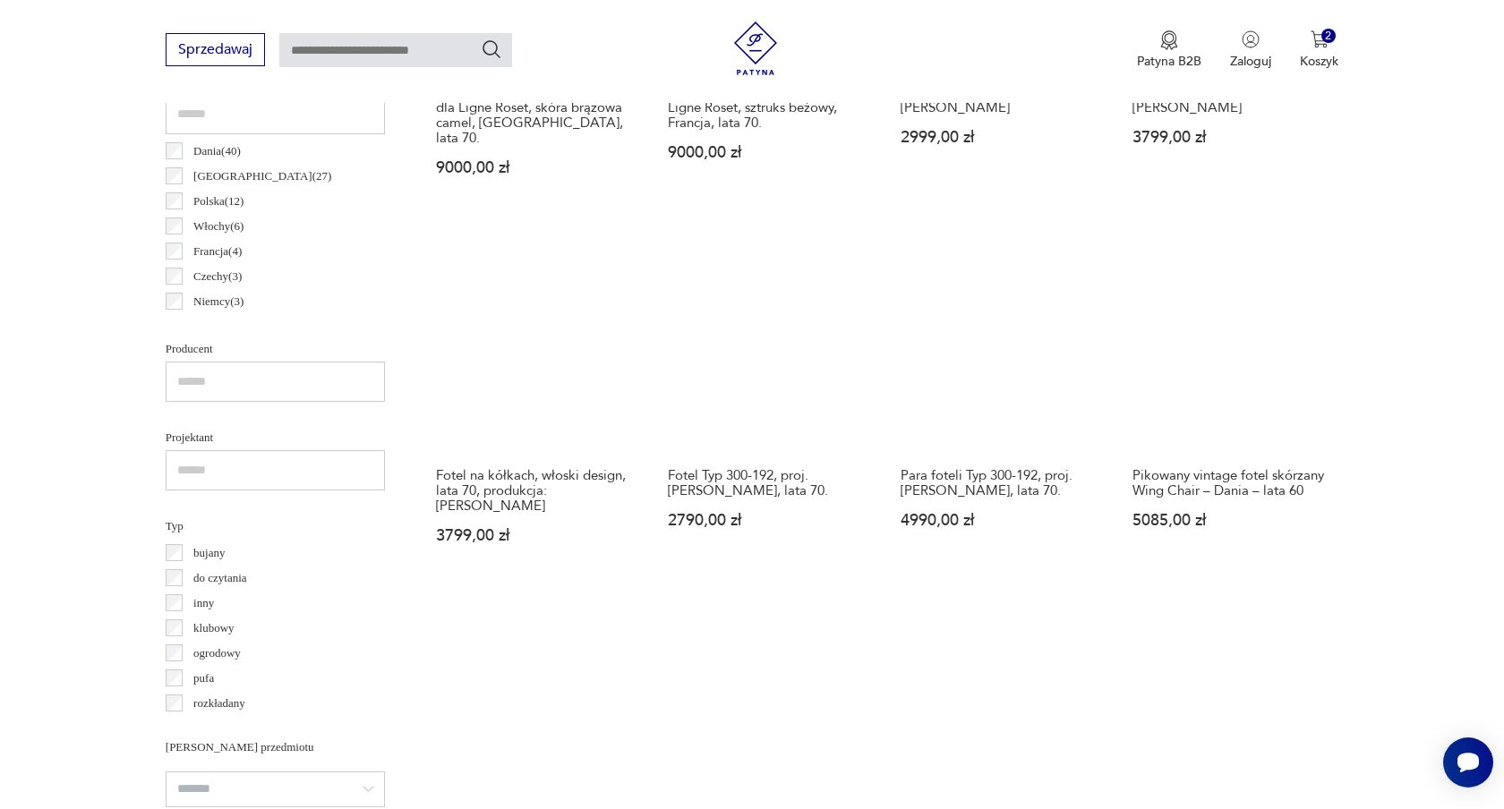
scroll to position [952, 0]
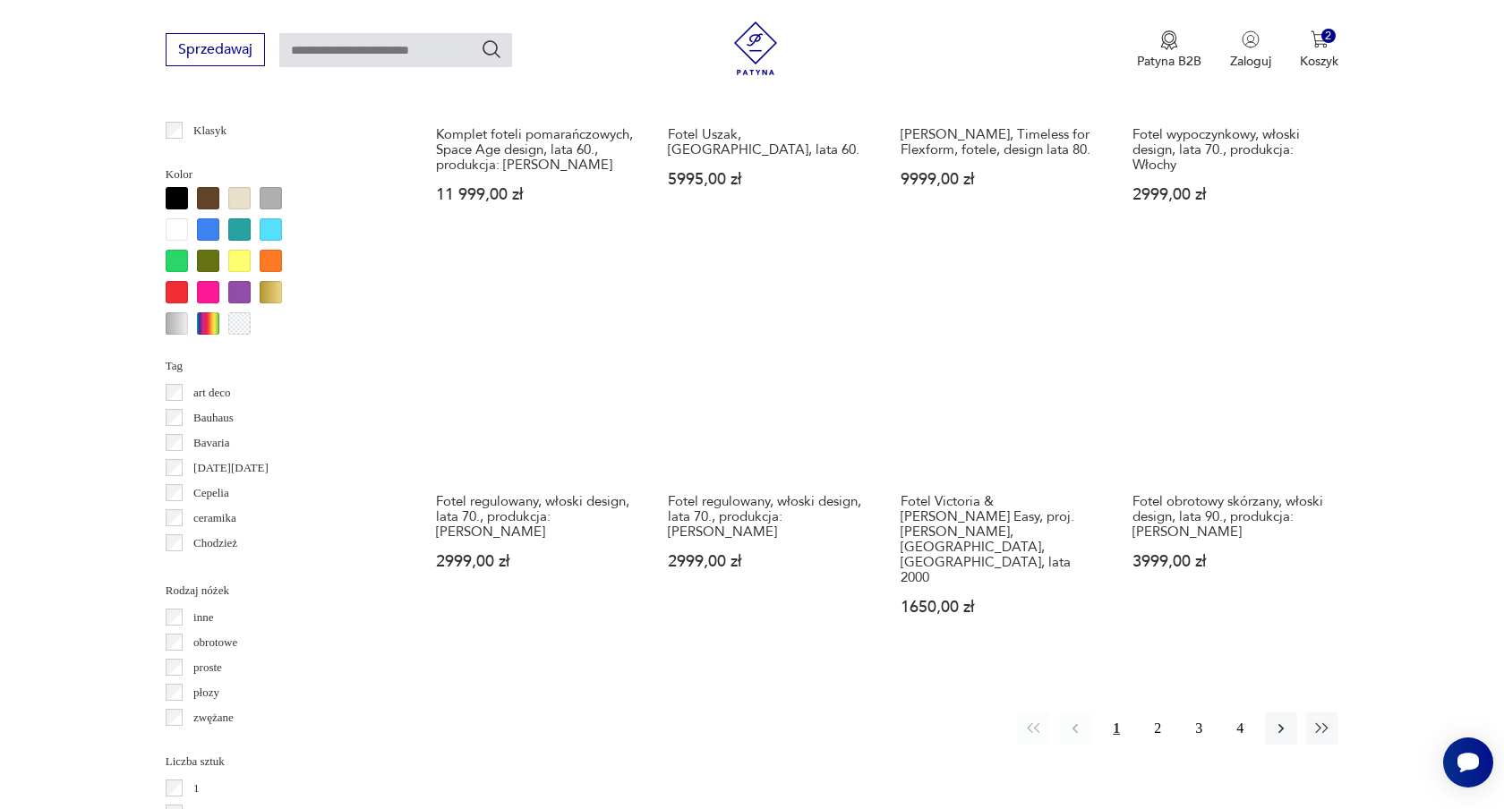
scroll to position [1676, 0]
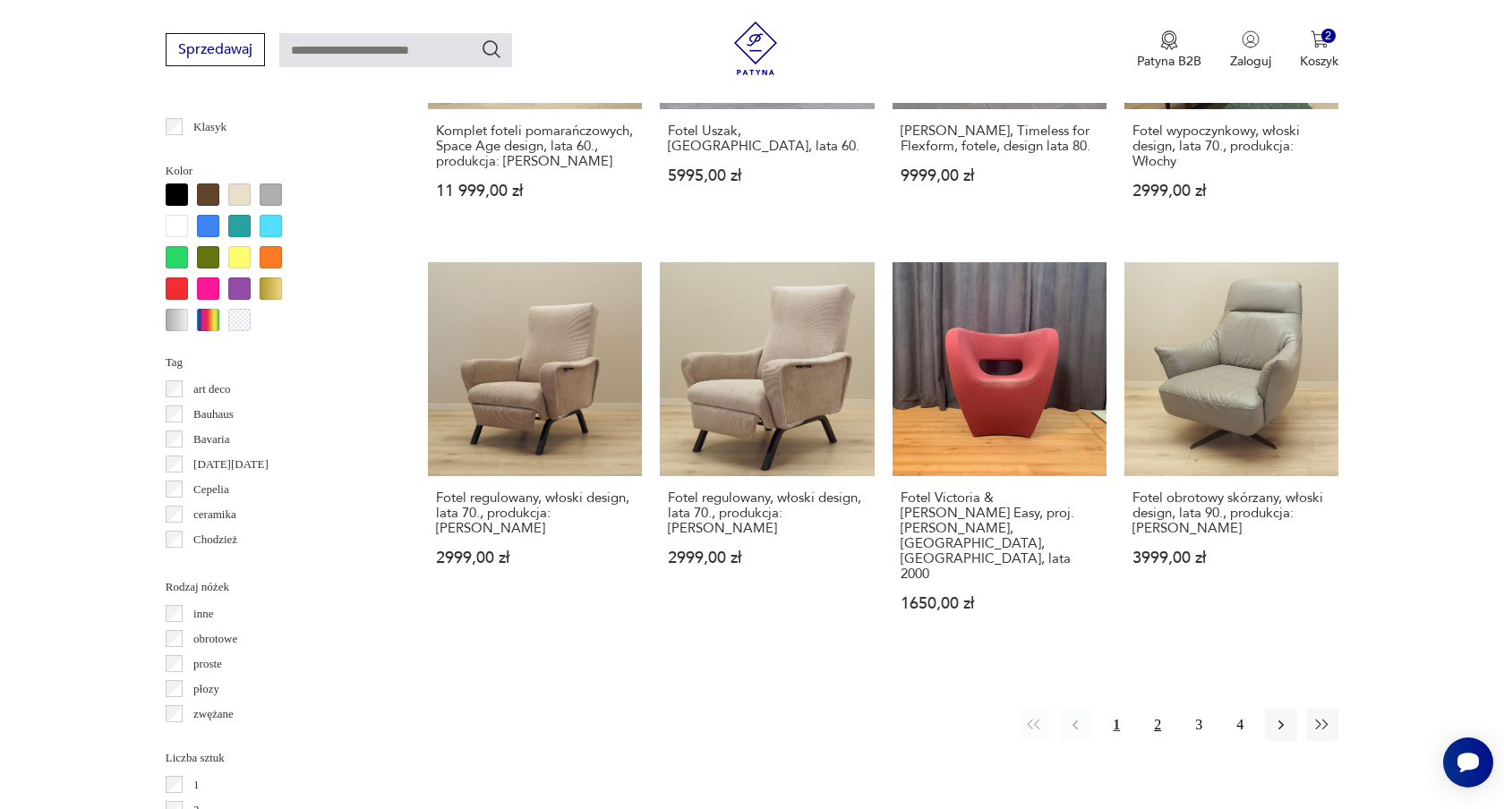
click at [1155, 709] on button "2" at bounding box center [1158, 725] width 32 height 32
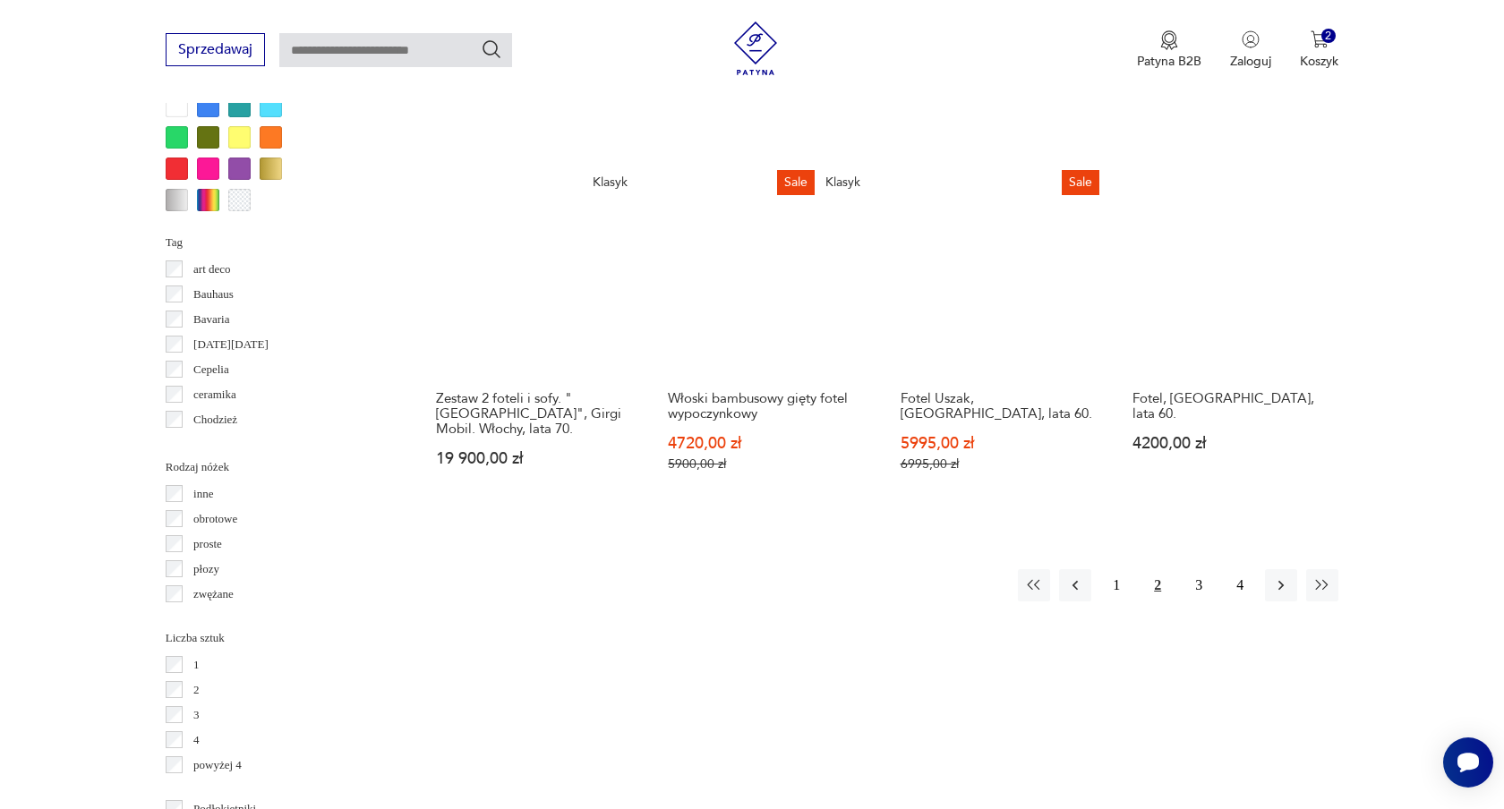
scroll to position [1798, 0]
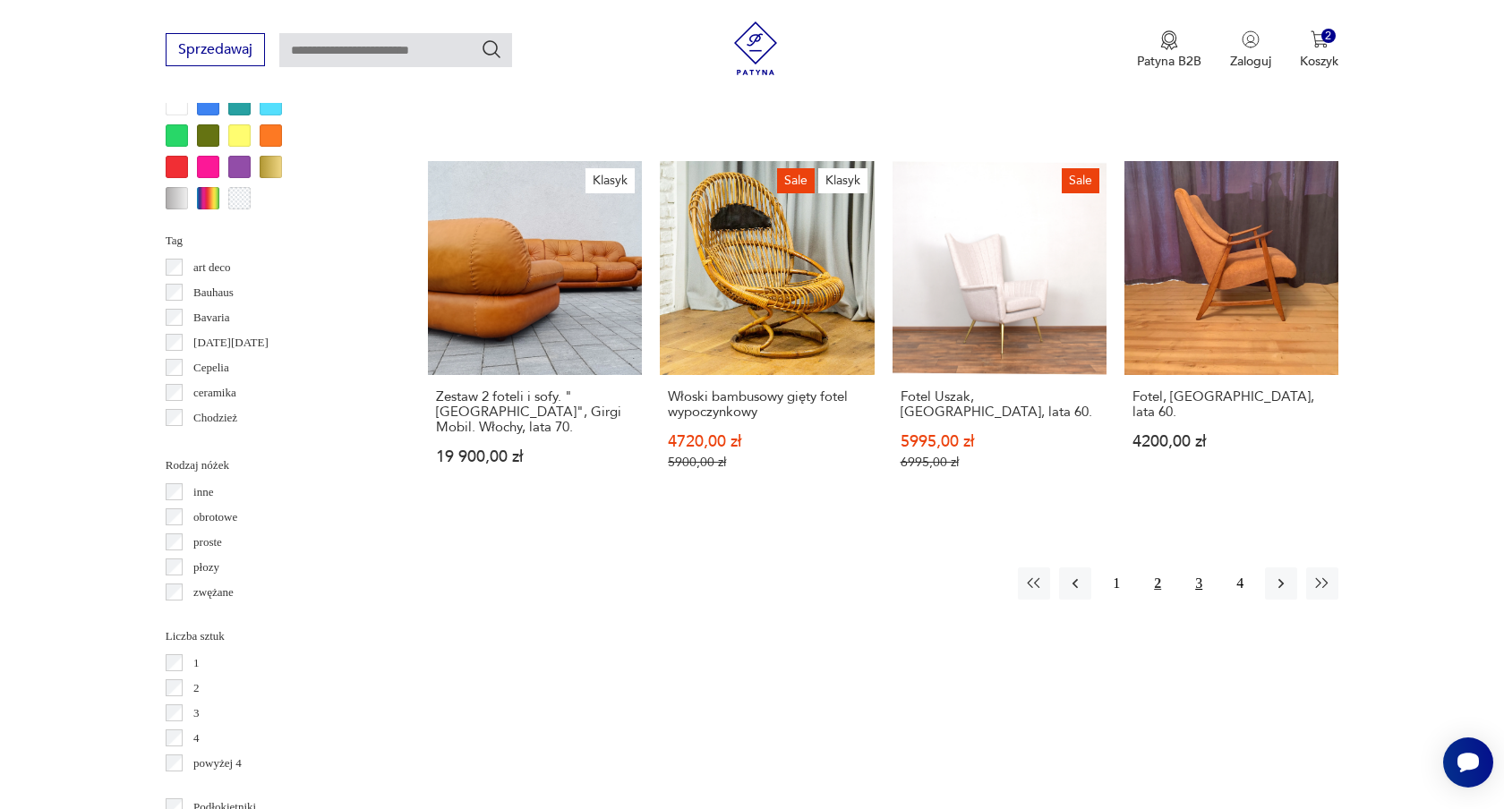
click at [1203, 568] on button "3" at bounding box center [1199, 584] width 32 height 32
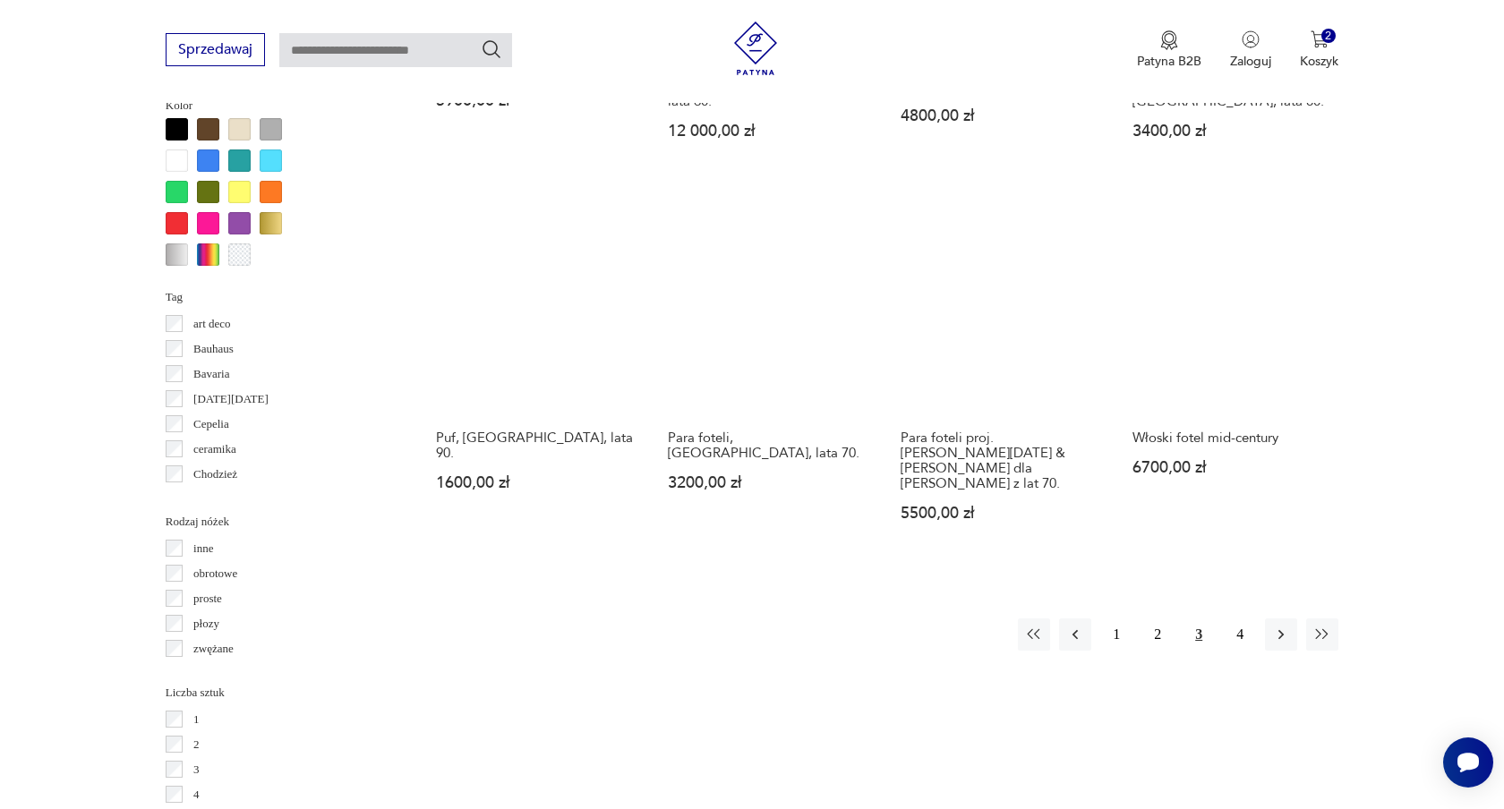
scroll to position [1743, 0]
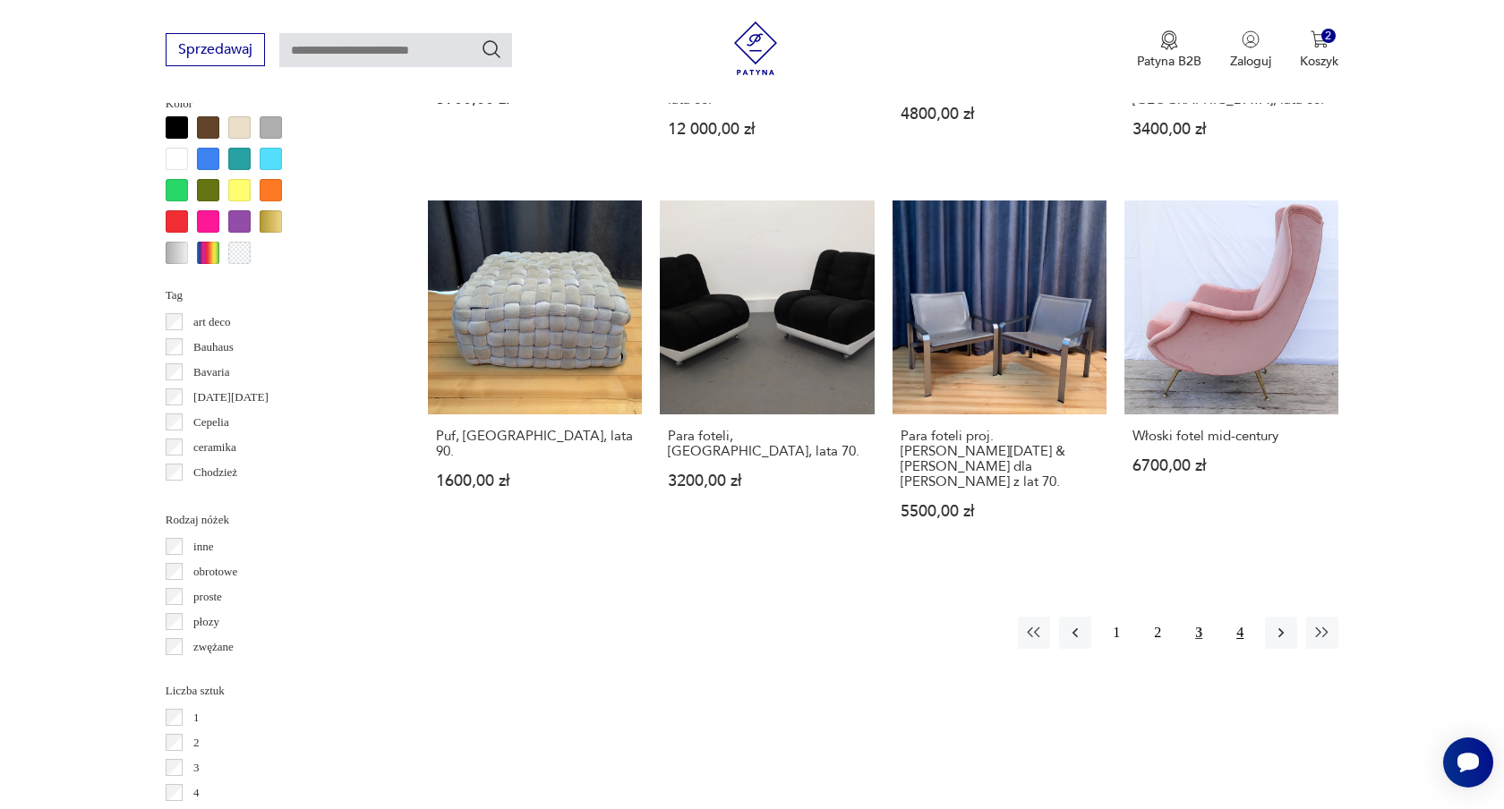
click at [1240, 617] on button "4" at bounding box center [1240, 633] width 32 height 32
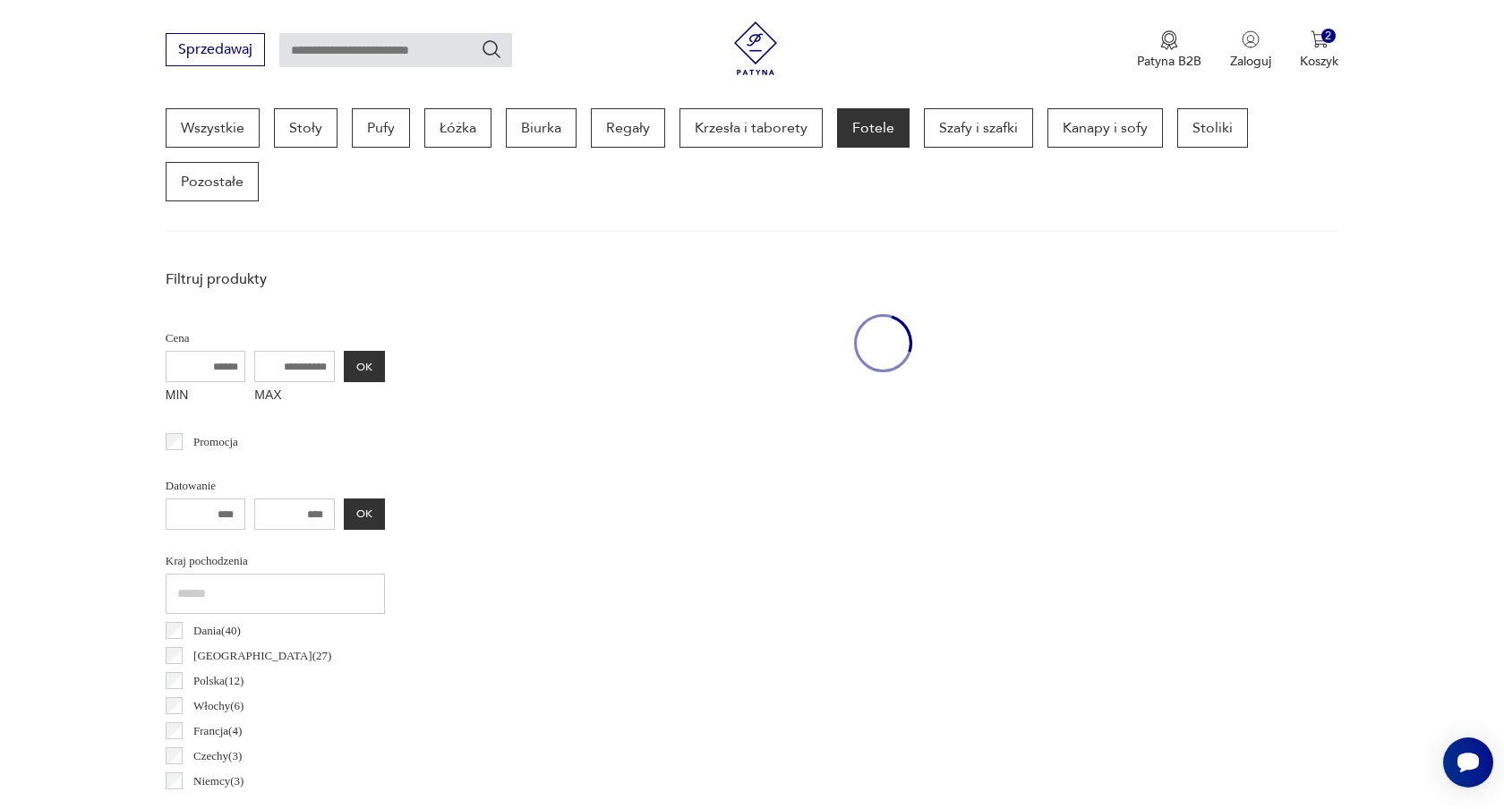
scroll to position [475, 0]
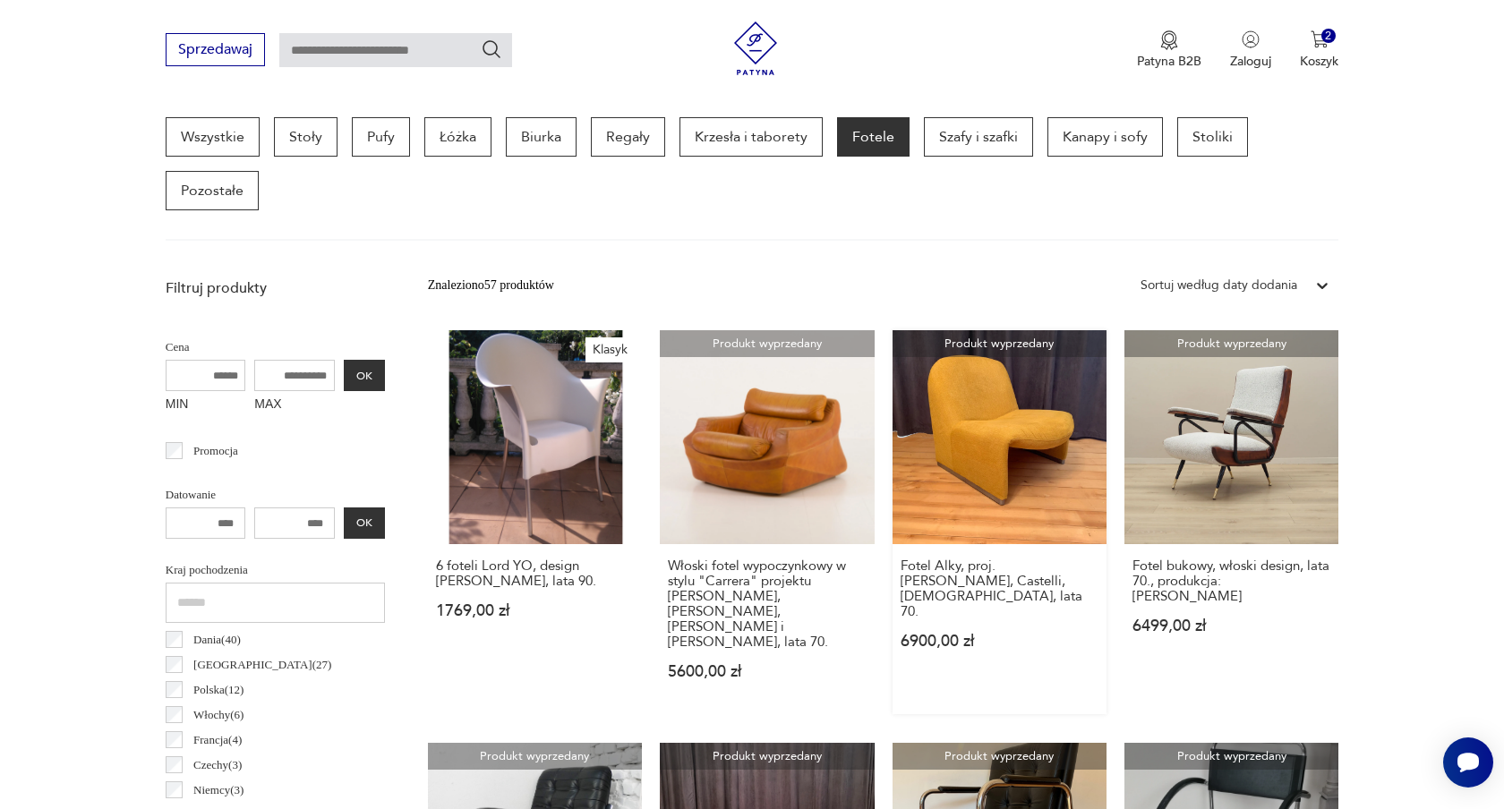
click at [1023, 416] on link "Produkt wyprzedany Fotel Alky, proj. [PERSON_NAME], Castelli, [DEMOGRAPHIC_DATA…" at bounding box center [1000, 522] width 214 height 384
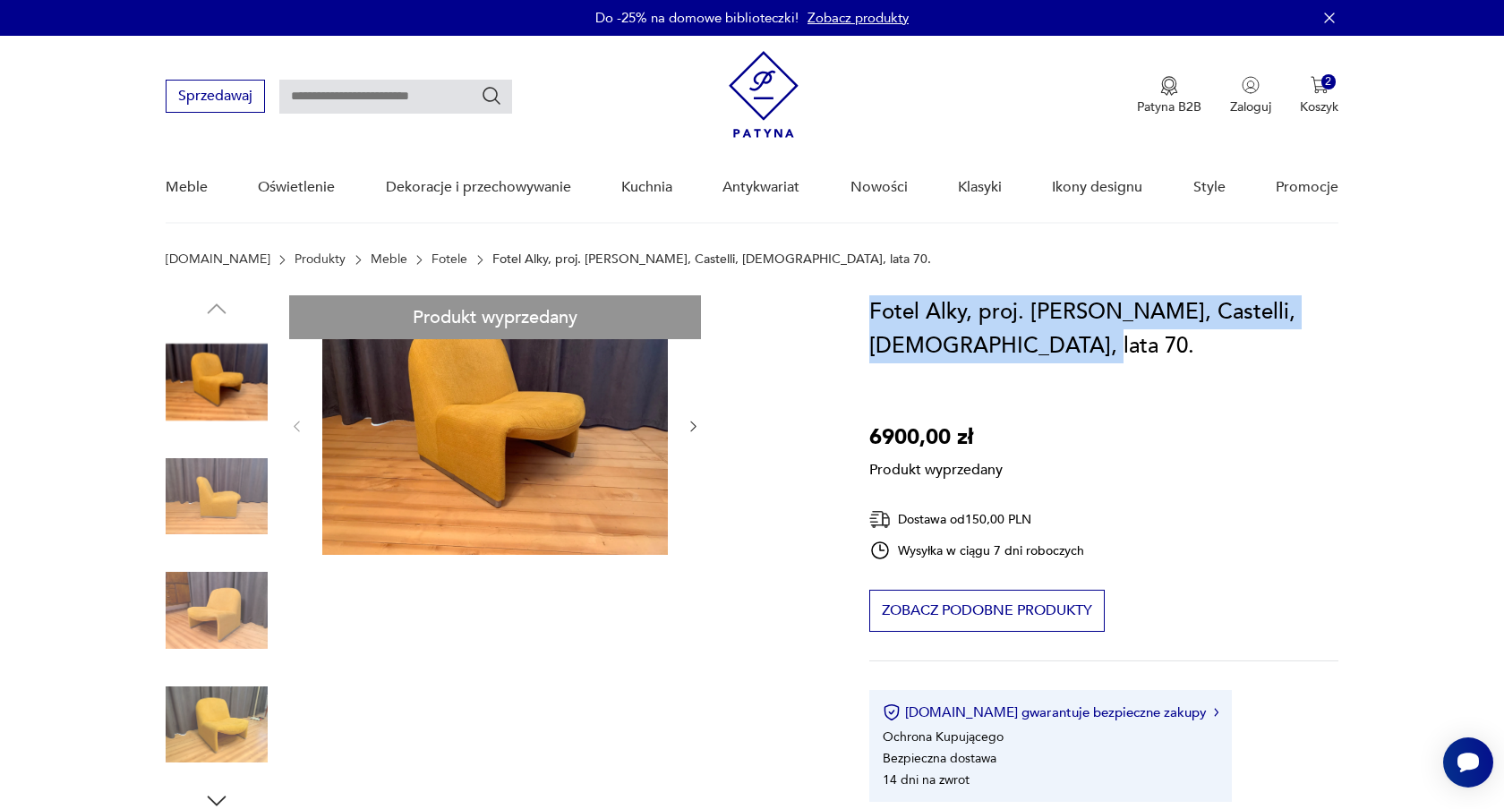
drag, startPoint x: 1023, startPoint y: 344, endPoint x: 859, endPoint y: 304, distance: 169.4
copy h1 "Fotel Alky, proj. [PERSON_NAME], Castelli, [DEMOGRAPHIC_DATA], lata 70."
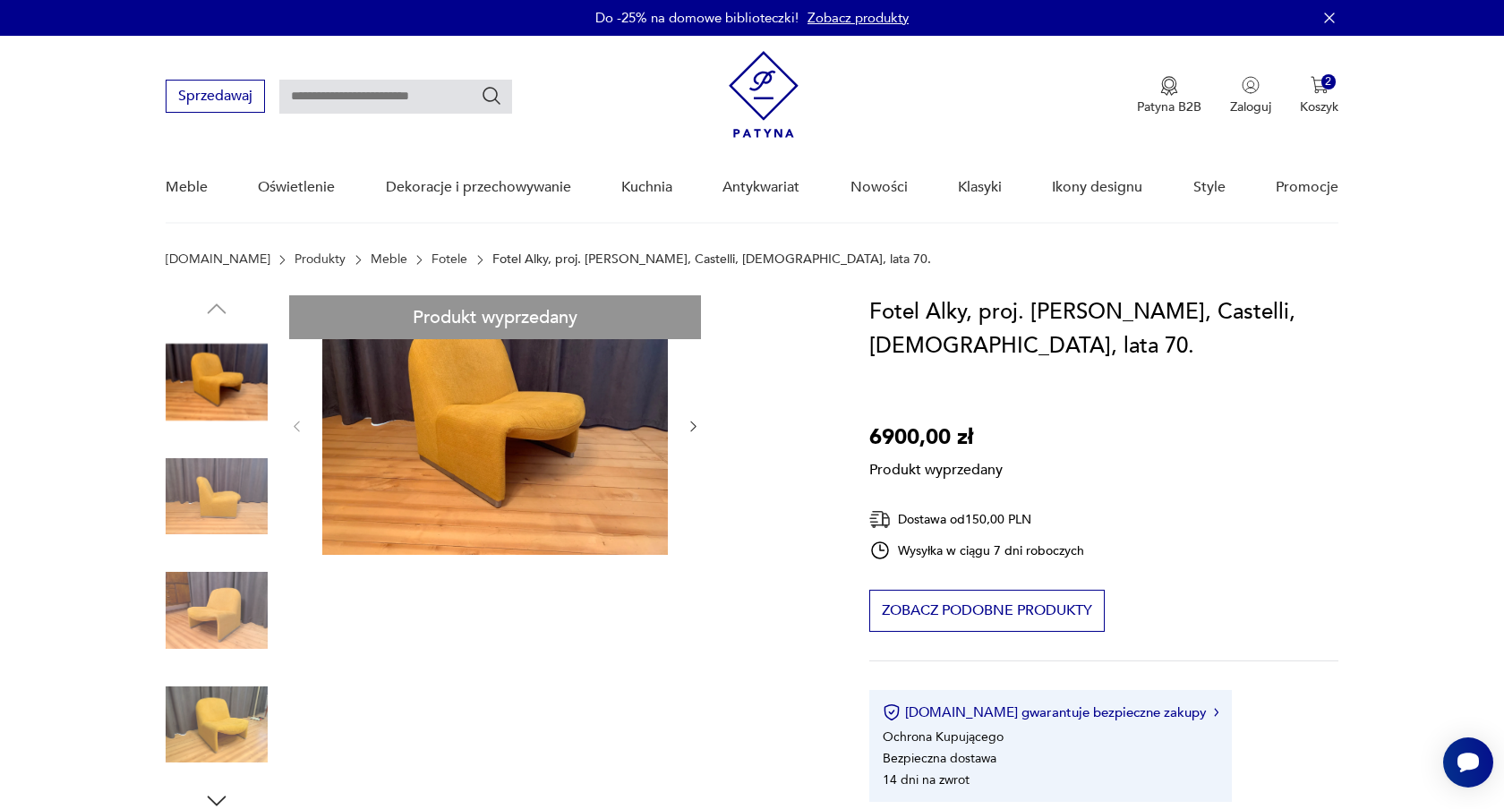
click at [71, 202] on nav "Sprzedawaj Patyna B2B Zaloguj 2 Koszyk Twój koszyk ( 2 ) [PERSON_NAME], wiewiór…" at bounding box center [752, 130] width 1504 height 188
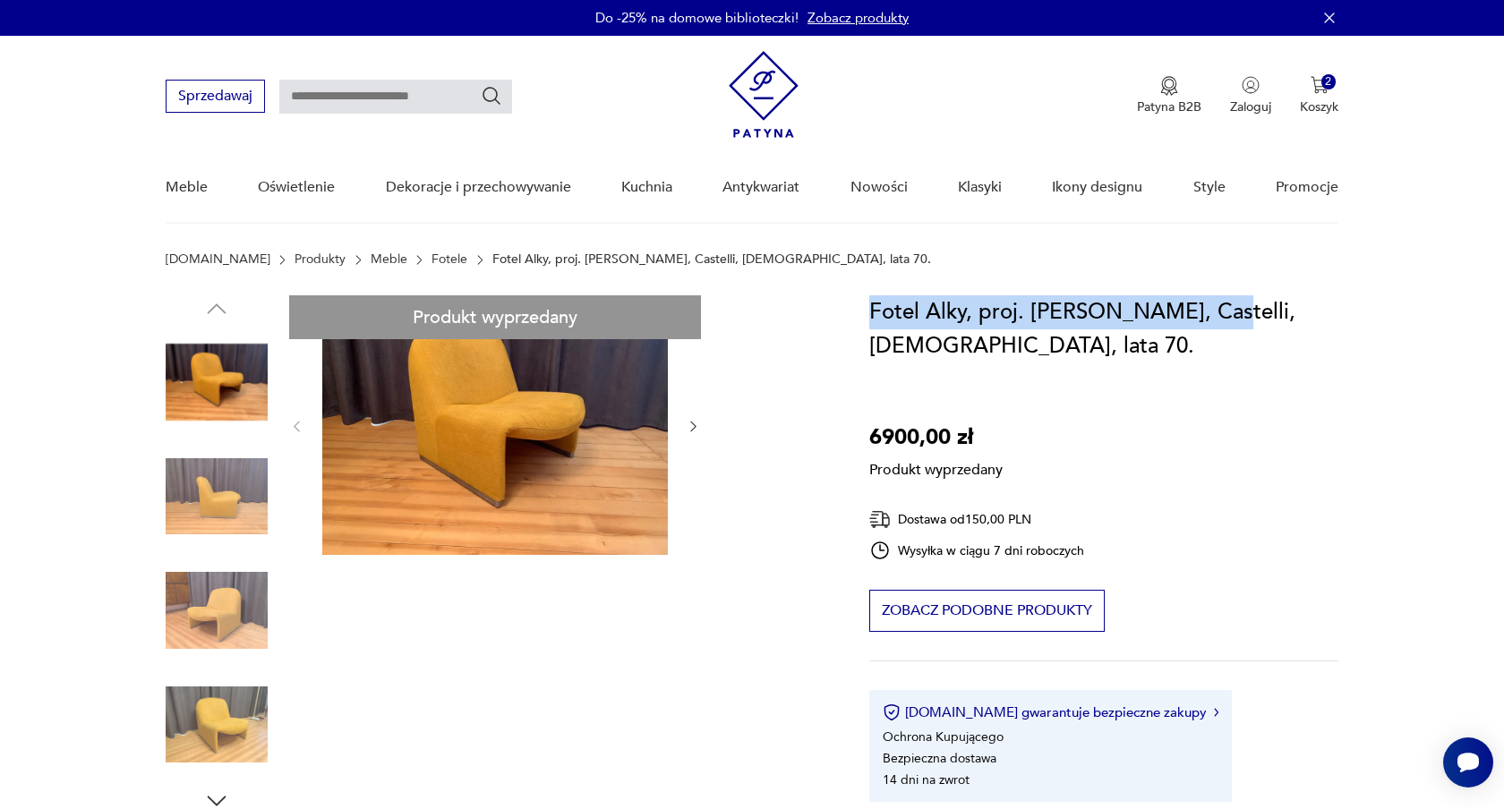
drag, startPoint x: 1189, startPoint y: 308, endPoint x: 867, endPoint y: 312, distance: 322.4
copy h1 "Fotel Alky, proj. [PERSON_NAME],"
